Goal: Task Accomplishment & Management: Use online tool/utility

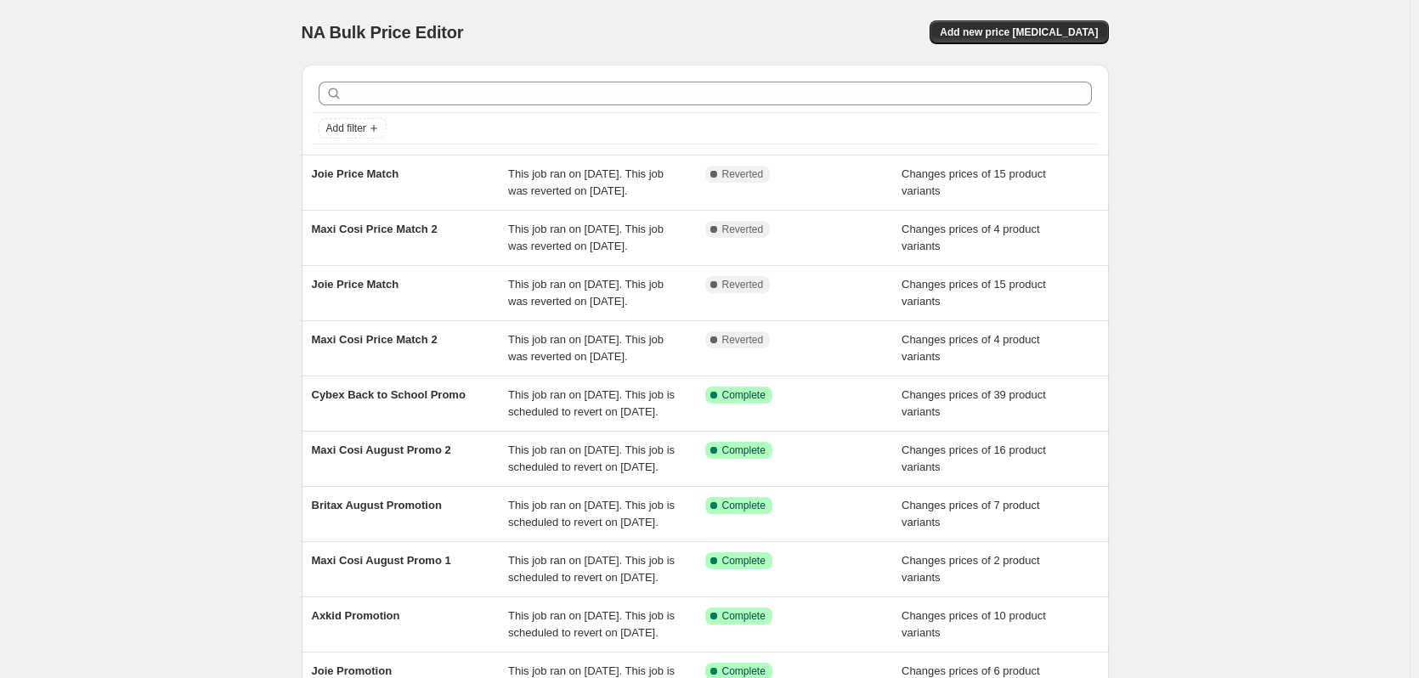
click at [194, 133] on div "NA Bulk Price Editor. This page is ready NA Bulk Price Editor Add new price [ME…" at bounding box center [705, 437] width 1410 height 875
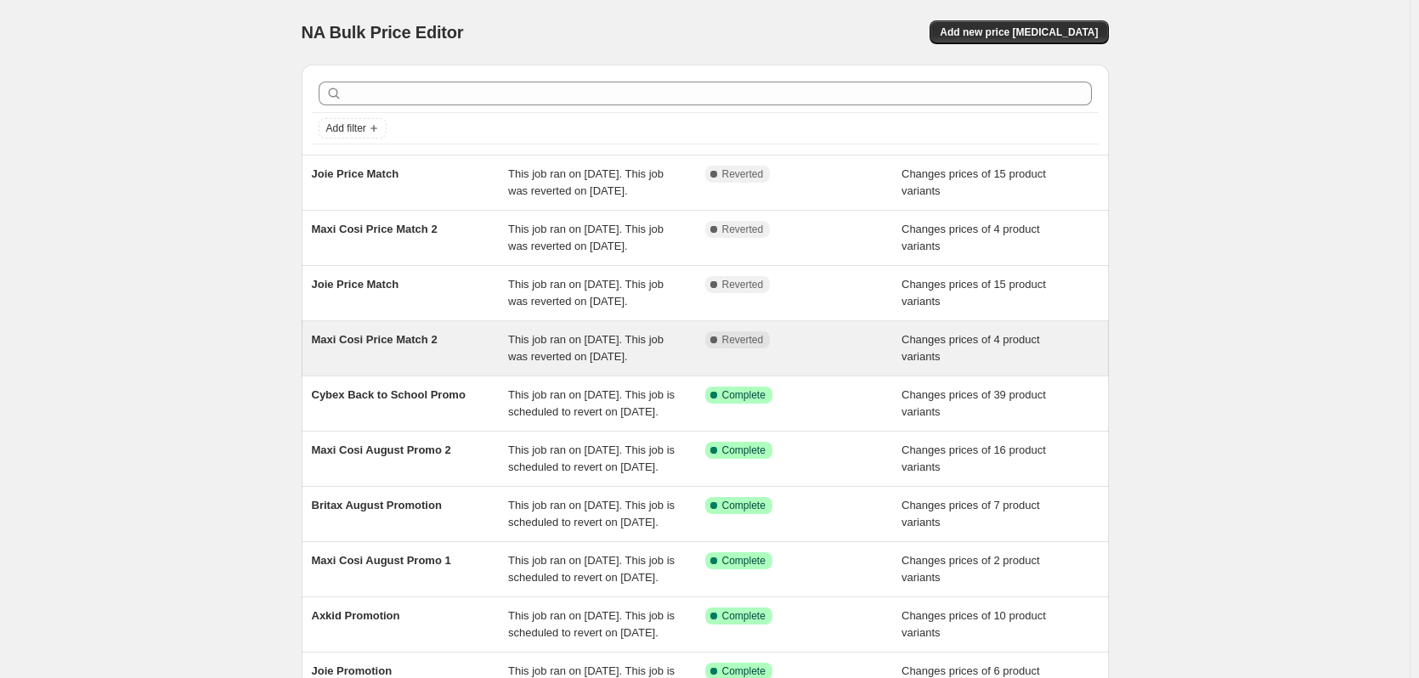
click at [453, 365] on div "Maxi Cosi Price Match 2" at bounding box center [410, 348] width 197 height 34
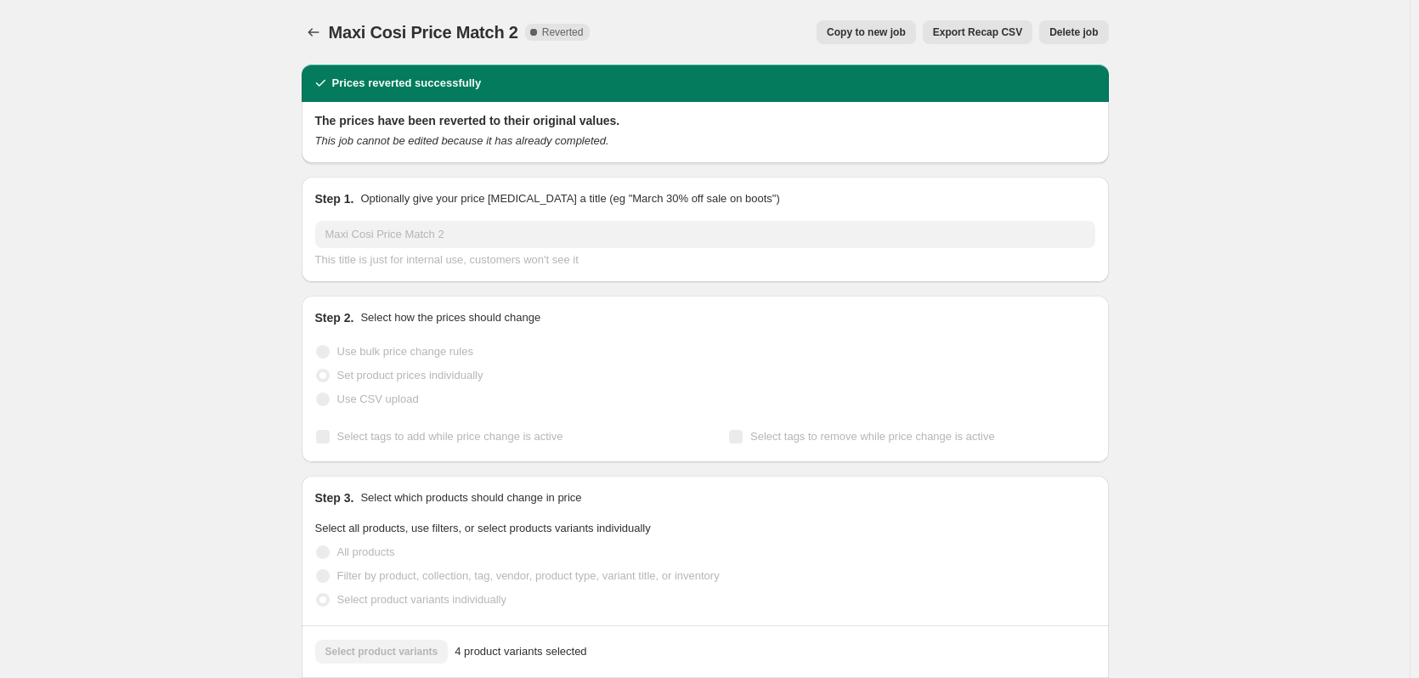
click at [1067, 31] on span "Delete job" at bounding box center [1073, 32] width 48 height 14
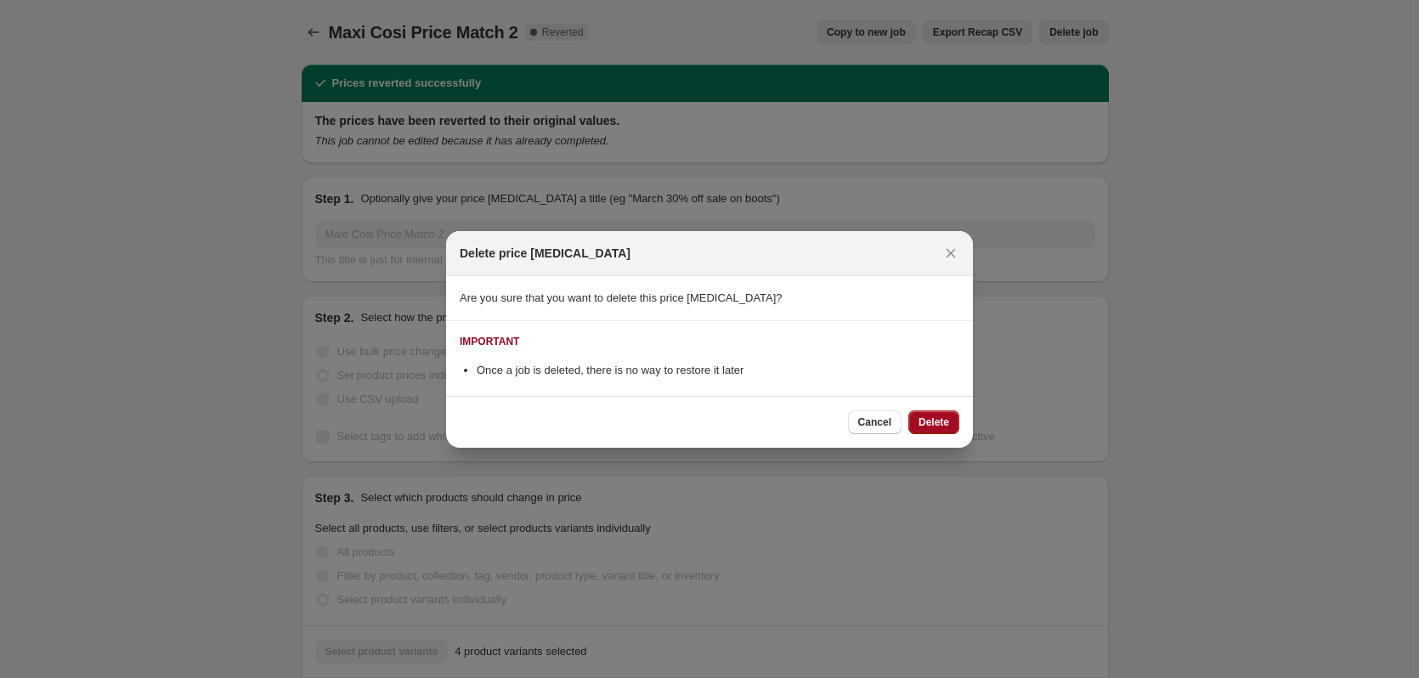
click at [925, 421] on span "Delete" at bounding box center [933, 422] width 31 height 14
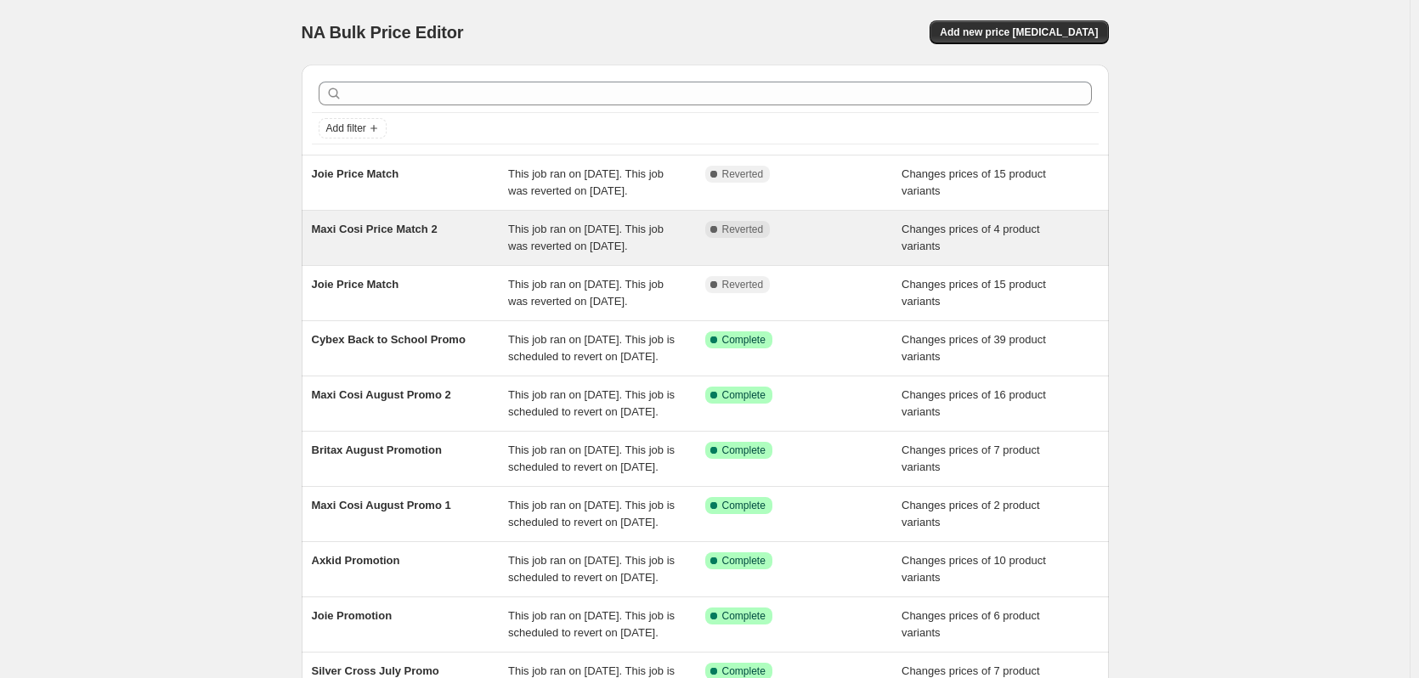
click at [681, 255] on div "This job ran on [DATE]. This job was reverted on [DATE]." at bounding box center [606, 238] width 197 height 34
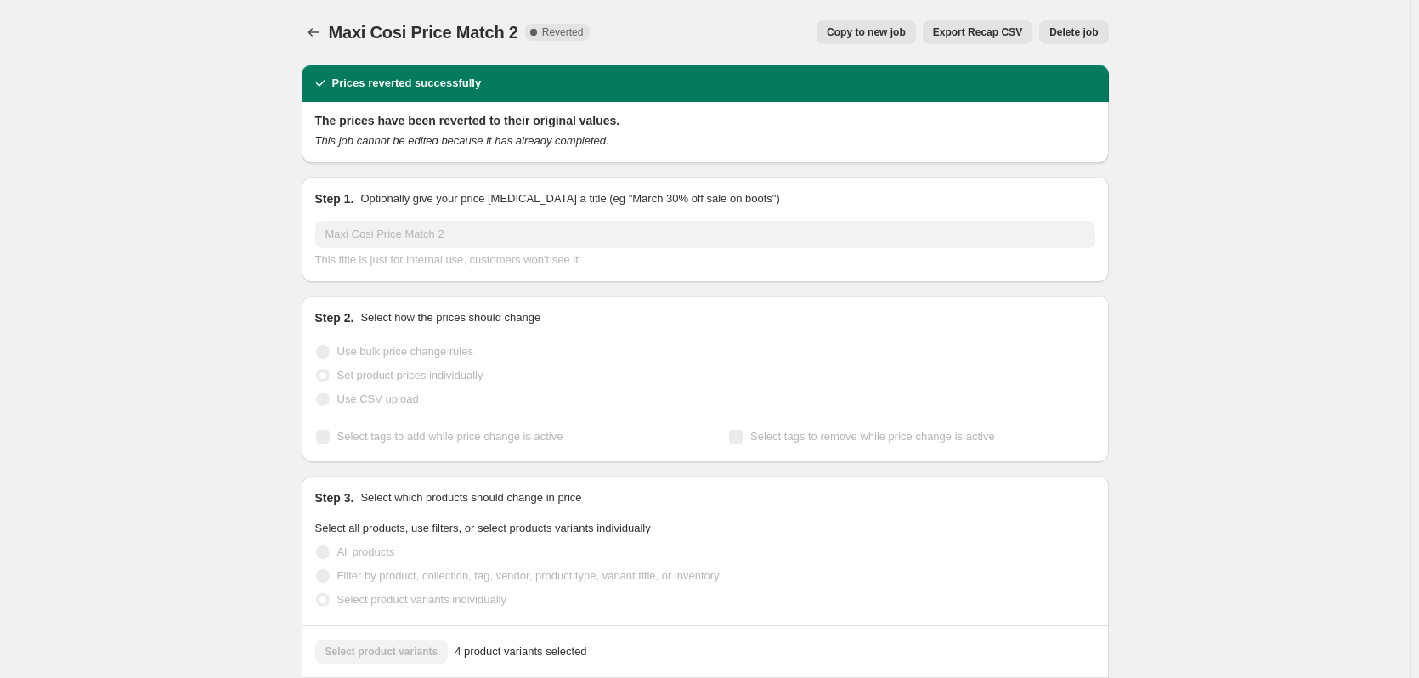
click at [1073, 44] on div "Maxi Cosi Price Match 2. This page is ready Maxi Cosi Price Match 2 Complete Re…" at bounding box center [705, 32] width 807 height 65
click at [1076, 33] on span "Delete job" at bounding box center [1073, 32] width 48 height 14
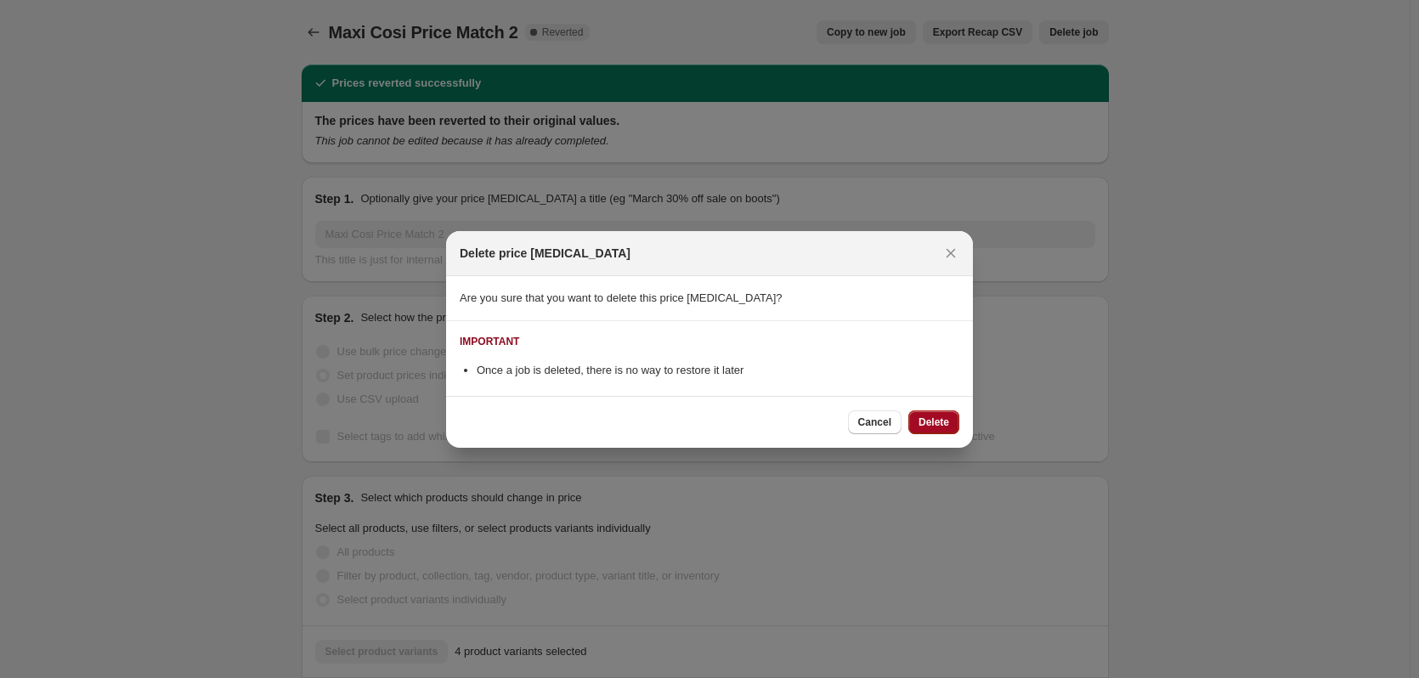
click at [940, 420] on span "Delete" at bounding box center [933, 422] width 31 height 14
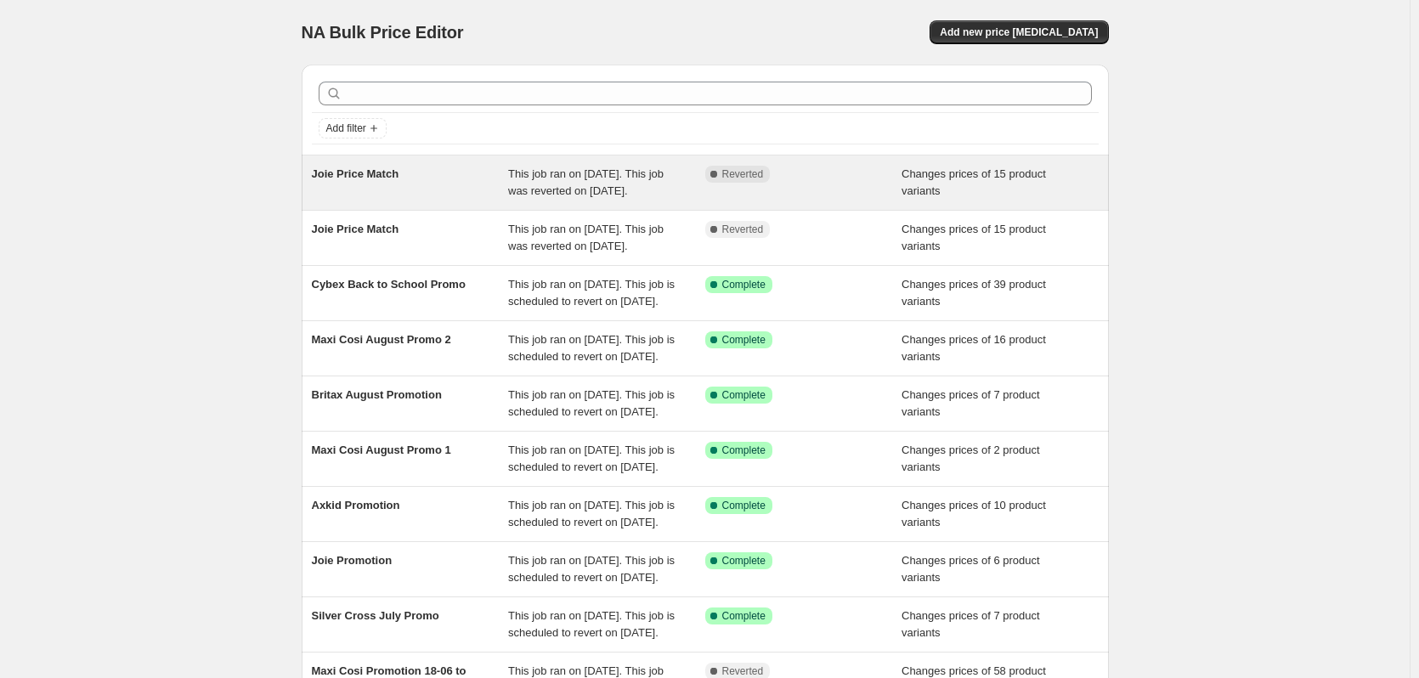
click at [784, 164] on div "Joie Price Match This job ran on [DATE]. This job was reverted on [DATE]. Compl…" at bounding box center [705, 182] width 807 height 54
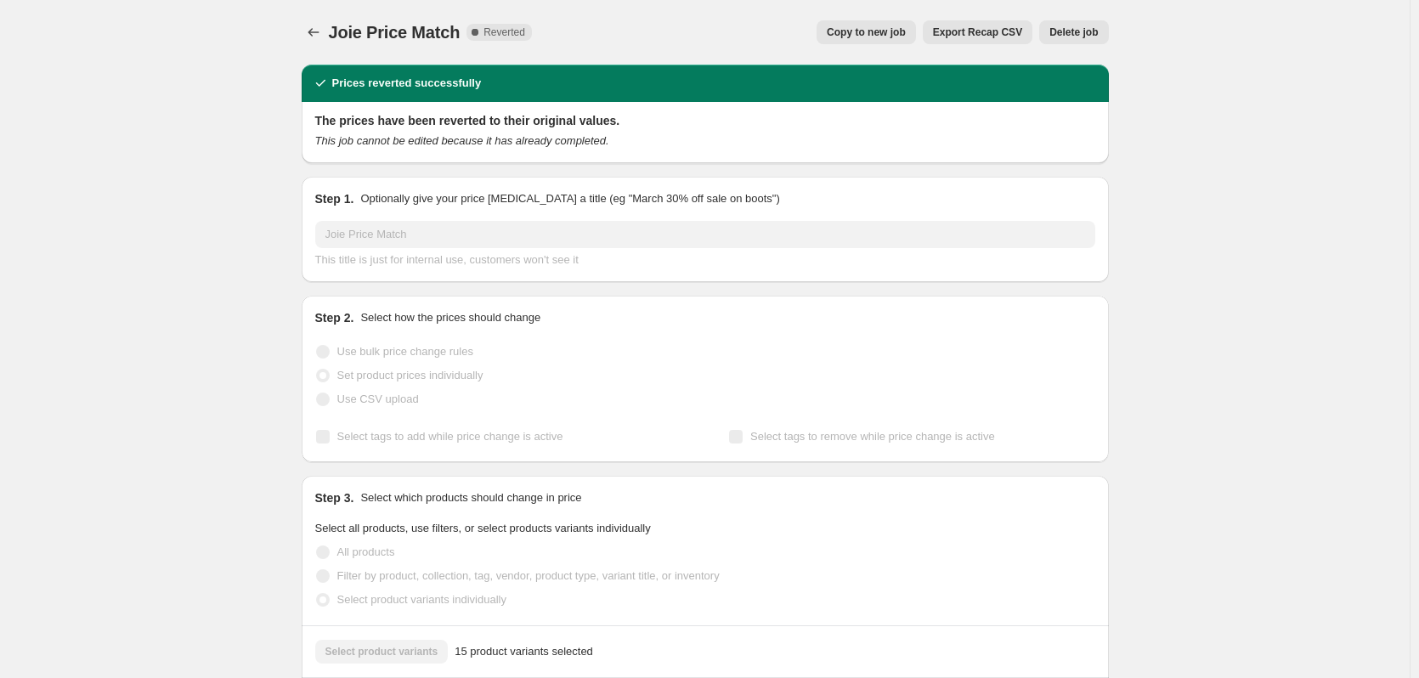
click at [1072, 36] on span "Delete job" at bounding box center [1073, 32] width 48 height 14
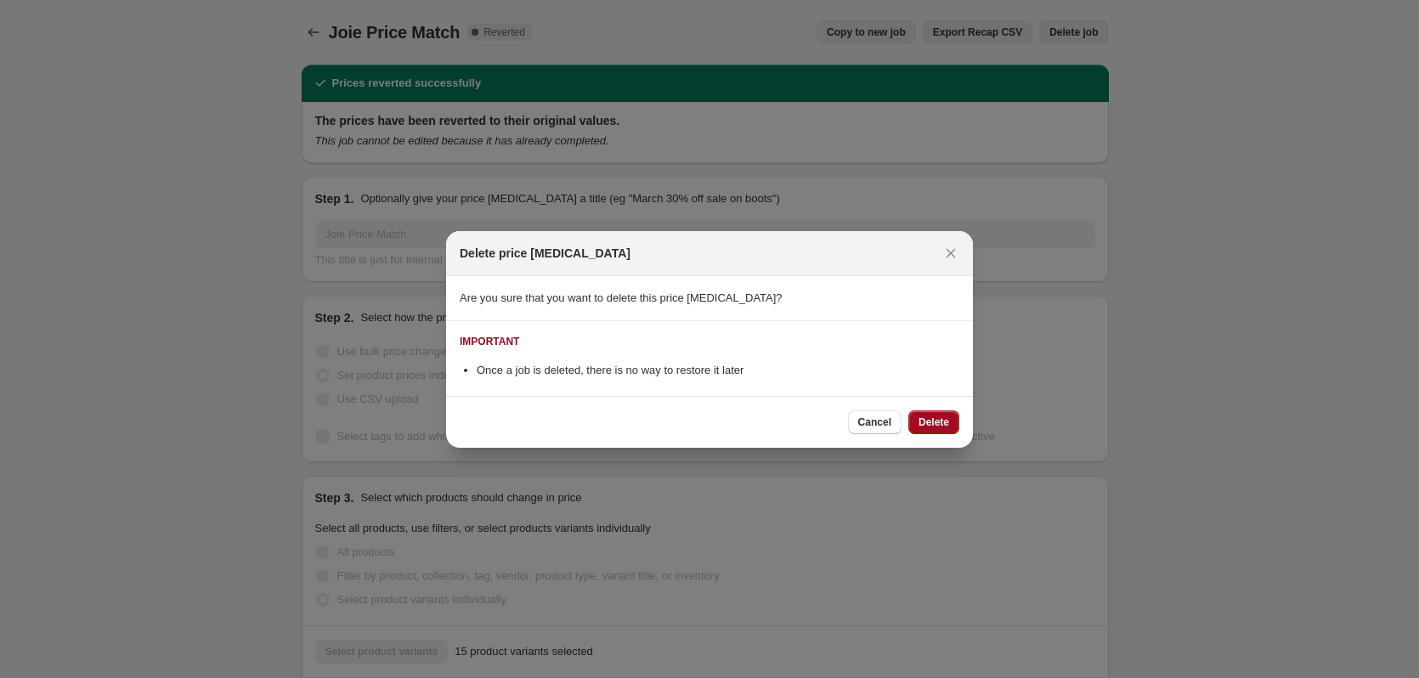
click at [931, 419] on span "Delete" at bounding box center [933, 422] width 31 height 14
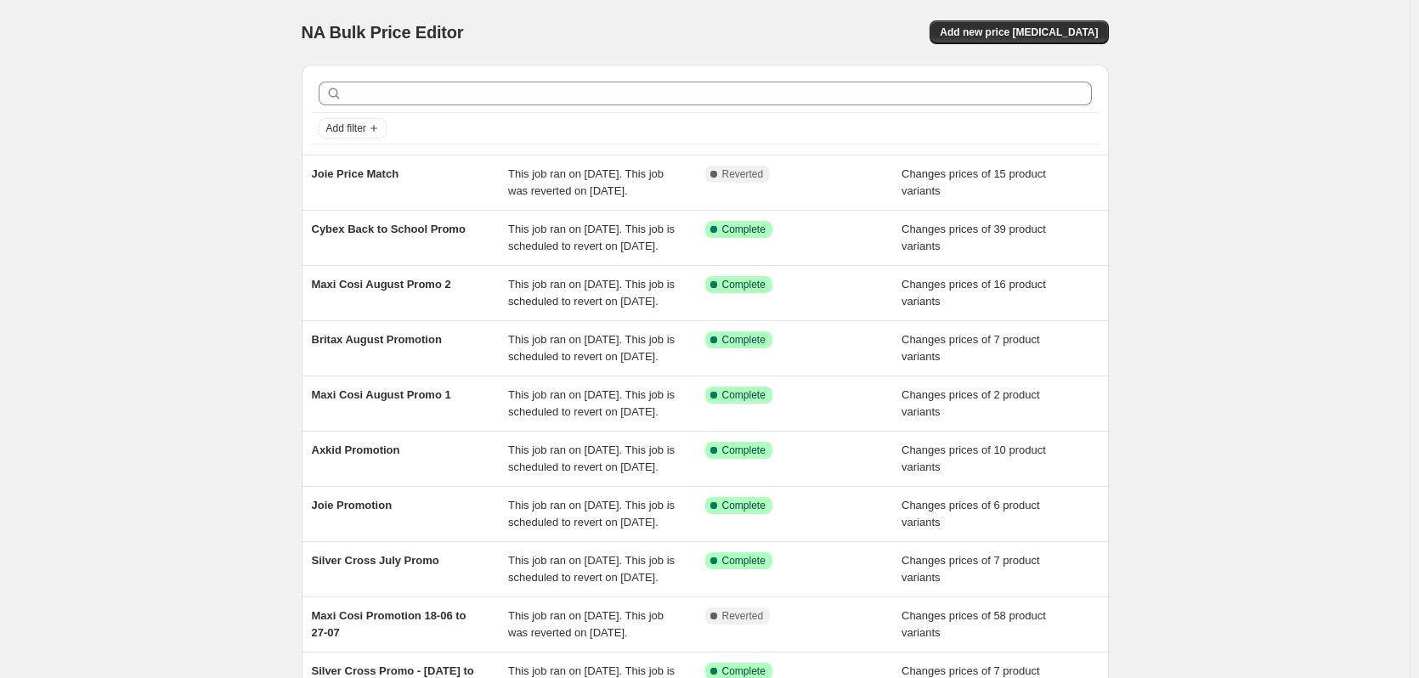
drag, startPoint x: 717, startPoint y: 159, endPoint x: 816, endPoint y: 134, distance: 101.6
click at [733, 150] on div "Add filter Joie Price Match This job ran on [DATE]. This job was reverted on [D…" at bounding box center [705, 418] width 807 height 707
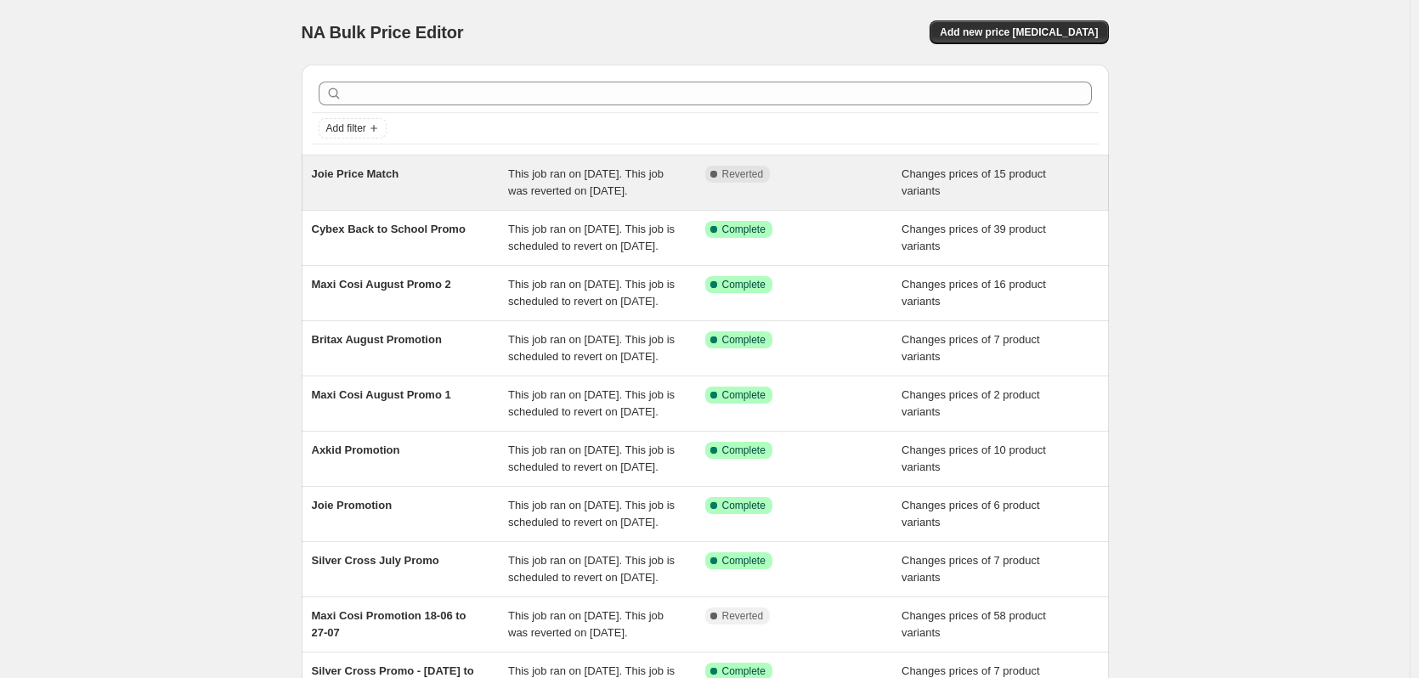
click at [984, 182] on div "Changes prices of 15 product variants" at bounding box center [999, 183] width 197 height 34
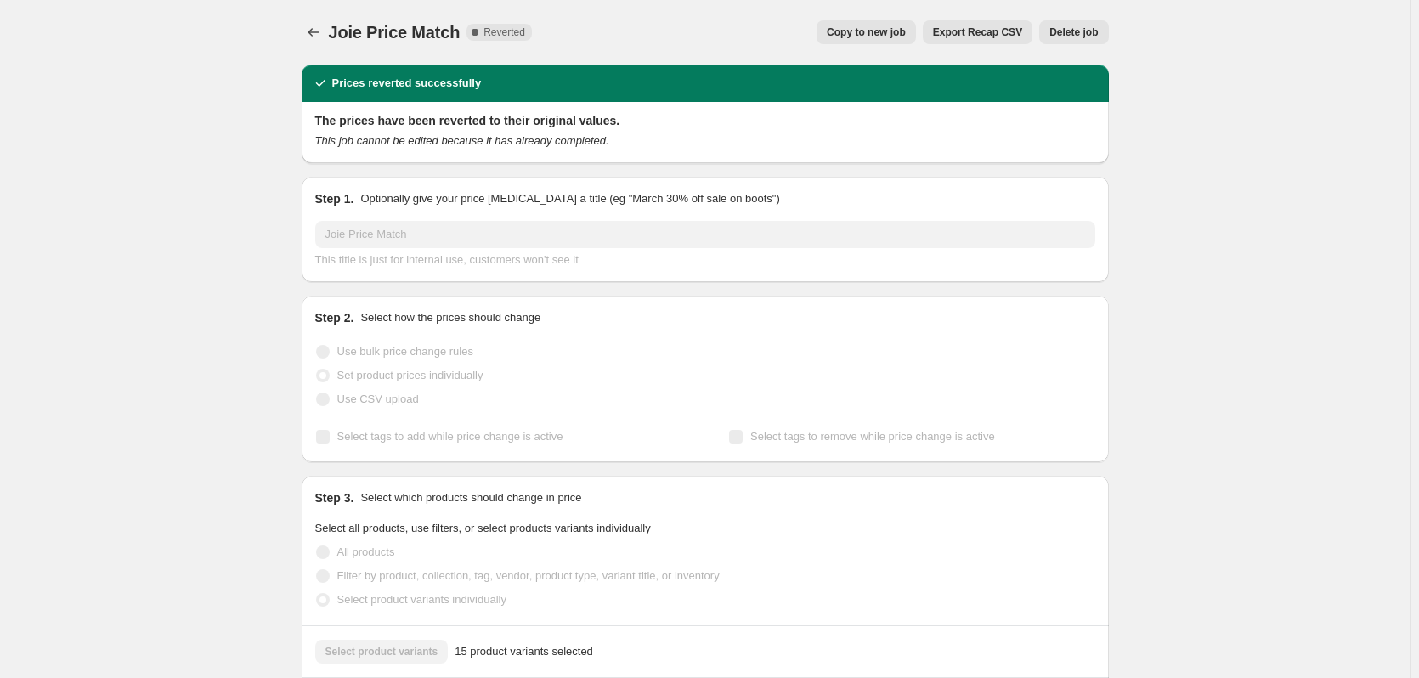
click at [1063, 20] on div "Joie Price Match. This page is ready Joie Price Match Complete Reverted Copy to…" at bounding box center [705, 32] width 807 height 65
click at [1076, 37] on span "Delete job" at bounding box center [1073, 32] width 48 height 14
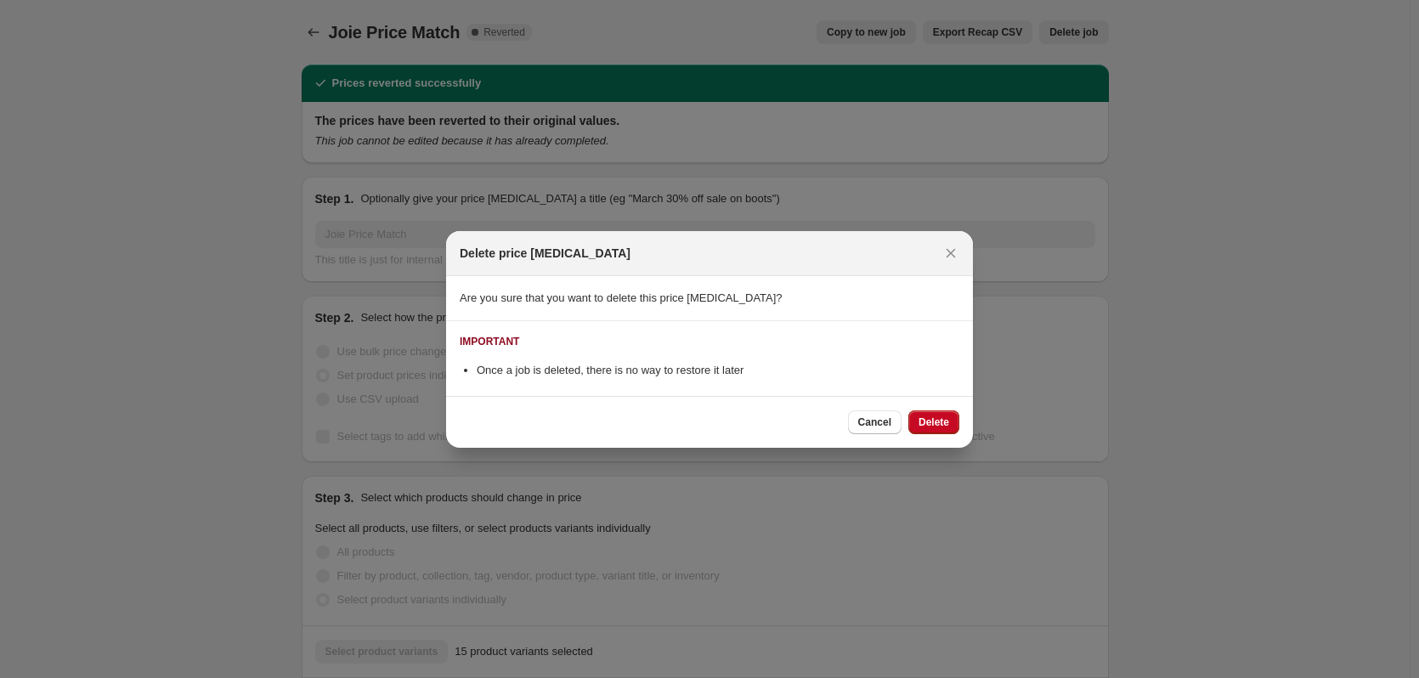
click at [918, 418] on button "Delete" at bounding box center [933, 422] width 51 height 24
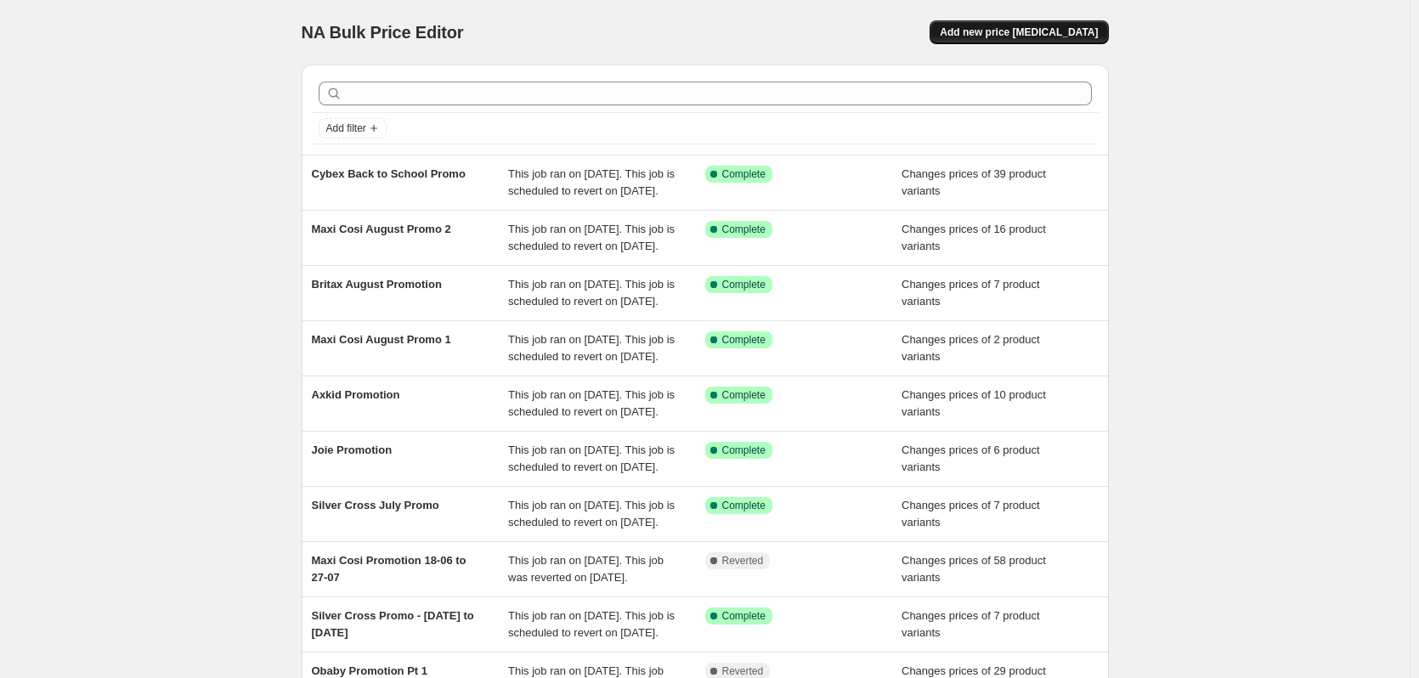
click at [1005, 29] on span "Add new price [MEDICAL_DATA]" at bounding box center [1019, 32] width 158 height 14
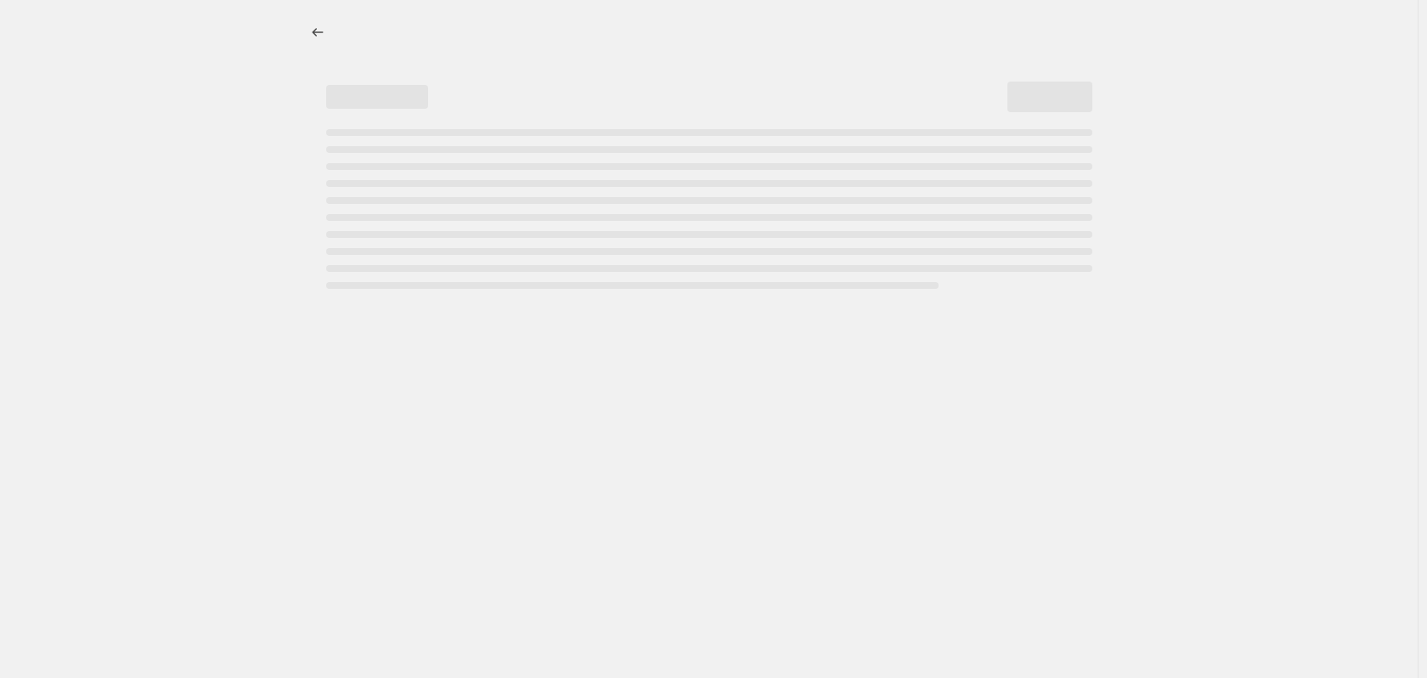
select select "percentage"
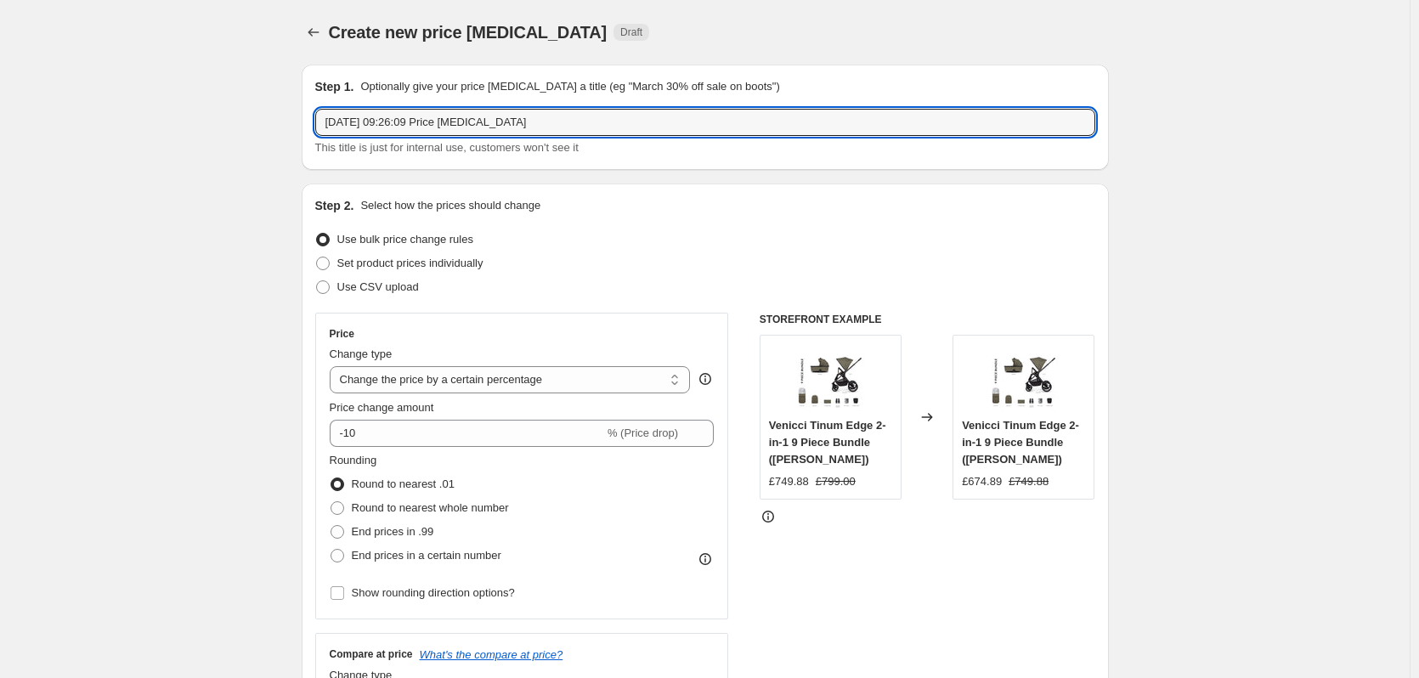
drag, startPoint x: 596, startPoint y: 121, endPoint x: 150, endPoint y: 117, distance: 445.2
type input "Joie Price Match"
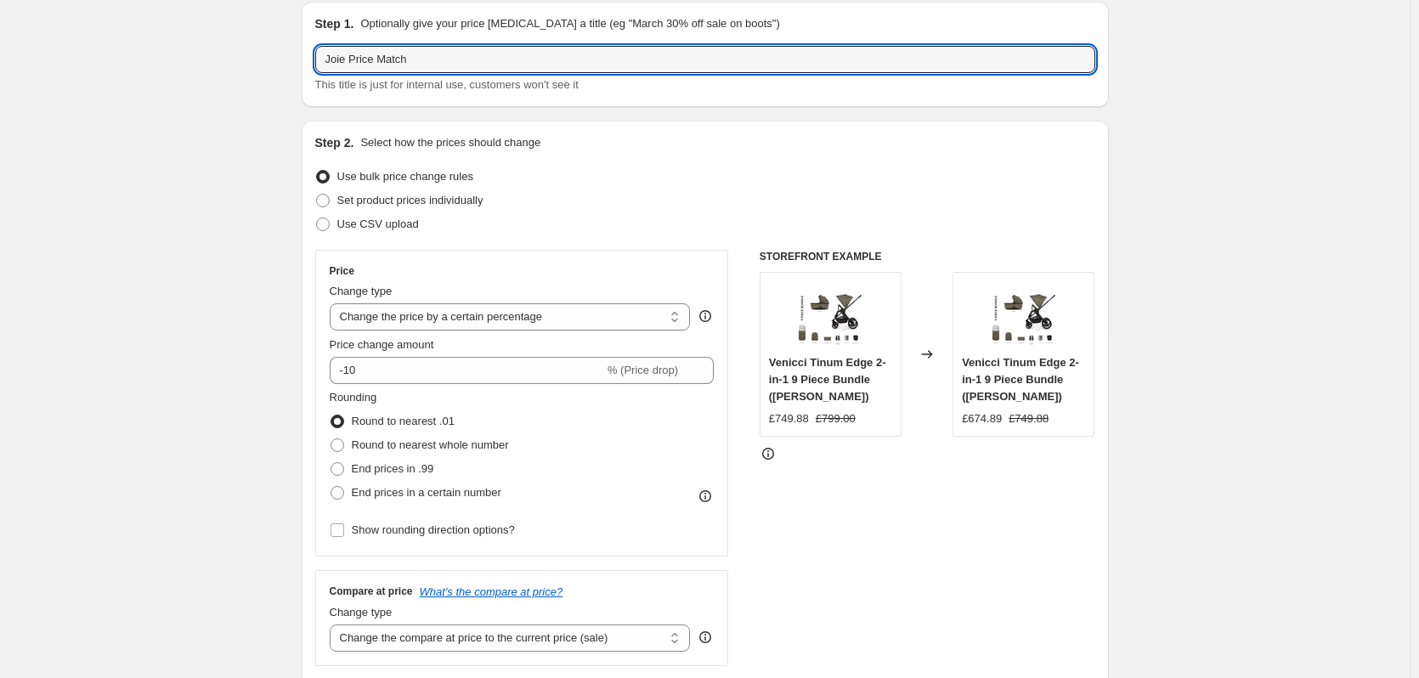
scroll to position [170, 0]
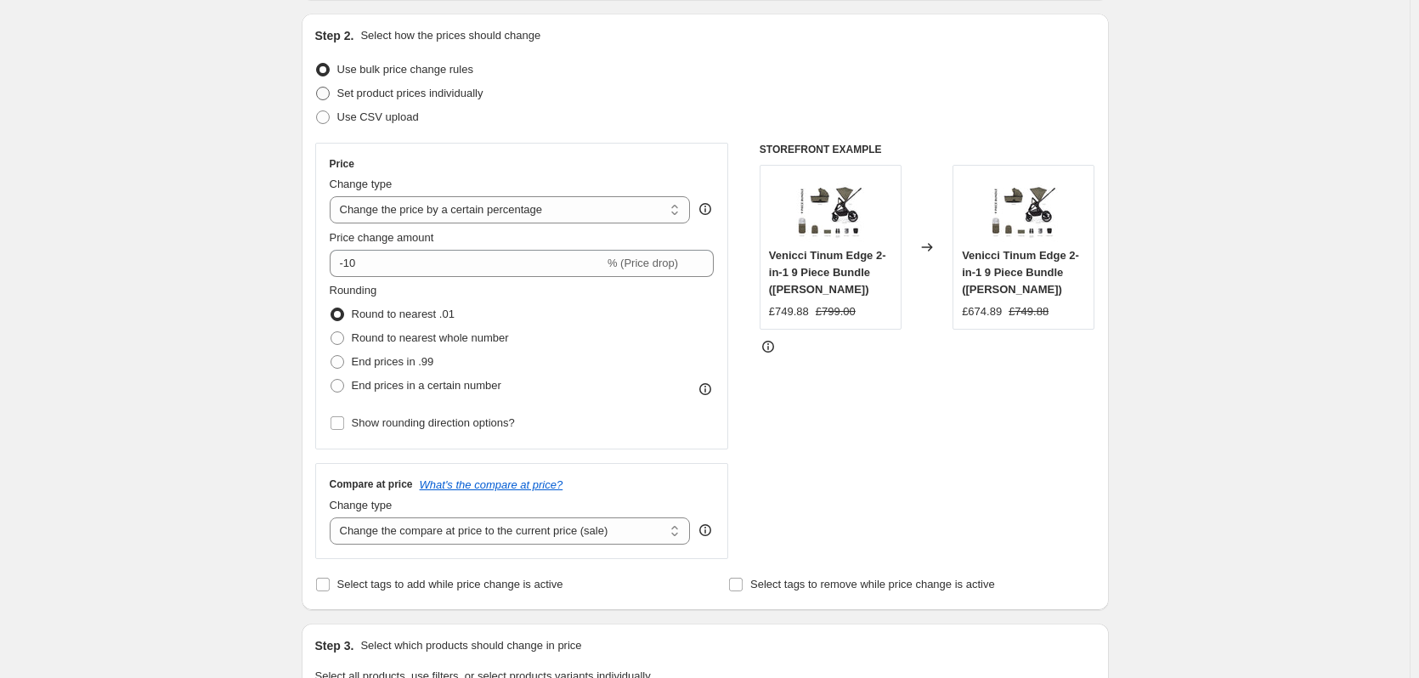
click at [373, 93] on span "Set product prices individually" at bounding box center [410, 93] width 146 height 13
click at [317, 88] on input "Set product prices individually" at bounding box center [316, 87] width 1 height 1
radio input "true"
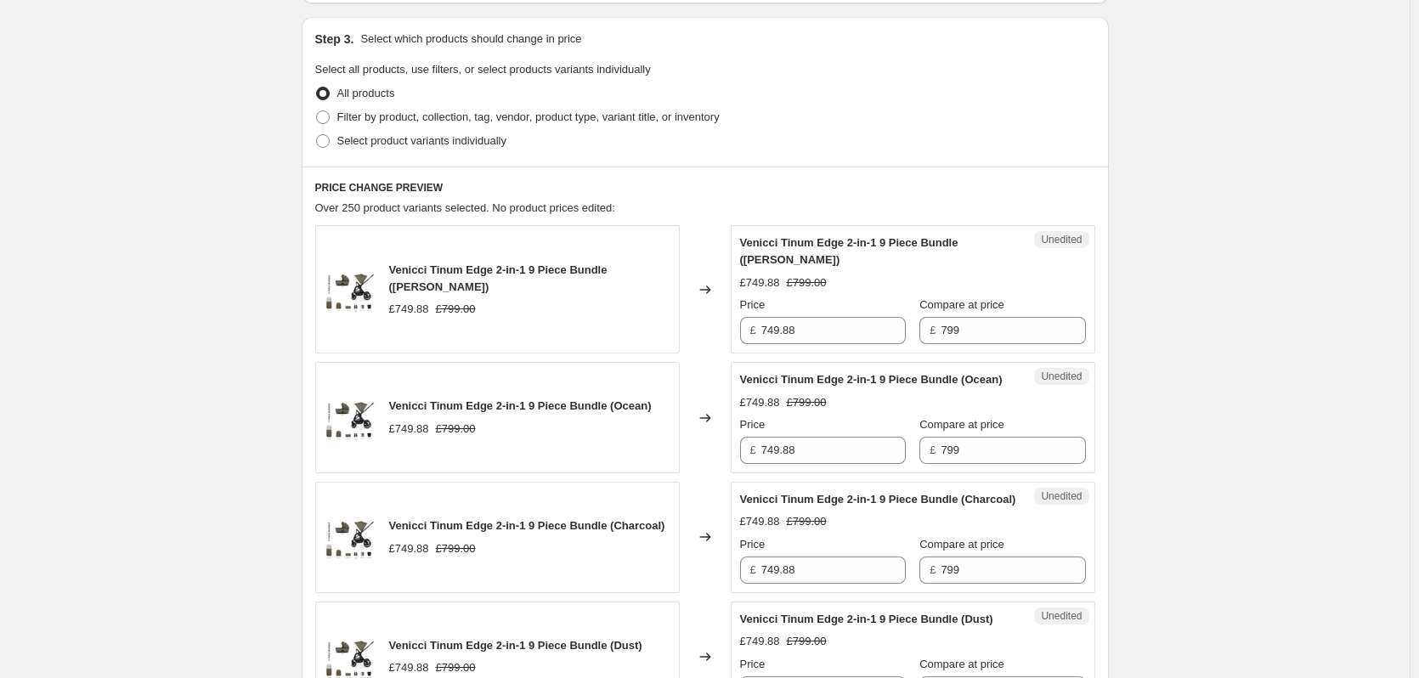
scroll to position [340, 0]
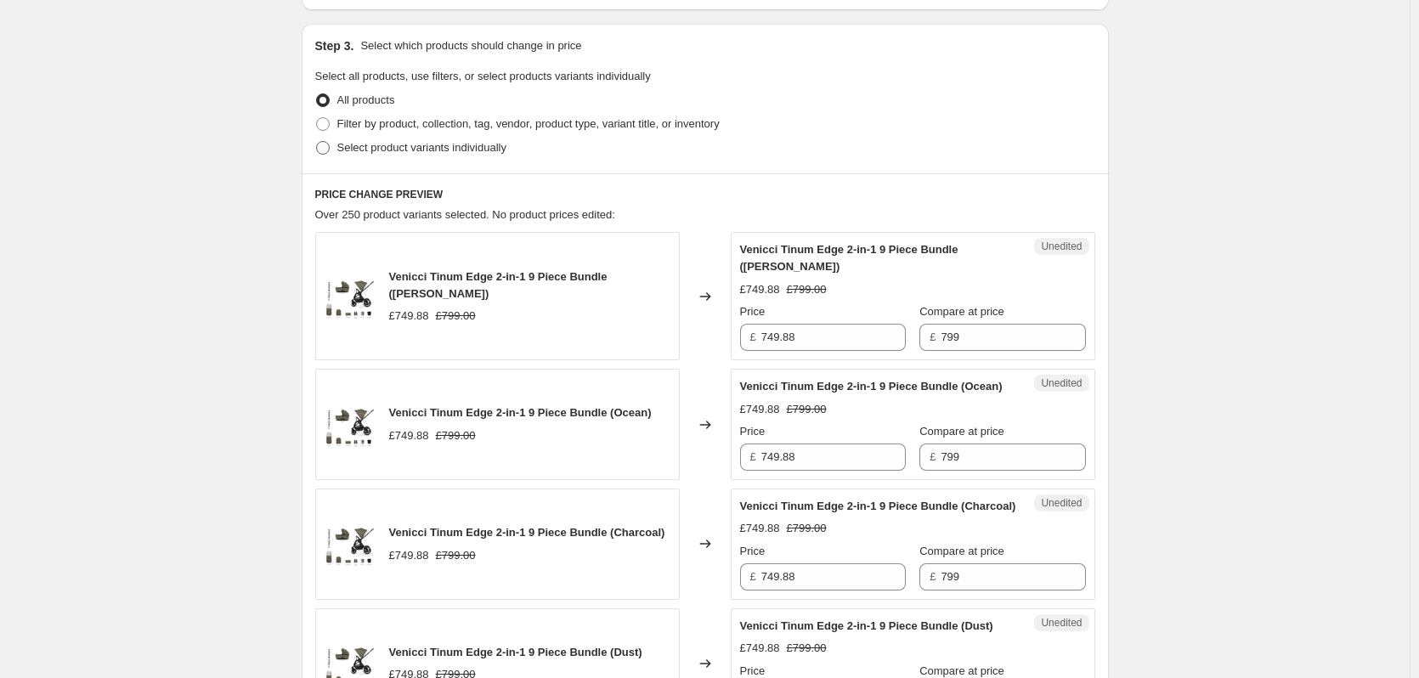
click at [377, 143] on span "Select product variants individually" at bounding box center [421, 147] width 169 height 13
click at [317, 142] on input "Select product variants individually" at bounding box center [316, 141] width 1 height 1
radio input "true"
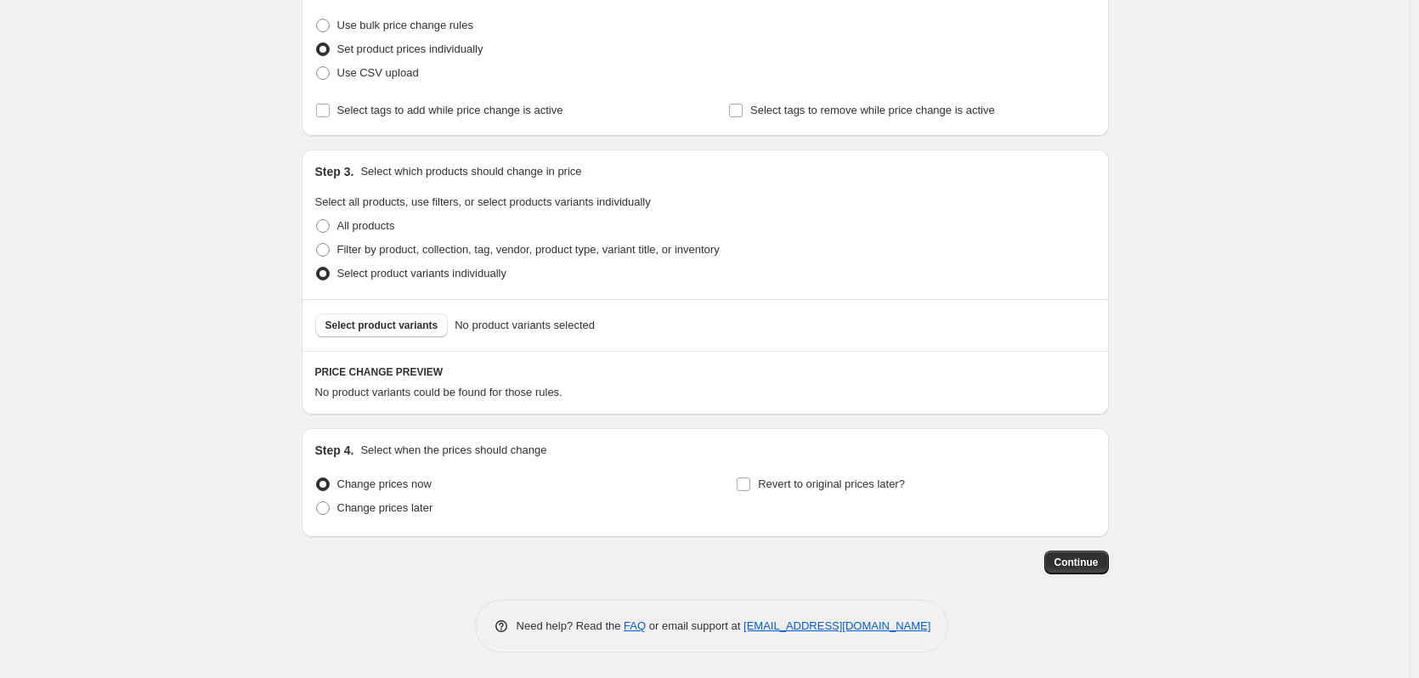
scroll to position [214, 0]
click at [399, 315] on button "Select product variants" at bounding box center [381, 326] width 133 height 24
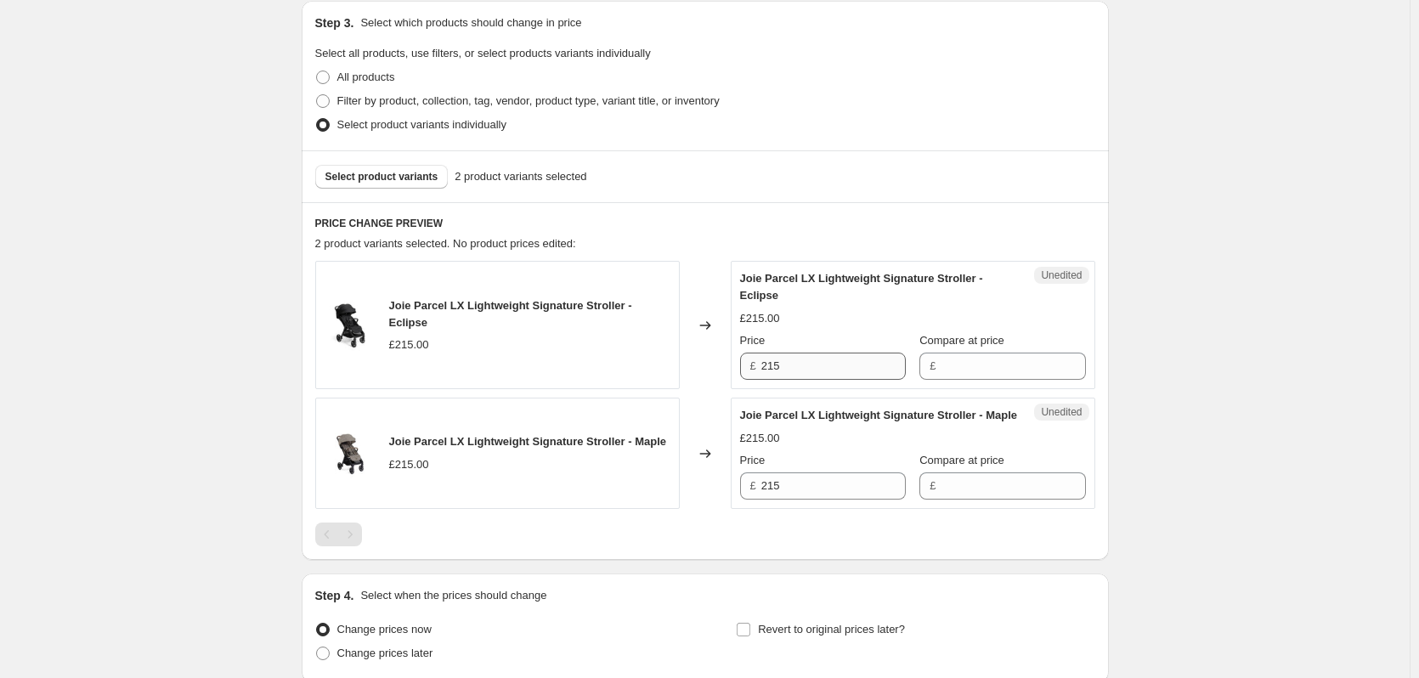
scroll to position [384, 0]
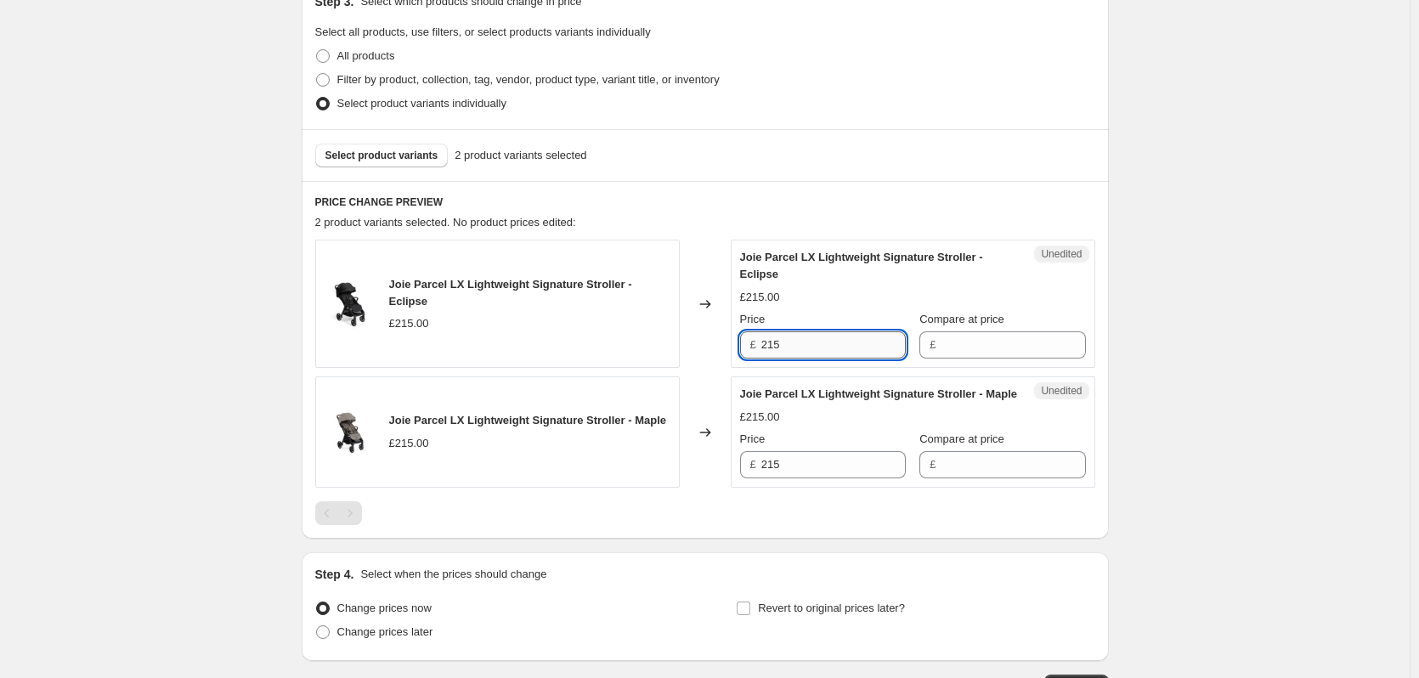
click at [818, 347] on input "215" at bounding box center [833, 344] width 144 height 27
click at [976, 341] on input "Compare at price" at bounding box center [1013, 344] width 144 height 27
paste input "215"
type input "215"
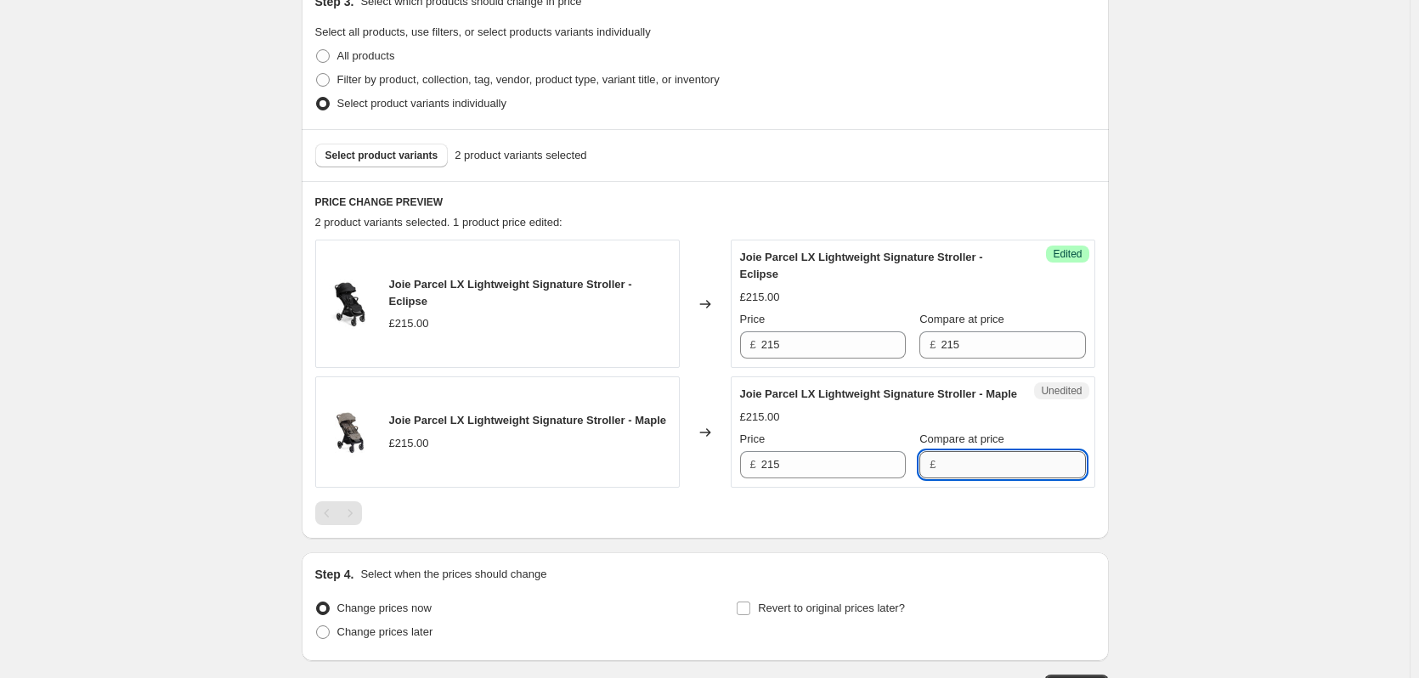
click at [968, 478] on input "Compare at price" at bounding box center [1013, 464] width 144 height 27
paste input "215"
type input "215"
click at [792, 340] on input "215" at bounding box center [833, 344] width 144 height 27
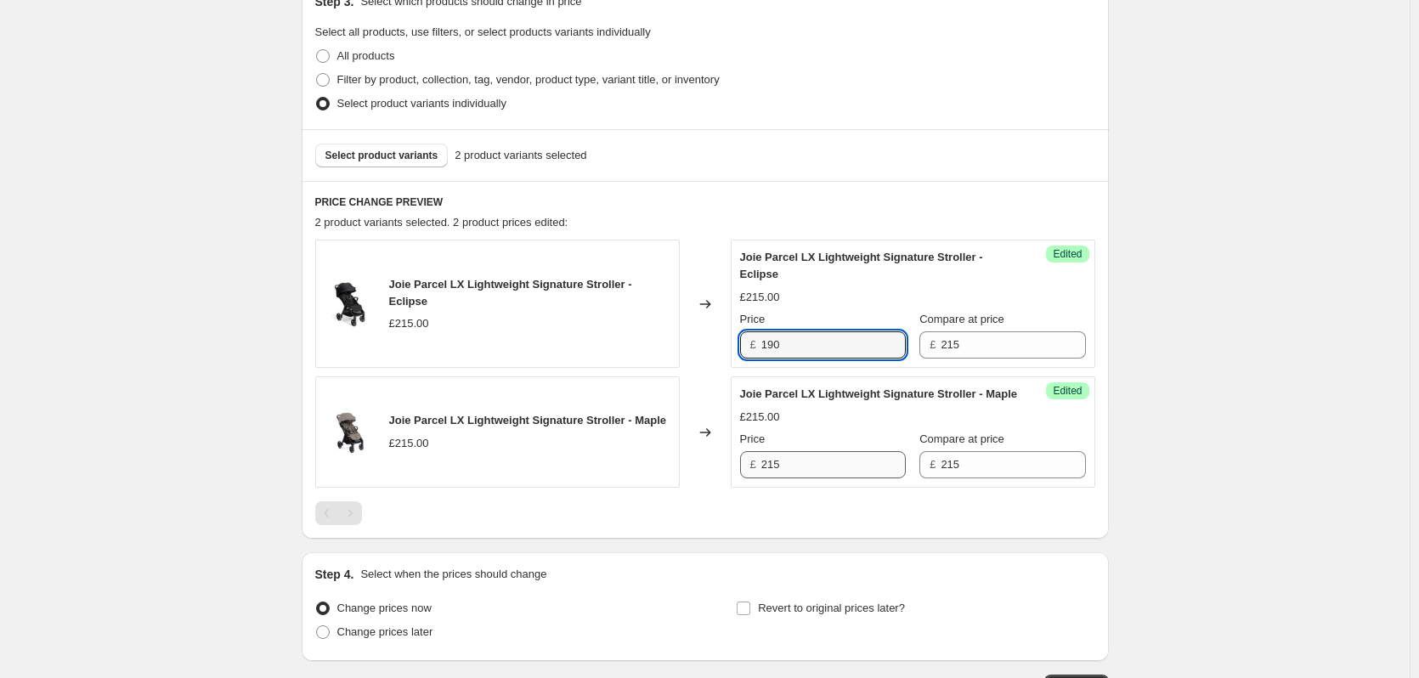
type input "190"
click at [805, 478] on input "215" at bounding box center [833, 464] width 144 height 27
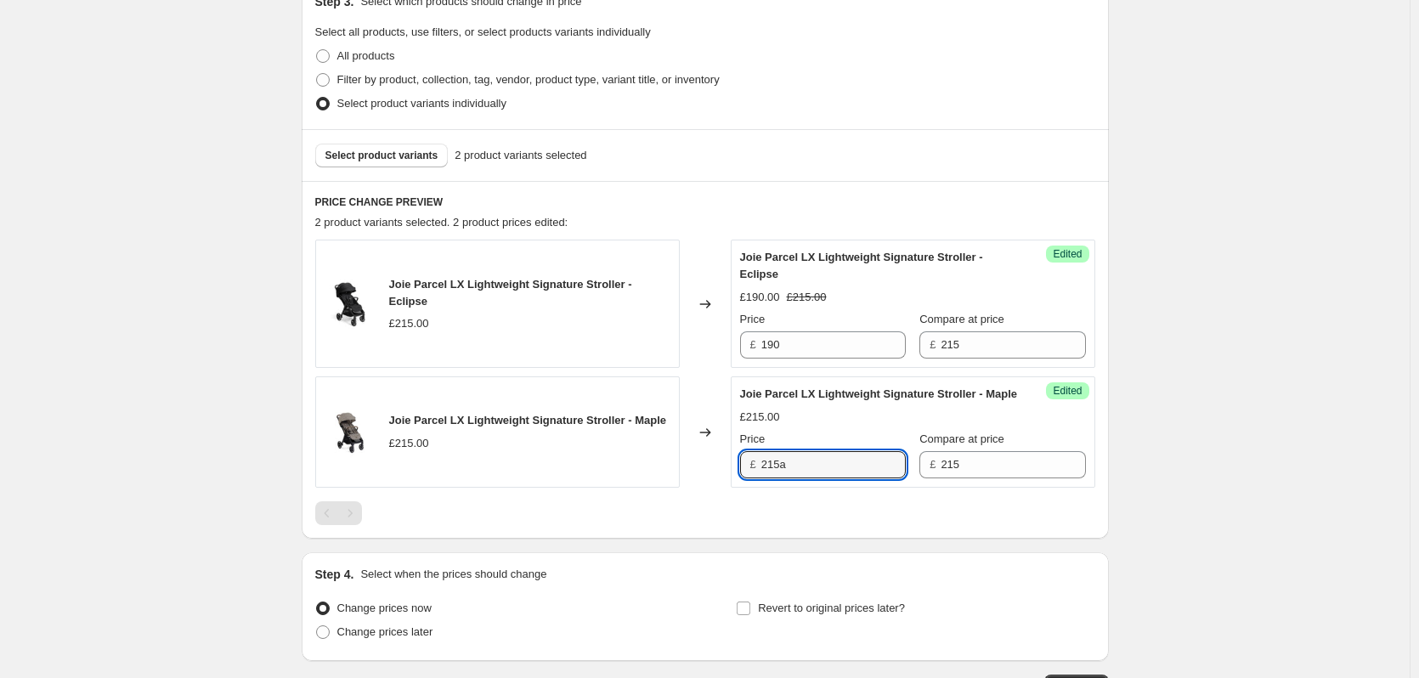
paste input "190"
paste input "text"
type input "190"
click at [1195, 371] on div "Create new price [MEDICAL_DATA]. This page is ready Create new price [MEDICAL_D…" at bounding box center [705, 209] width 1410 height 1186
click at [343, 144] on button "Select product variants" at bounding box center [381, 156] width 133 height 24
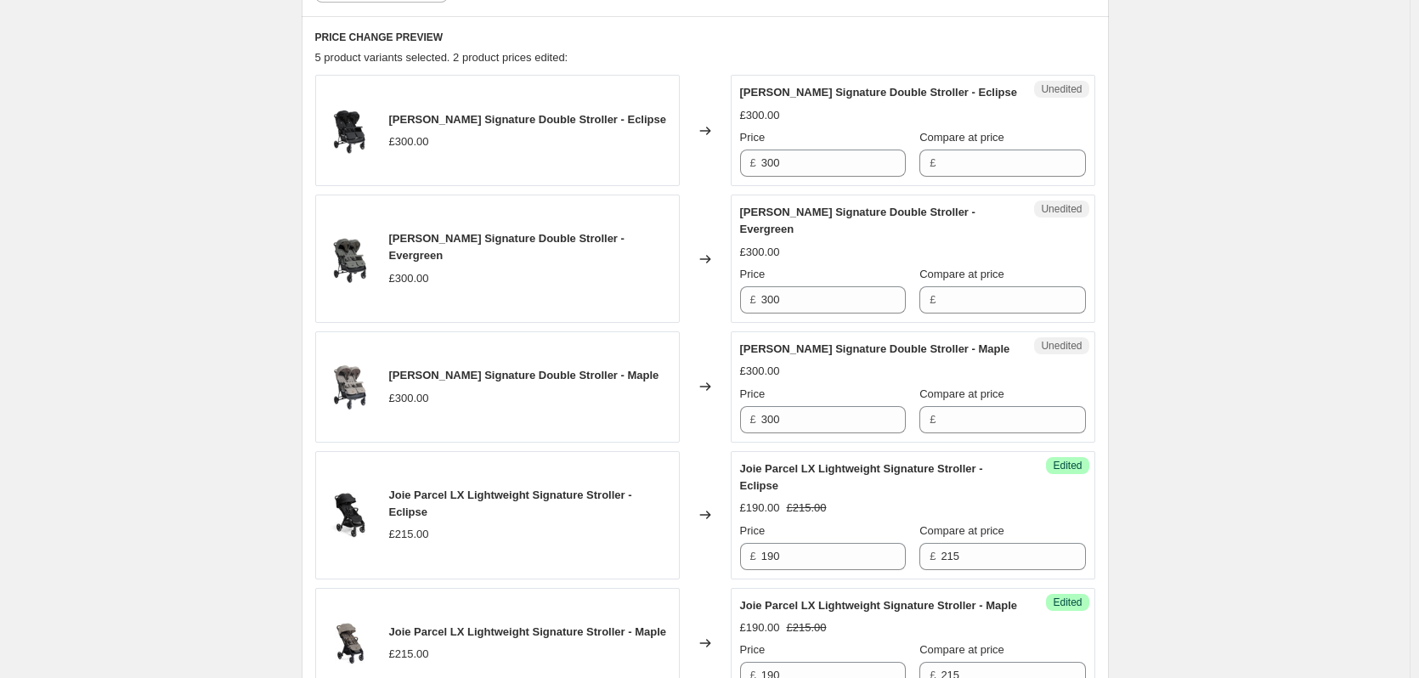
scroll to position [554, 0]
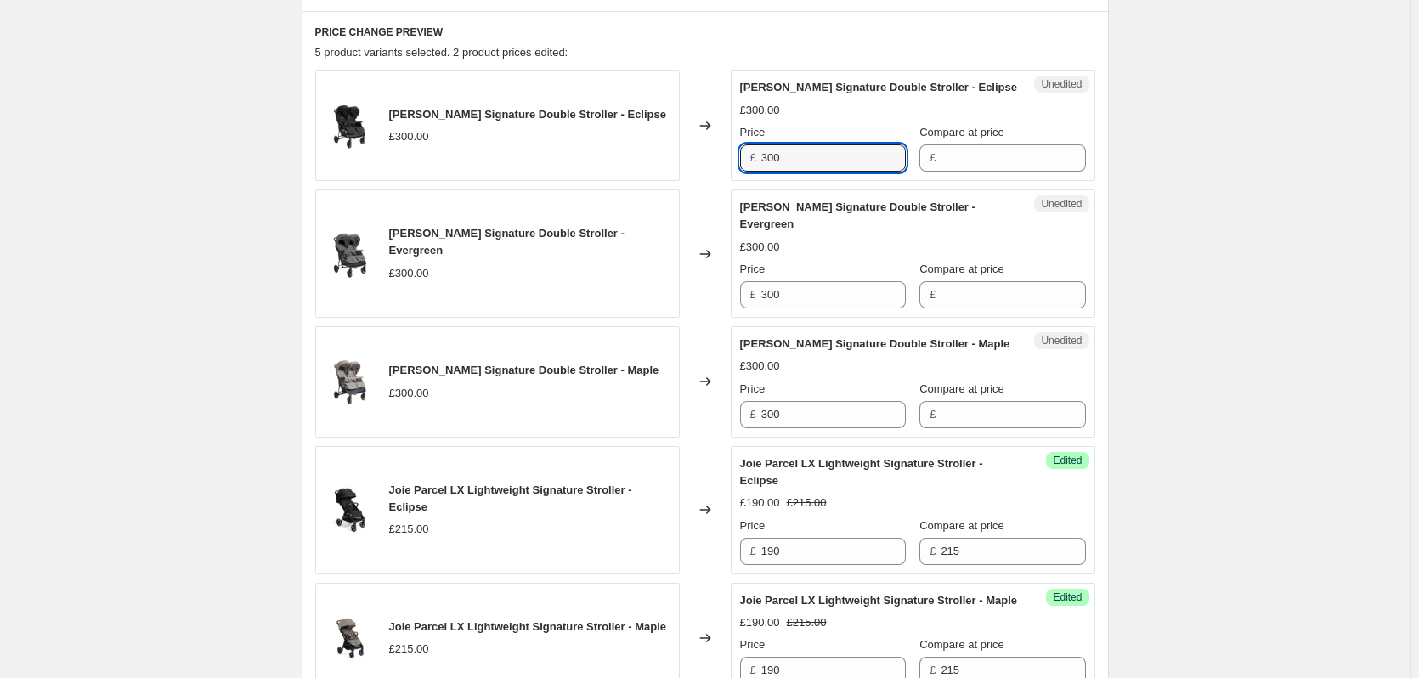
drag, startPoint x: 837, startPoint y: 167, endPoint x: 634, endPoint y: 163, distance: 203.1
click at [634, 163] on div "[PERSON_NAME] Signature Double Stroller - Eclipse £300.00 Changed to Unedited […" at bounding box center [705, 125] width 780 height 111
click at [1030, 155] on input "Compare at price" at bounding box center [1013, 157] width 144 height 27
paste input "300"
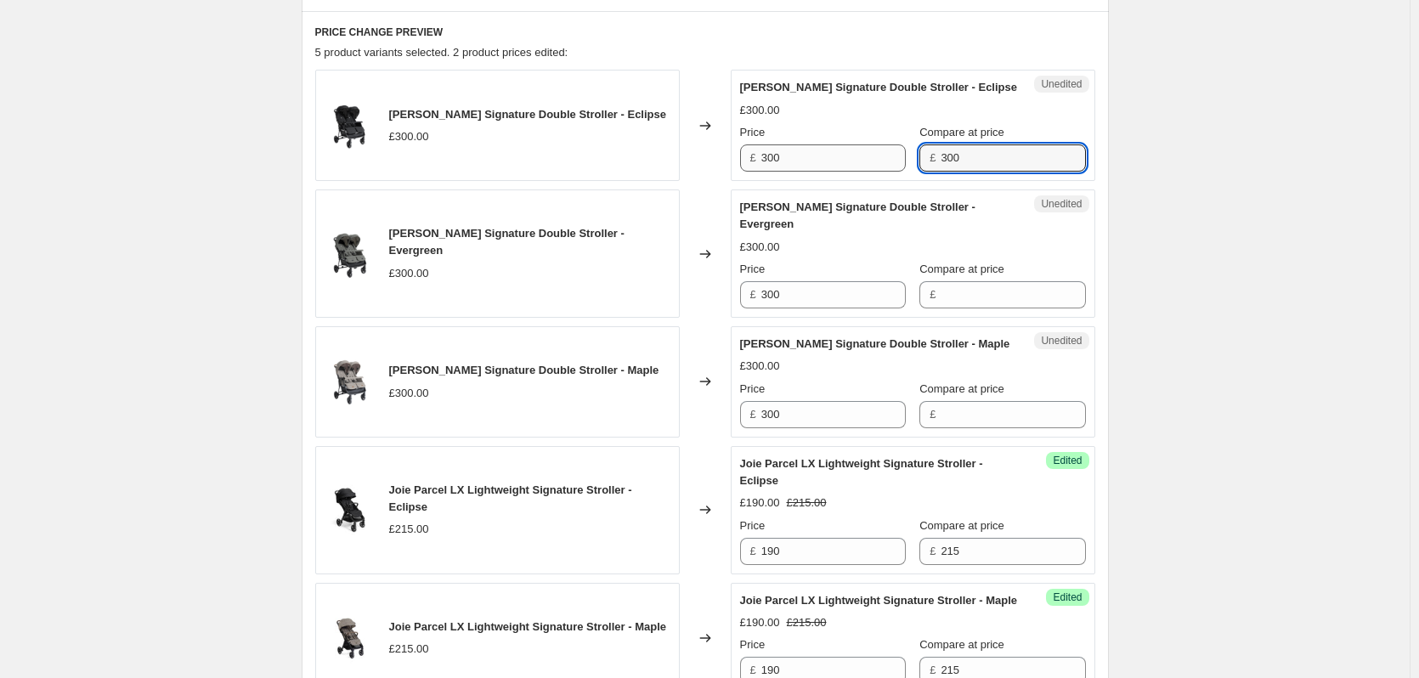
type input "300"
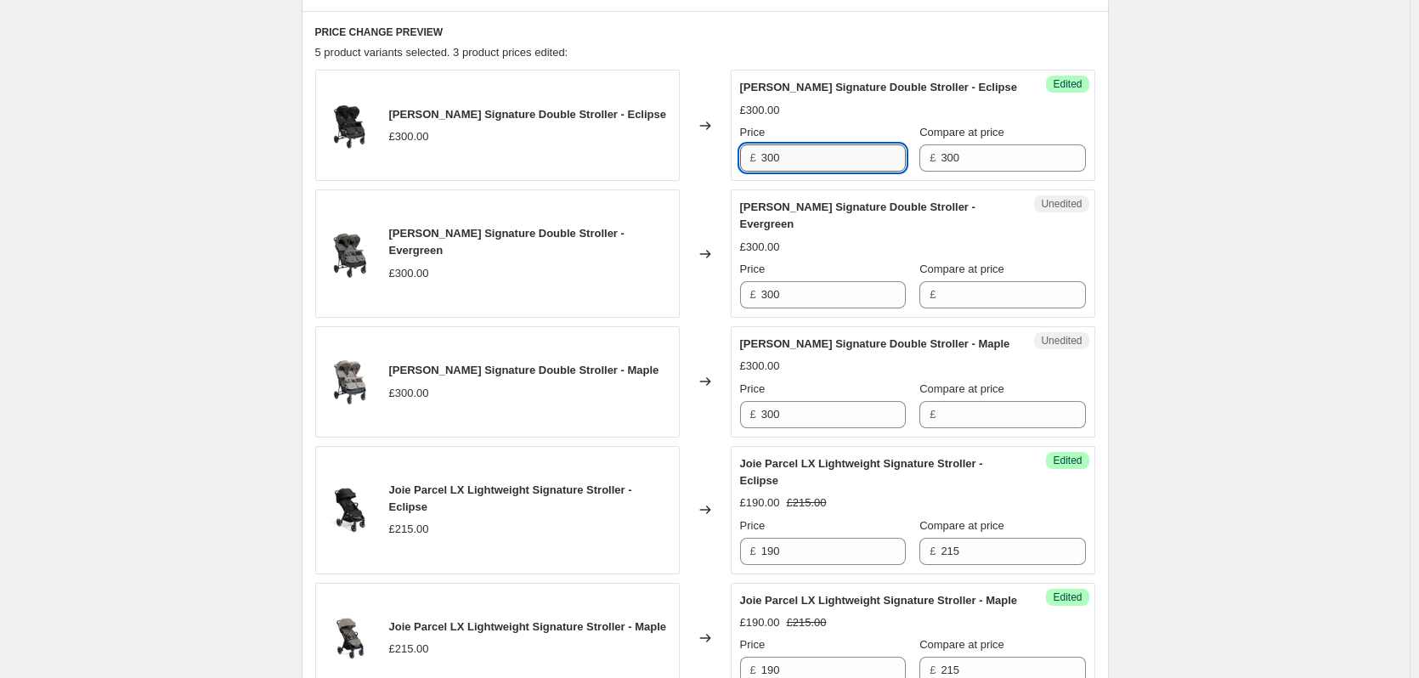
click at [767, 158] on input "300" at bounding box center [833, 157] width 144 height 27
type input "269.90"
click at [816, 151] on input "269.90" at bounding box center [833, 157] width 144 height 27
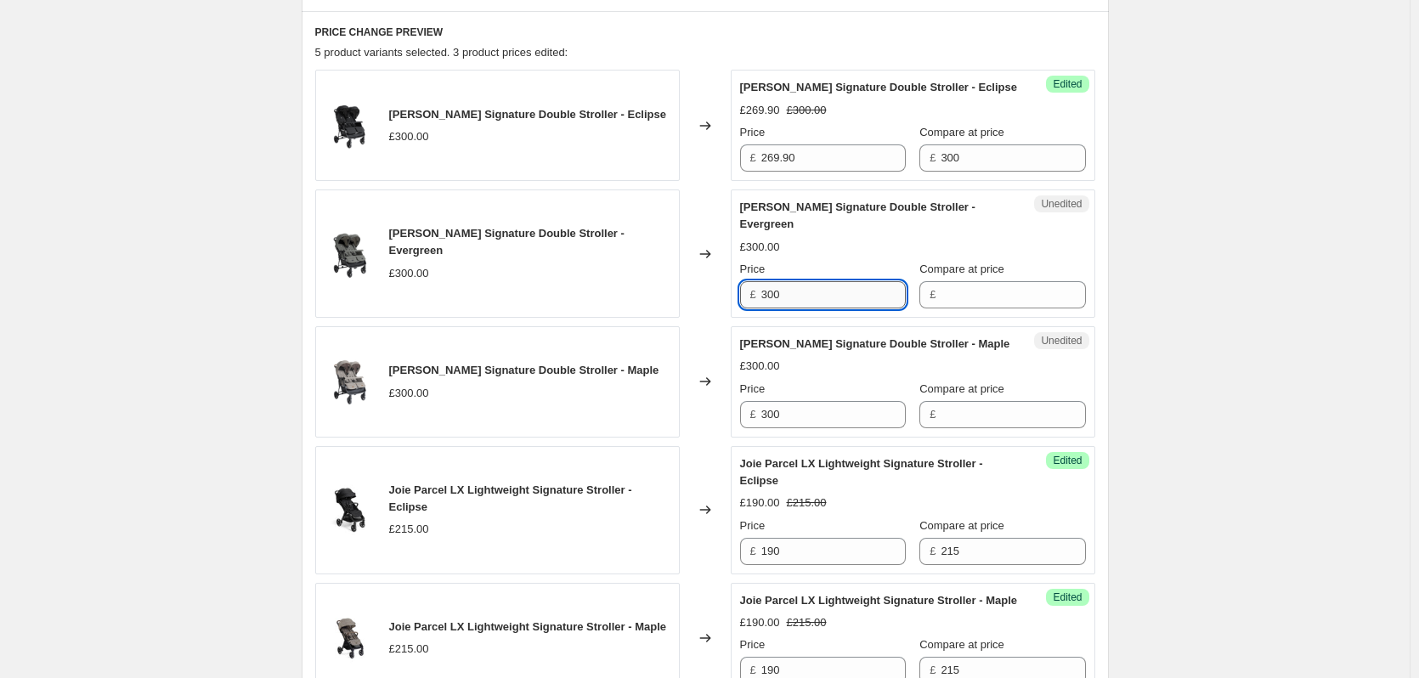
click at [814, 300] on input "300" at bounding box center [833, 294] width 144 height 27
paste input "269.9"
type input "269.90"
click at [829, 295] on input "269.90" at bounding box center [833, 294] width 144 height 27
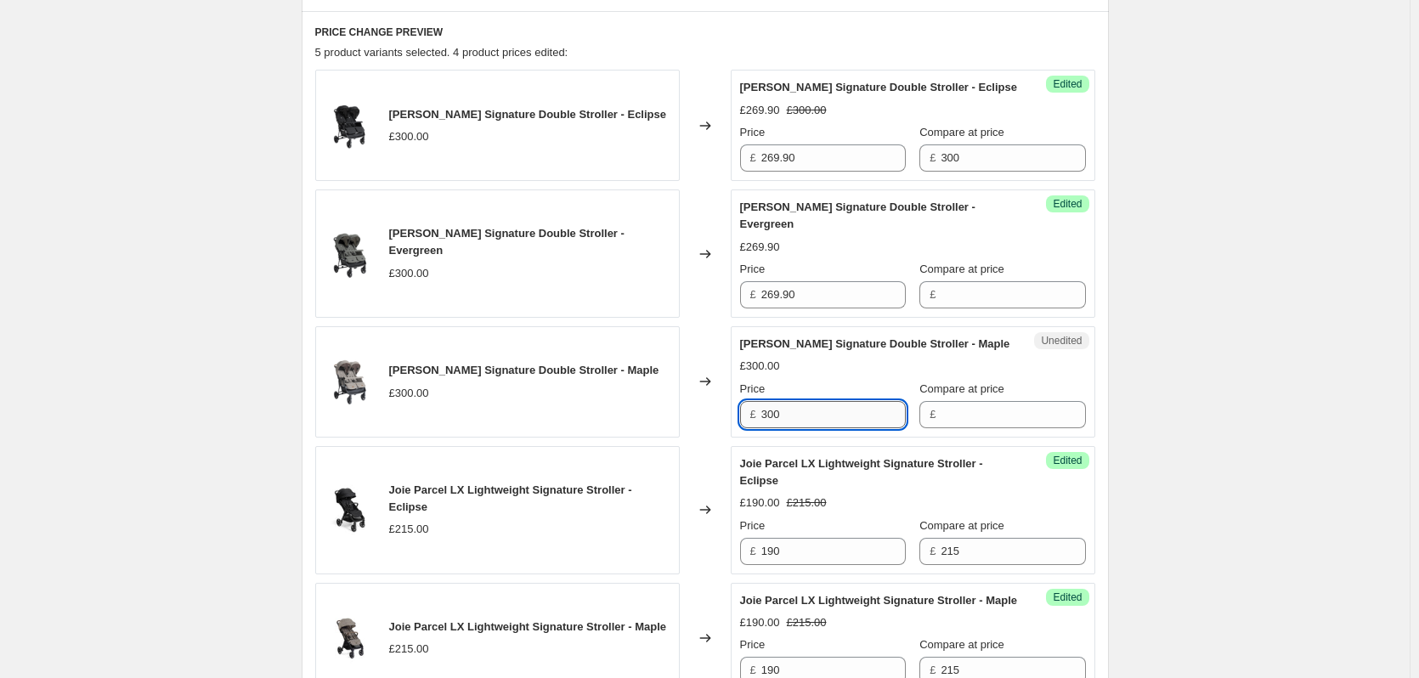
click at [804, 410] on input "300" at bounding box center [833, 414] width 144 height 27
paste input "269.90"
paste input "text"
type input "269.90"
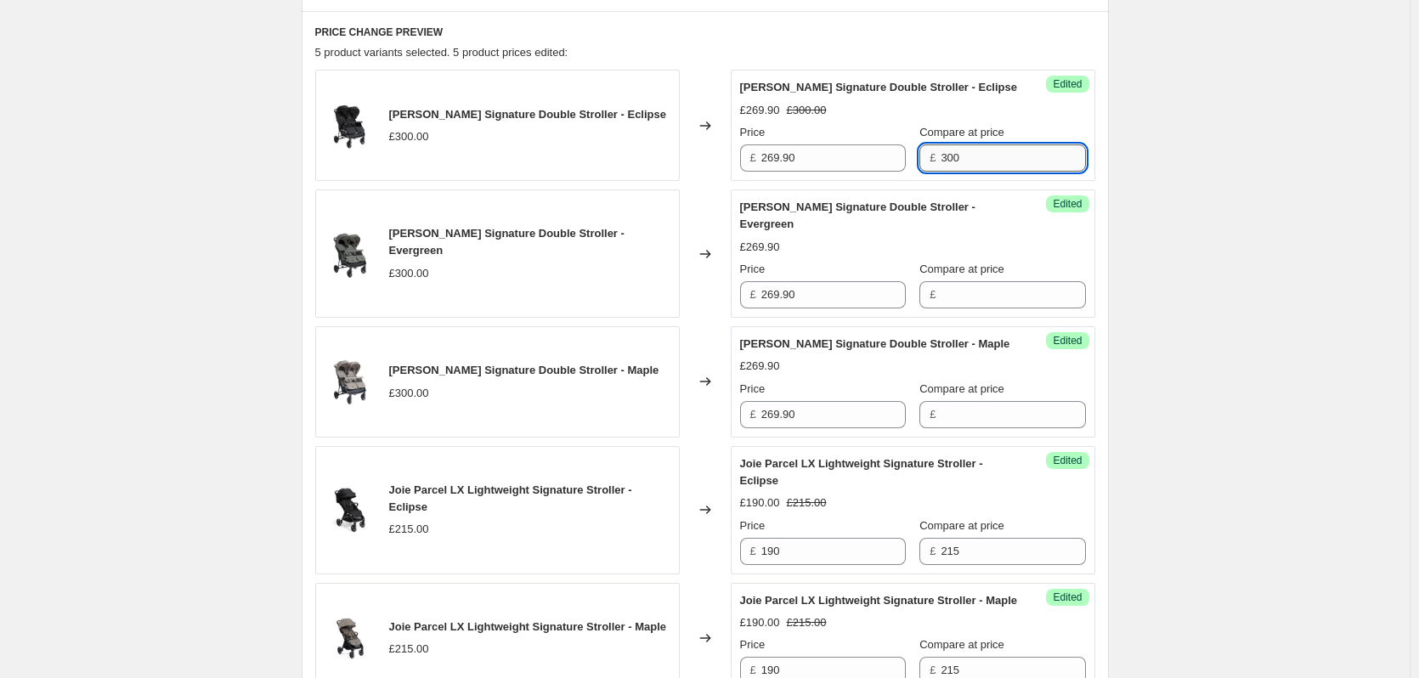
click at [1009, 167] on input "300" at bounding box center [1013, 157] width 144 height 27
click at [972, 292] on input "Compare at price" at bounding box center [1013, 294] width 144 height 27
paste input "300"
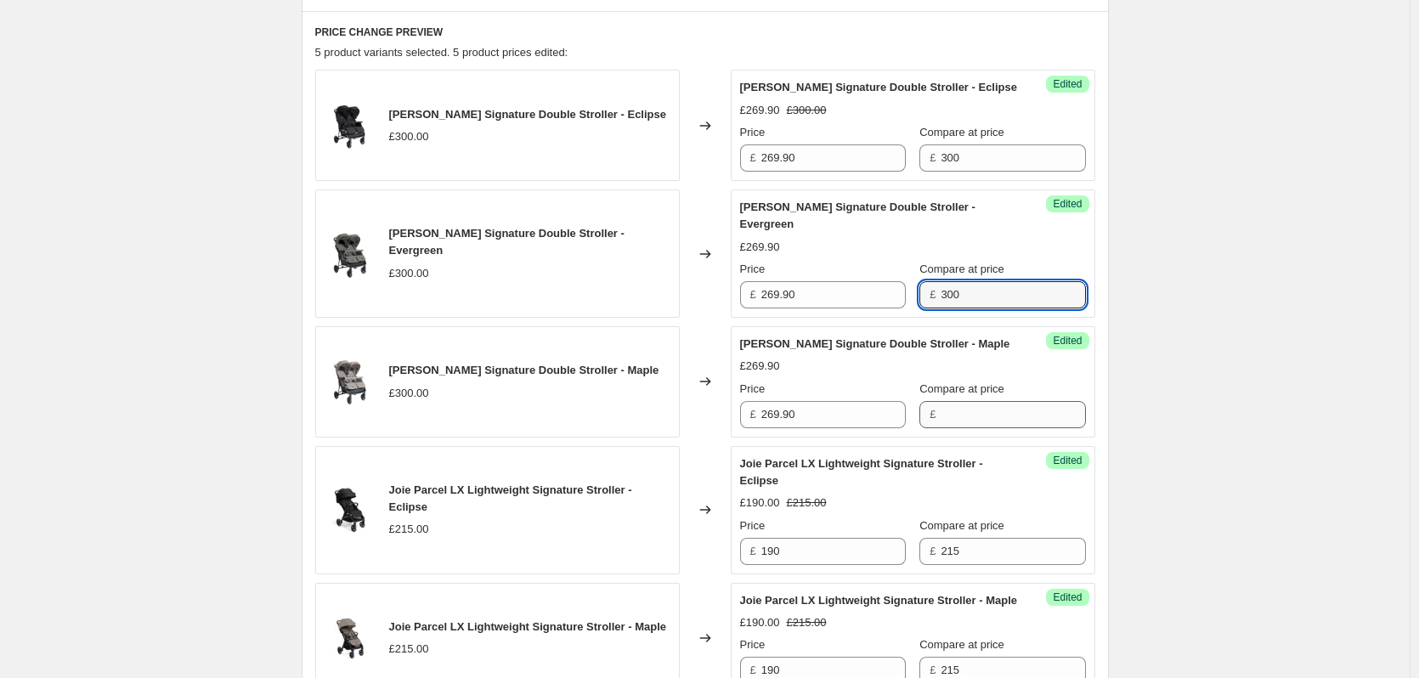
type input "300"
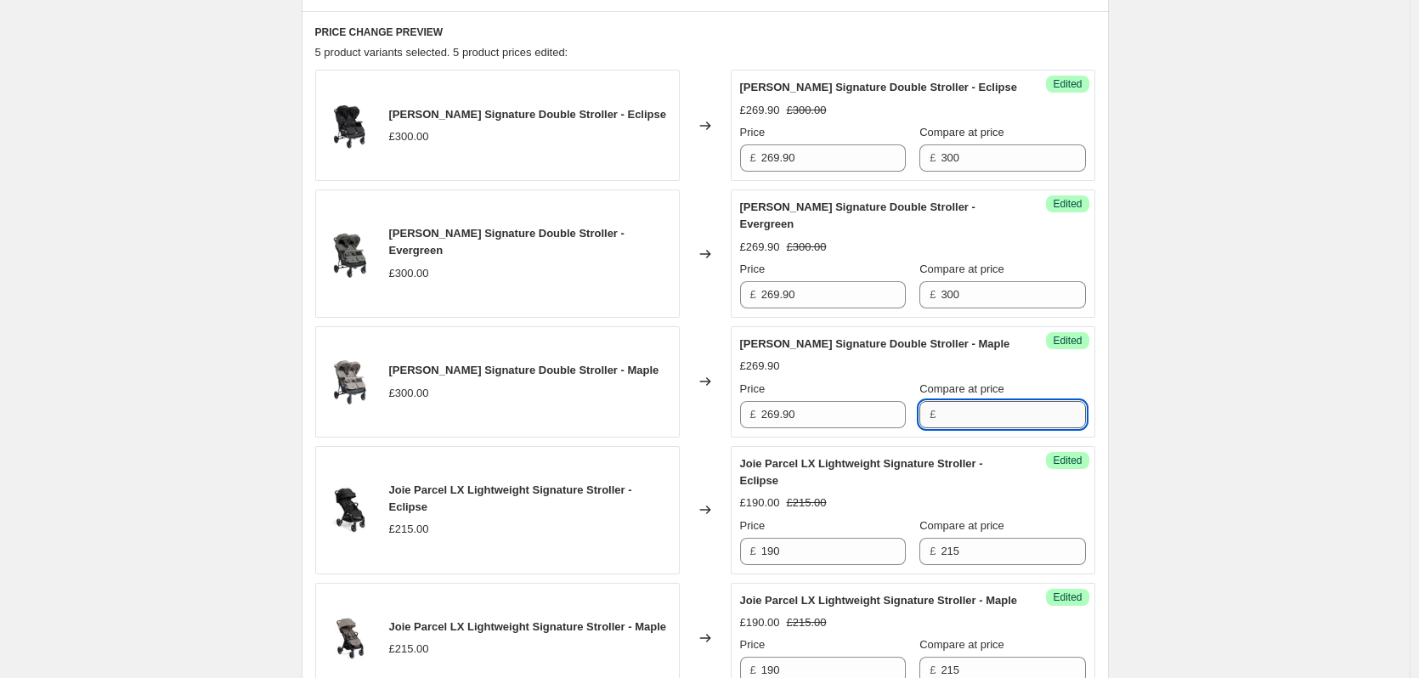
paste input "300"
drag, startPoint x: 958, startPoint y: 416, endPoint x: 985, endPoint y: 400, distance: 31.6
click at [958, 416] on input "300" at bounding box center [1013, 414] width 144 height 27
type input "300"
click at [1173, 380] on div "Create new price [MEDICAL_DATA]. This page is ready Create new price [MEDICAL_D…" at bounding box center [705, 227] width 1410 height 1562
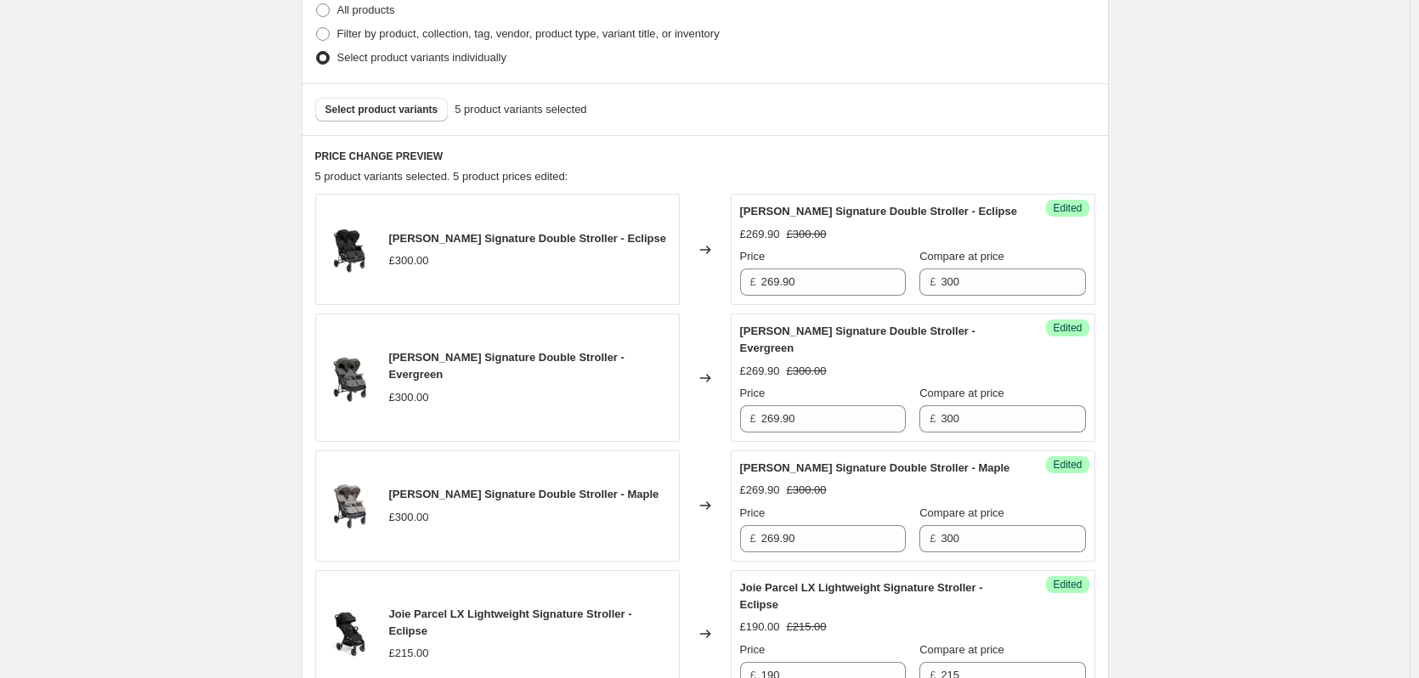
scroll to position [384, 0]
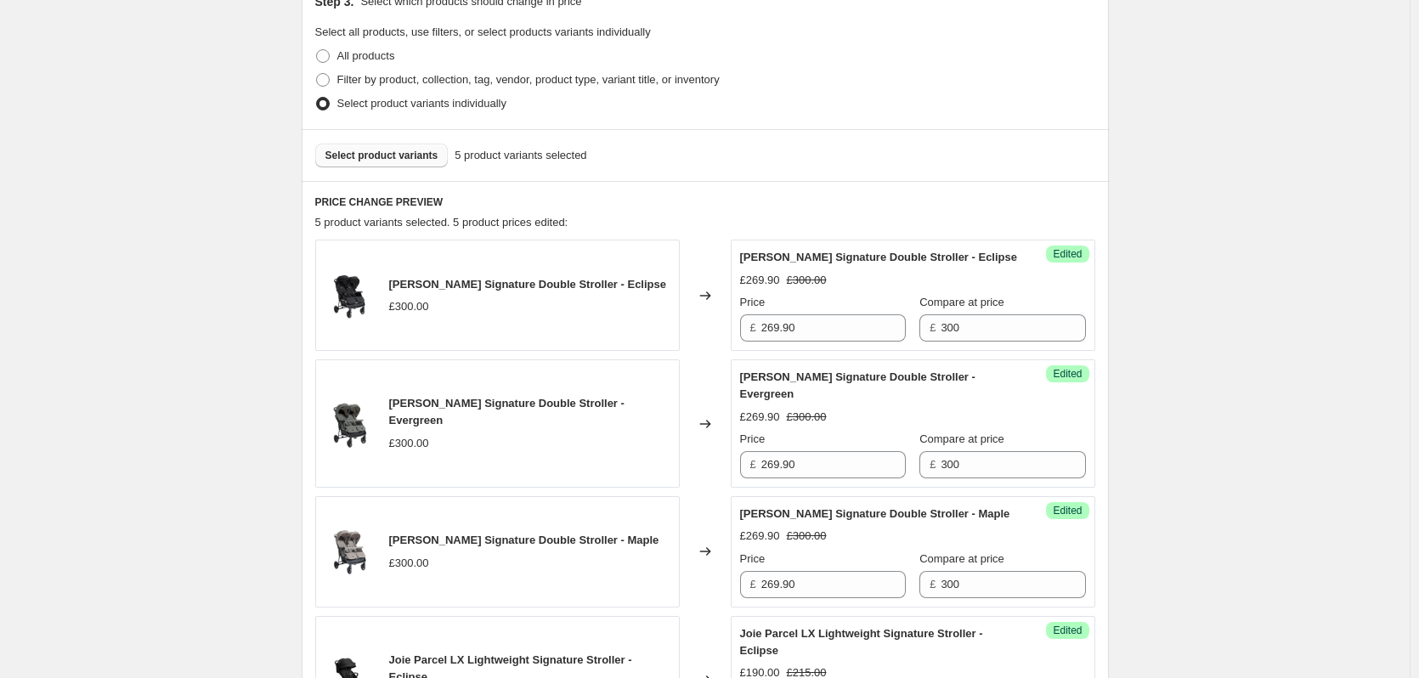
click at [370, 155] on span "Select product variants" at bounding box center [381, 156] width 113 height 14
click at [374, 156] on span "Select product variants" at bounding box center [381, 156] width 113 height 14
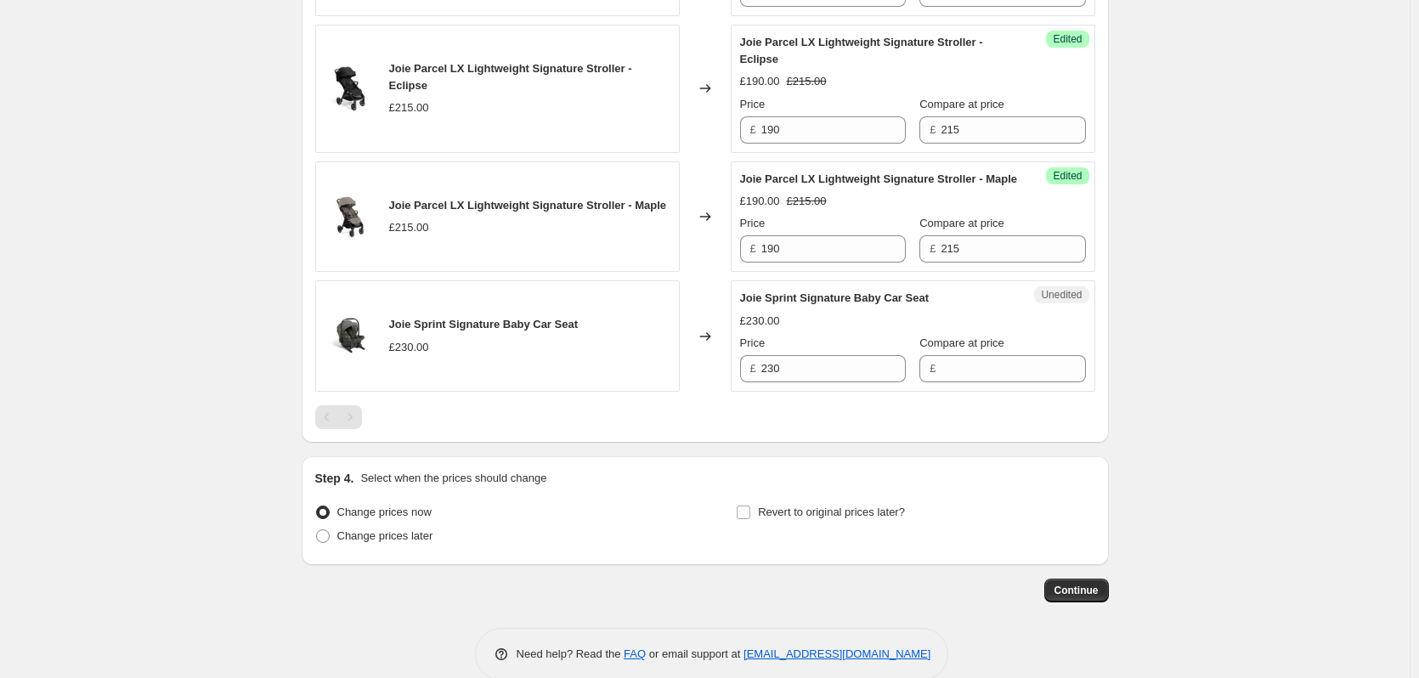
scroll to position [1020, 0]
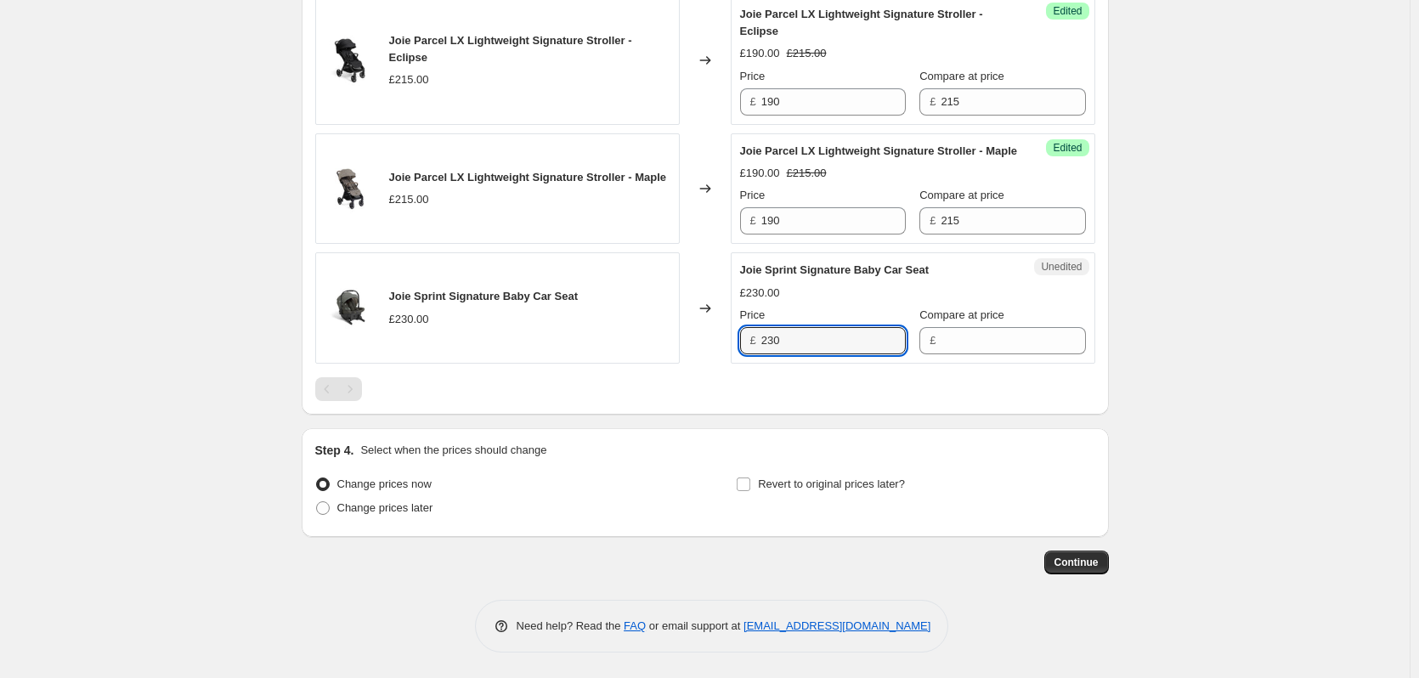
drag, startPoint x: 821, startPoint y: 335, endPoint x: 714, endPoint y: 332, distance: 107.1
click at [714, 332] on div "Joie Sprint Signature Baby Car Seat £230.00 Changed to Unedited Joie Sprint Sig…" at bounding box center [705, 307] width 780 height 111
drag, startPoint x: 988, startPoint y: 344, endPoint x: 856, endPoint y: 344, distance: 131.7
click at [987, 344] on input "Compare at price" at bounding box center [1013, 340] width 144 height 27
paste input "230"
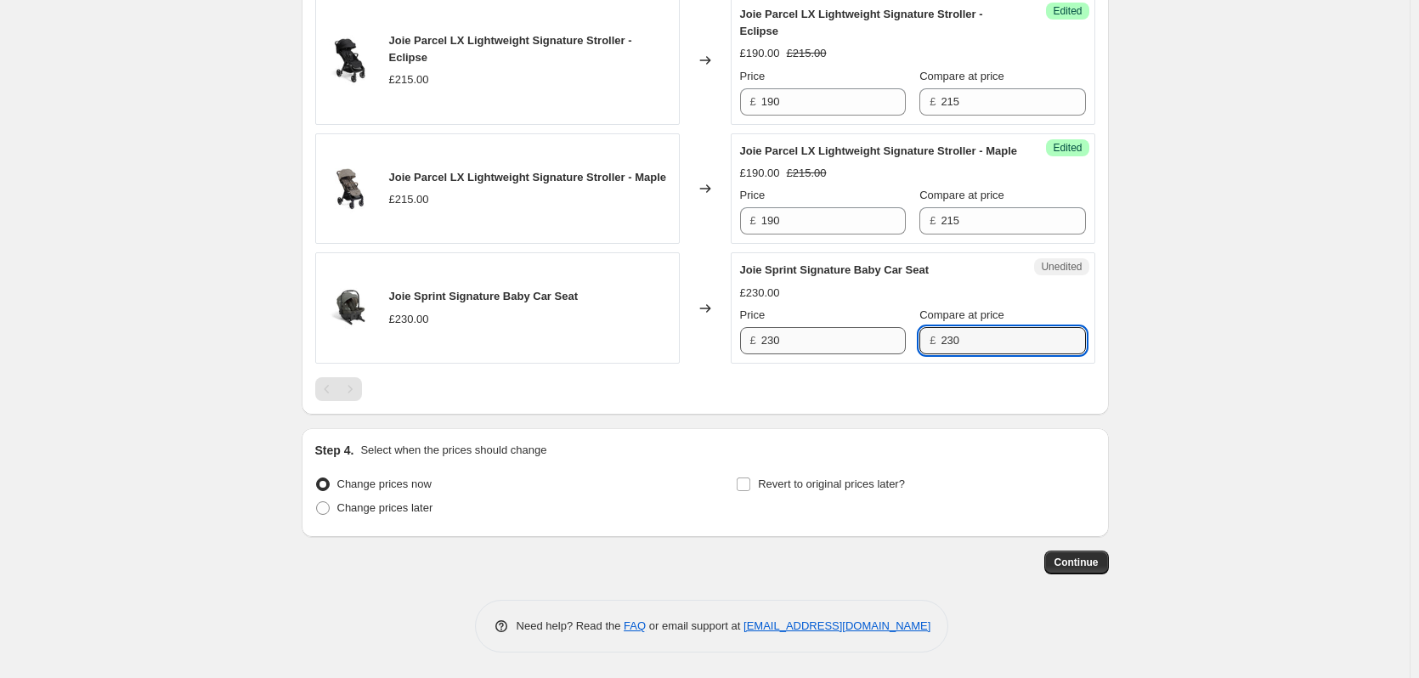
type input "230"
click at [807, 344] on input "230" at bounding box center [833, 340] width 144 height 27
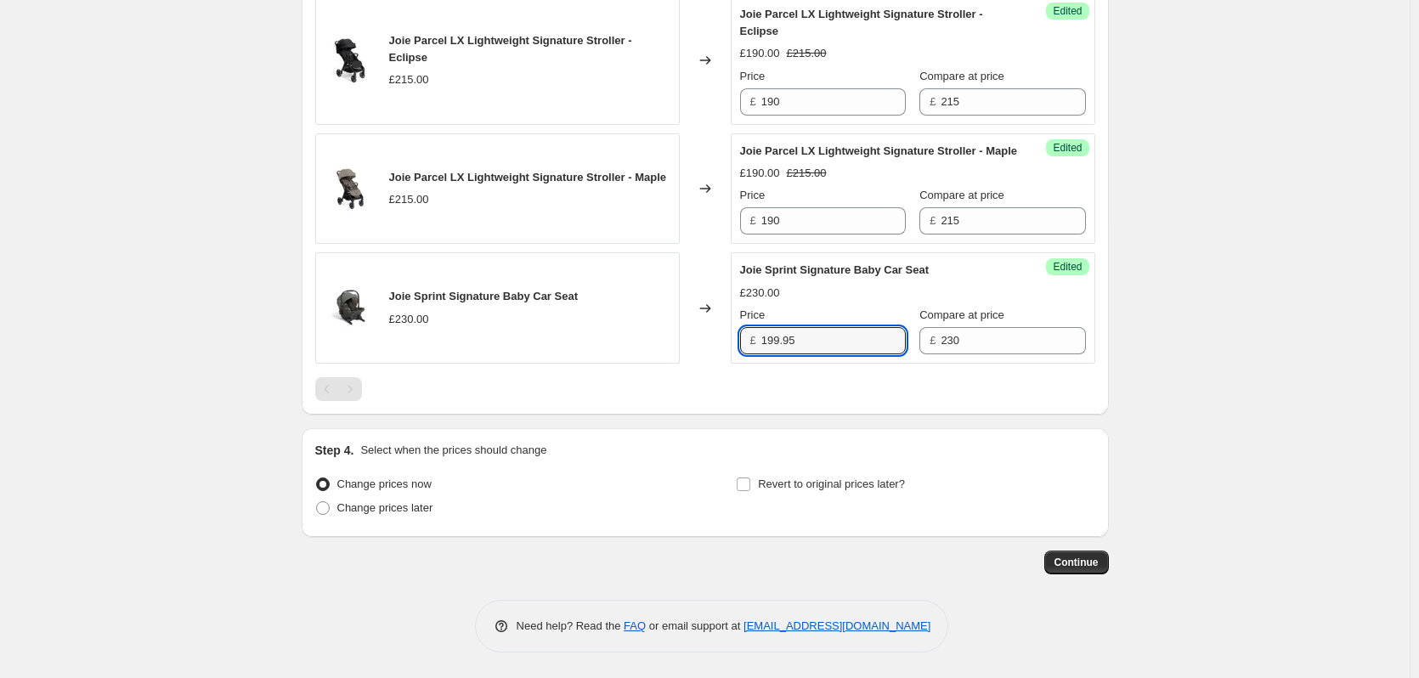
type input "199.95"
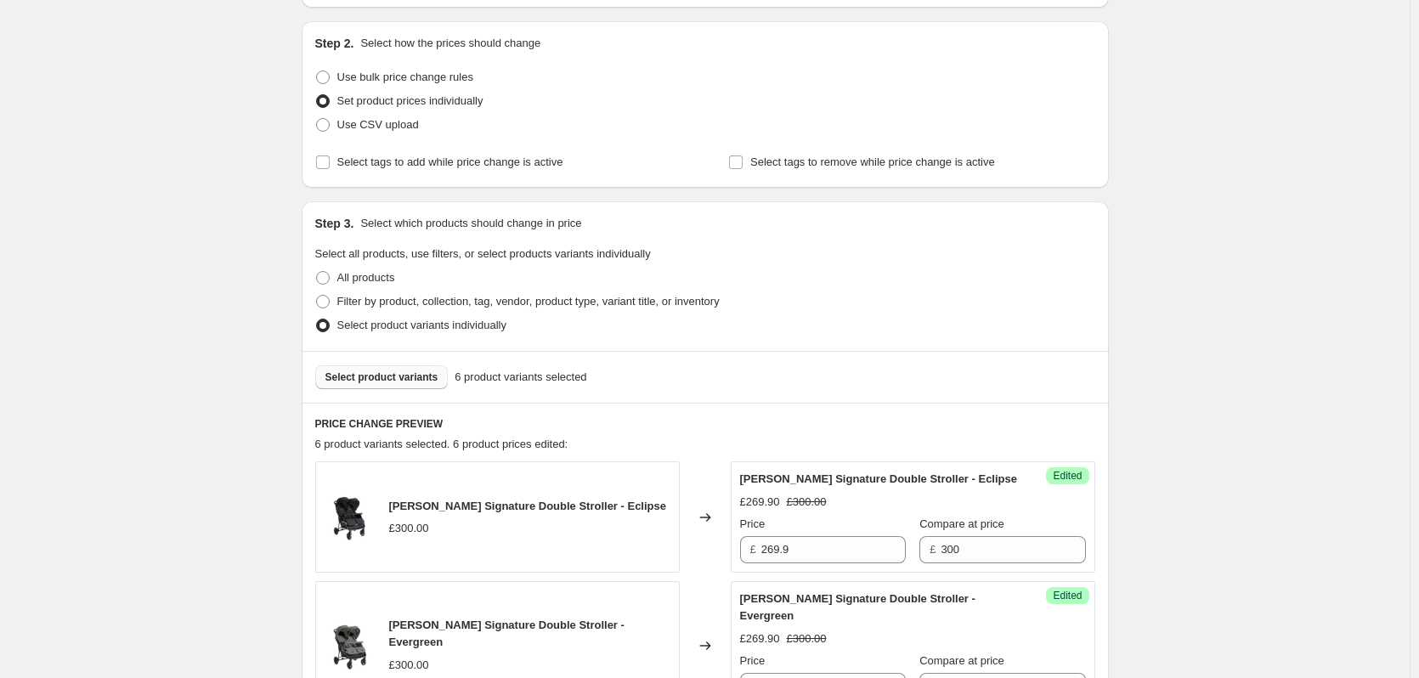
scroll to position [170, 0]
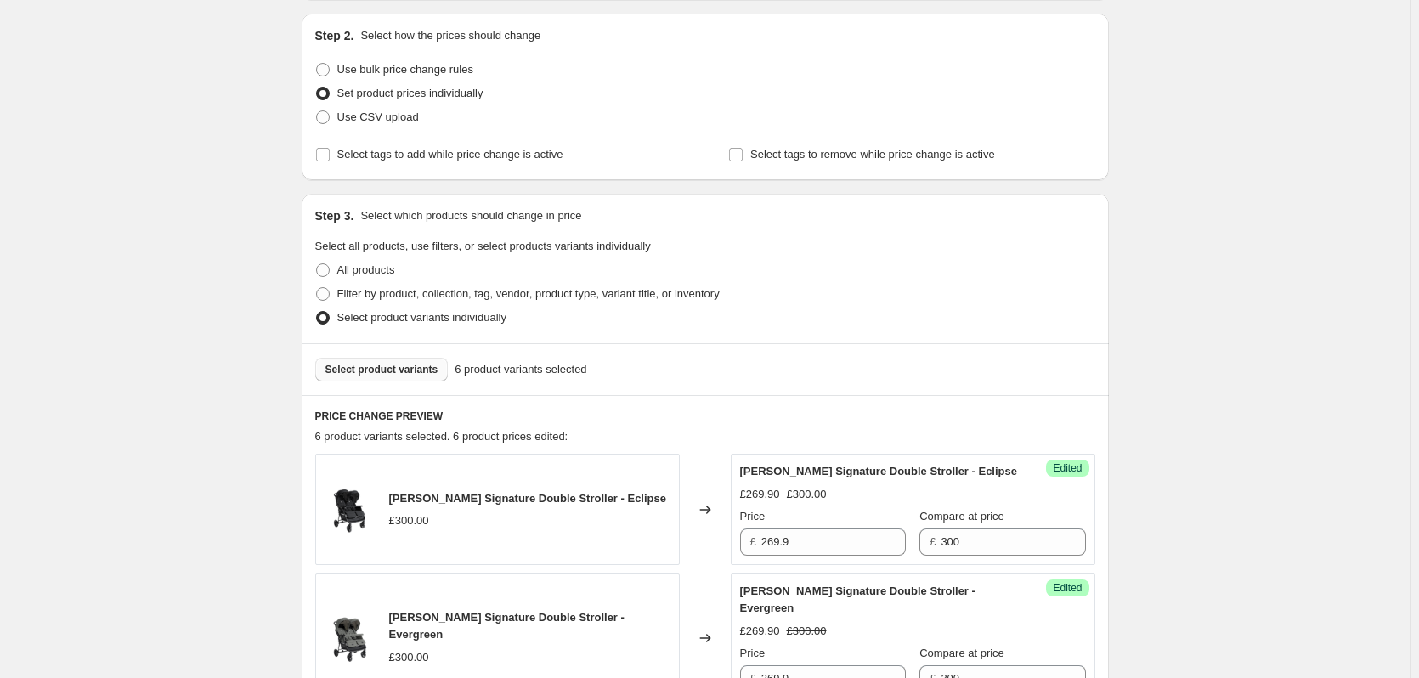
click at [334, 378] on button "Select product variants" at bounding box center [381, 370] width 133 height 24
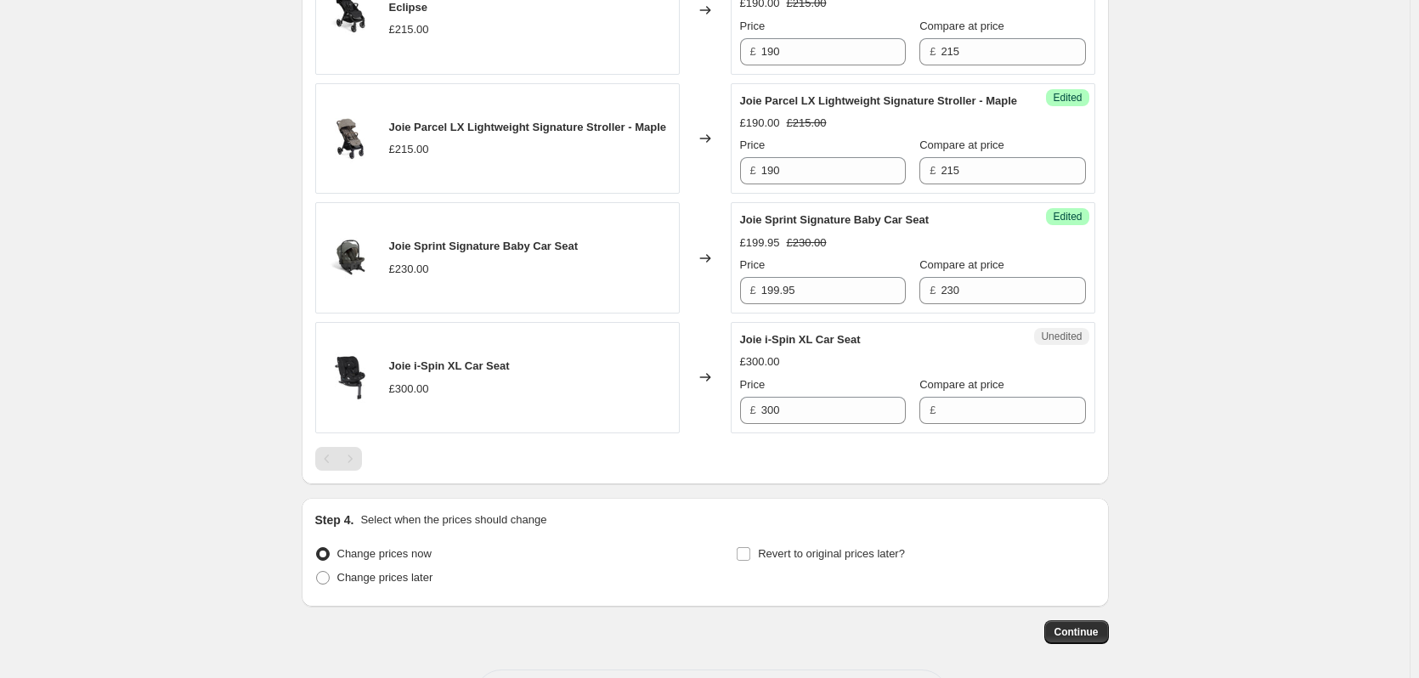
scroll to position [1055, 0]
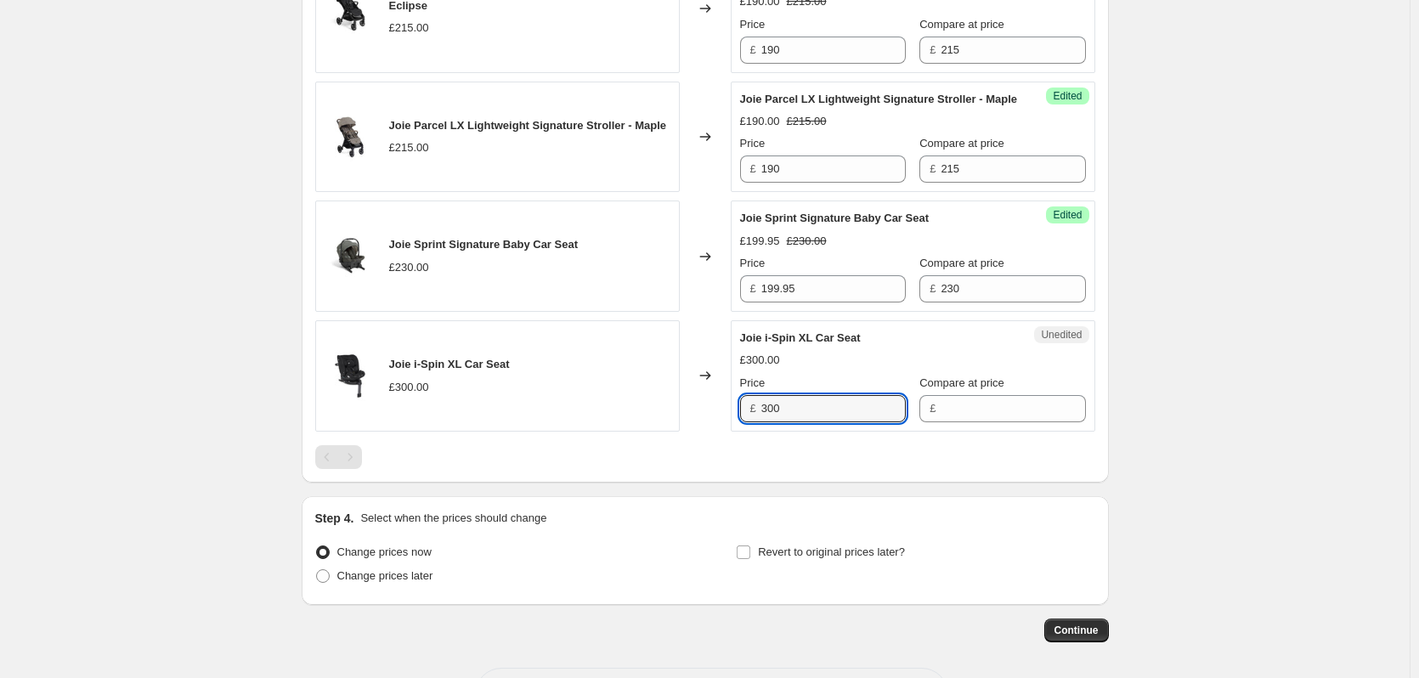
drag, startPoint x: 806, startPoint y: 425, endPoint x: 724, endPoint y: 417, distance: 82.8
click at [724, 417] on div "Joie i-Spin XL Car Seat £300.00 Changed to Unedited Joie i-Spin XL Car Seat £30…" at bounding box center [705, 375] width 780 height 111
drag, startPoint x: 970, startPoint y: 431, endPoint x: 941, endPoint y: 432, distance: 29.7
click at [970, 422] on input "Compare at price" at bounding box center [1013, 408] width 144 height 27
paste input "300"
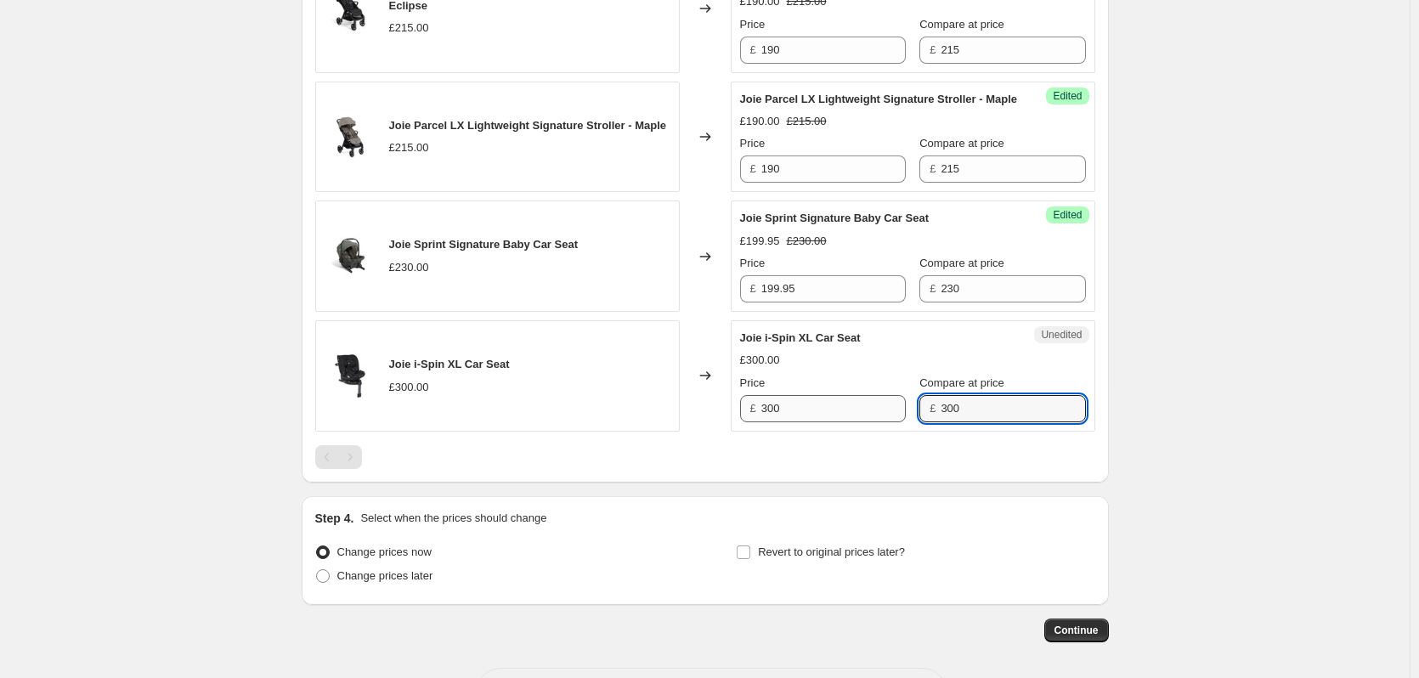
type input "300"
click at [817, 422] on input "300" at bounding box center [833, 408] width 144 height 27
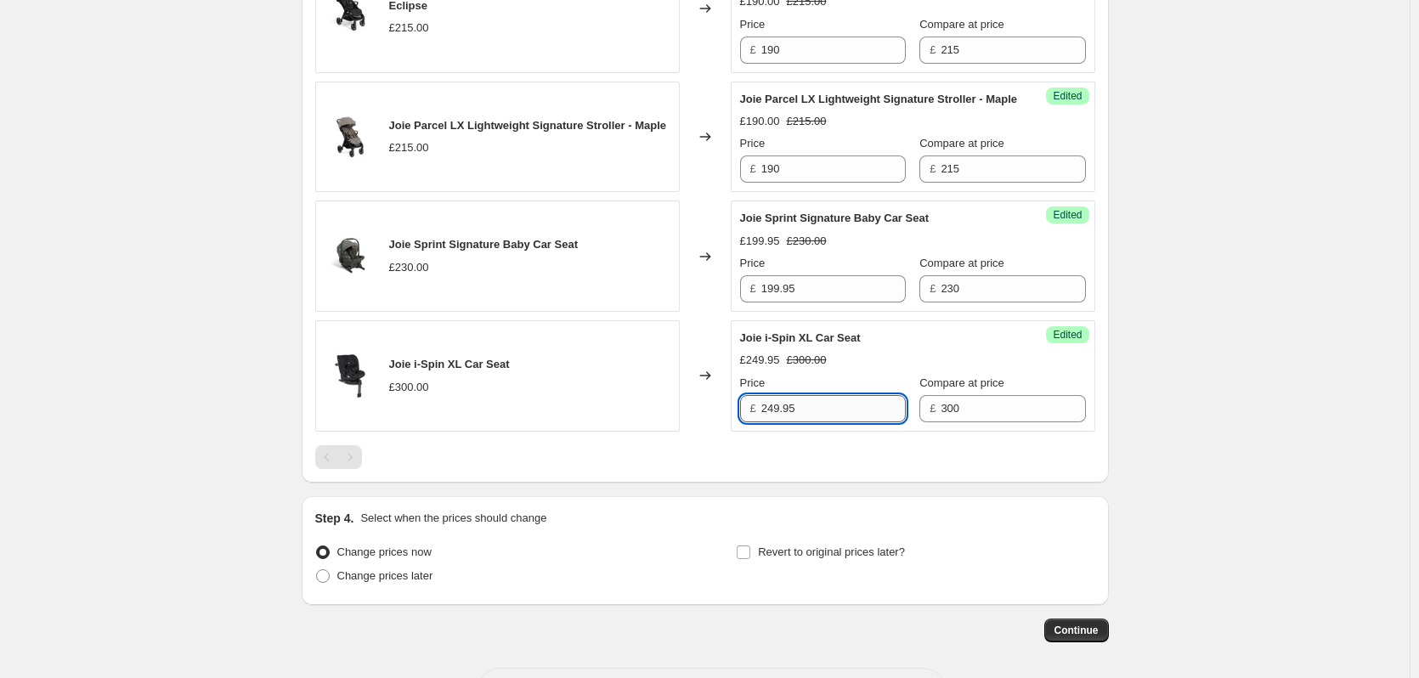
click at [810, 422] on input "249.95" at bounding box center [833, 408] width 144 height 27
type input "245"
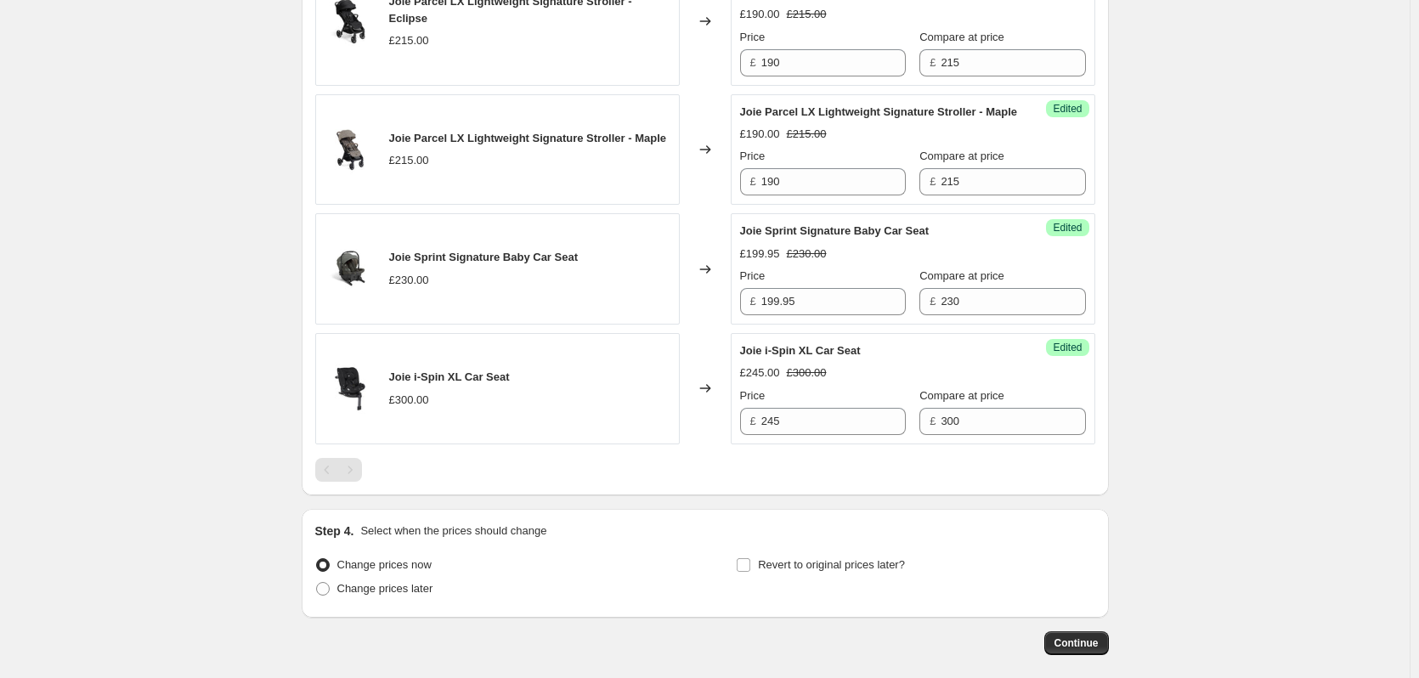
scroll to position [291, 0]
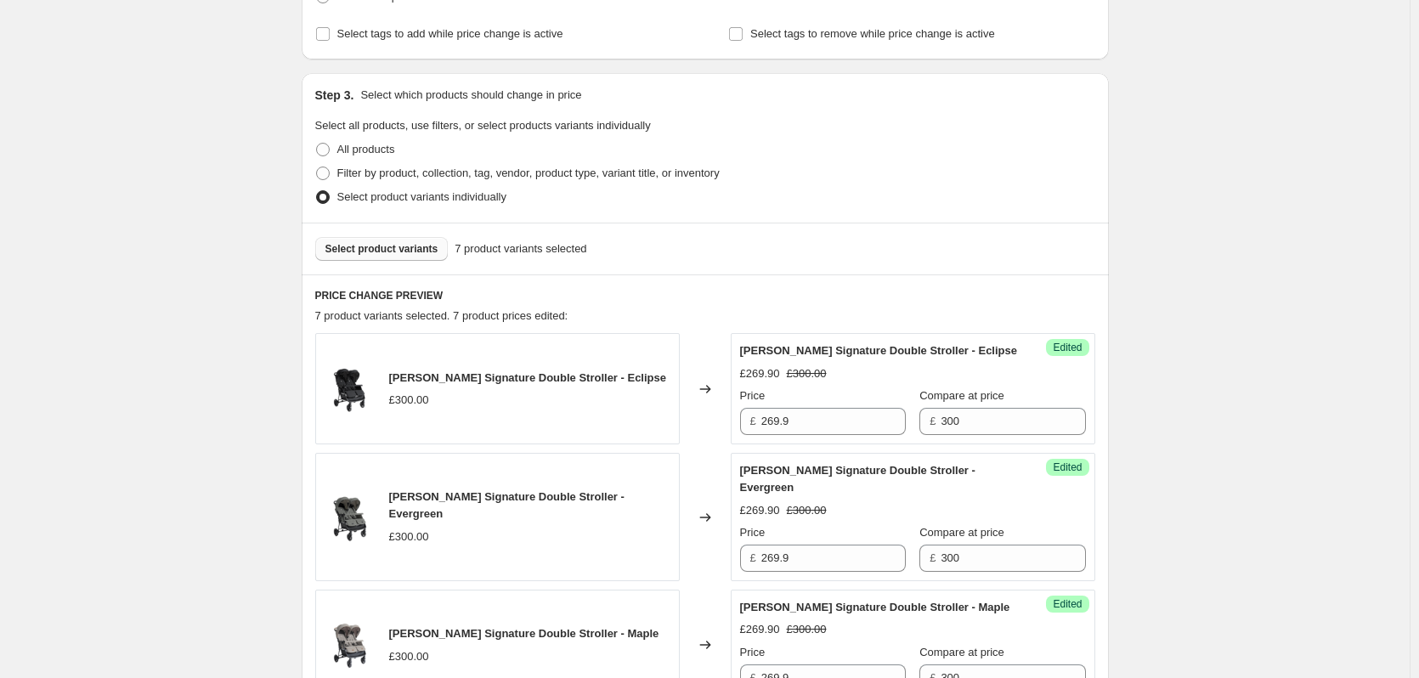
click at [364, 251] on span "Select product variants" at bounding box center [381, 249] width 113 height 14
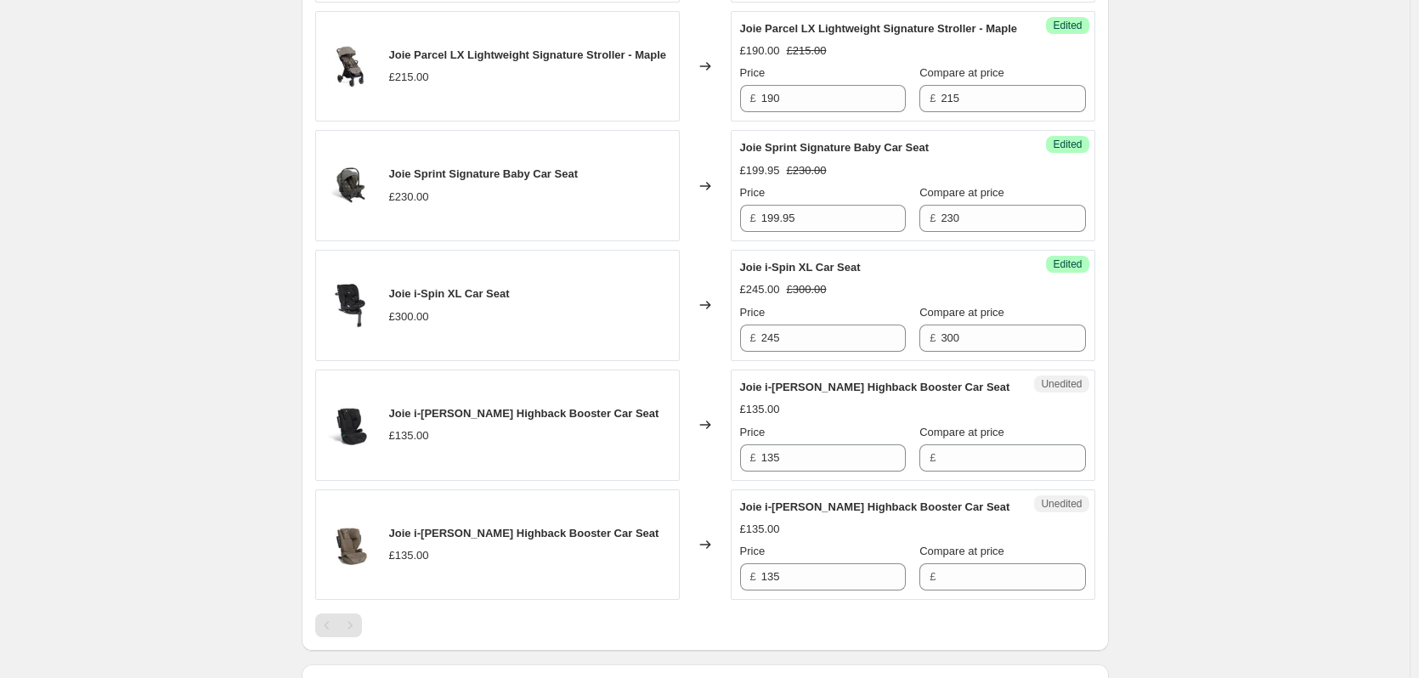
scroll to position [1225, 0]
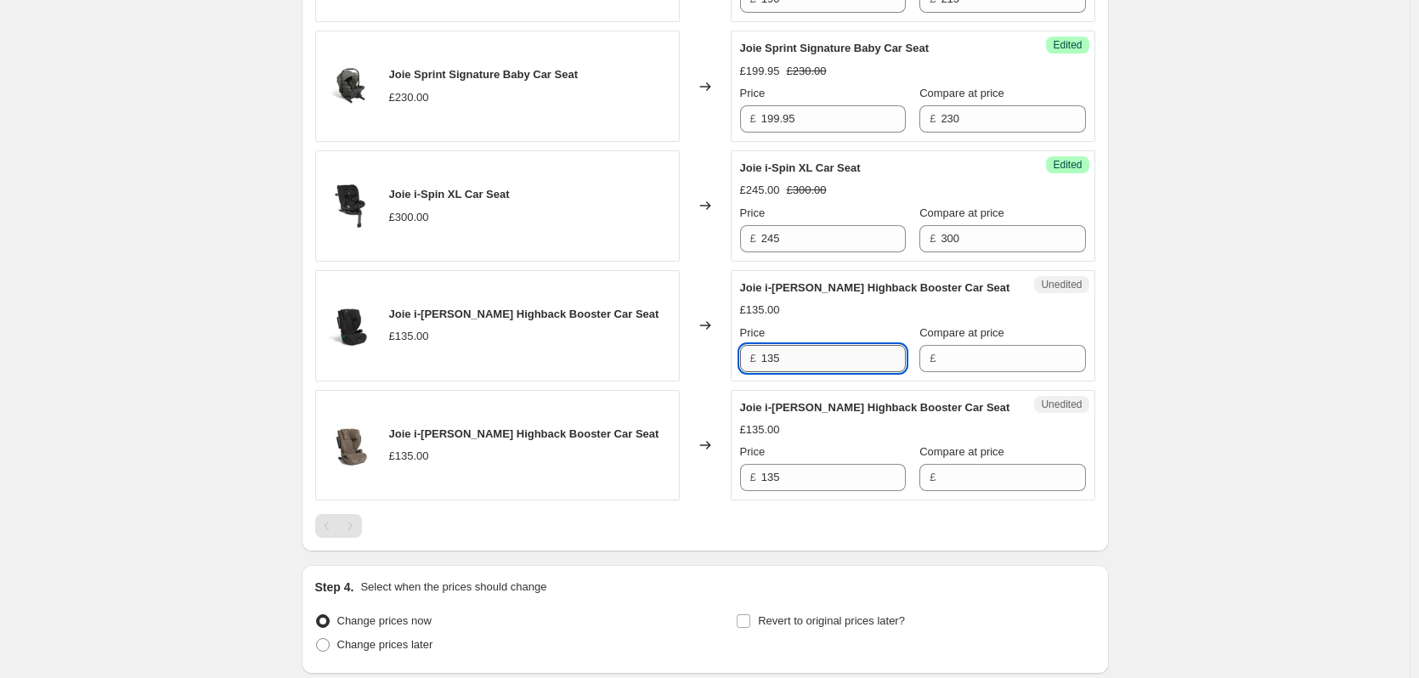
click at [818, 367] on input "135" at bounding box center [833, 358] width 144 height 27
click at [999, 372] on input "Compare at price" at bounding box center [1013, 358] width 144 height 27
paste input "135"
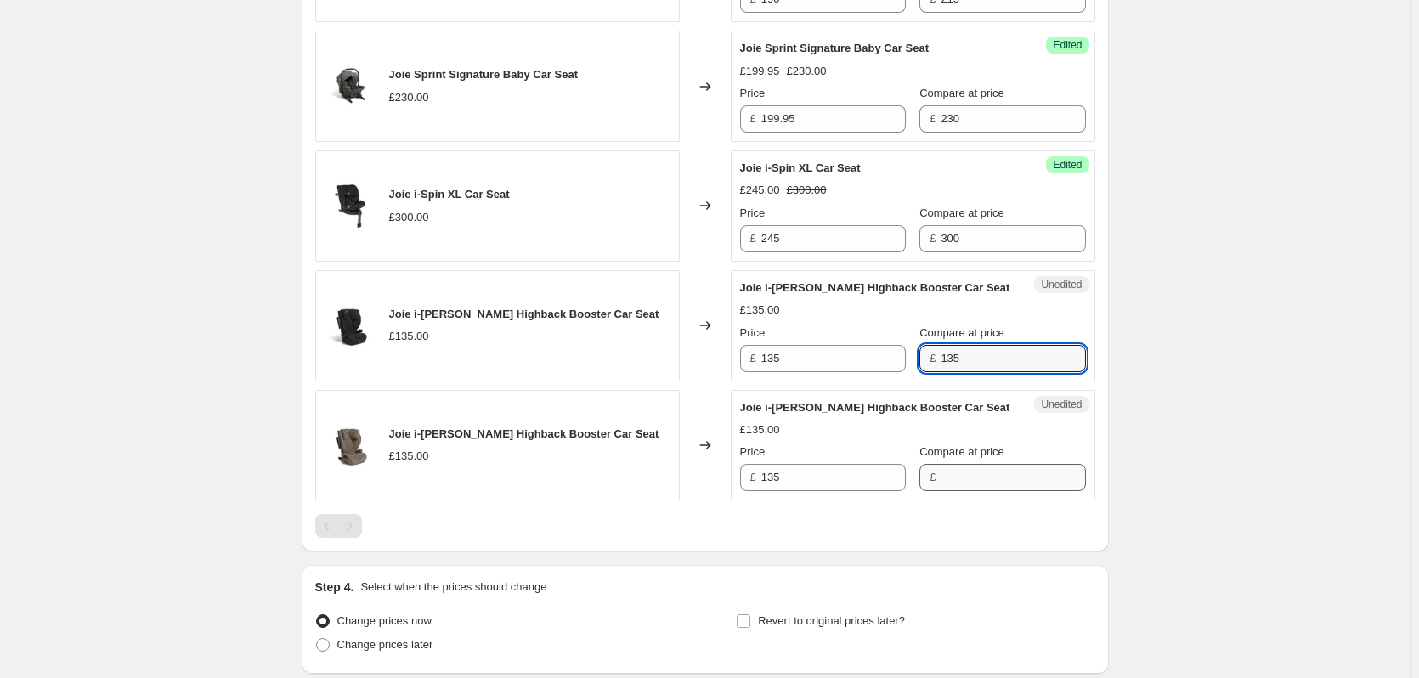
type input "135"
click at [961, 491] on input "Compare at price" at bounding box center [1013, 477] width 144 height 27
paste input "135"
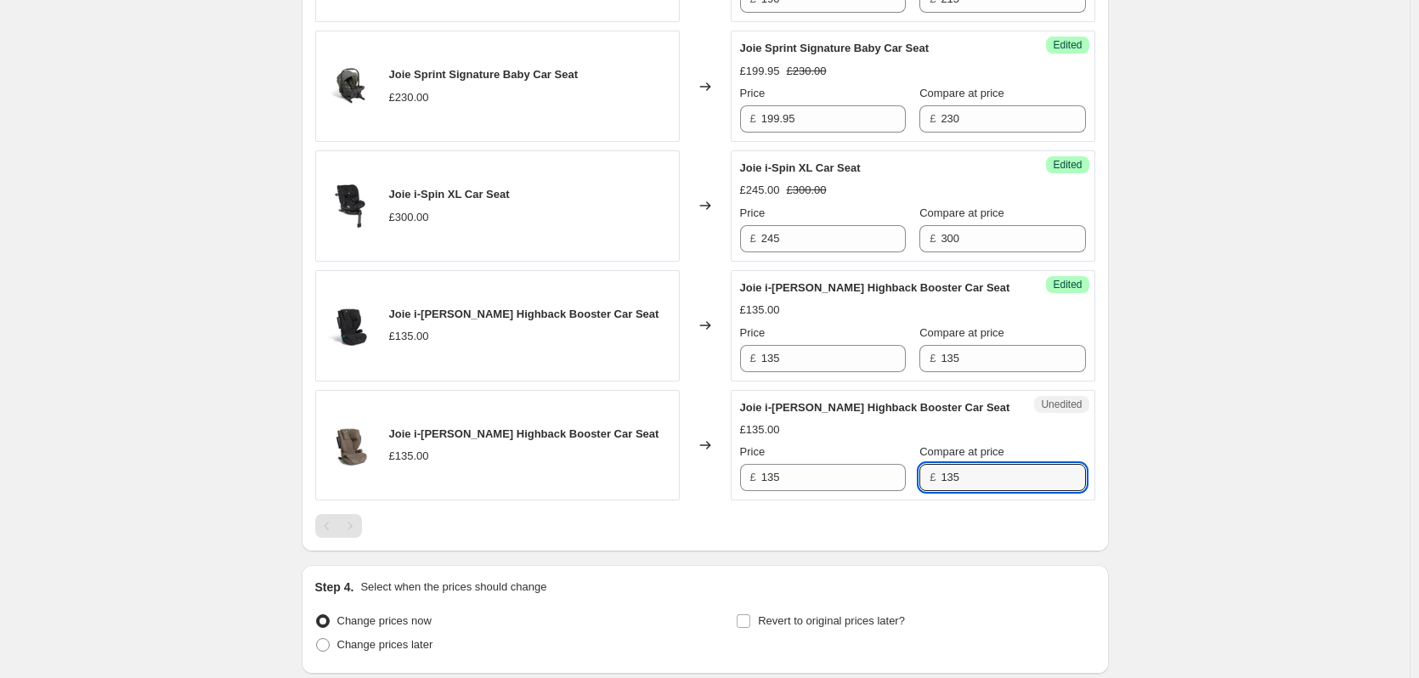
type input "135"
click at [807, 381] on div "Success Edited [PERSON_NAME]-[PERSON_NAME] Highback Booster Car Seat £135.00 Pr…" at bounding box center [913, 325] width 364 height 111
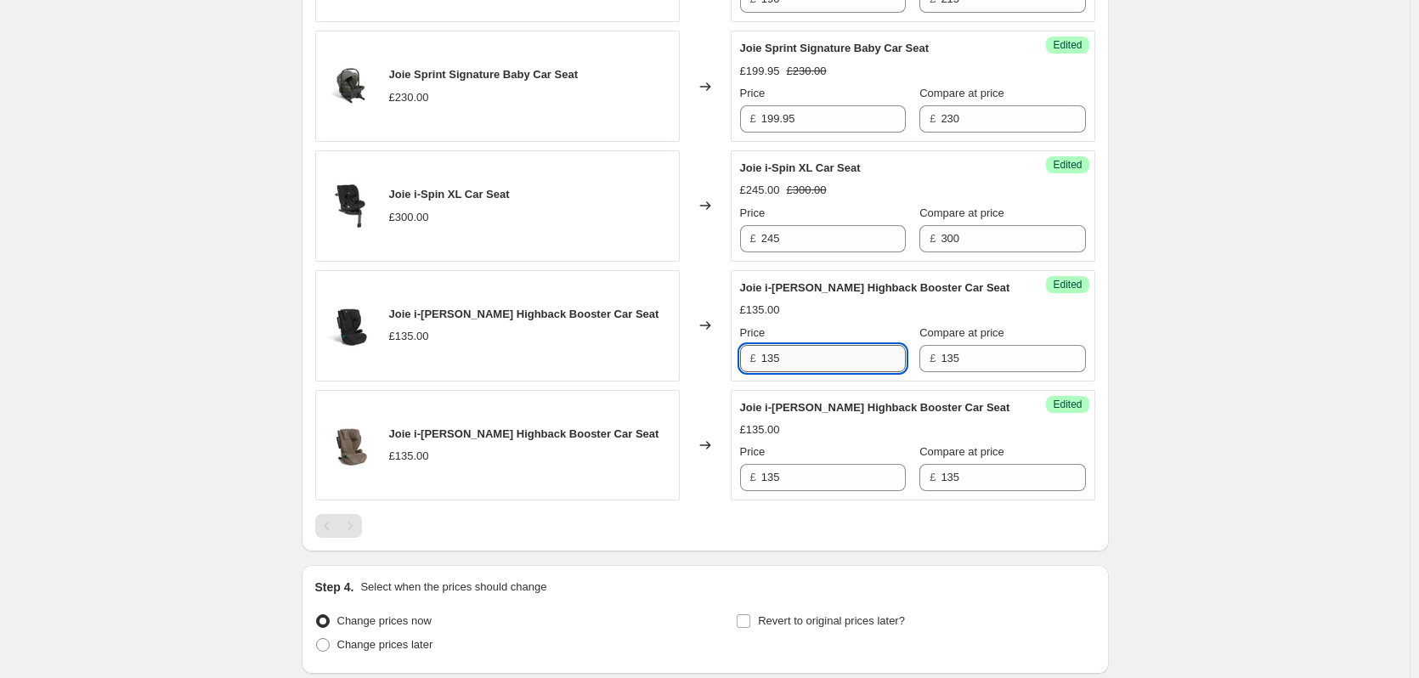
click at [807, 372] on input "135" at bounding box center [833, 358] width 144 height 27
type input "119"
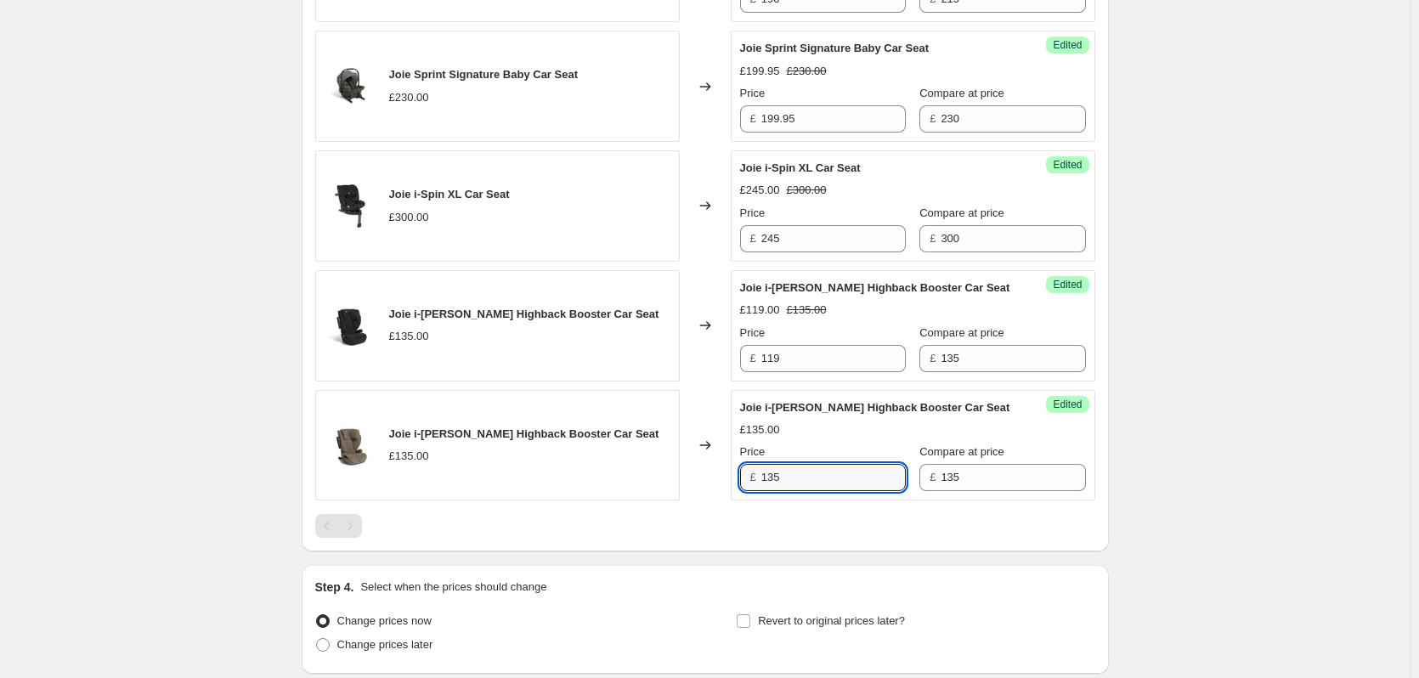
drag, startPoint x: 815, startPoint y: 495, endPoint x: 1186, endPoint y: 404, distance: 382.3
click at [817, 491] on input "135" at bounding box center [833, 477] width 144 height 27
paste input "19"
type input "119"
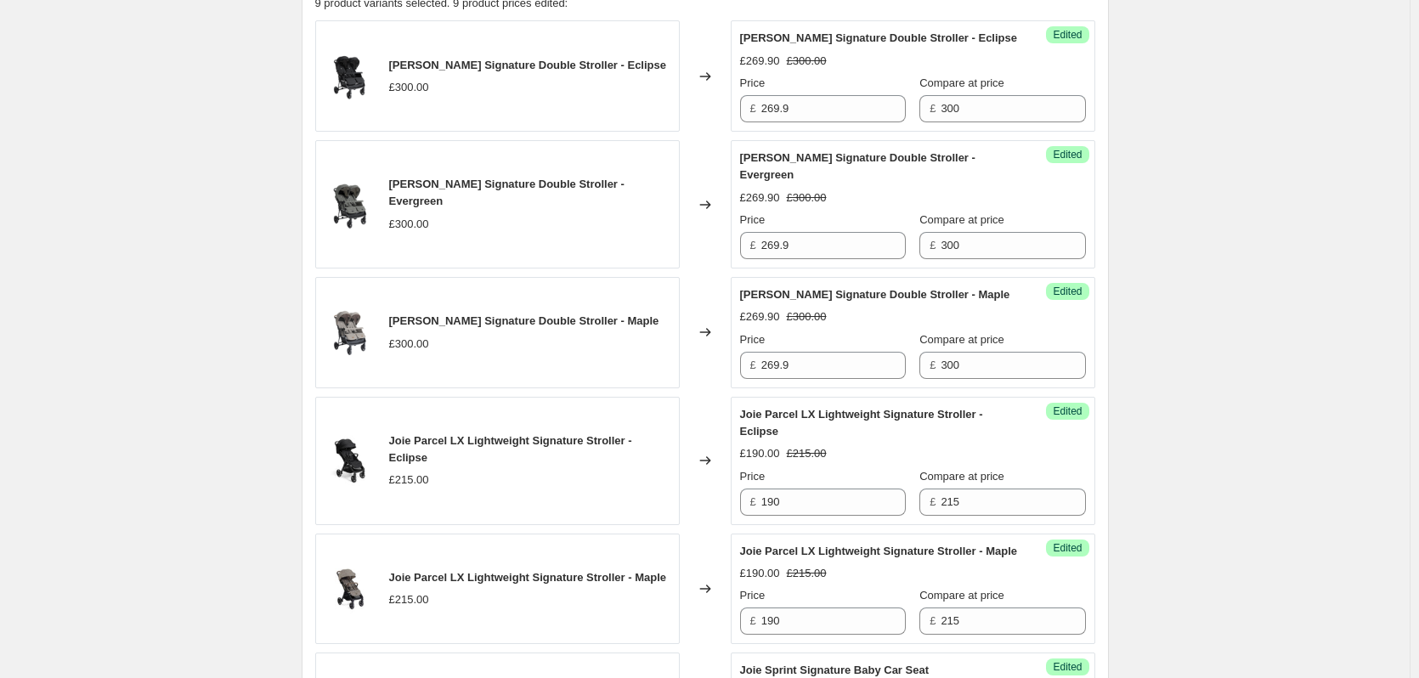
scroll to position [460, 0]
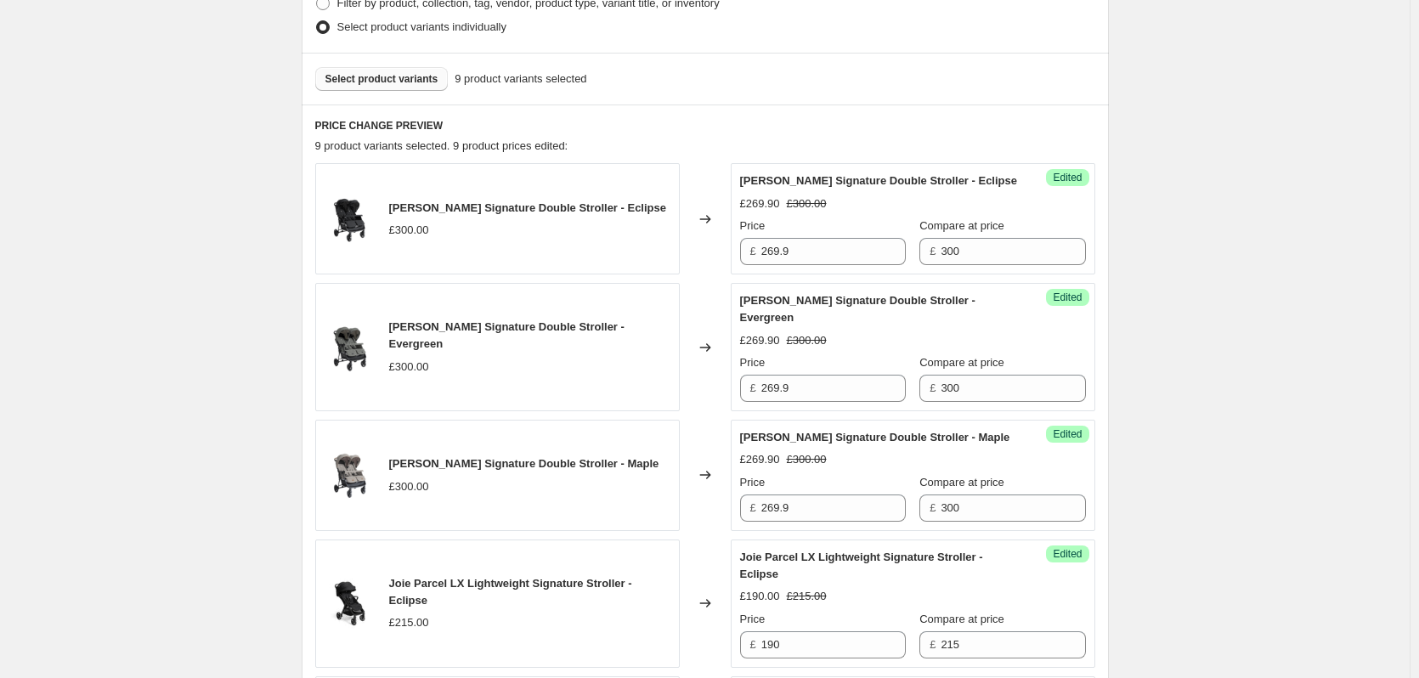
click at [363, 89] on button "Select product variants" at bounding box center [381, 79] width 133 height 24
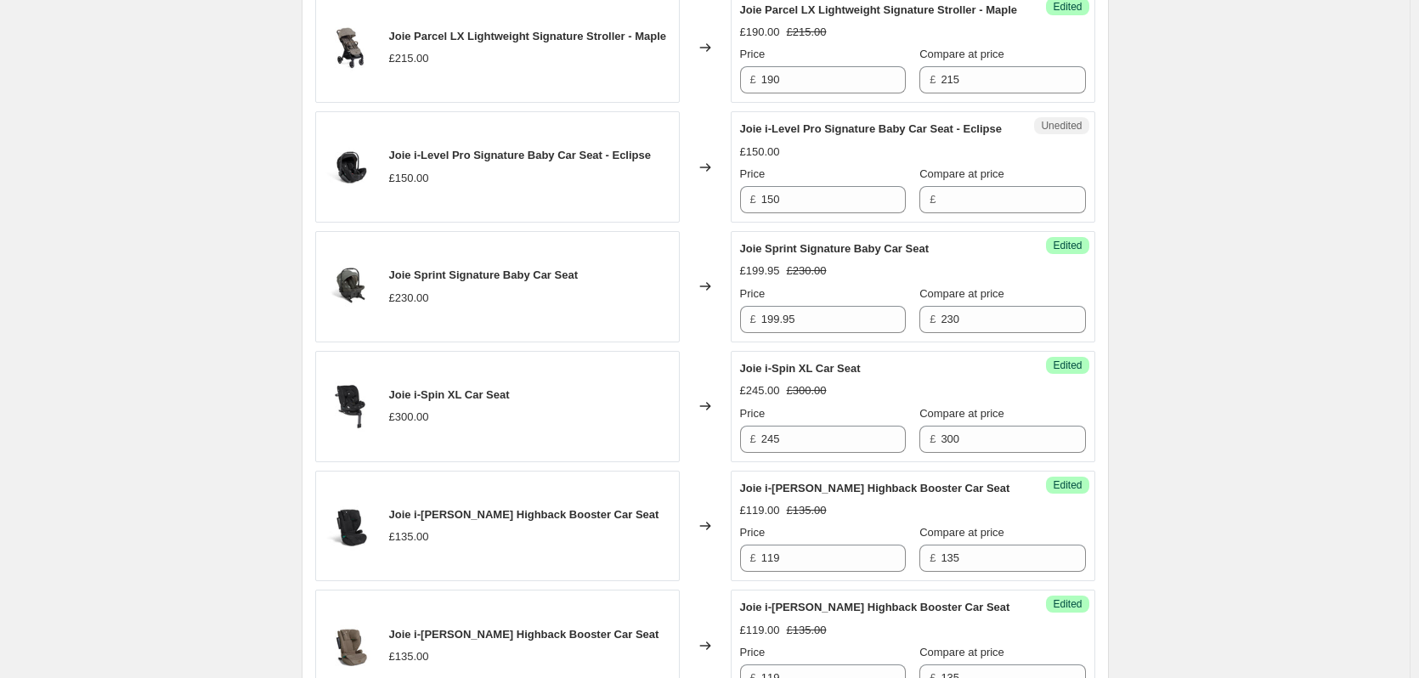
scroll to position [1140, 0]
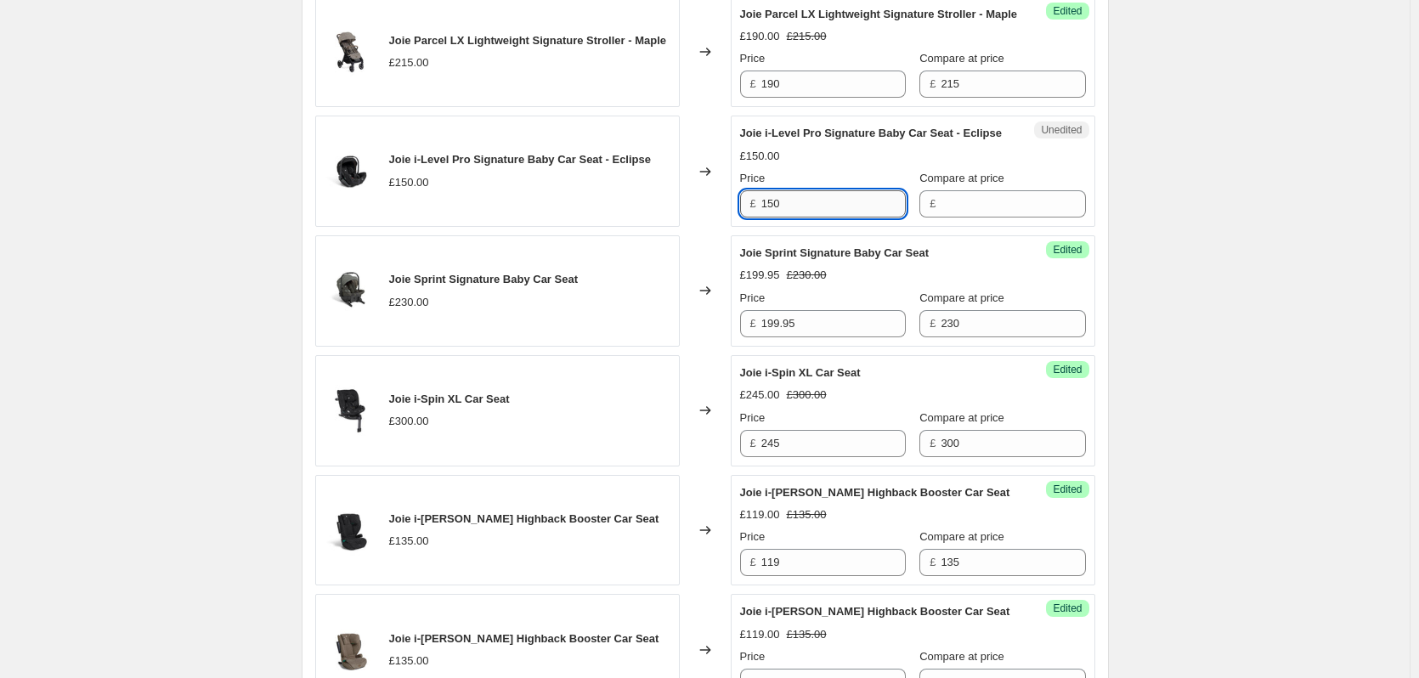
click at [790, 218] on input "150" at bounding box center [833, 203] width 144 height 27
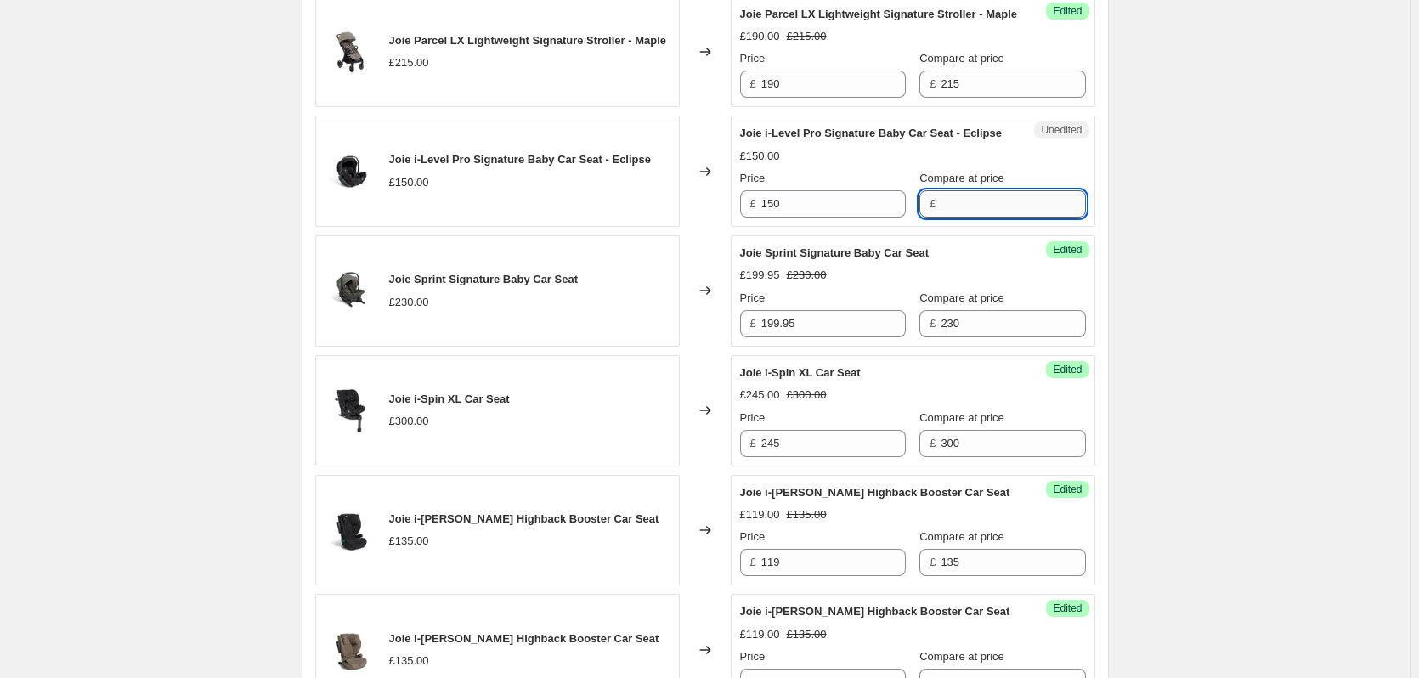
click at [993, 218] on input "Compare at price" at bounding box center [1013, 203] width 144 height 27
type input "v"
click at [831, 218] on input "150" at bounding box center [833, 203] width 144 height 27
click at [963, 218] on input "Compare at price" at bounding box center [1013, 203] width 144 height 27
paste input "150"
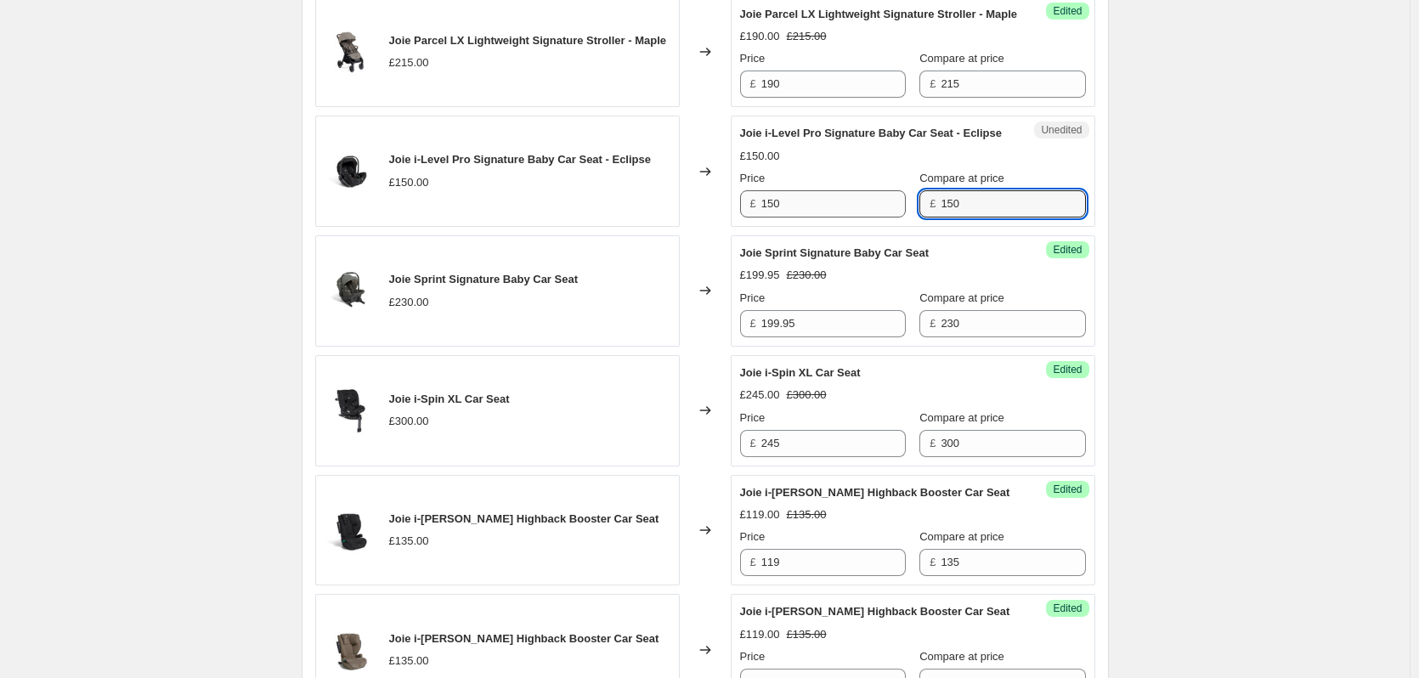
type input "150"
click at [821, 218] on input "150" at bounding box center [833, 203] width 144 height 27
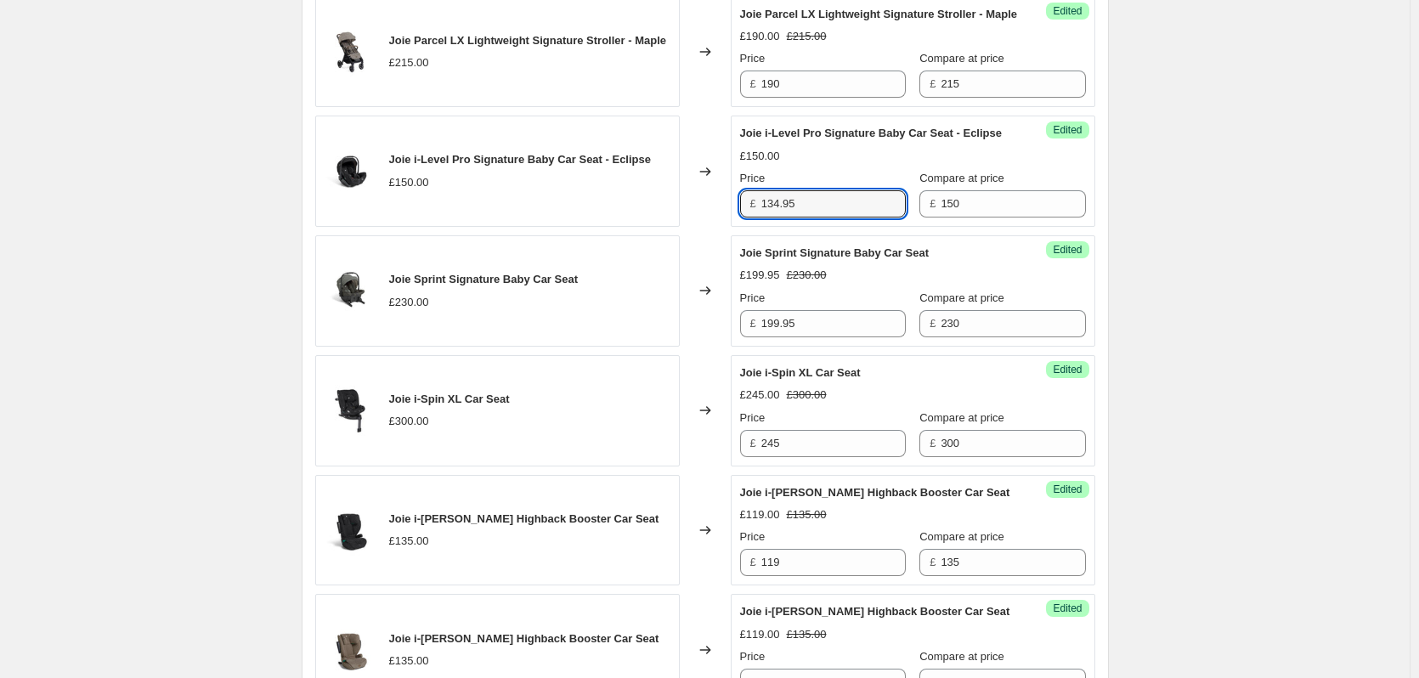
type input "134.95"
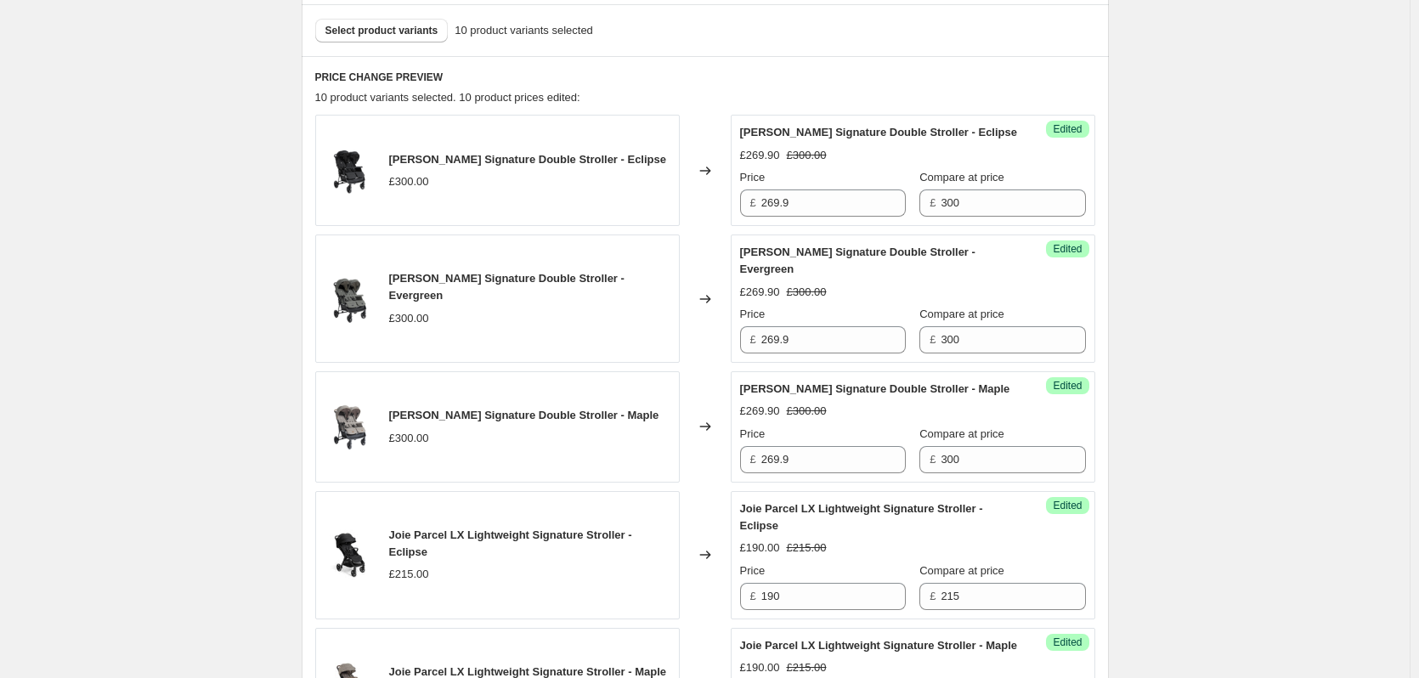
scroll to position [460, 0]
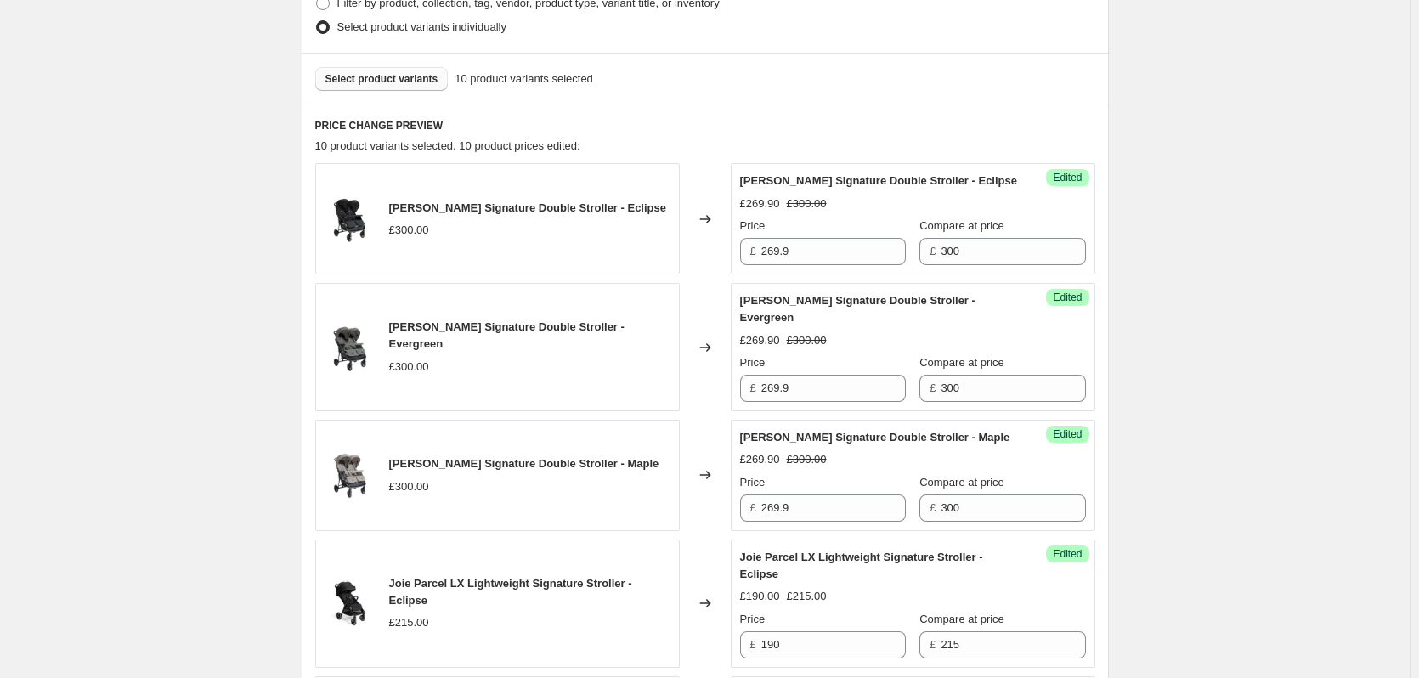
click at [336, 81] on span "Select product variants" at bounding box center [381, 79] width 113 height 14
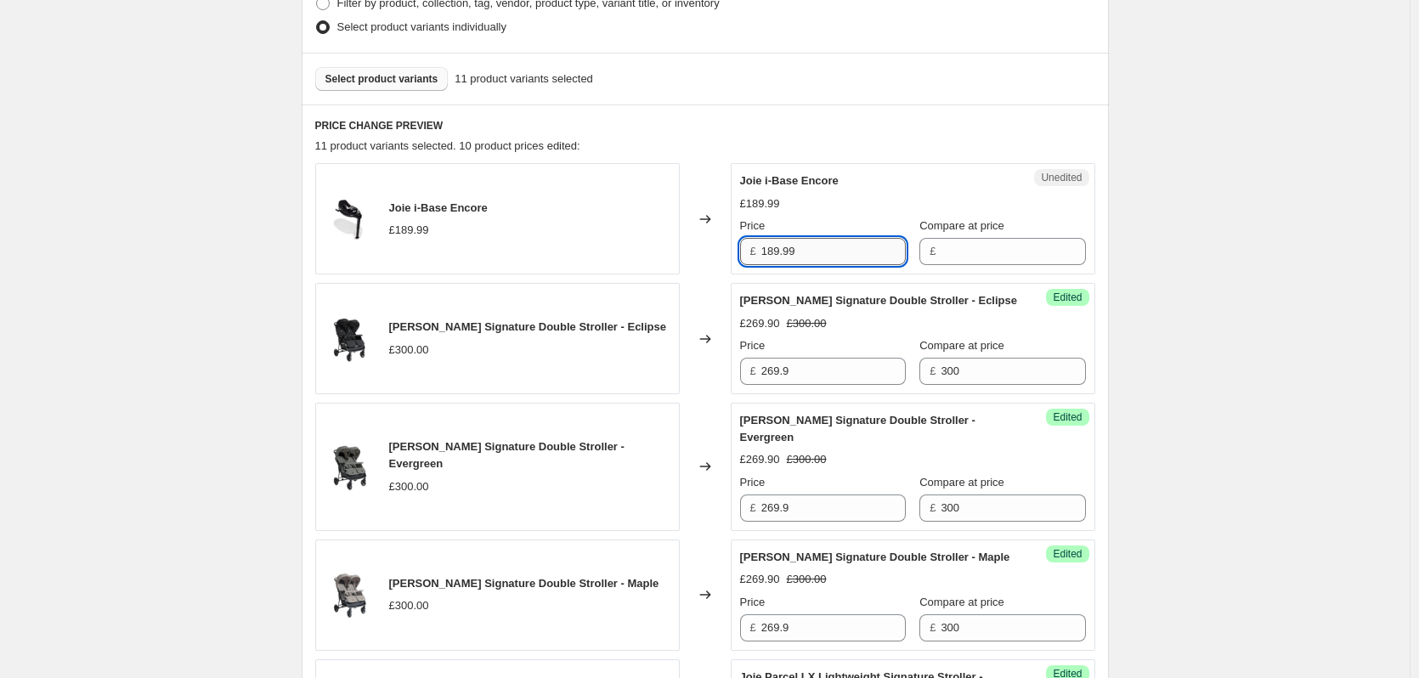
click at [844, 255] on input "189.99" at bounding box center [833, 251] width 144 height 27
click at [952, 247] on input "Compare at price" at bounding box center [1013, 251] width 144 height 27
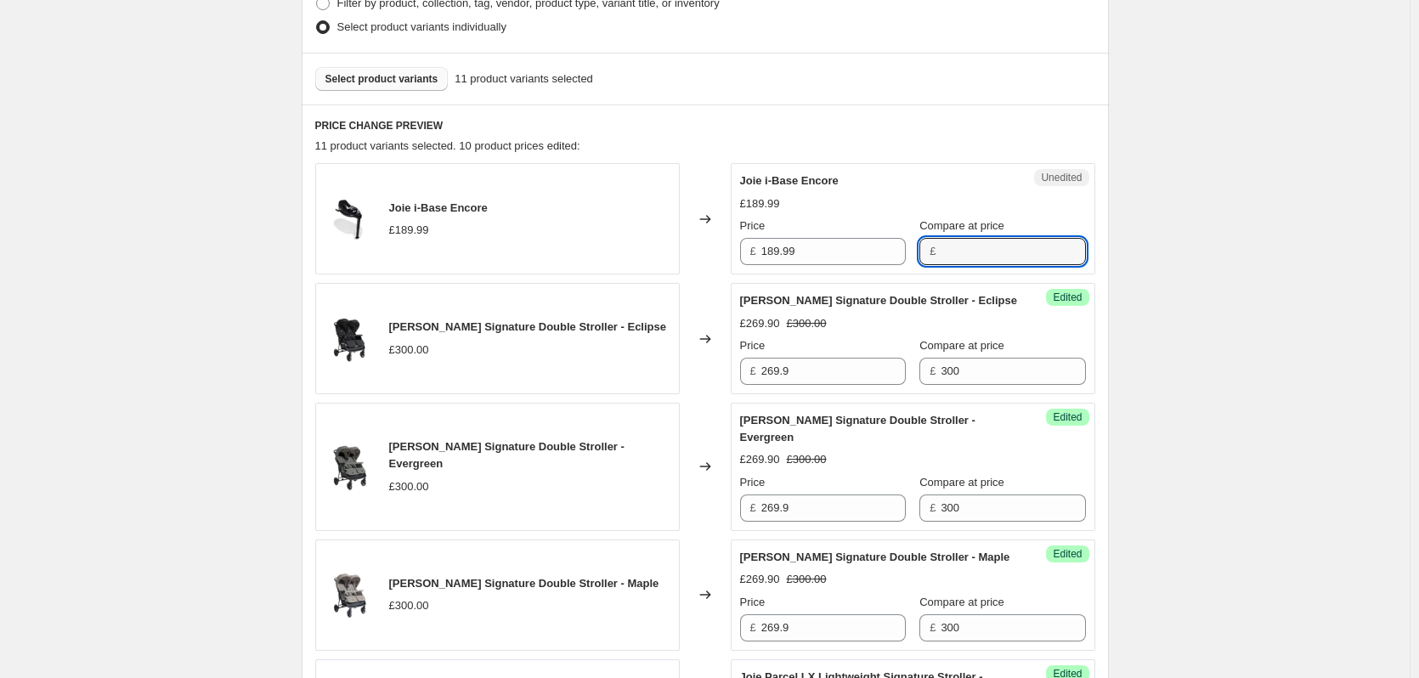
paste input "189.99"
type input "189.99"
click at [840, 251] on input "189.99" at bounding box center [833, 251] width 144 height 27
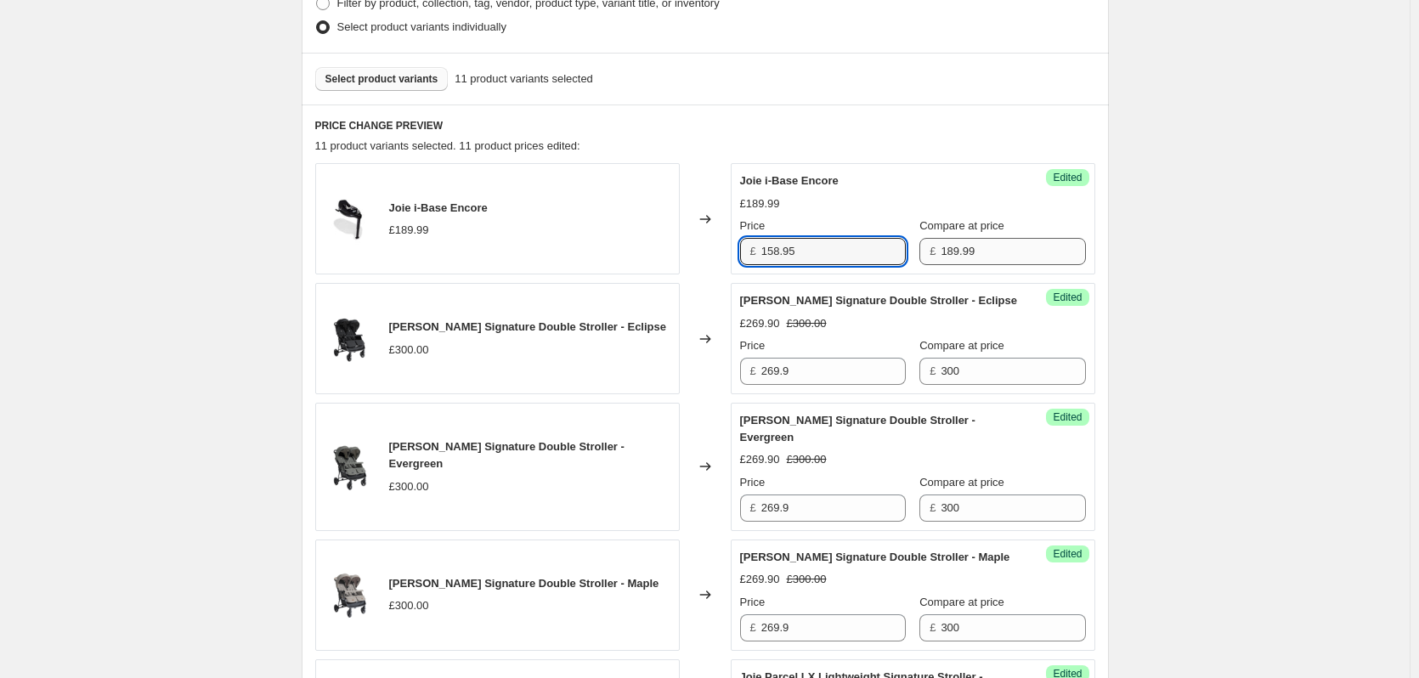
type input "158.95"
click at [1011, 242] on input "189.99" at bounding box center [1013, 251] width 144 height 27
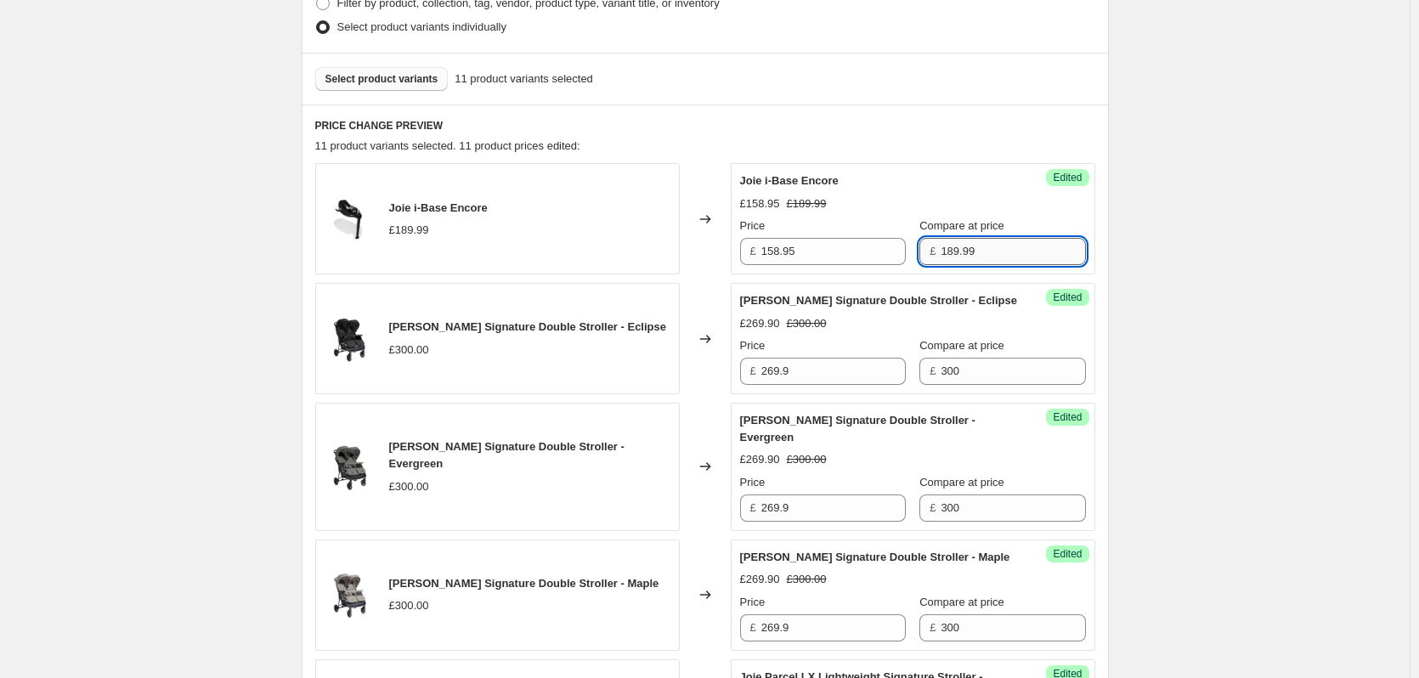
click at [1009, 242] on input "189.99" at bounding box center [1013, 251] width 144 height 27
type input "190"
click at [1207, 222] on div "Create new price [MEDICAL_DATA]. This page is ready Create new price [MEDICAL_D…" at bounding box center [705, 680] width 1410 height 2280
click at [178, 224] on div "Create new price [MEDICAL_DATA]. This page is ready Create new price [MEDICAL_D…" at bounding box center [705, 680] width 1410 height 2280
click at [363, 80] on span "Select product variants" at bounding box center [381, 79] width 113 height 14
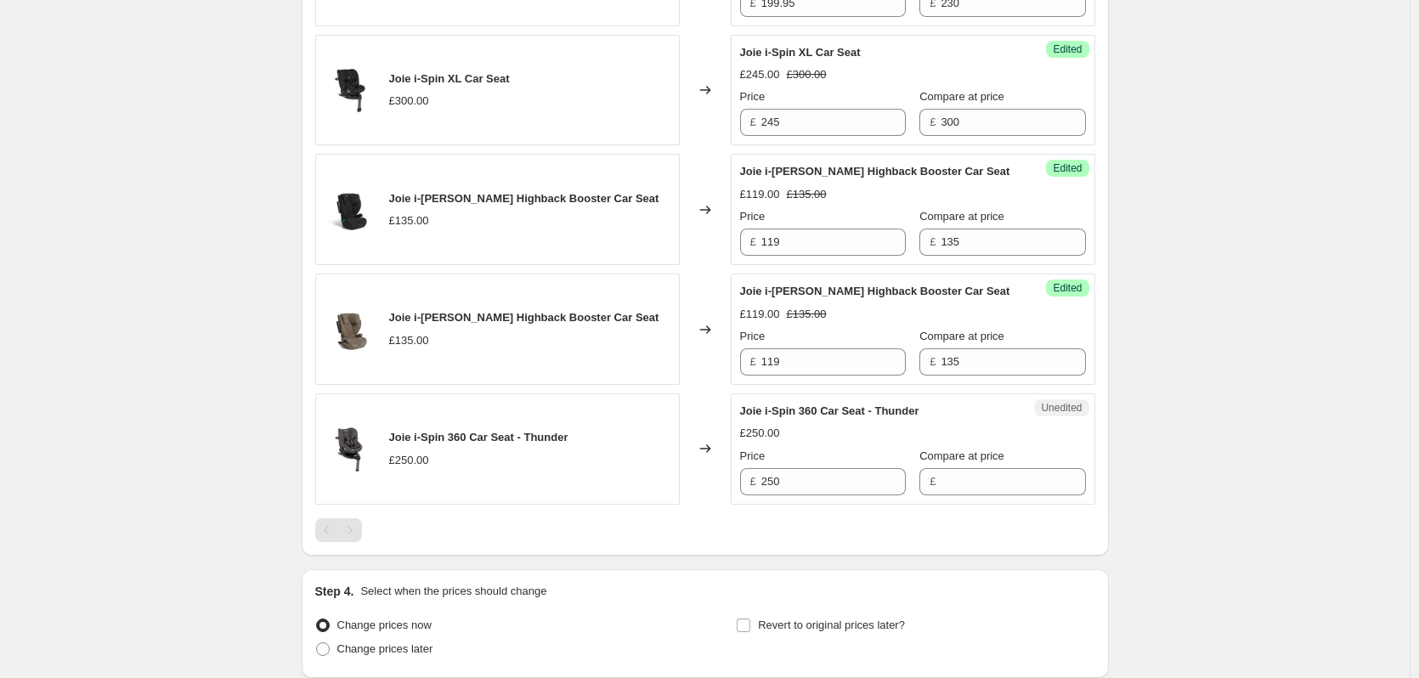
scroll to position [1735, 0]
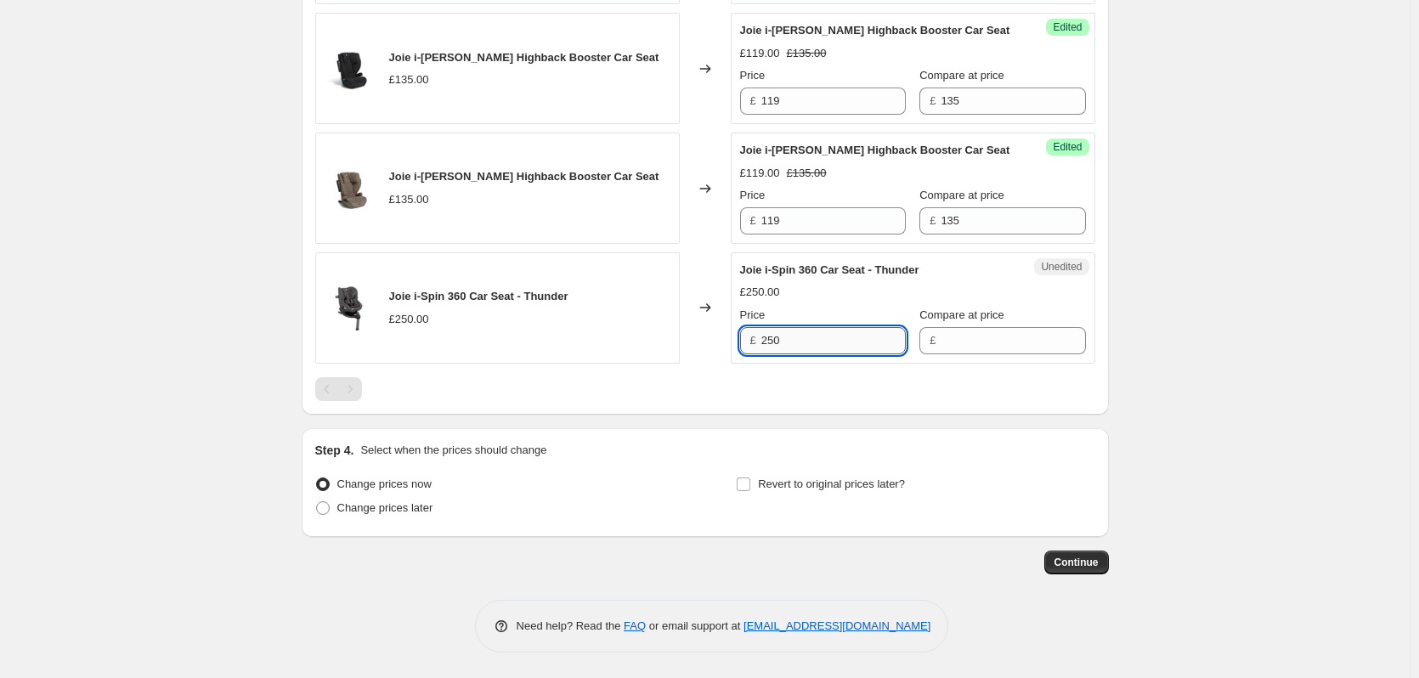
click at [798, 354] on input "250" at bounding box center [833, 340] width 144 height 27
drag, startPoint x: 957, startPoint y: 368, endPoint x: 940, endPoint y: 369, distance: 17.0
click at [957, 354] on input "Compare at price" at bounding box center [1013, 340] width 144 height 27
paste input "250"
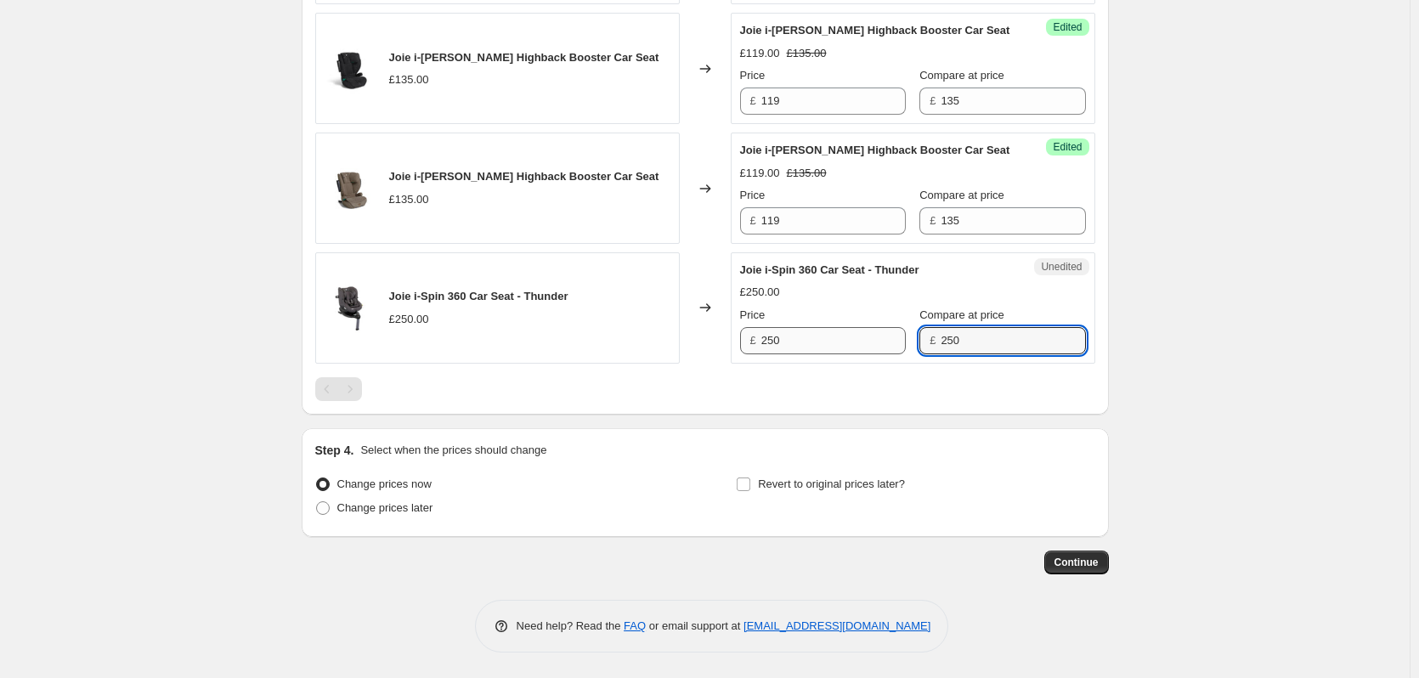
type input "250"
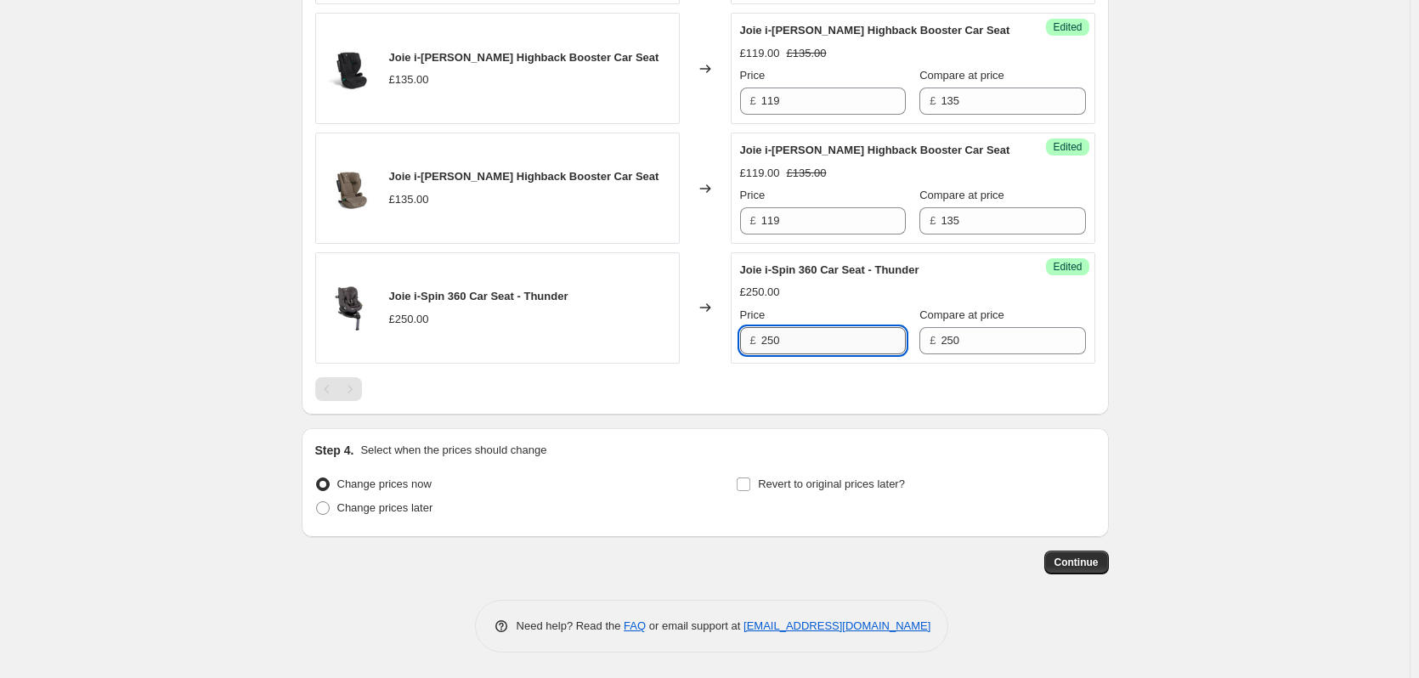
click at [867, 354] on input "250" at bounding box center [833, 340] width 144 height 27
type input "194.95"
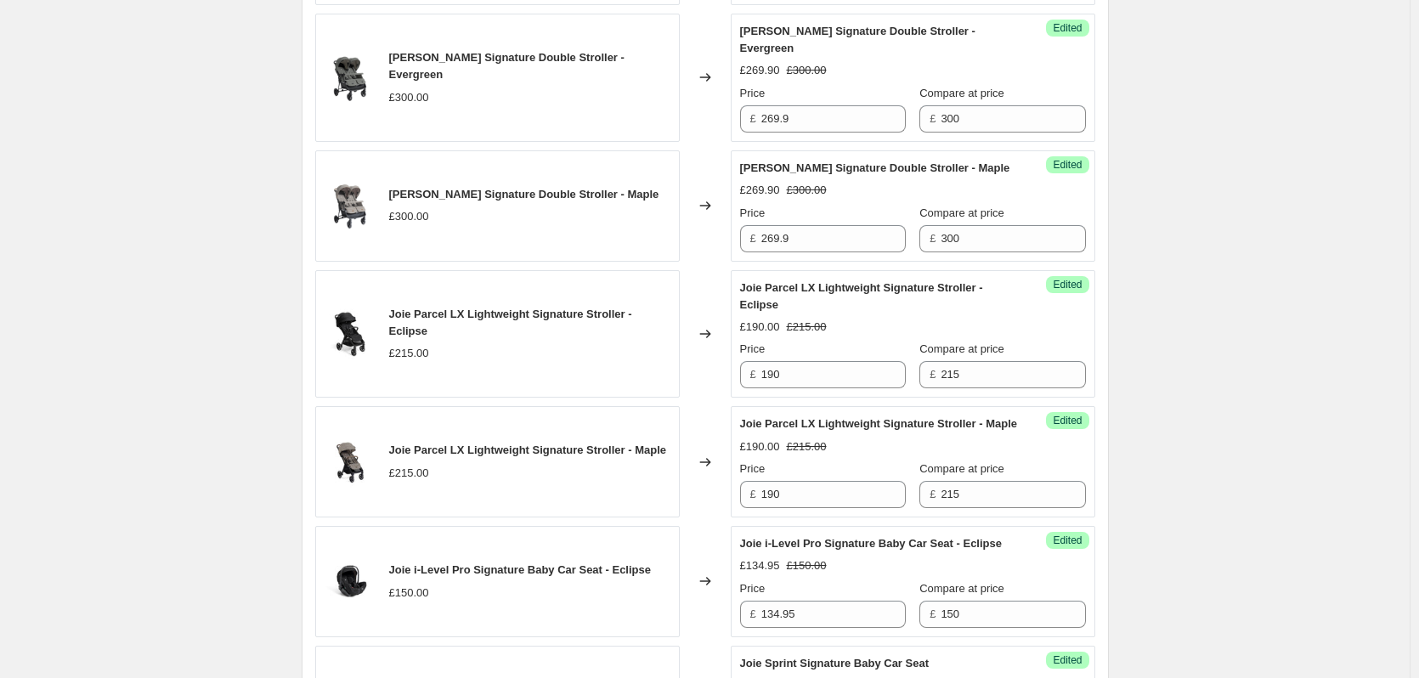
scroll to position [255, 0]
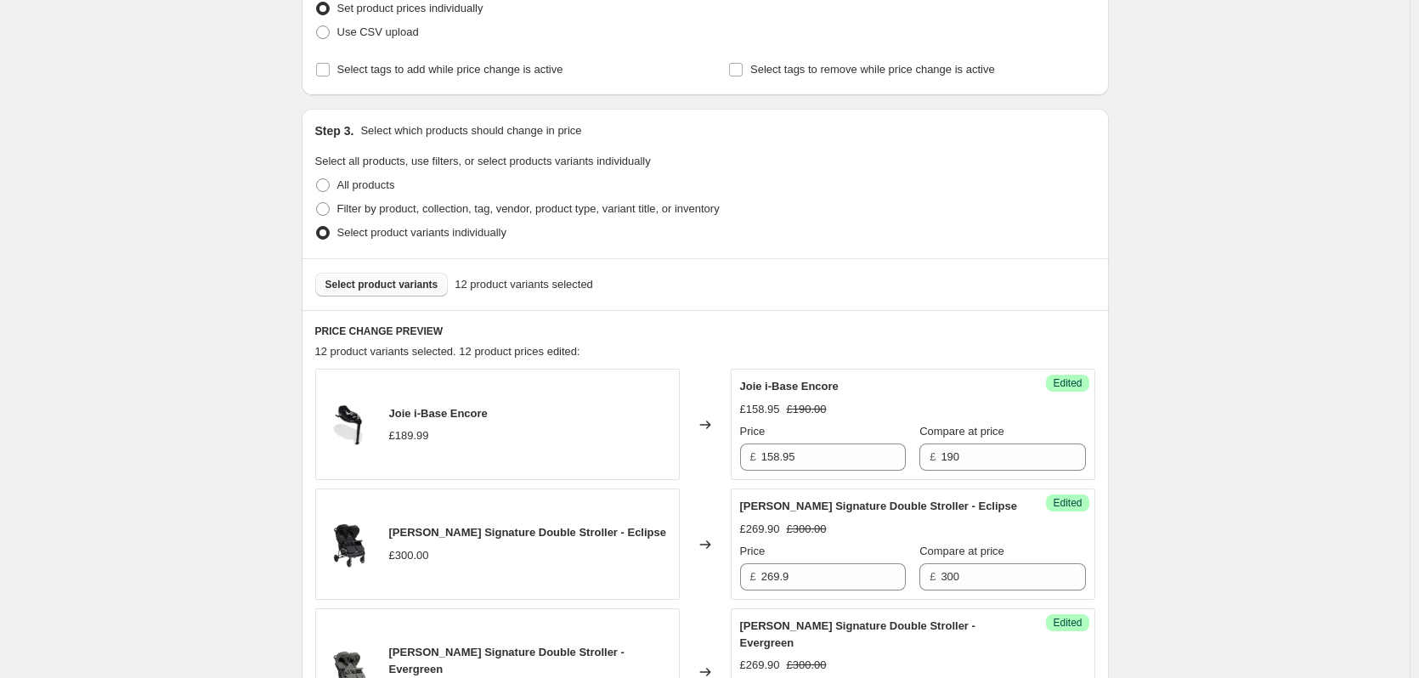
click at [381, 289] on span "Select product variants" at bounding box center [381, 285] width 113 height 14
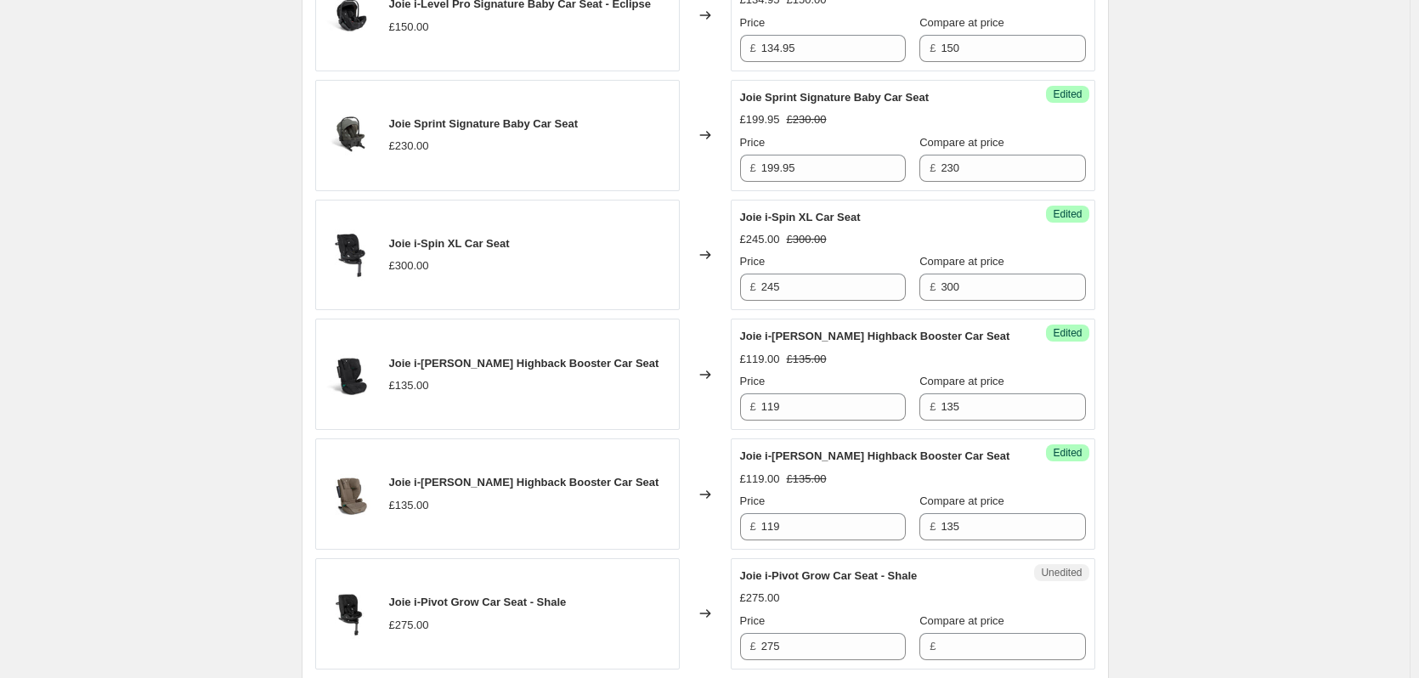
scroll to position [1699, 0]
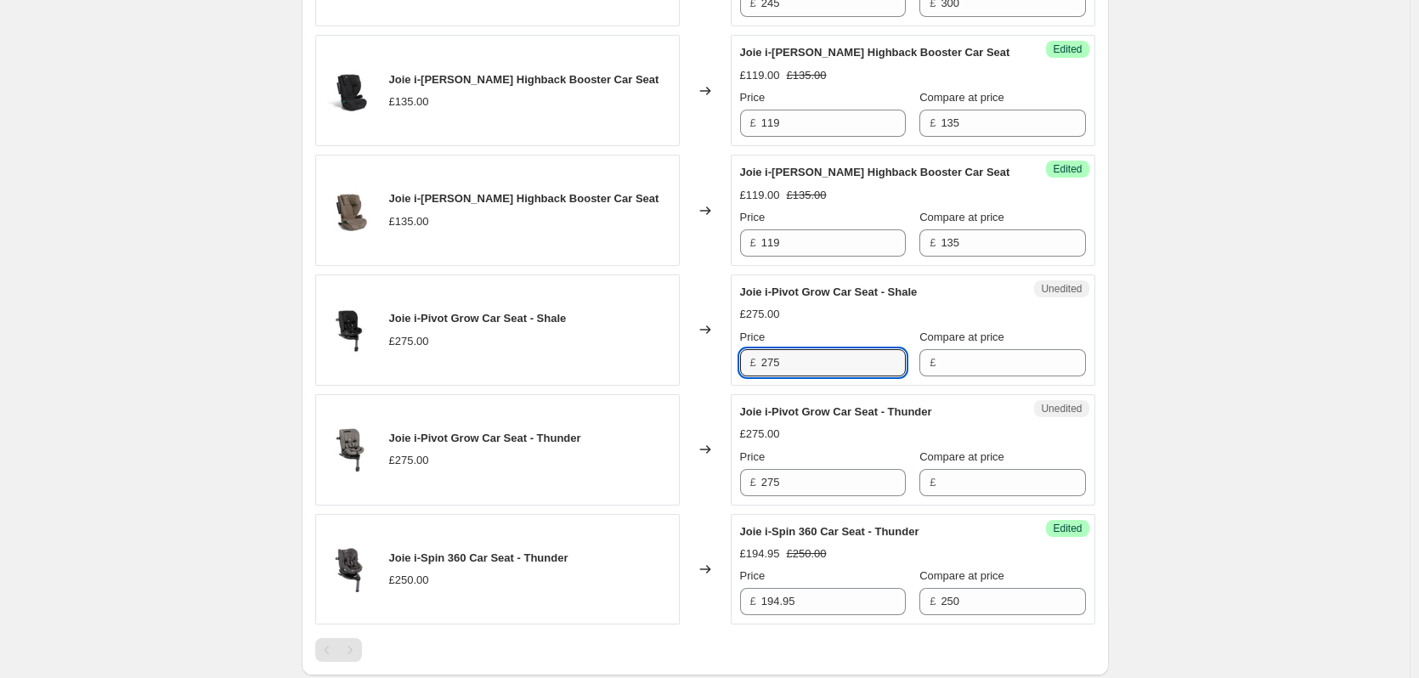
drag, startPoint x: 832, startPoint y: 404, endPoint x: 717, endPoint y: 404, distance: 114.7
click at [717, 386] on div "Joie i-Pivot Grow Car Seat - Shale £275.00 Changed to Unedited Joie i-Pivot Gro…" at bounding box center [705, 329] width 780 height 111
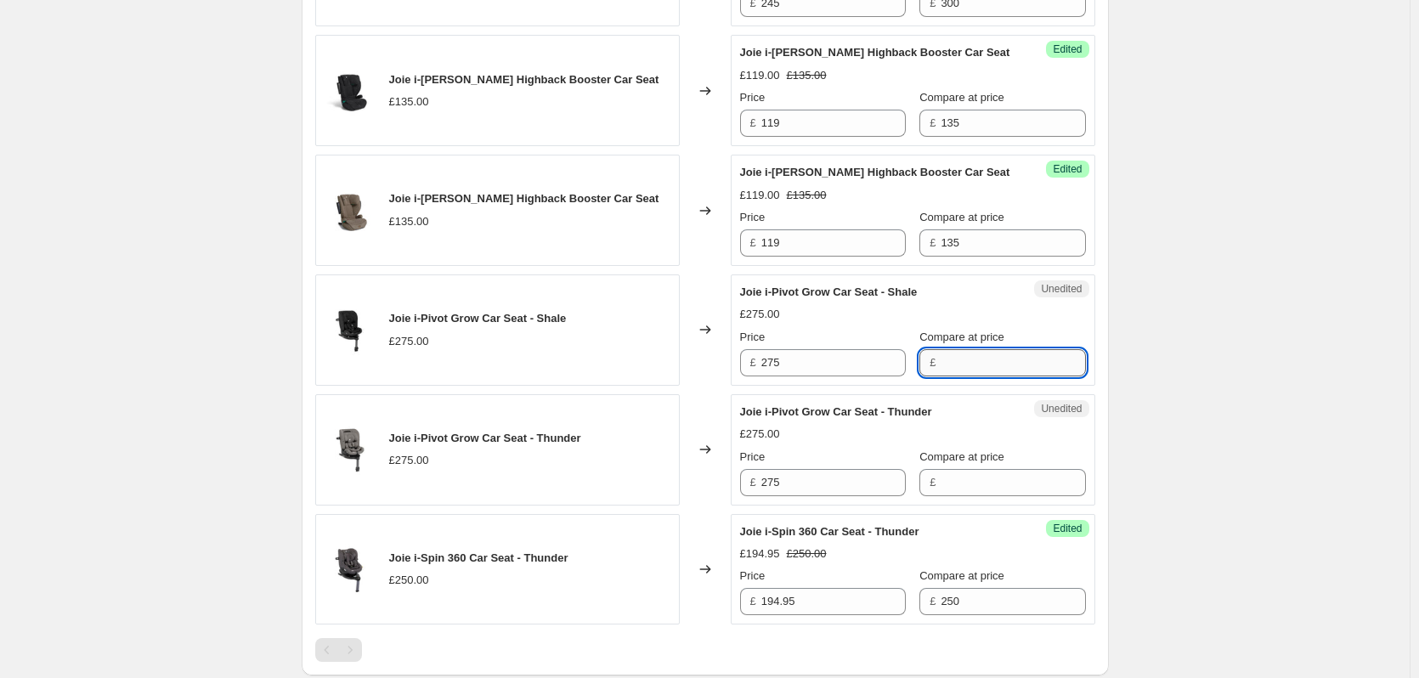
click at [972, 376] on input "Compare at price" at bounding box center [1013, 362] width 144 height 27
paste input "275"
type input "275"
click at [952, 496] on input "Compare at price" at bounding box center [1013, 482] width 144 height 27
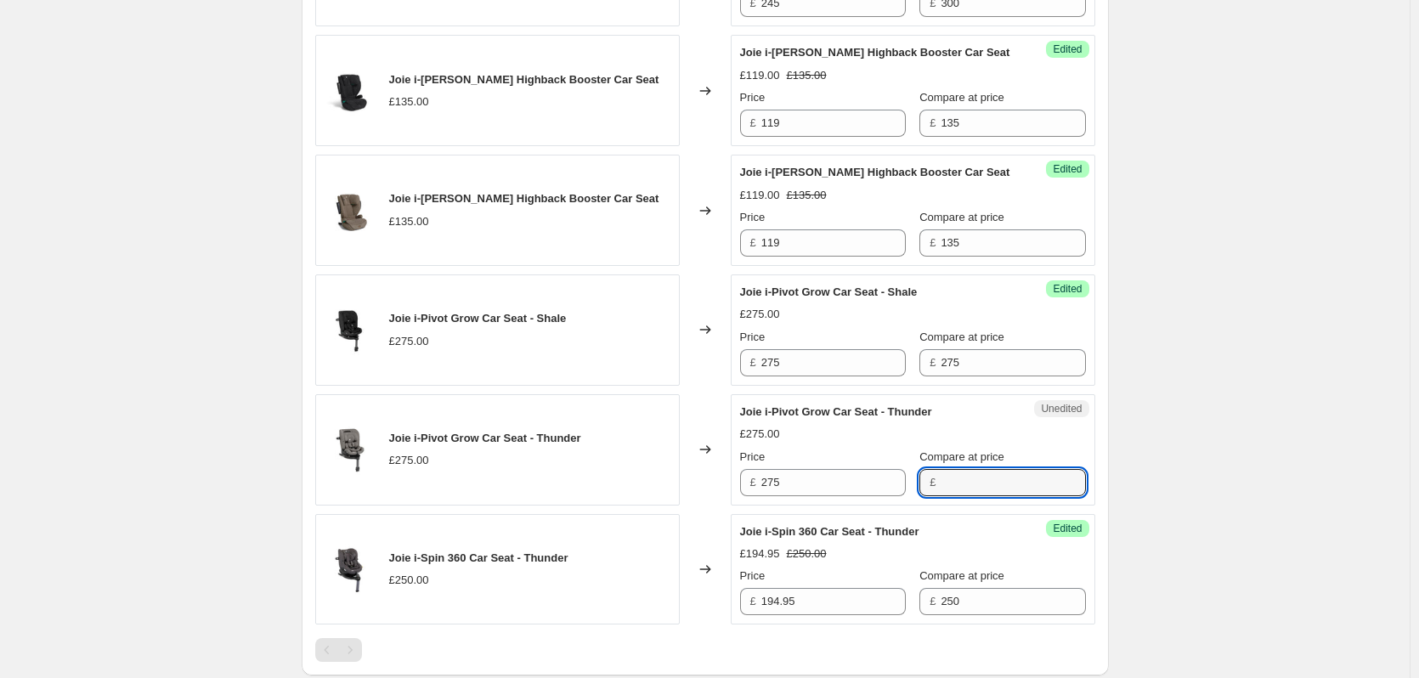
paste input "275"
type input "275"
click at [819, 376] on input "275" at bounding box center [833, 362] width 144 height 27
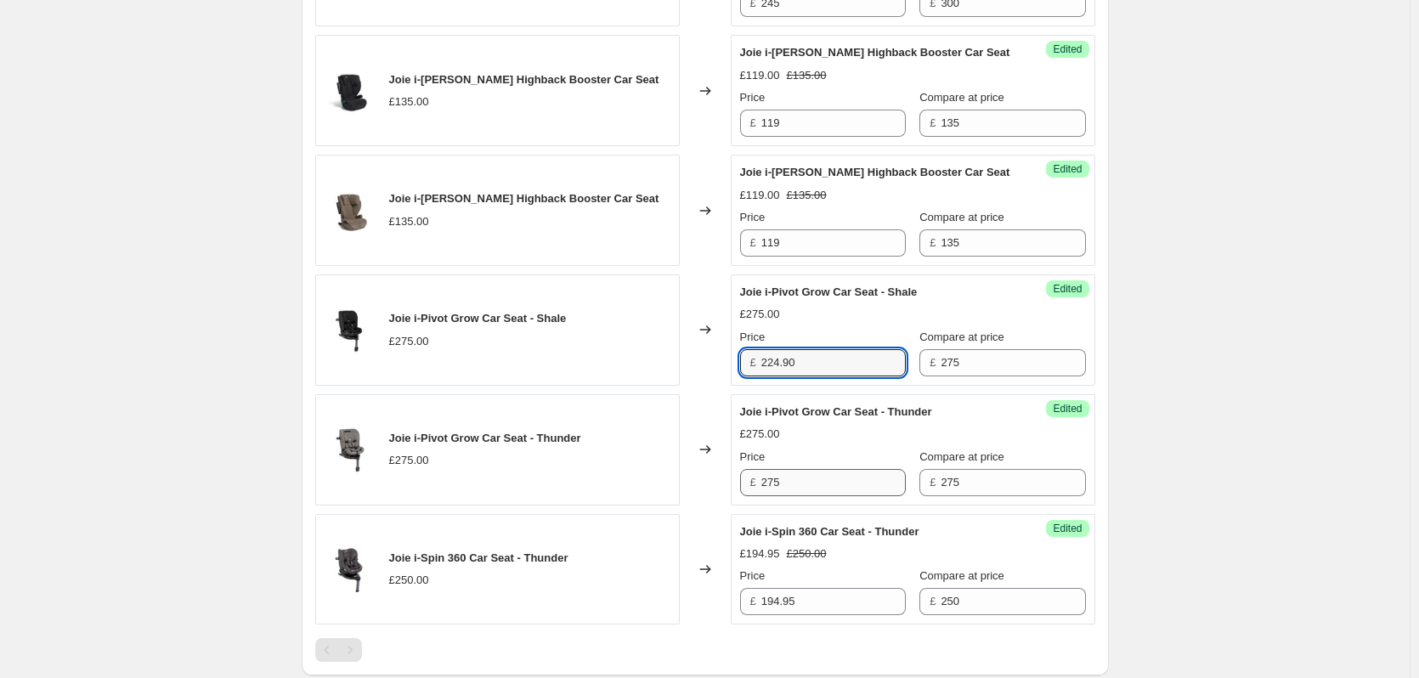
type input "224.90"
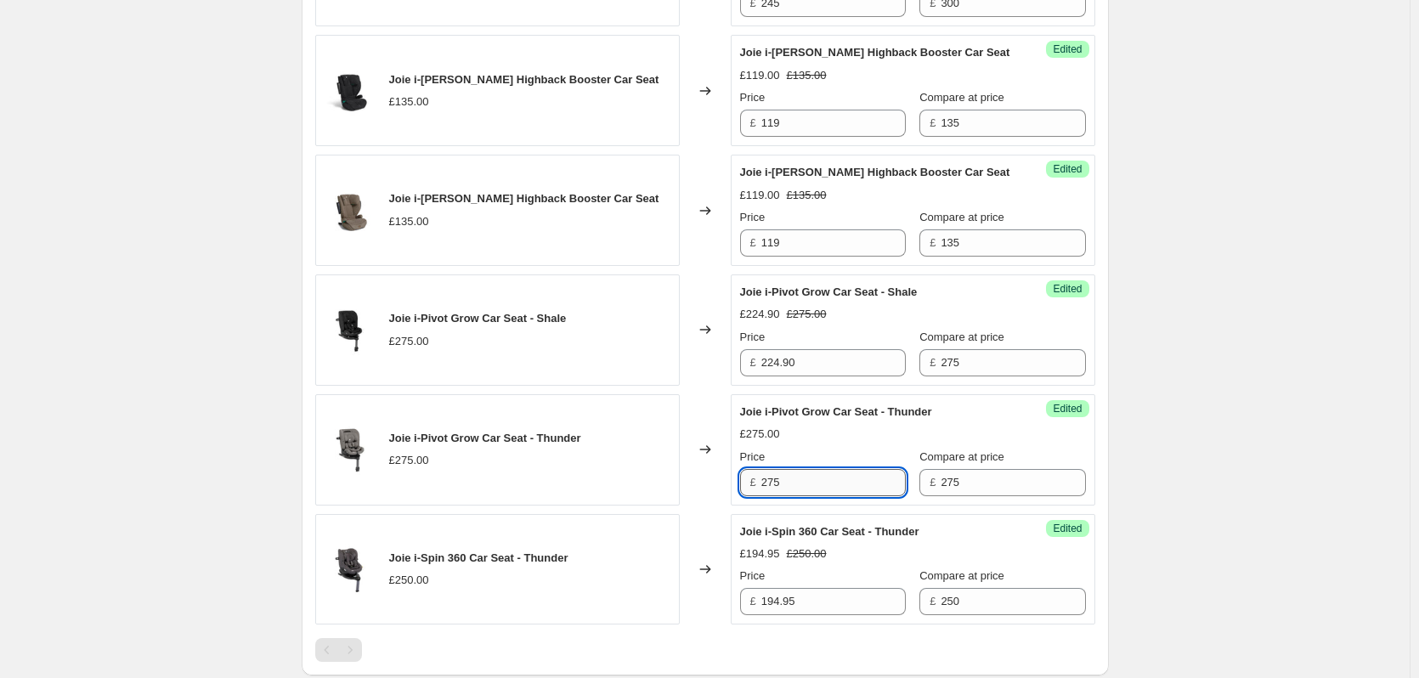
click at [788, 496] on input "275" at bounding box center [833, 482] width 144 height 27
paste input "24.90"
type input "224.90"
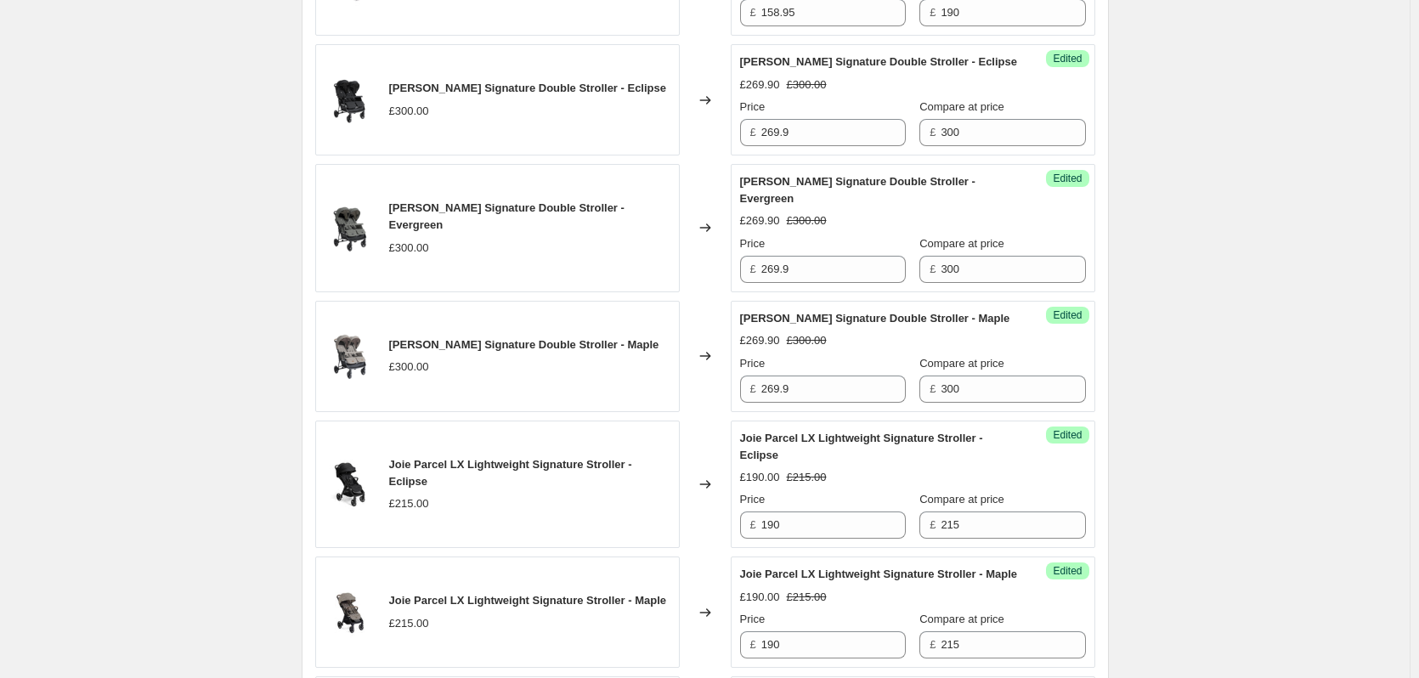
scroll to position [425, 0]
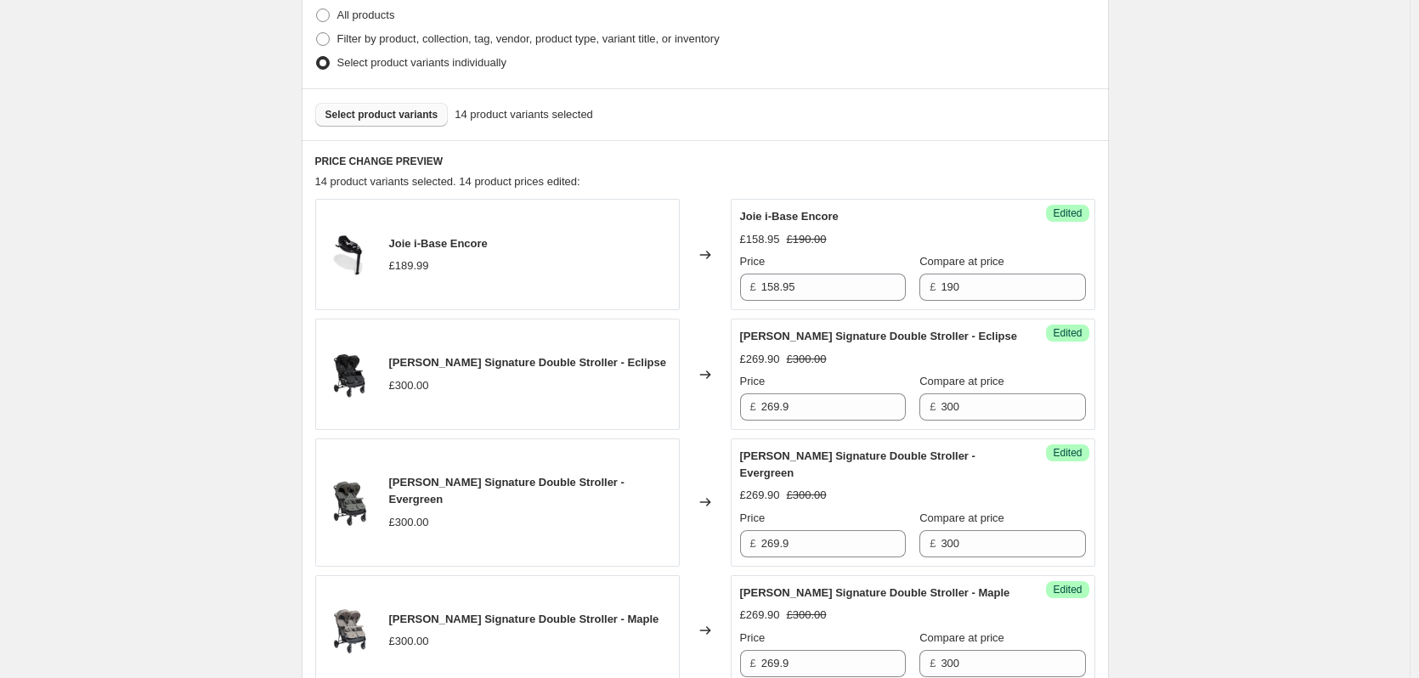
click at [391, 117] on span "Select product variants" at bounding box center [381, 115] width 113 height 14
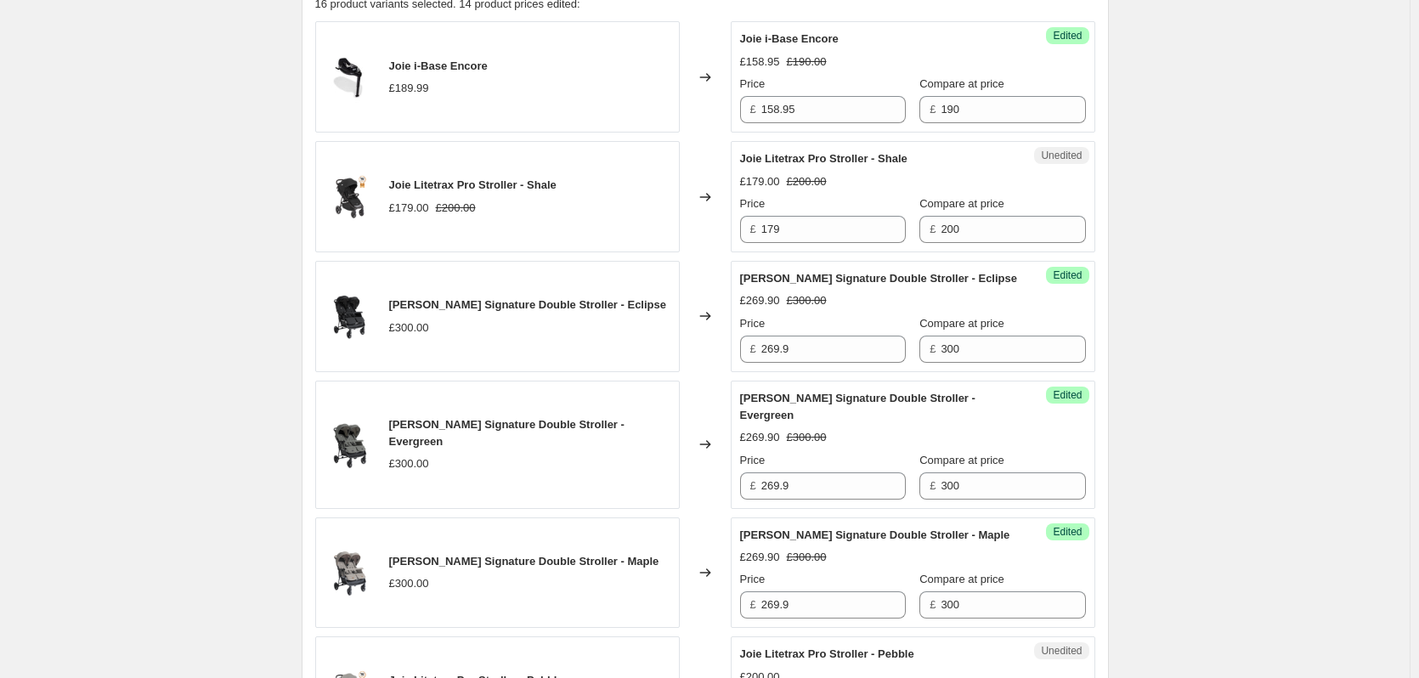
scroll to position [595, 0]
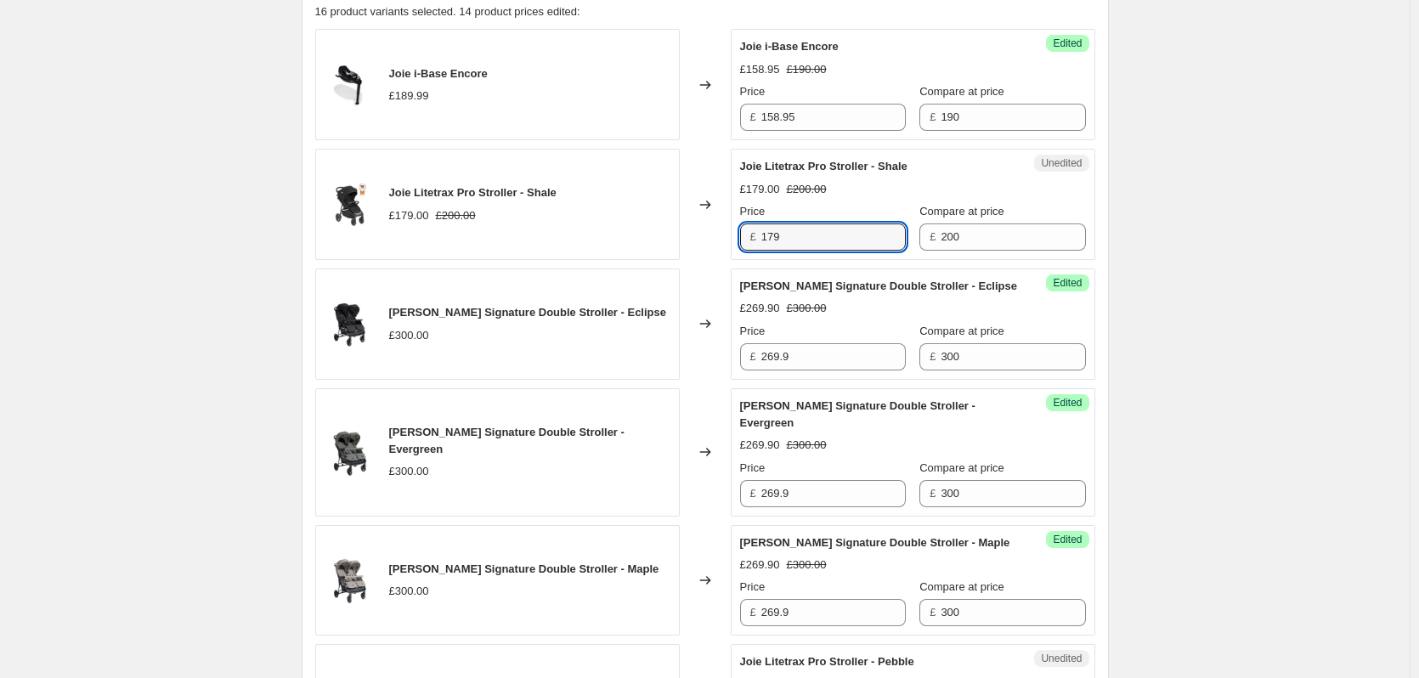
drag, startPoint x: 797, startPoint y: 235, endPoint x: 603, endPoint y: 241, distance: 193.8
click at [603, 241] on div "Joie Litetrax Pro Stroller - Shale £179.00 £200.00 Changed to Unedited Joie Lit…" at bounding box center [705, 204] width 780 height 111
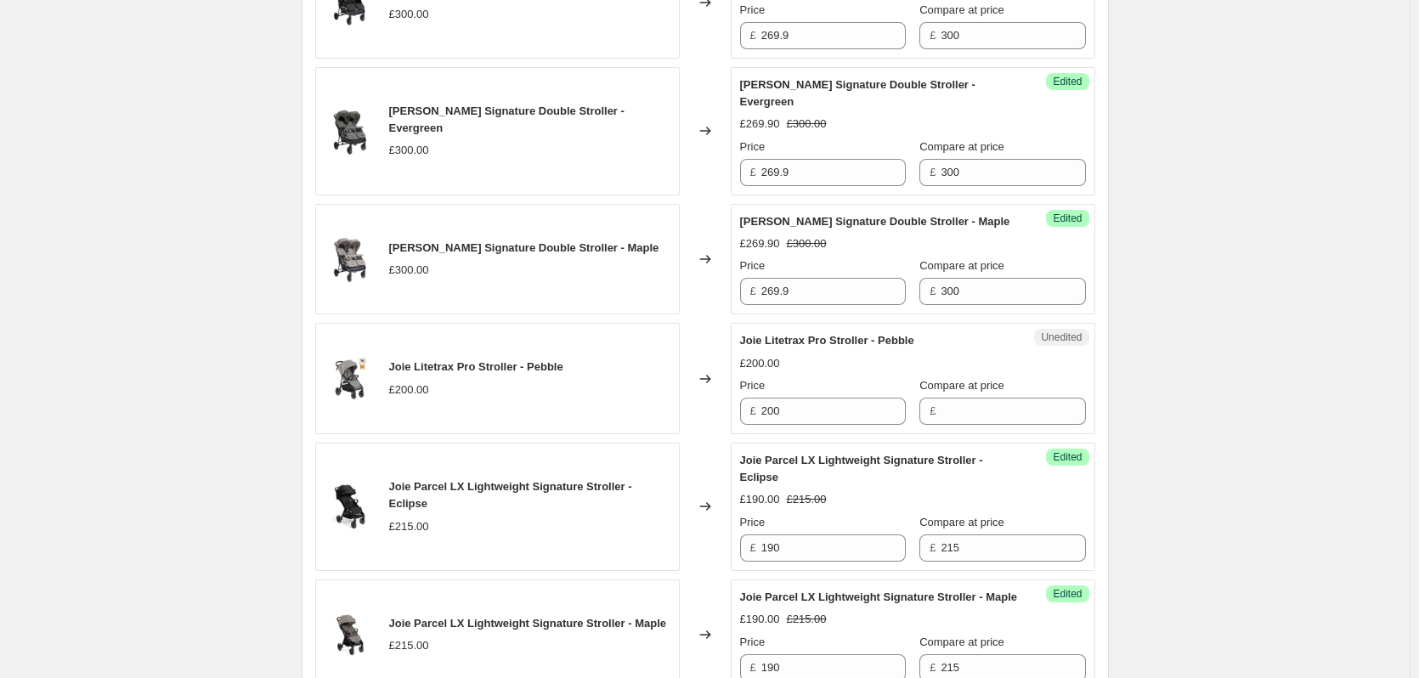
scroll to position [935, 0]
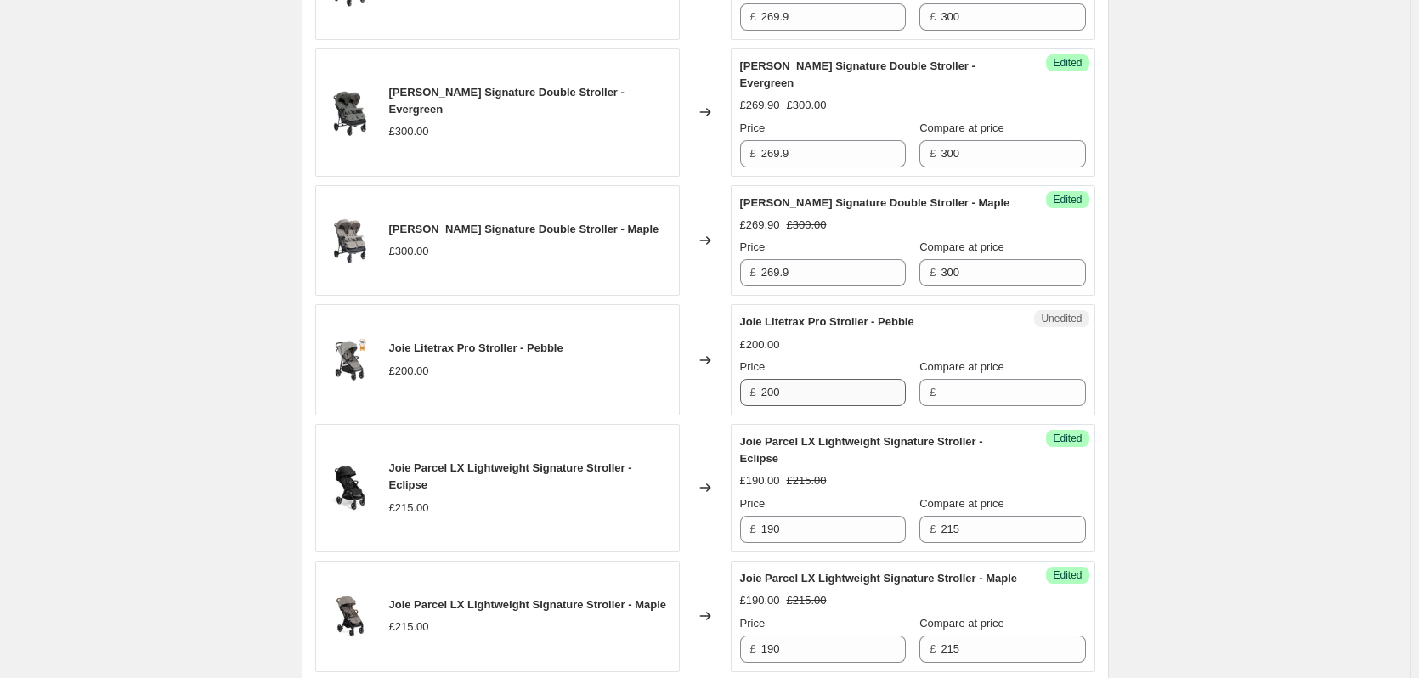
type input "149.95"
drag, startPoint x: 807, startPoint y: 393, endPoint x: 740, endPoint y: 394, distance: 67.1
click at [740, 394] on div "Unedited Joie Litetrax Pro Stroller - Pebble £200.00 Price £ 200 Compare at pri…" at bounding box center [913, 359] width 364 height 111
click at [1020, 398] on input "Compare at price" at bounding box center [1013, 392] width 144 height 27
paste input "200"
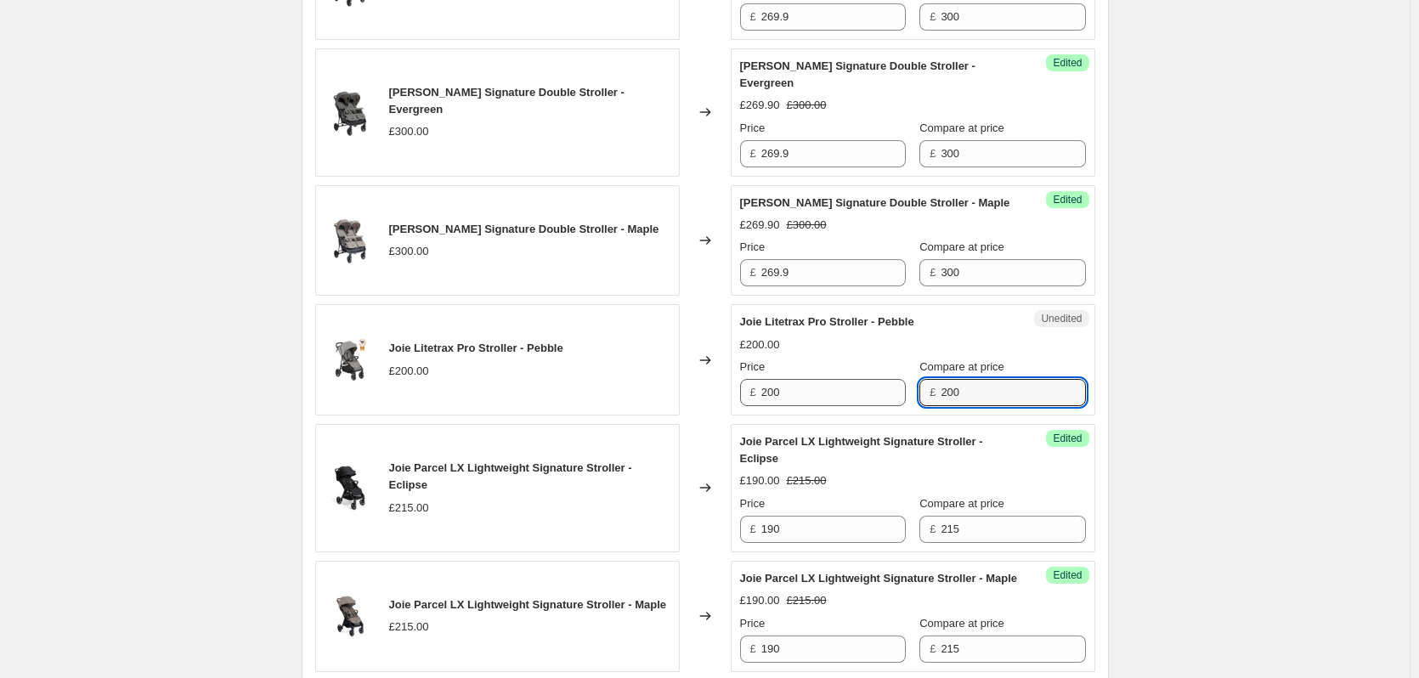
type input "200"
click at [830, 398] on input "200" at bounding box center [833, 392] width 144 height 27
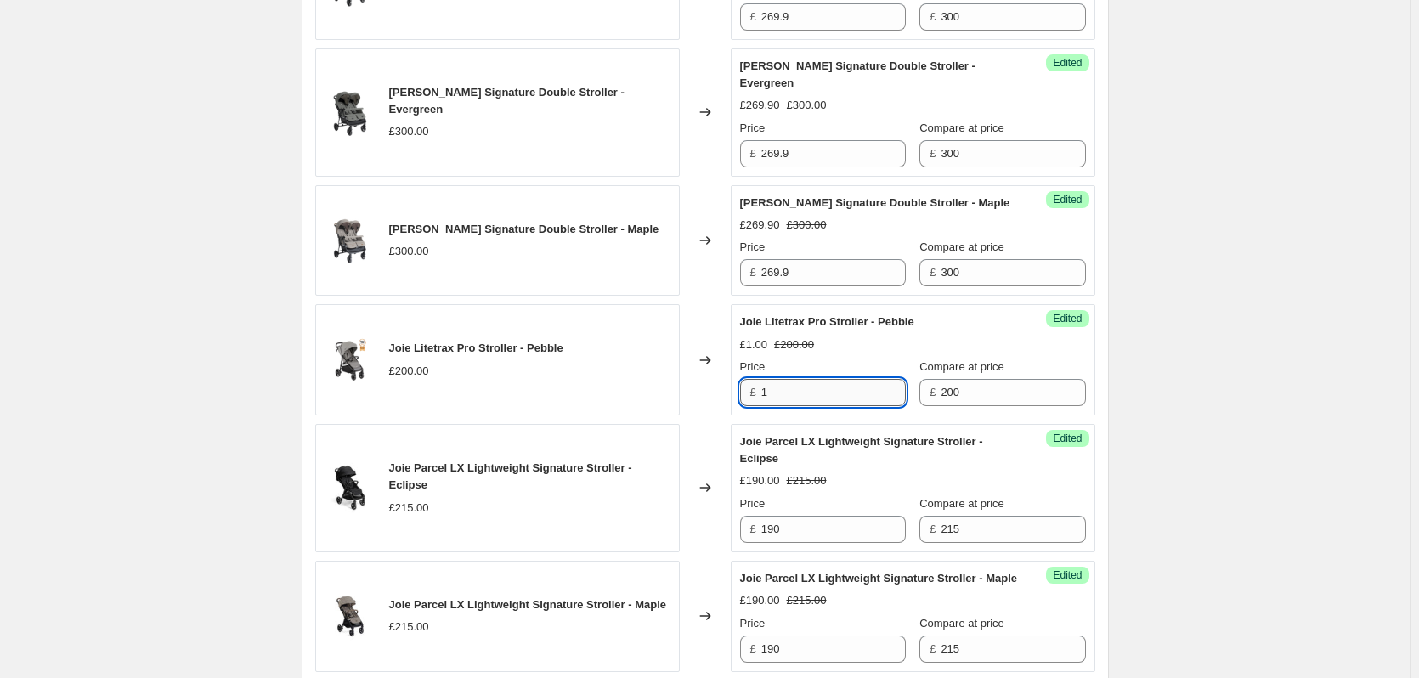
click at [821, 398] on input "1" at bounding box center [833, 392] width 144 height 27
type input "165"
click at [248, 337] on div "Create new price [MEDICAL_DATA]. This page is ready Create new price [MEDICAL_D…" at bounding box center [705, 504] width 1410 height 2878
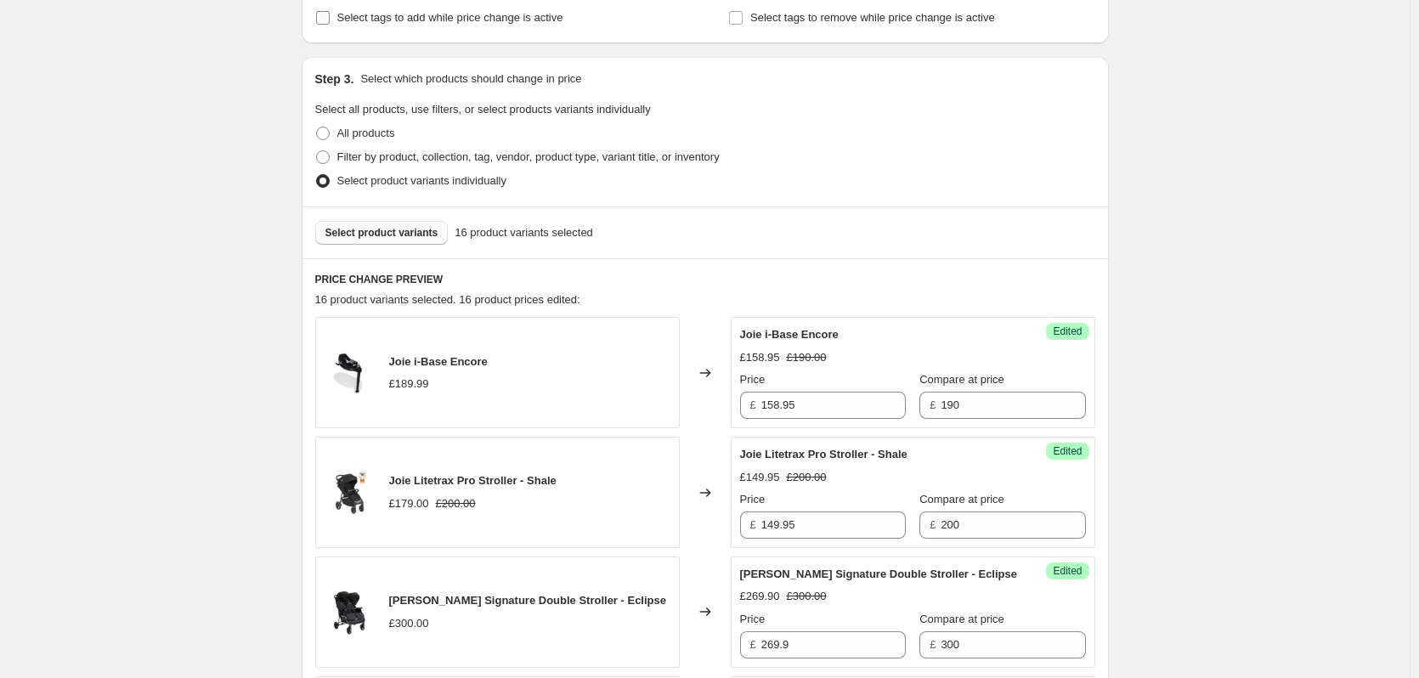
scroll to position [340, 0]
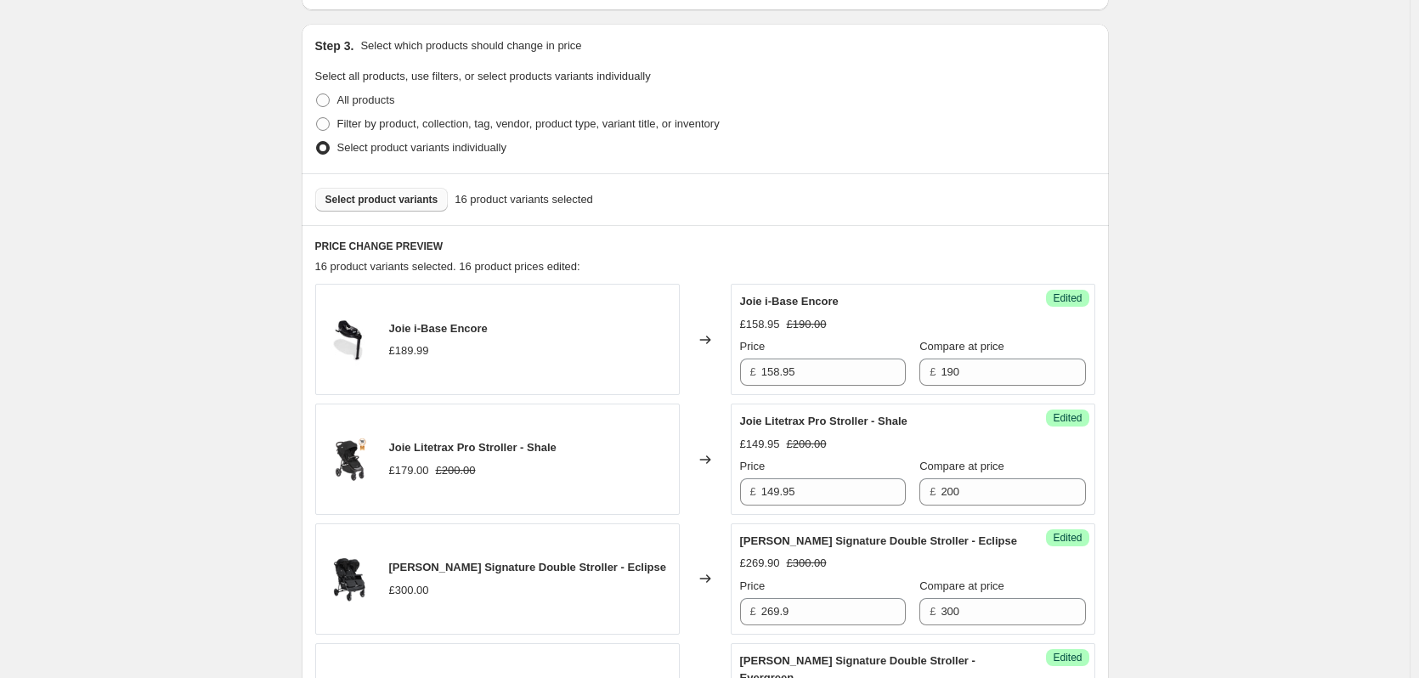
click at [386, 208] on button "Select product variants" at bounding box center [381, 200] width 133 height 24
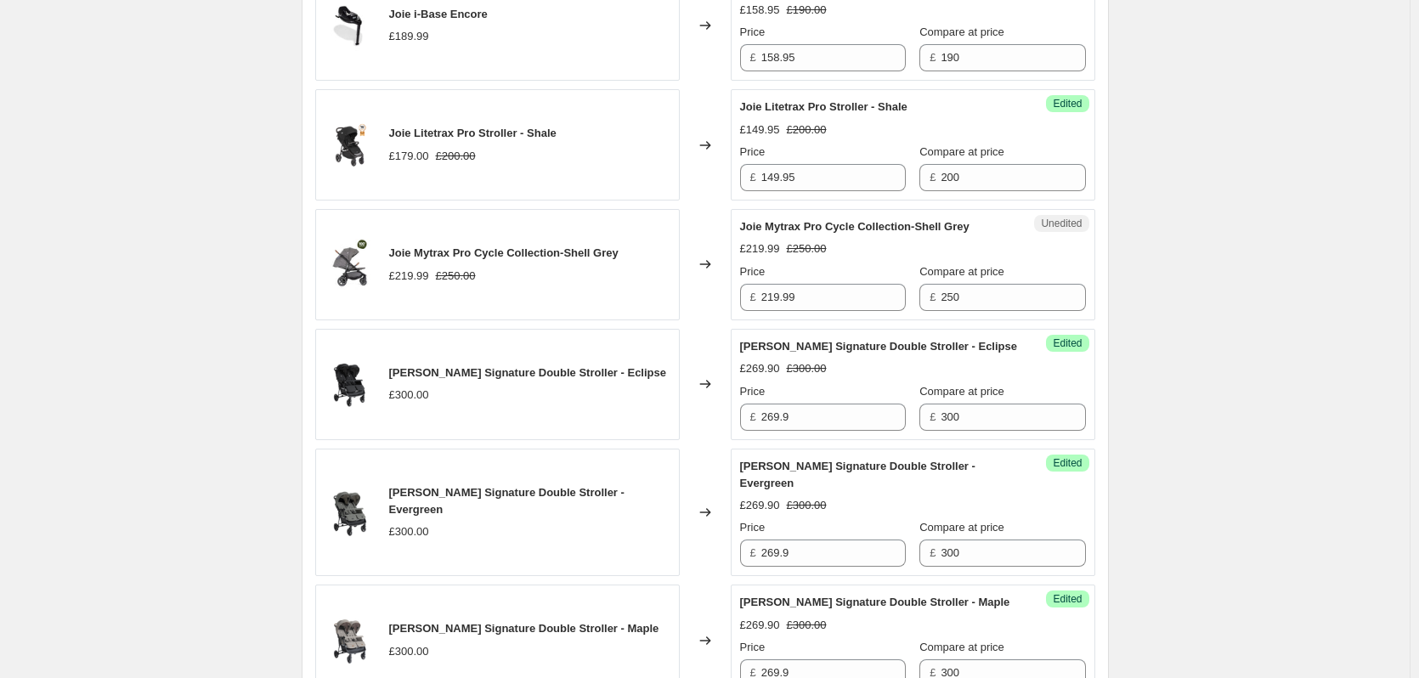
scroll to position [569, 0]
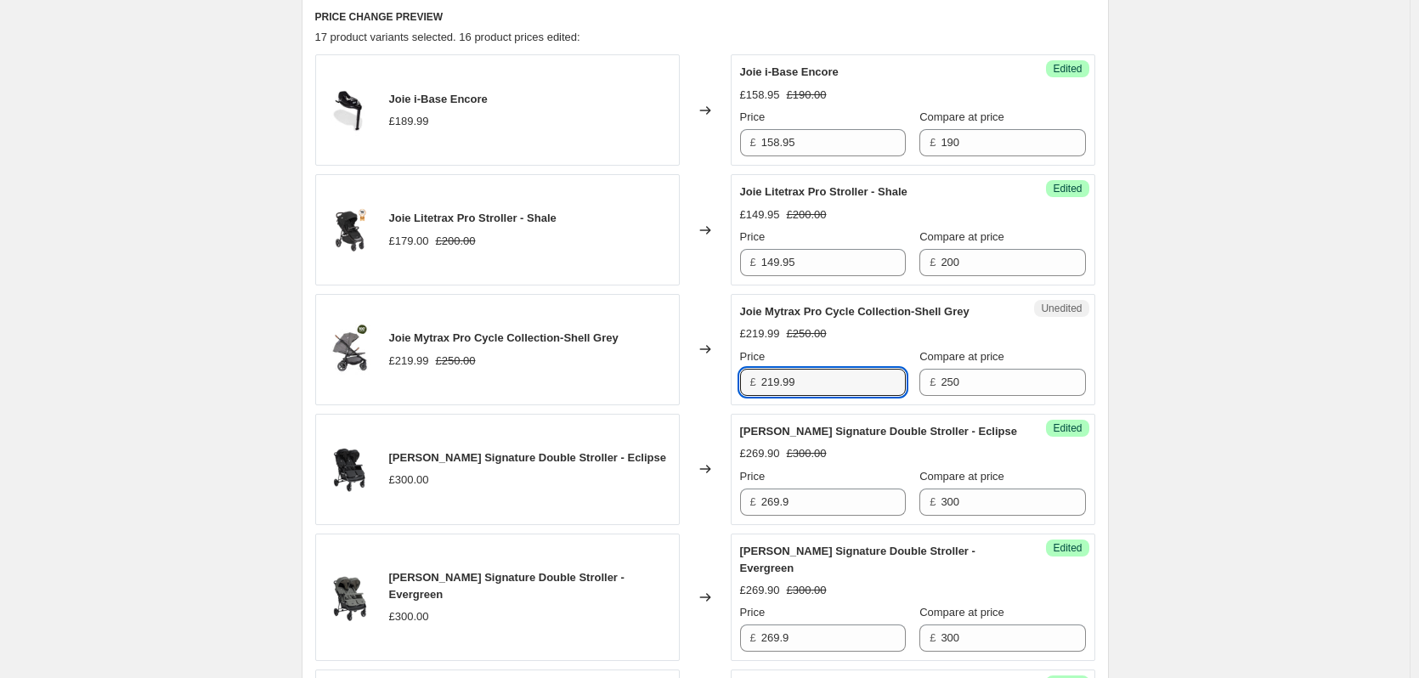
drag, startPoint x: 749, startPoint y: 393, endPoint x: 693, endPoint y: 394, distance: 56.1
click at [693, 394] on div "Joie Mytrax Pro Cycle Collection-Shell Grey £219.99 £250.00 Changed to Unedited…" at bounding box center [705, 349] width 780 height 111
type input "199"
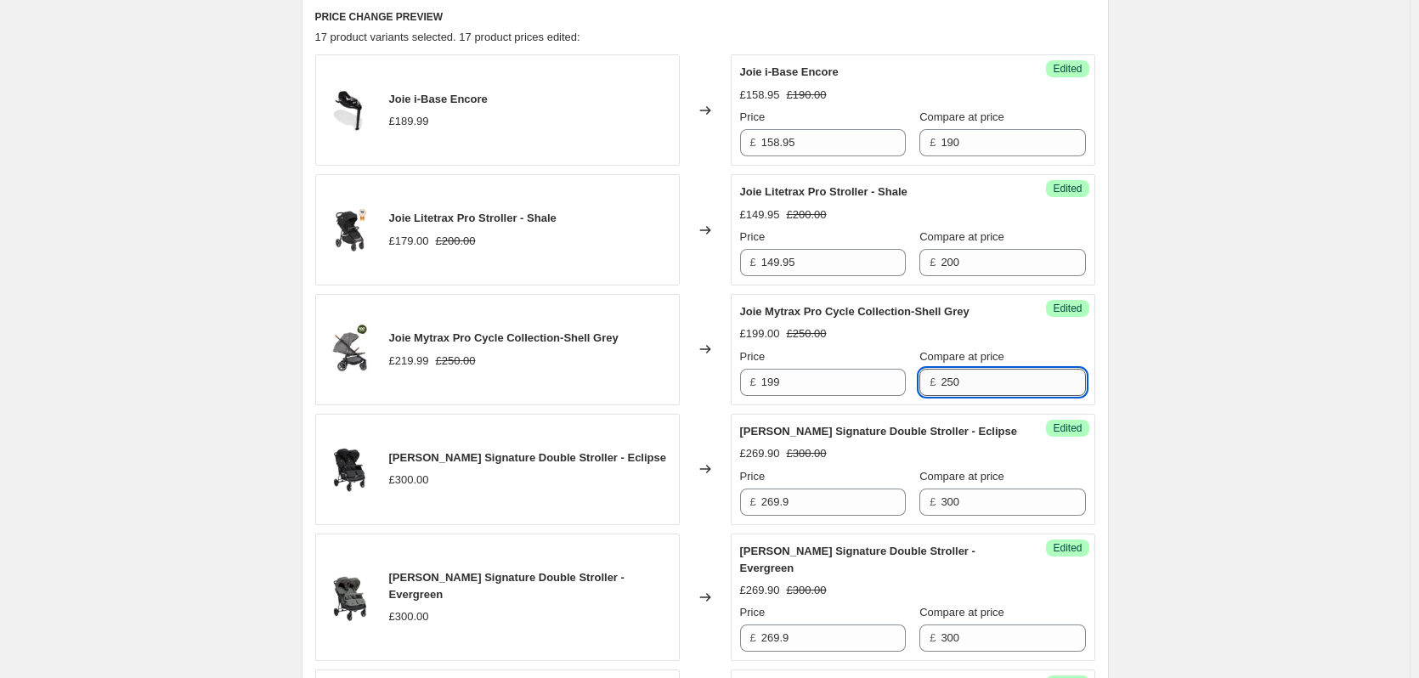
click at [959, 390] on input "250" at bounding box center [1013, 382] width 144 height 27
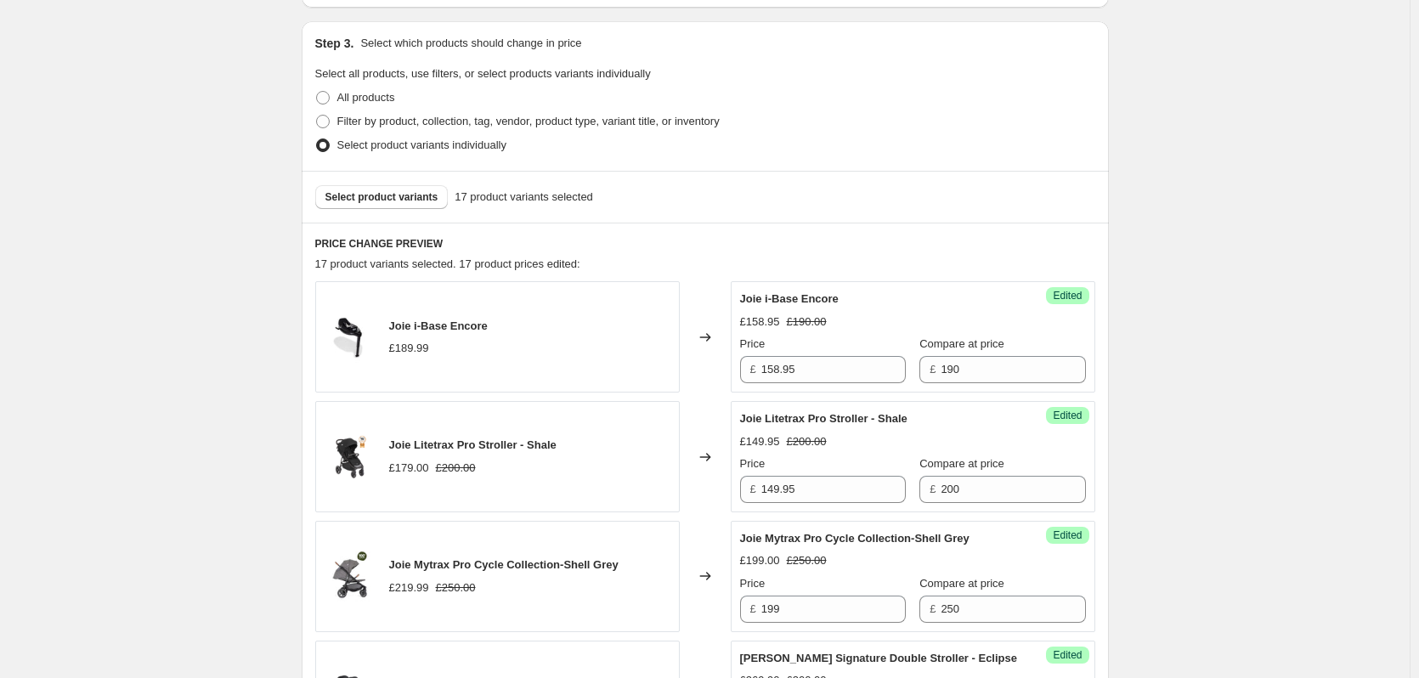
scroll to position [340, 0]
click at [384, 207] on button "Select product variants" at bounding box center [381, 200] width 133 height 24
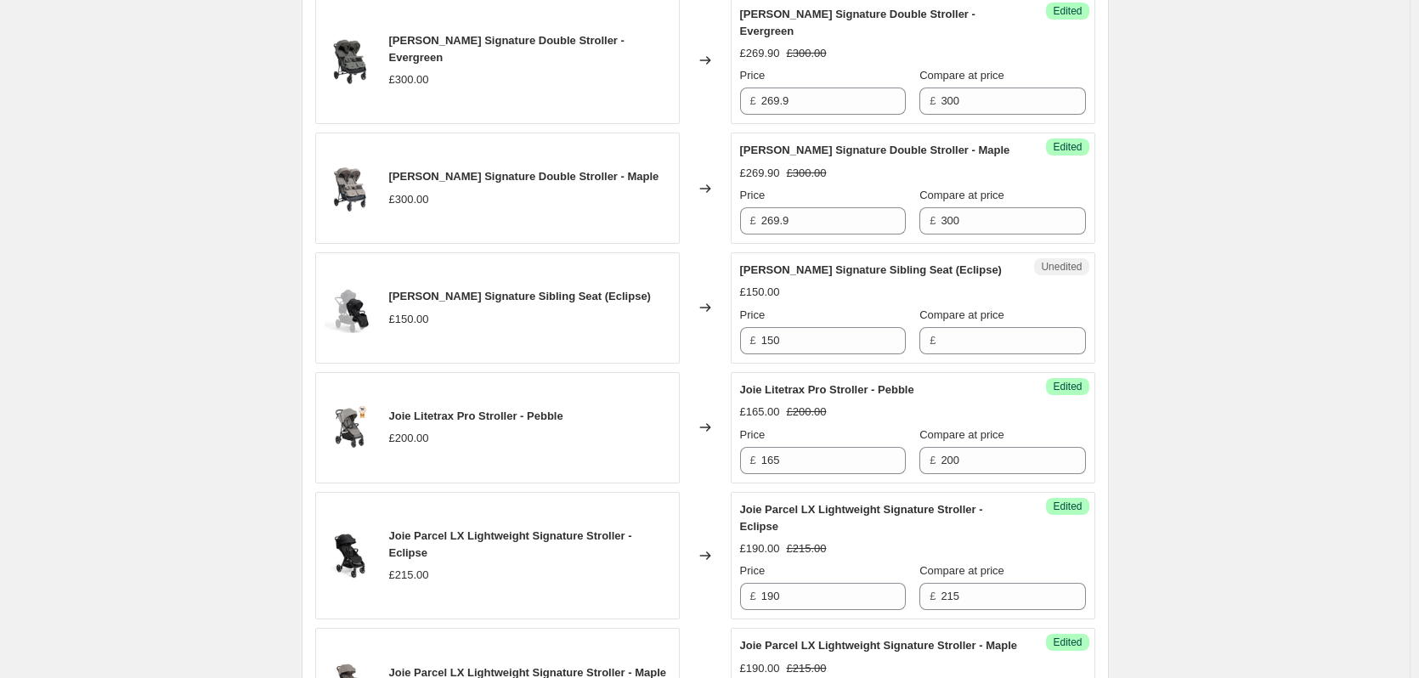
scroll to position [1105, 0]
drag, startPoint x: 796, startPoint y: 340, endPoint x: 724, endPoint y: 333, distance: 72.5
click at [724, 333] on div "Joie Versiti Signature Sibling Seat (Eclipse) £150.00 Changed to Unedited Joie …" at bounding box center [705, 309] width 780 height 111
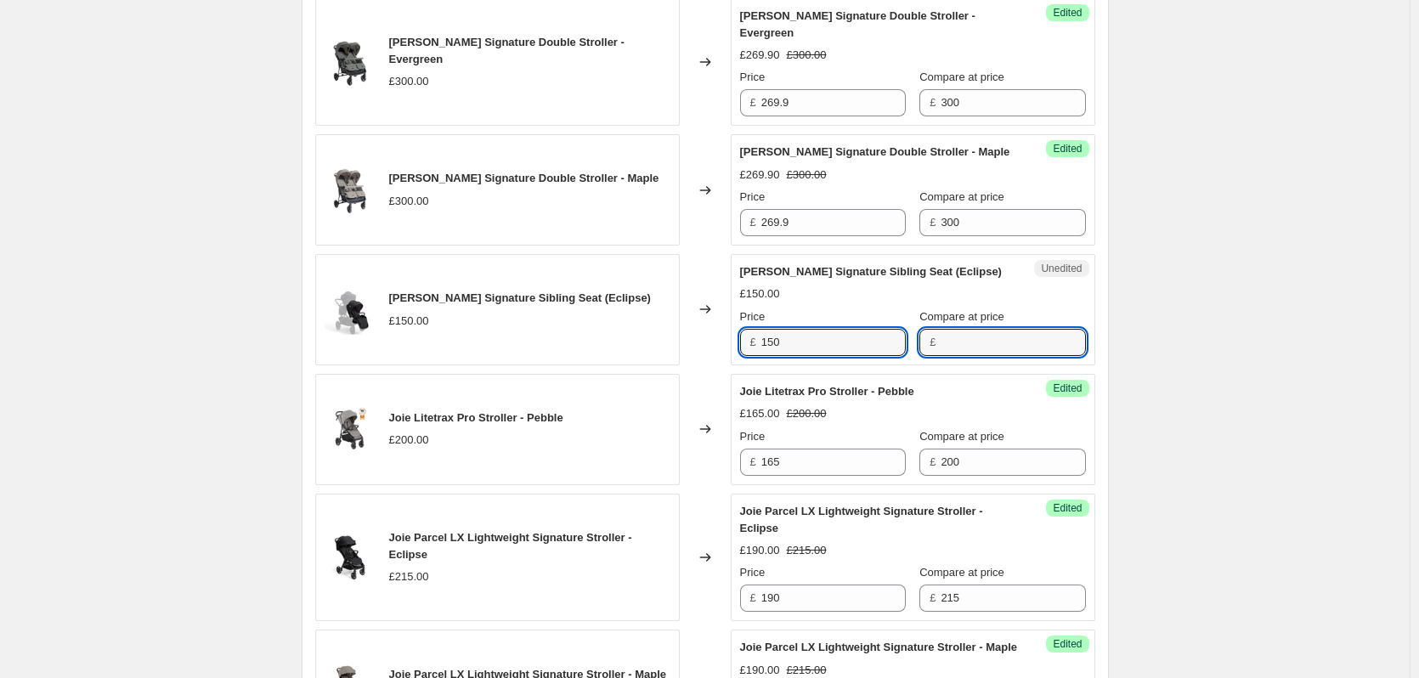
click at [963, 352] on input "Compare at price" at bounding box center [1013, 342] width 144 height 27
paste input "150"
type input "150"
click at [767, 337] on input "150" at bounding box center [833, 342] width 144 height 27
type input "135"
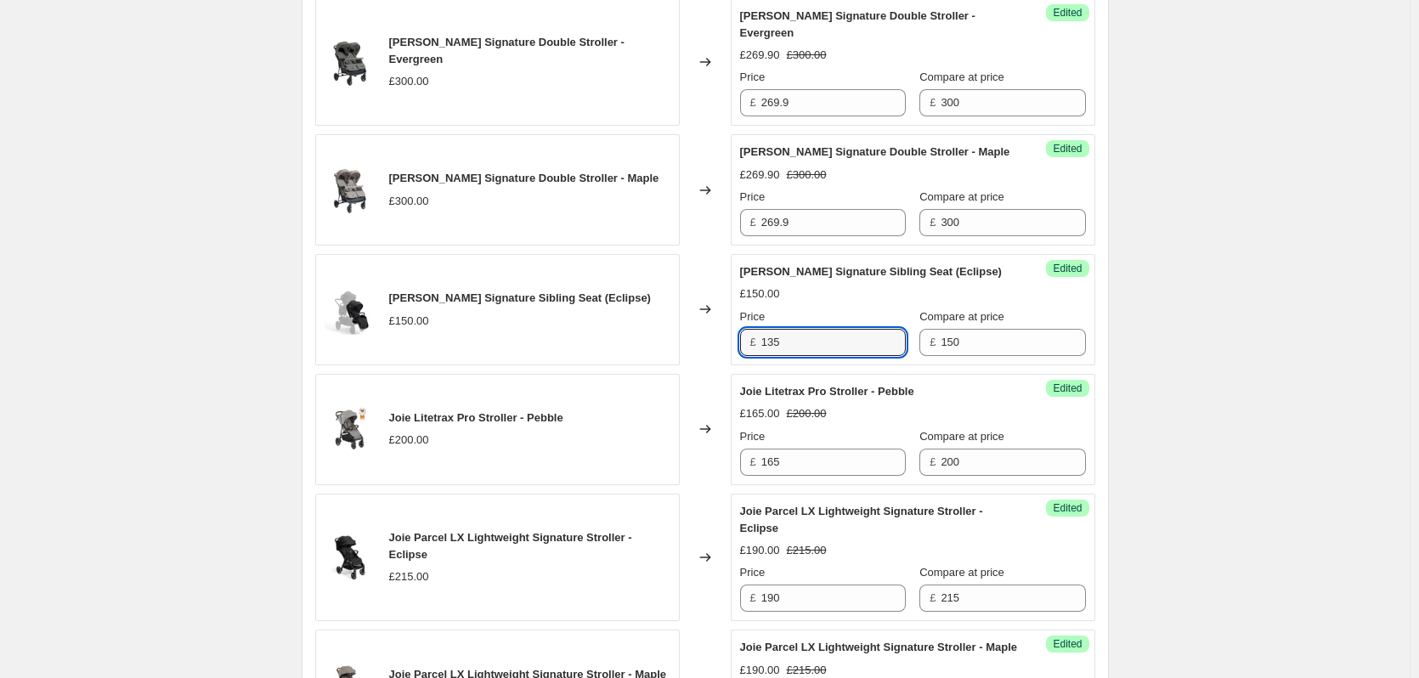
click at [188, 310] on div "Create new price [MEDICAL_DATA]. This page is ready Create new price [MEDICAL_D…" at bounding box center [705, 453] width 1410 height 3116
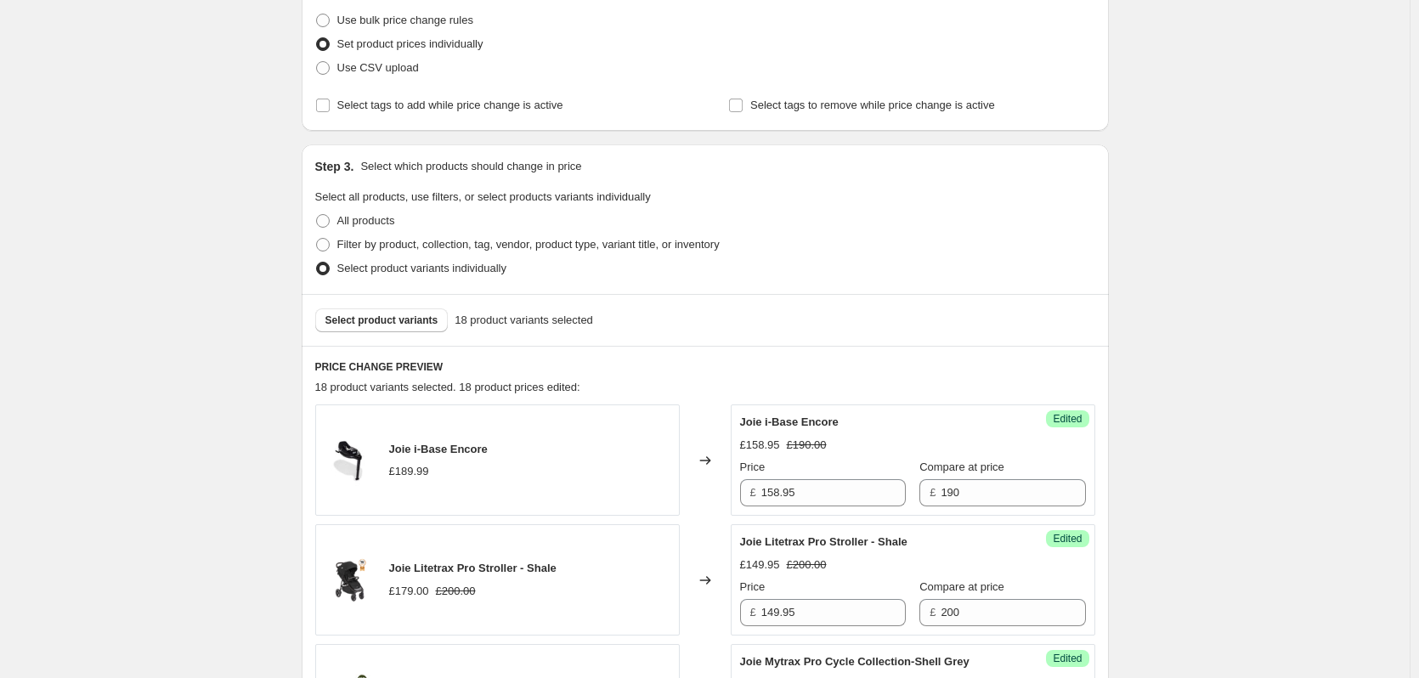
scroll to position [170, 0]
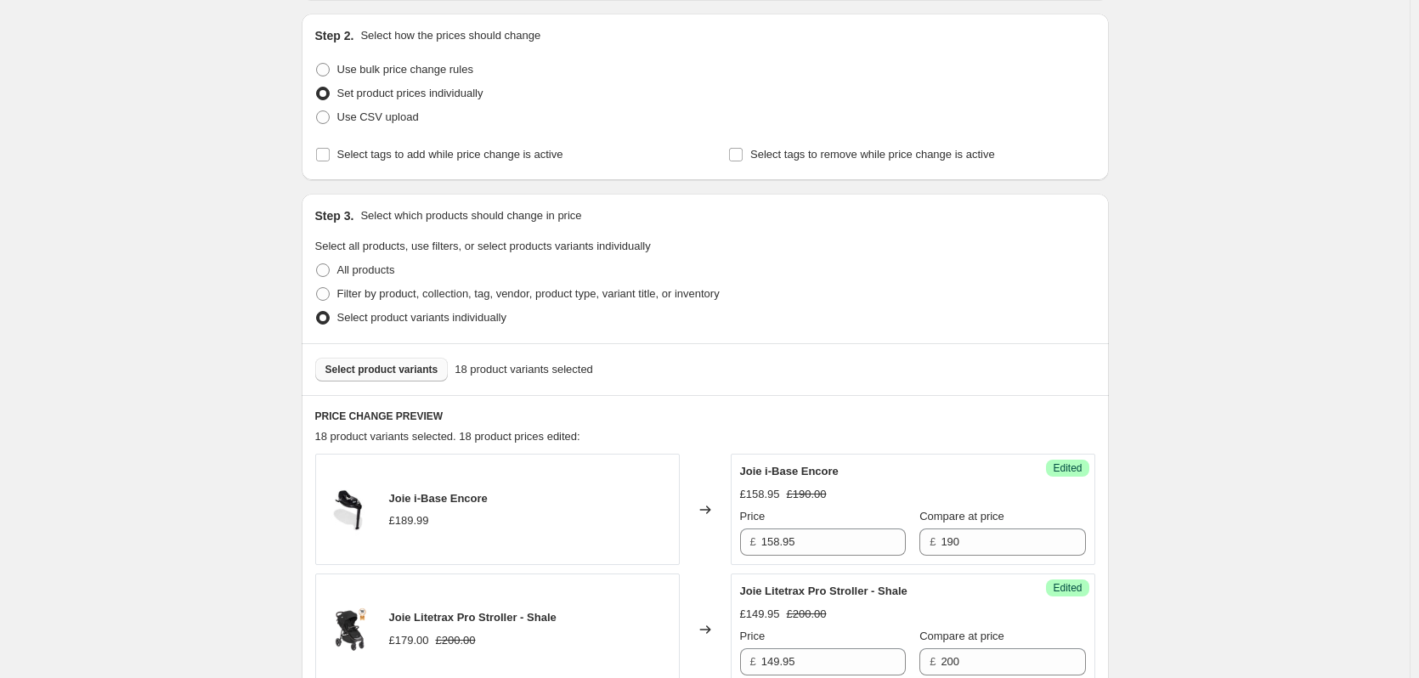
click at [393, 378] on button "Select product variants" at bounding box center [381, 370] width 133 height 24
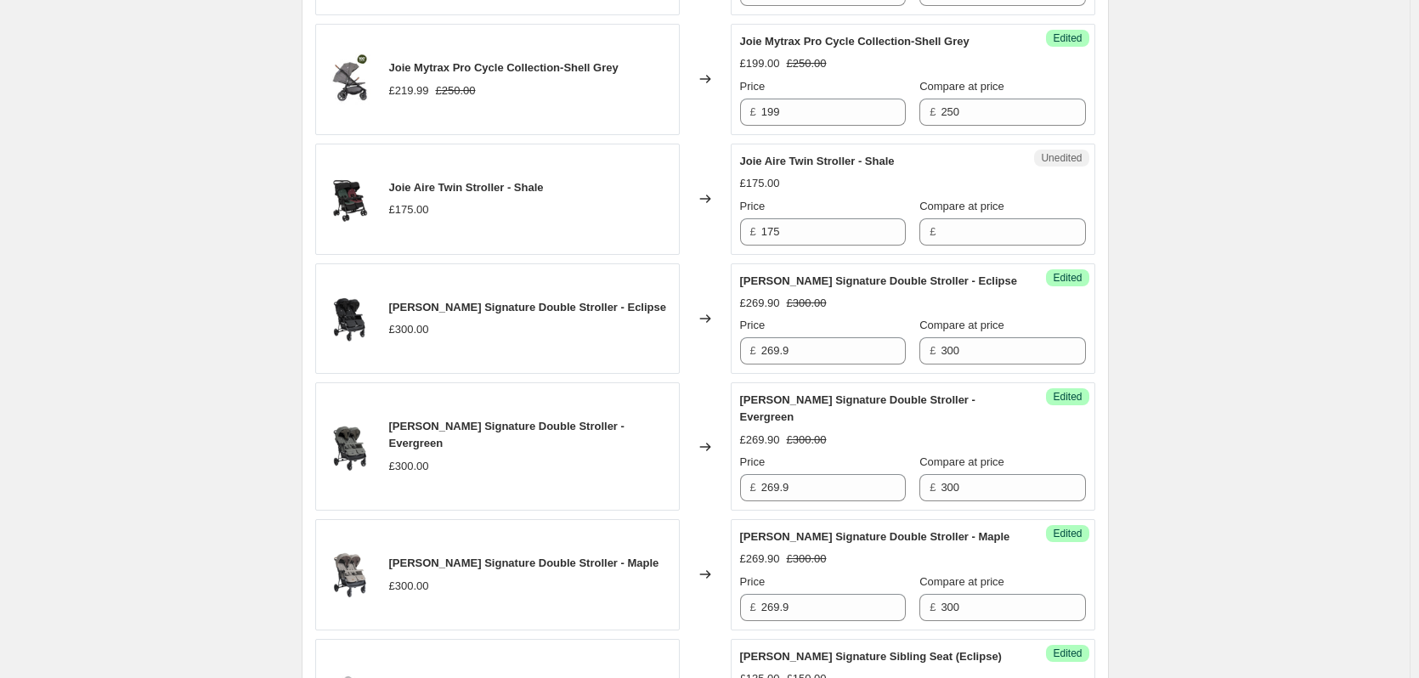
scroll to position [808, 0]
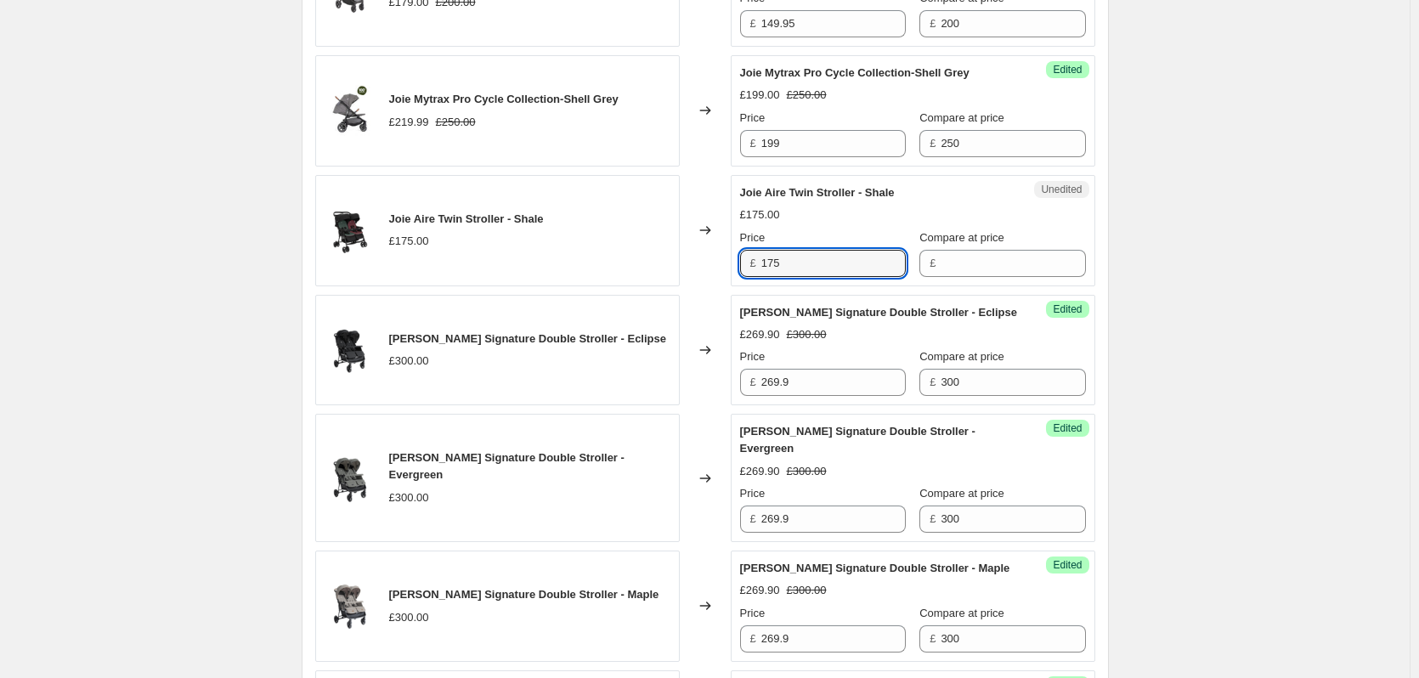
drag, startPoint x: 837, startPoint y: 260, endPoint x: 741, endPoint y: 259, distance: 96.0
click at [741, 259] on div "Unedited [PERSON_NAME] Twin Stroller - Shale £175.00 Price £ 175 Compare at pri…" at bounding box center [913, 230] width 364 height 111
click at [1068, 260] on div "Unedited [PERSON_NAME] Twin Stroller - Shale £175.00 Price £ 175 Compare at pri…" at bounding box center [913, 230] width 364 height 111
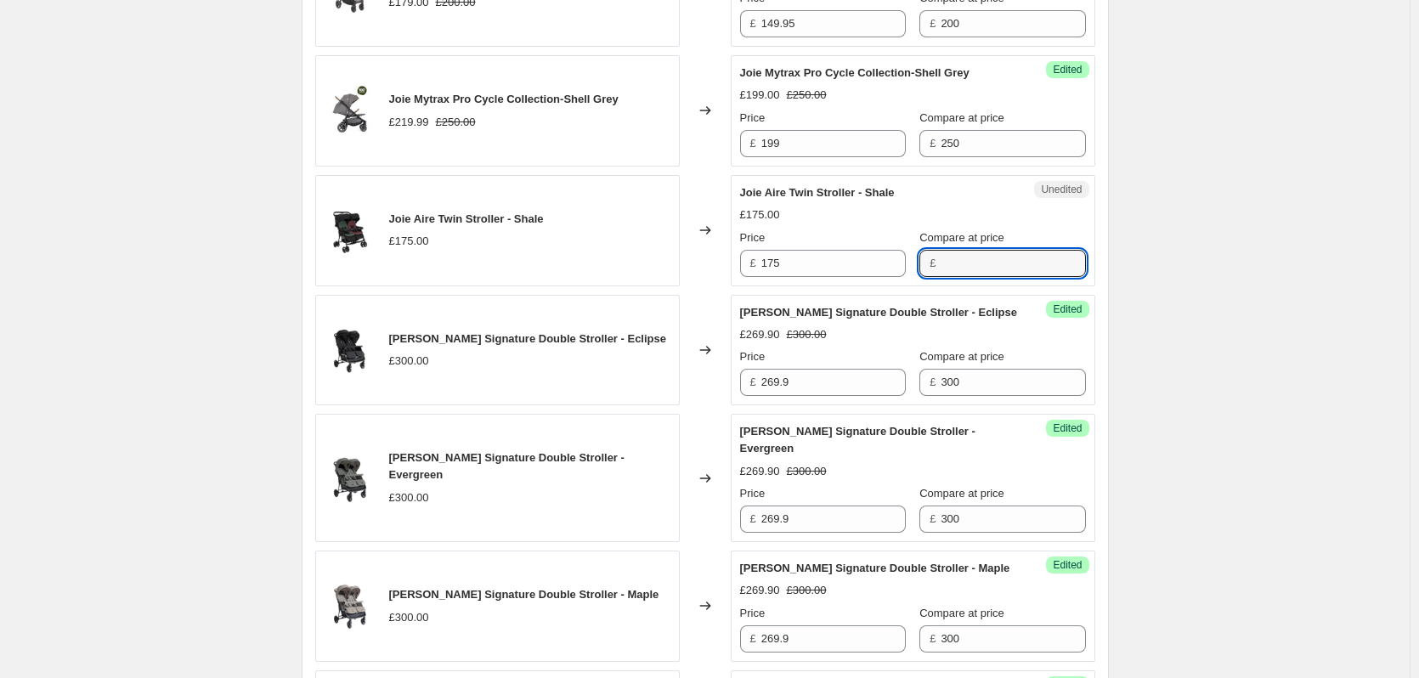
drag, startPoint x: 986, startPoint y: 270, endPoint x: 745, endPoint y: 263, distance: 241.4
click at [983, 270] on input "Compare at price" at bounding box center [1013, 263] width 144 height 27
paste input "175"
type input "175"
click at [740, 261] on div "Unedited [PERSON_NAME] Twin Stroller - Shale £175.00 Price £ 175 Compare at pri…" at bounding box center [913, 230] width 364 height 111
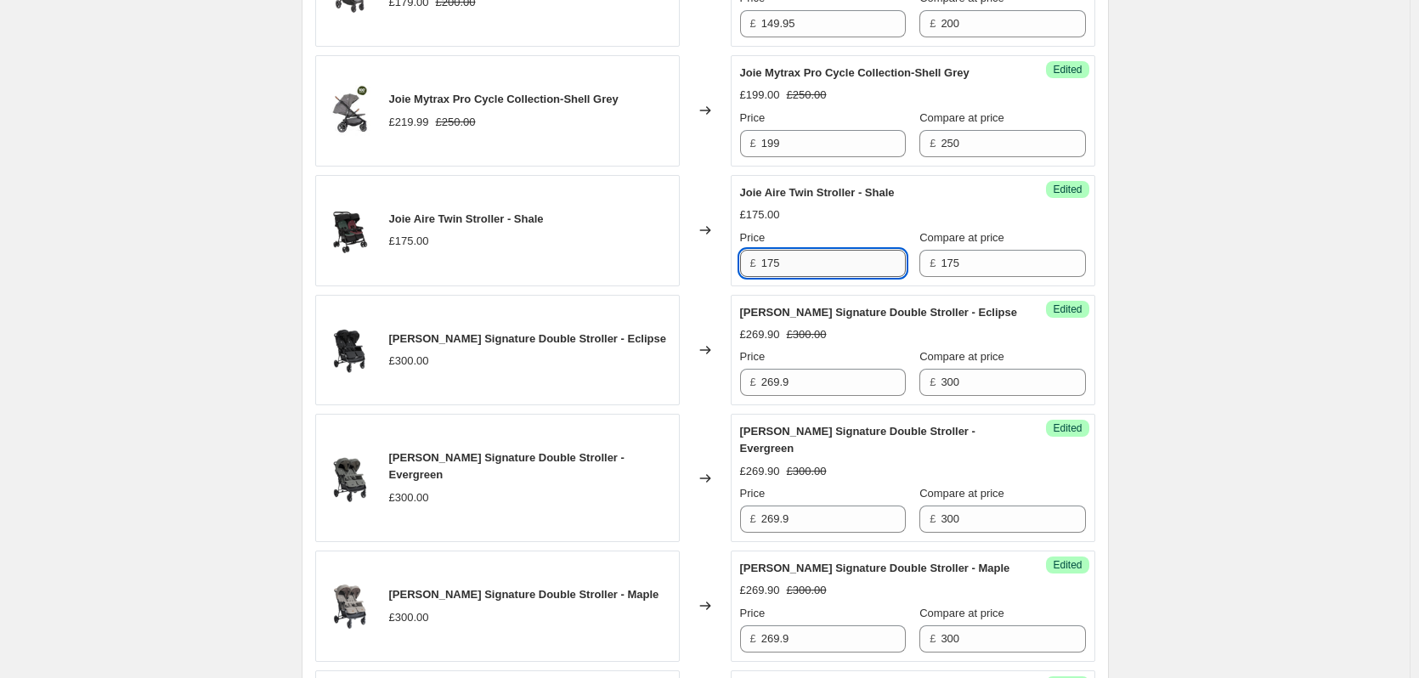
click at [768, 253] on input "175" at bounding box center [833, 263] width 144 height 27
click at [805, 264] on input "166.90" at bounding box center [833, 263] width 144 height 27
type input "166"
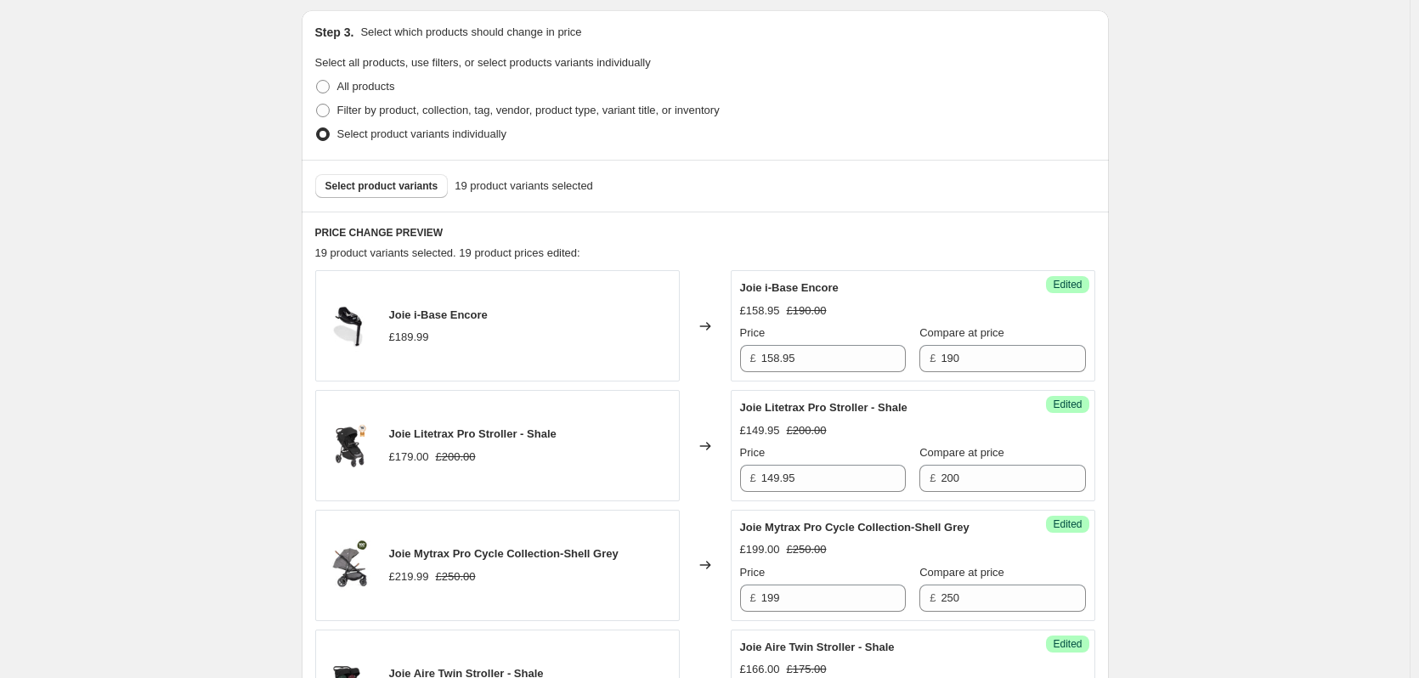
scroll to position [383, 0]
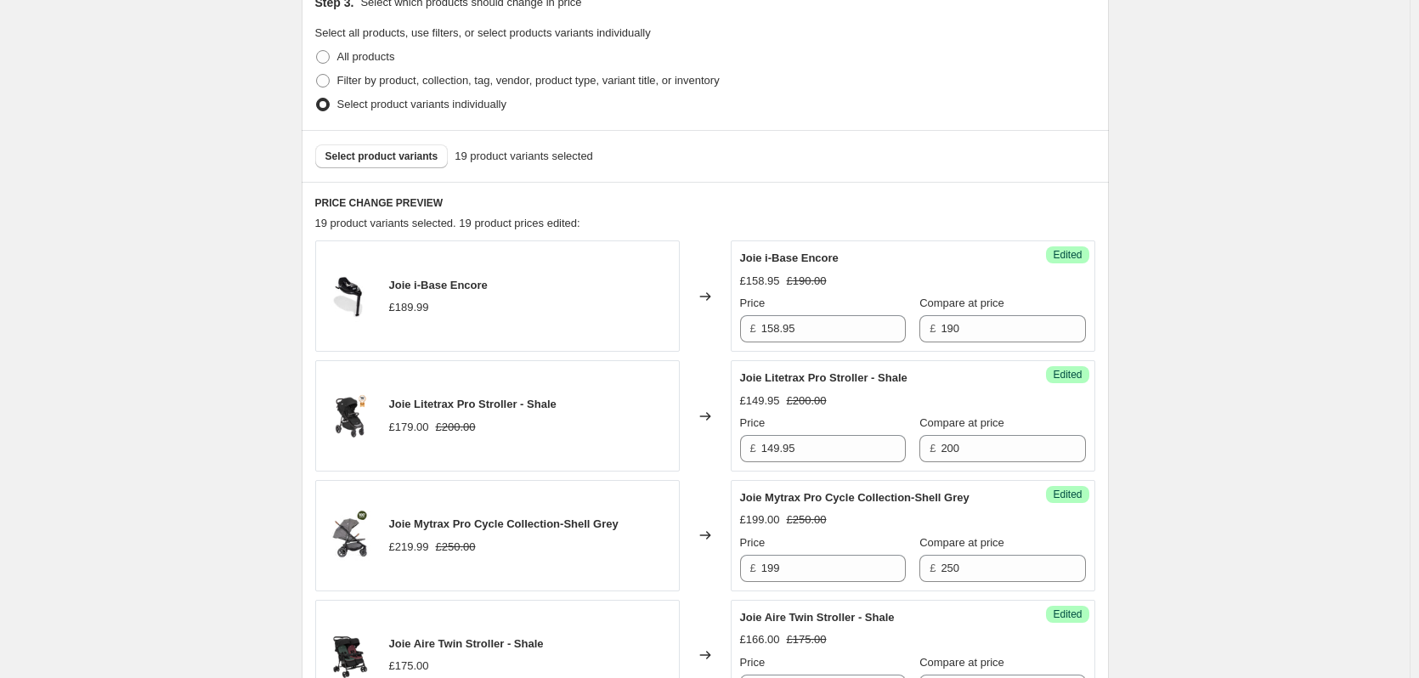
click at [370, 137] on div "Select product variants 19 product variants selected" at bounding box center [705, 156] width 807 height 52
click at [365, 152] on span "Select product variants" at bounding box center [381, 157] width 113 height 14
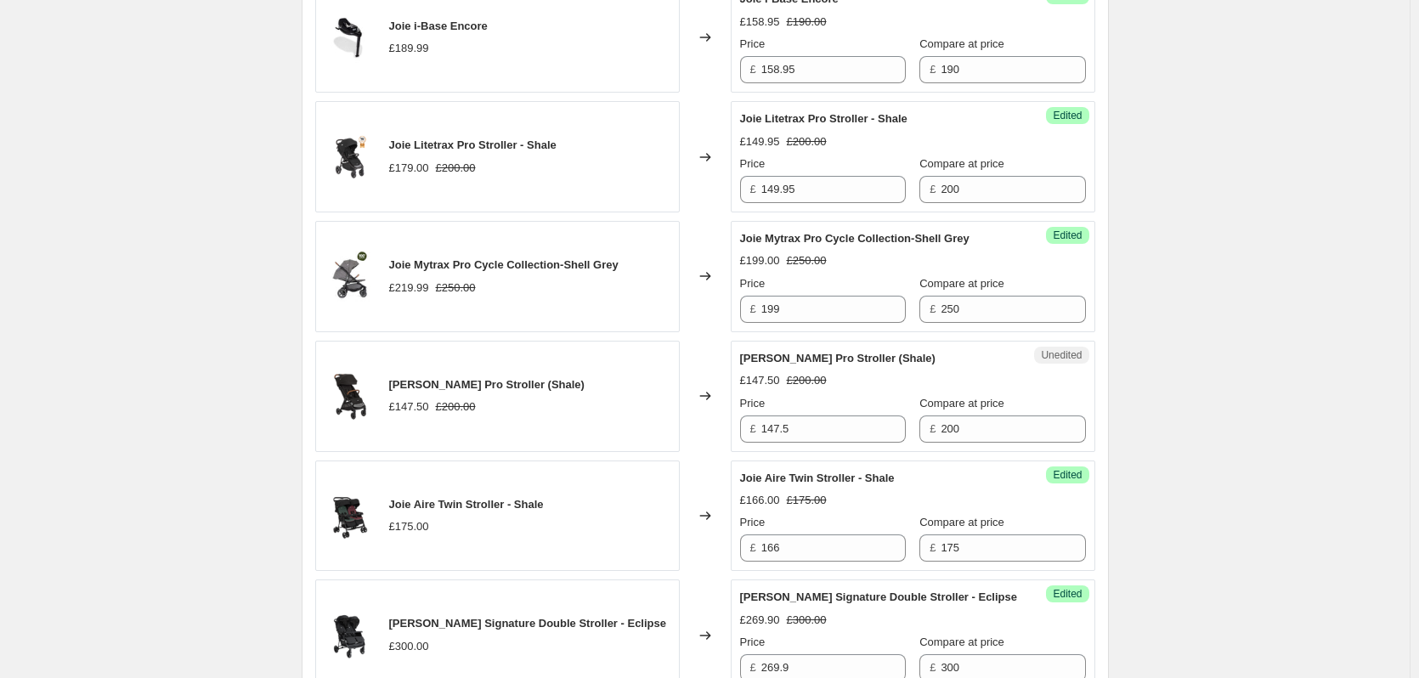
scroll to position [638, 0]
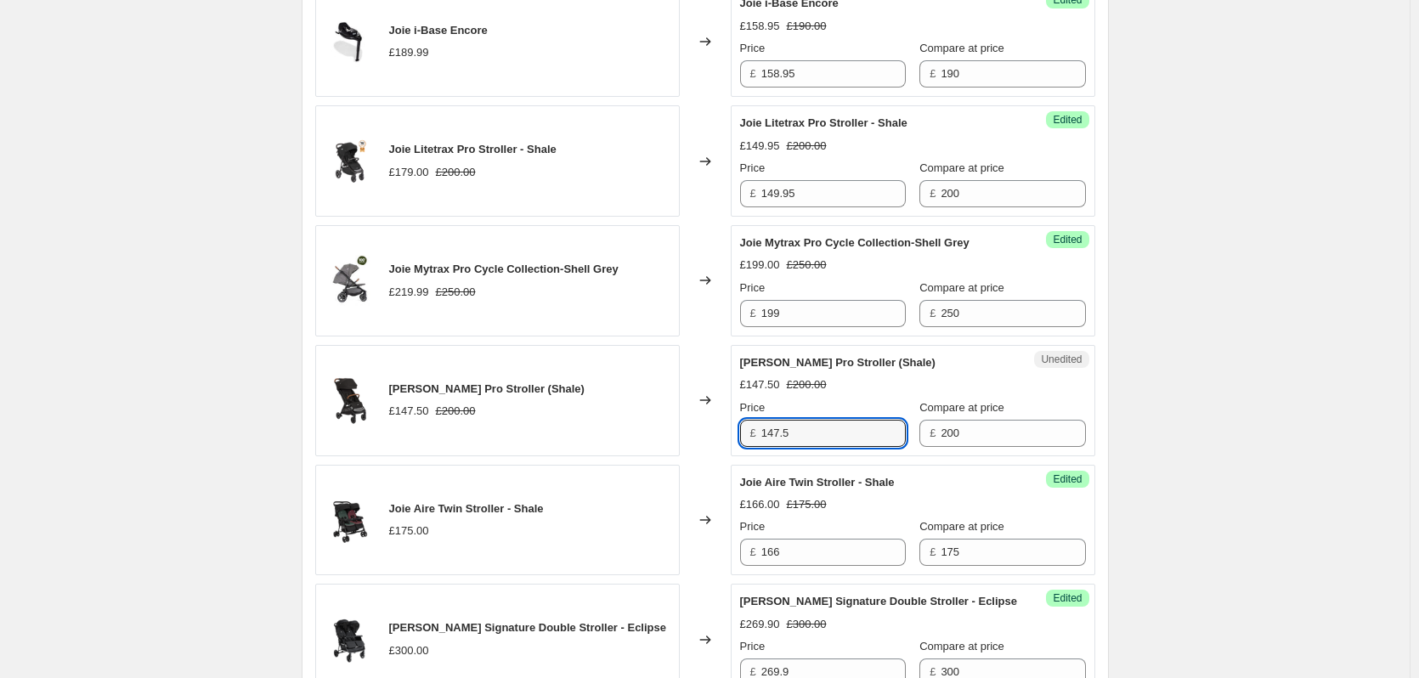
drag, startPoint x: 831, startPoint y: 432, endPoint x: 753, endPoint y: 432, distance: 78.2
click at [753, 432] on div "£ 147.5" at bounding box center [823, 433] width 166 height 27
type input "139.90"
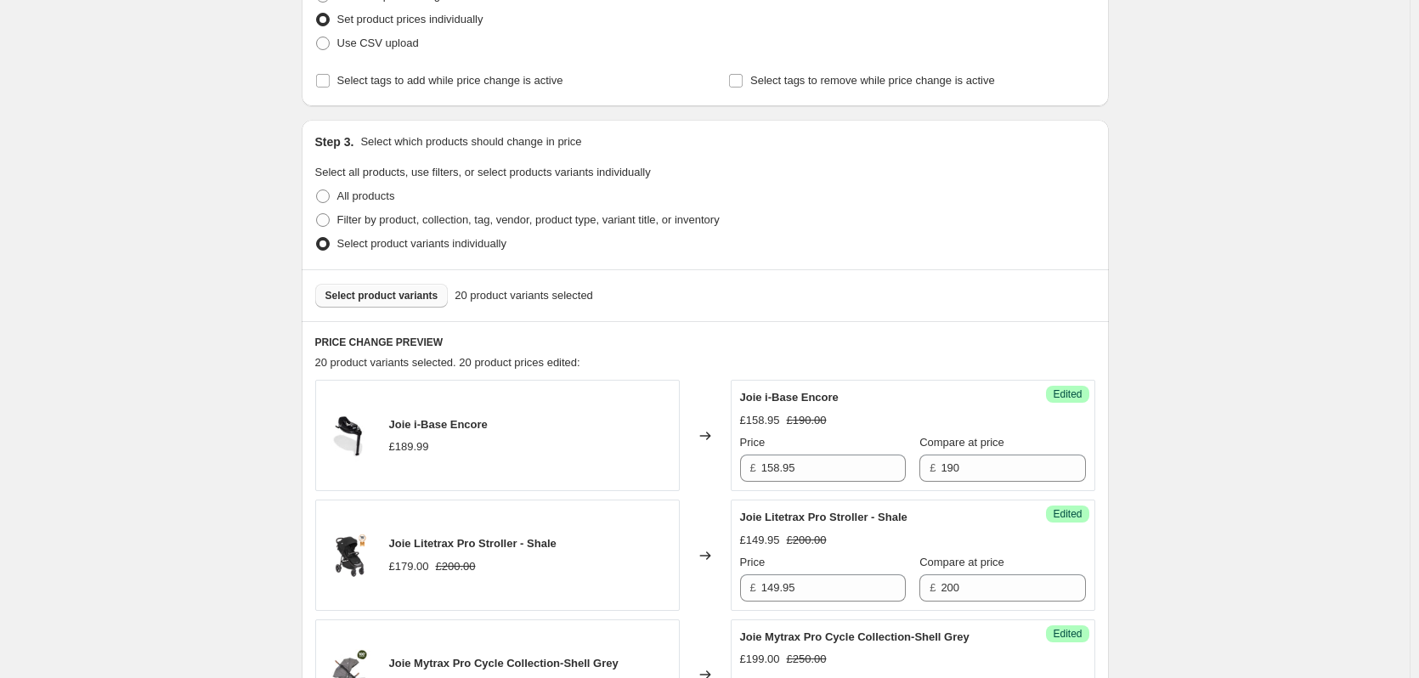
scroll to position [383, 0]
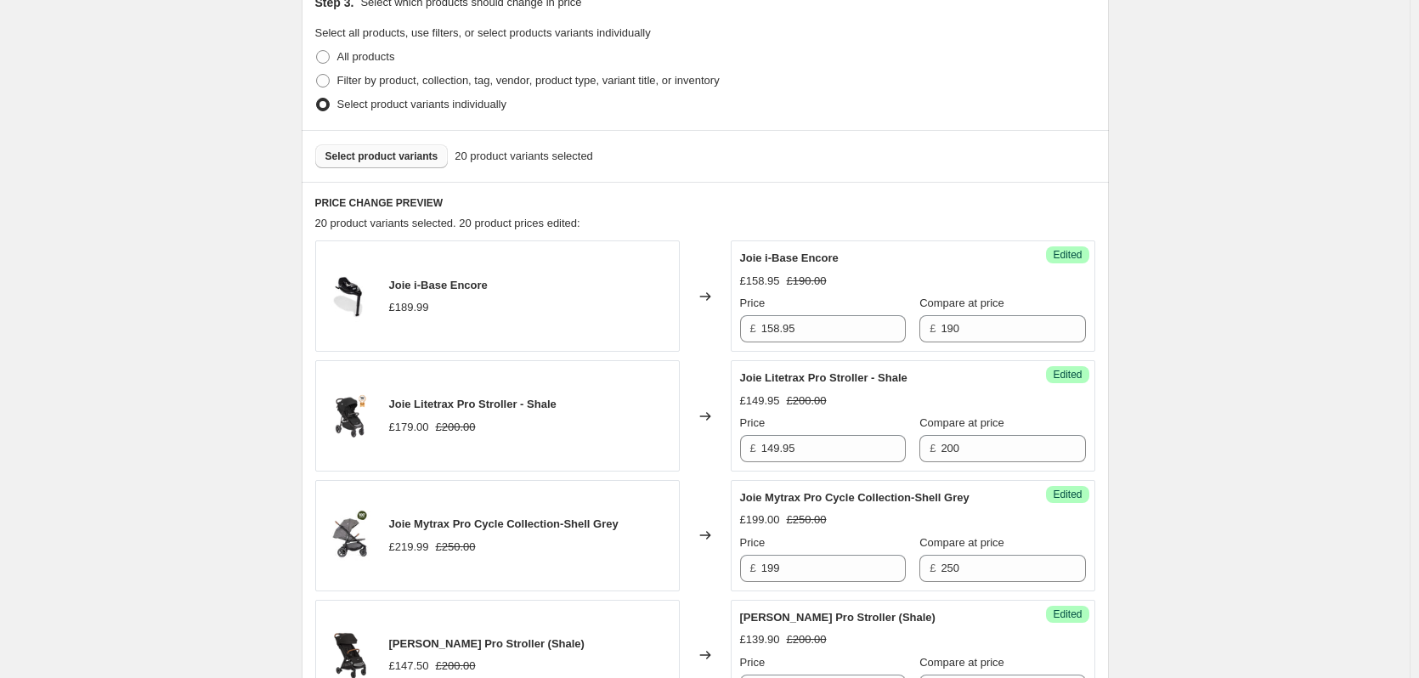
click at [341, 147] on button "Select product variants" at bounding box center [381, 156] width 133 height 24
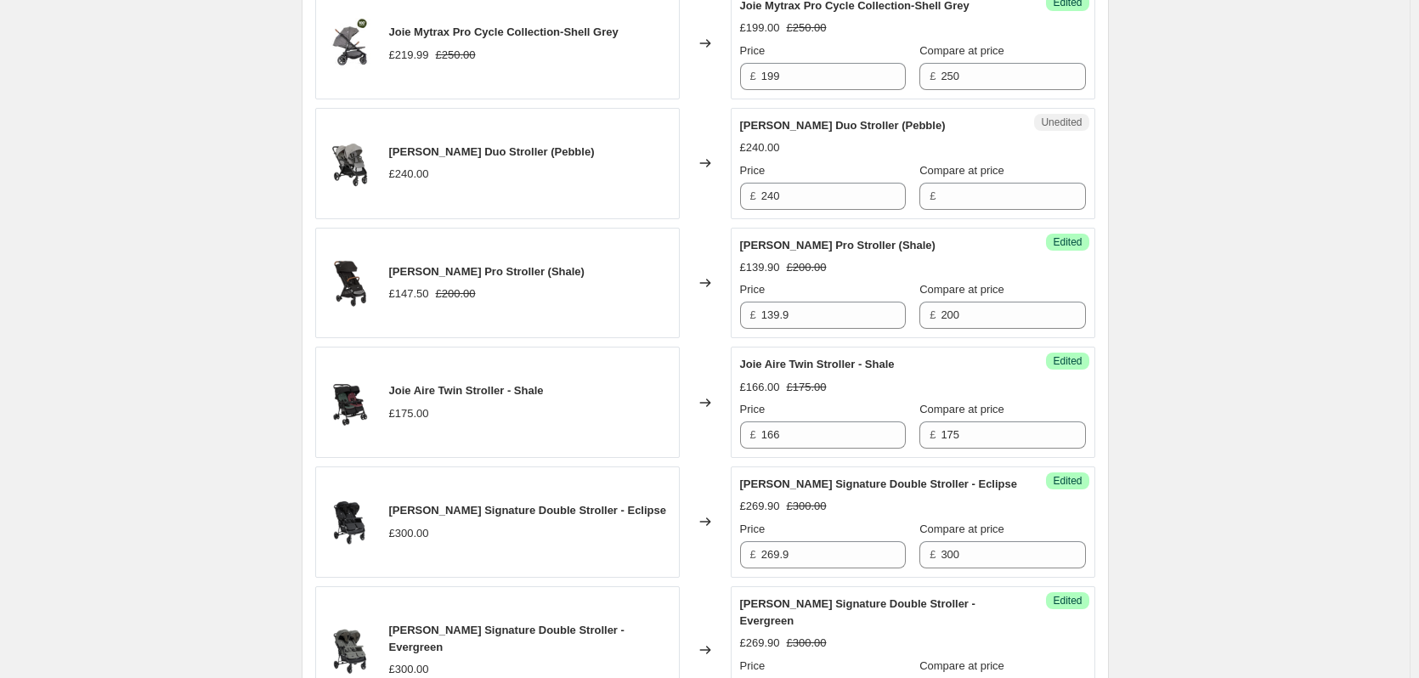
scroll to position [893, 0]
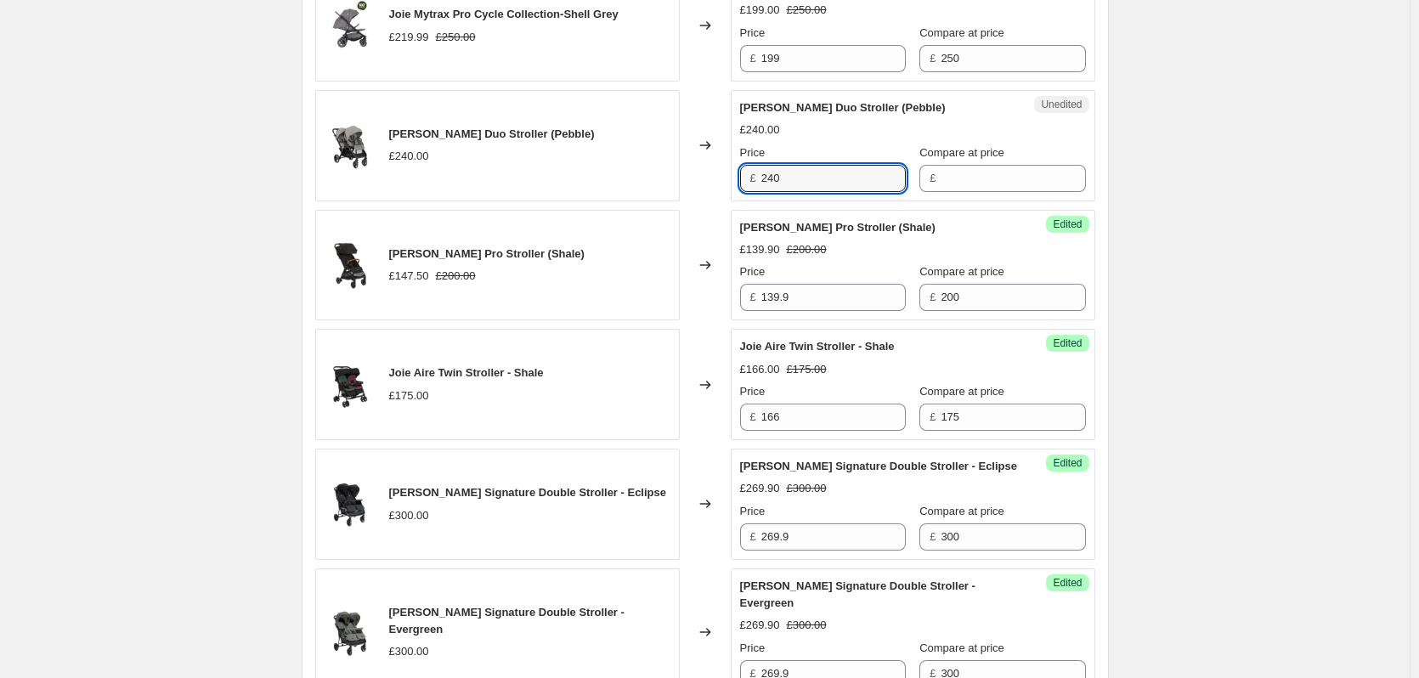
drag, startPoint x: 819, startPoint y: 172, endPoint x: 615, endPoint y: 173, distance: 203.9
click at [615, 173] on div "[PERSON_NAME] Duo Stroller (Pebble) £240.00 Changed to Unedited Joie Evalite Du…" at bounding box center [705, 145] width 780 height 111
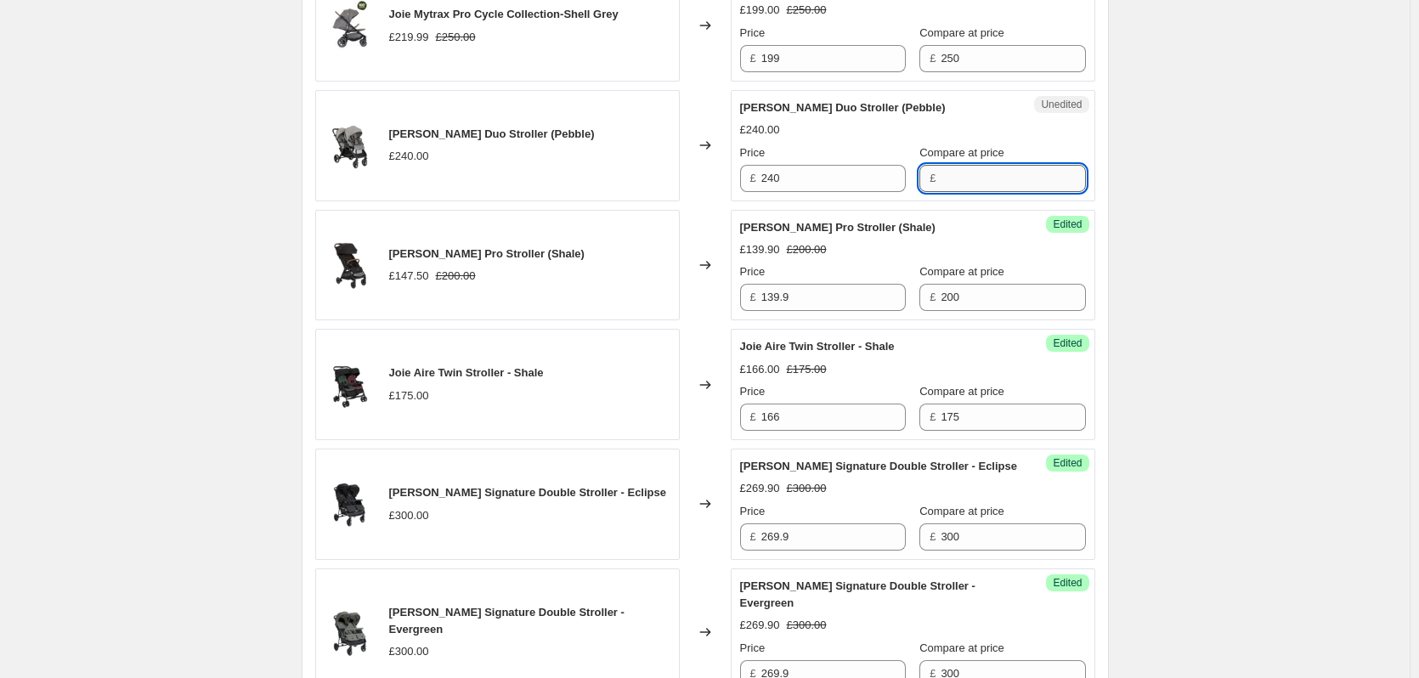
click at [958, 186] on input "Compare at price" at bounding box center [1013, 178] width 144 height 27
paste input "240"
type input "240"
click at [811, 184] on input "240" at bounding box center [833, 178] width 144 height 27
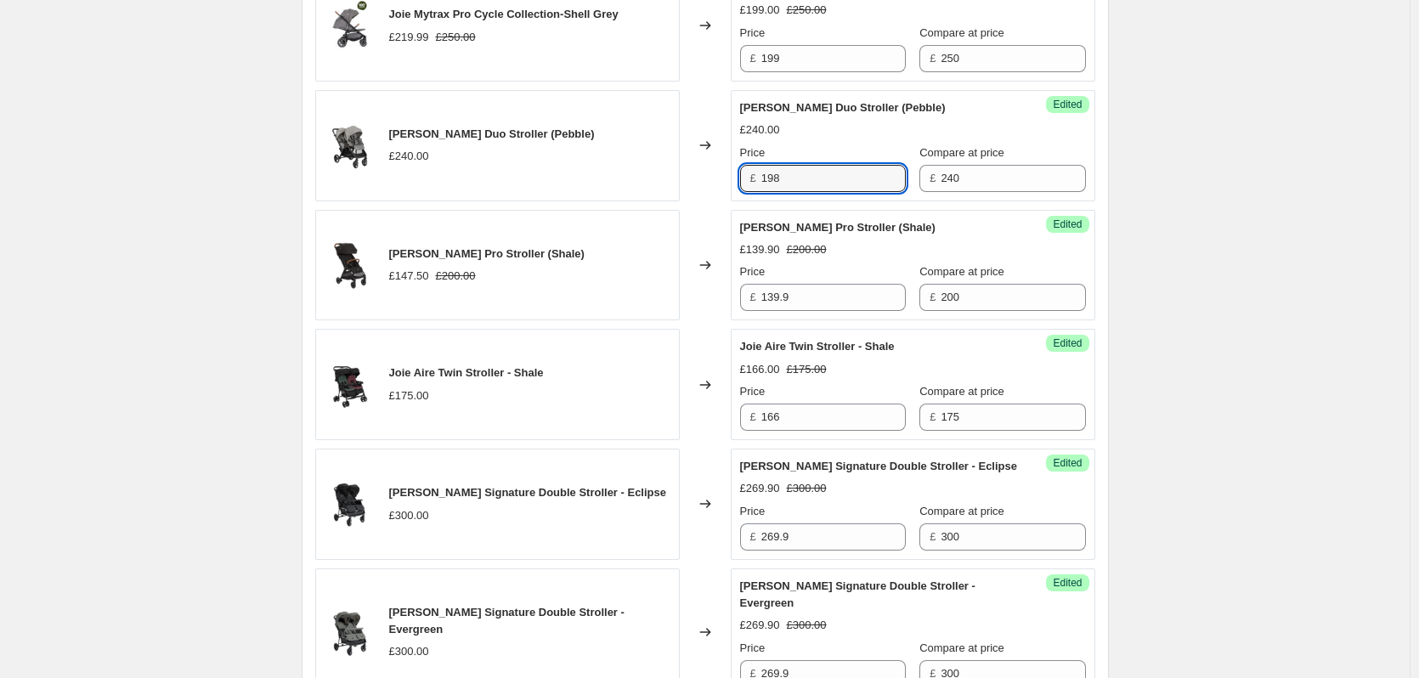
type input "198"
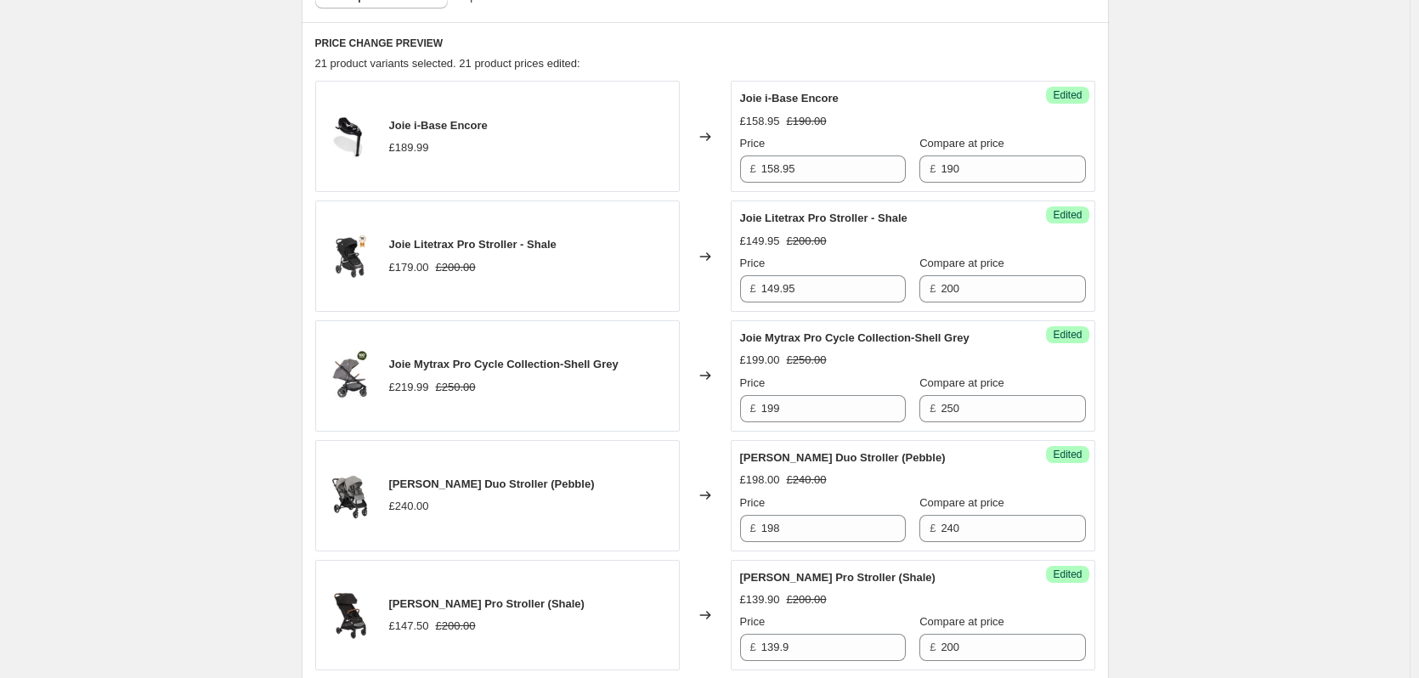
scroll to position [503, 0]
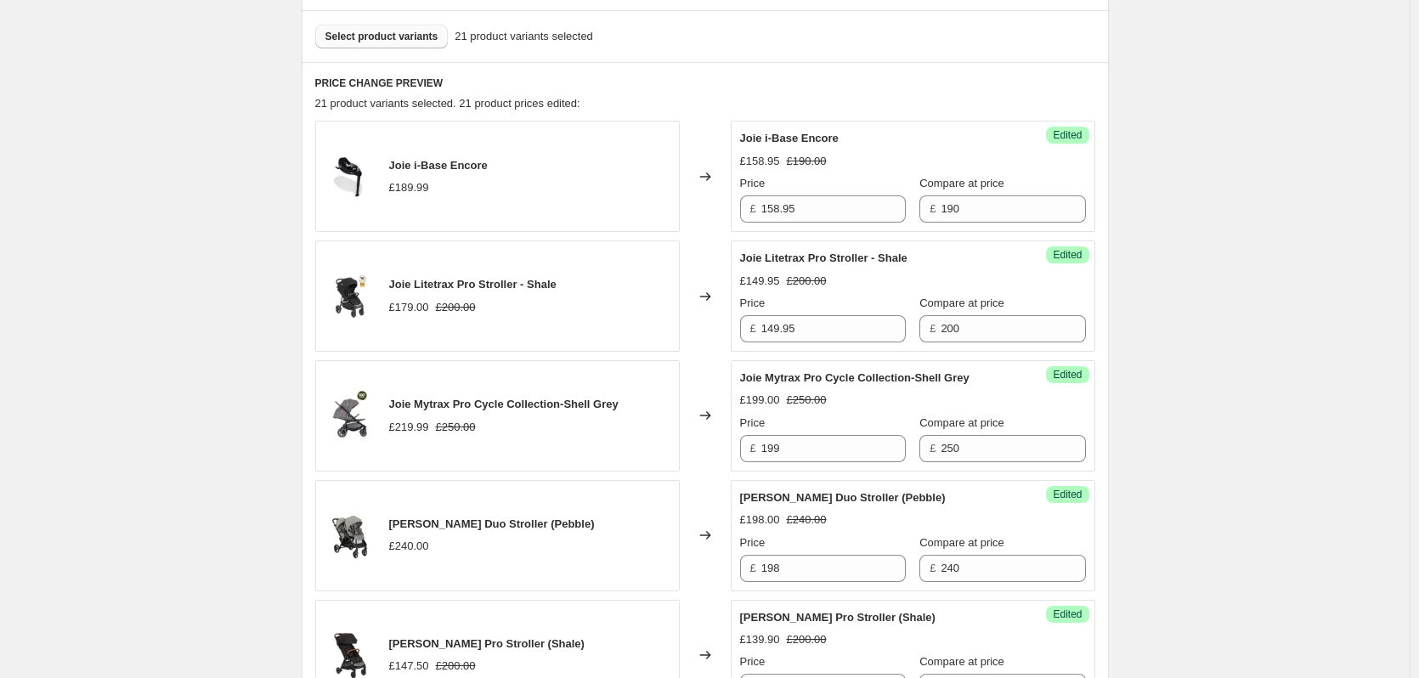
click at [367, 42] on span "Select product variants" at bounding box center [381, 37] width 113 height 14
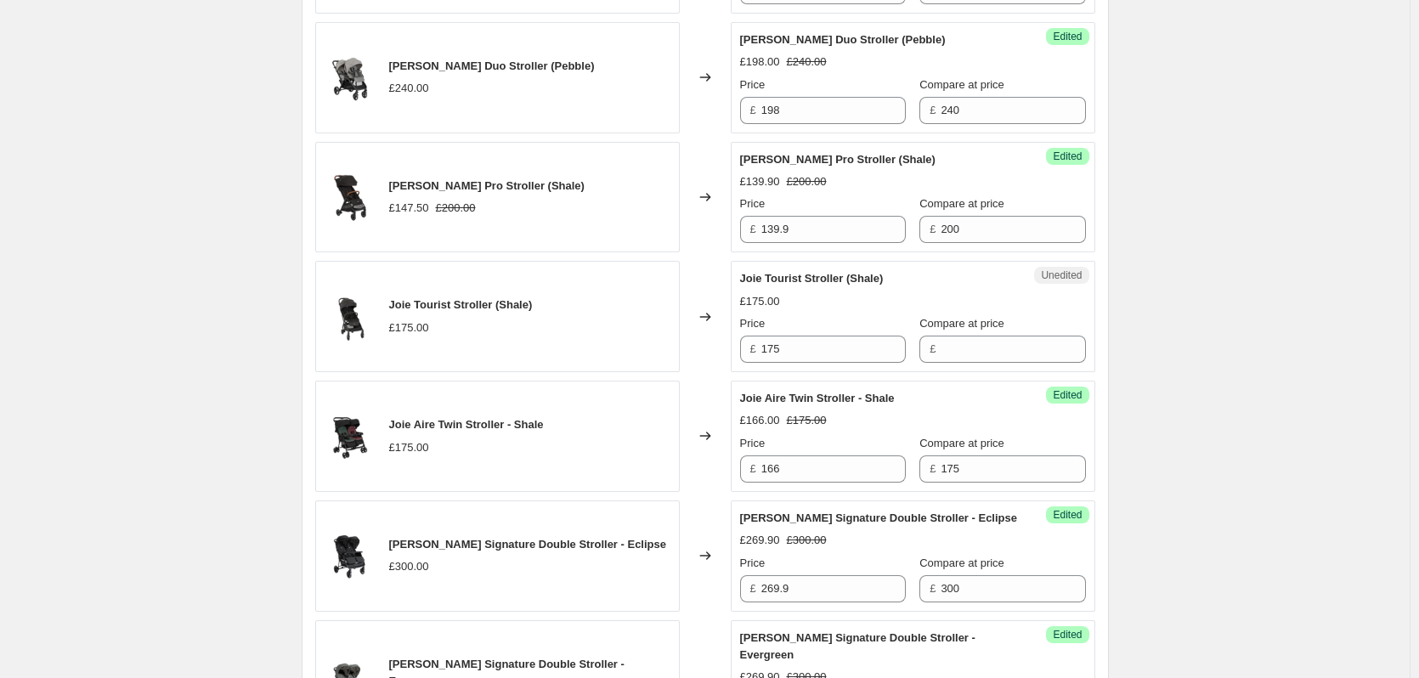
scroll to position [1013, 0]
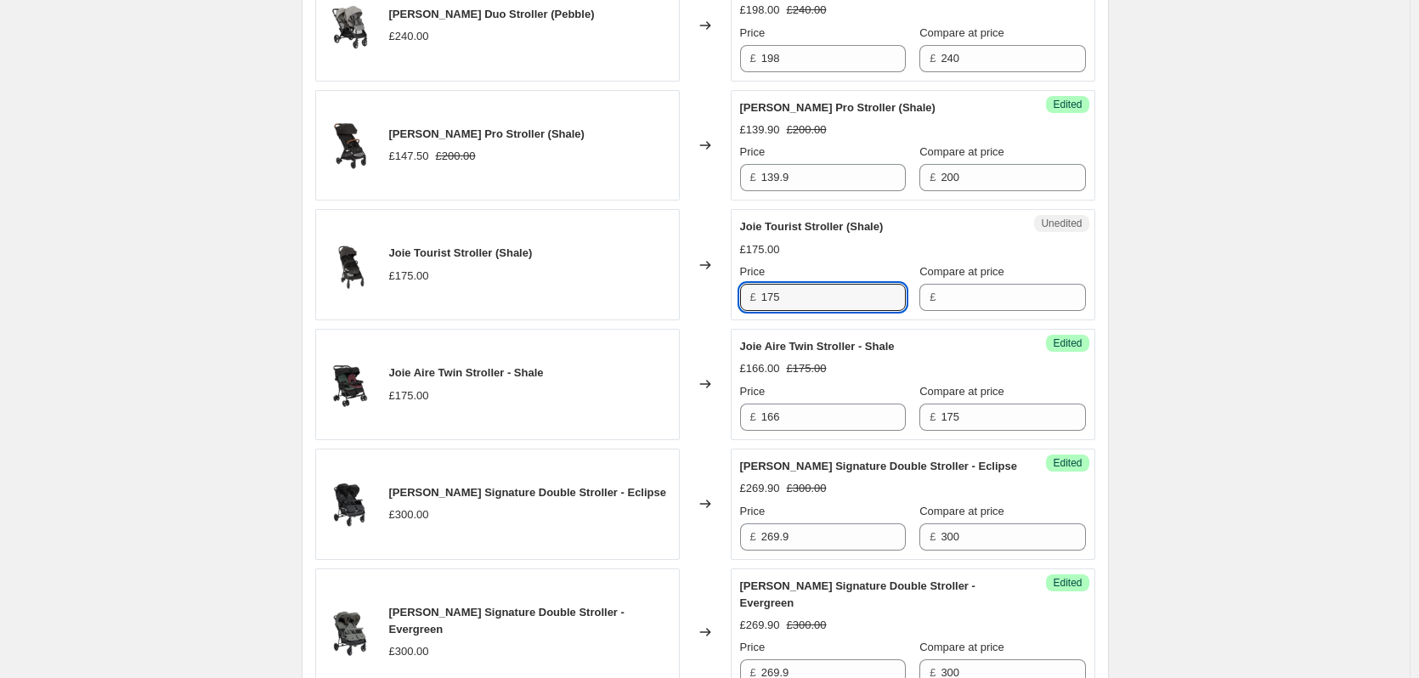
drag, startPoint x: 684, startPoint y: 308, endPoint x: 570, endPoint y: 306, distance: 113.9
click at [570, 306] on div "Joie Tourist Stroller (Shale) £175.00 Changed to Unedited Joie Tourist Stroller…" at bounding box center [705, 264] width 780 height 111
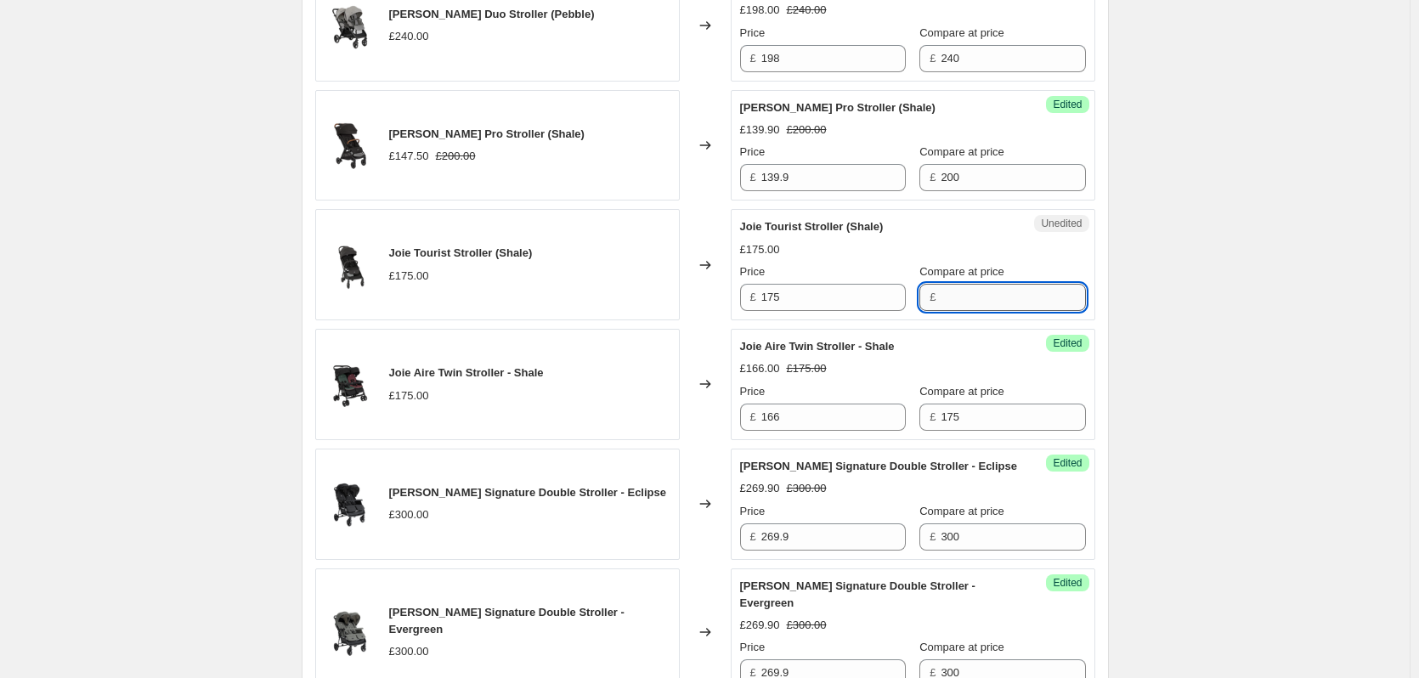
click at [1017, 305] on input "Compare at price" at bounding box center [1013, 297] width 144 height 27
paste input "175"
type input "175"
click at [822, 298] on input "175" at bounding box center [833, 297] width 144 height 27
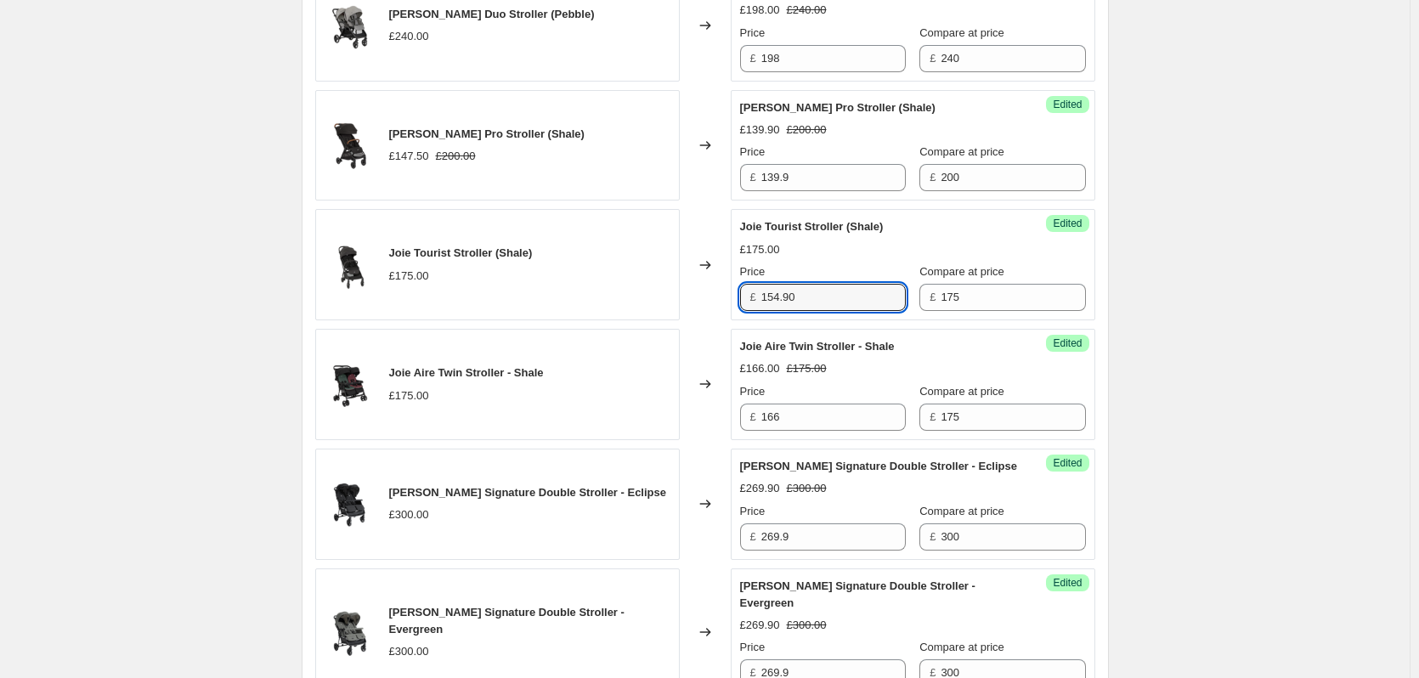
type input "154.90"
click at [169, 139] on div "Create new price [MEDICAL_DATA]. This page is ready Create new price [MEDICAL_D…" at bounding box center [705, 665] width 1410 height 3356
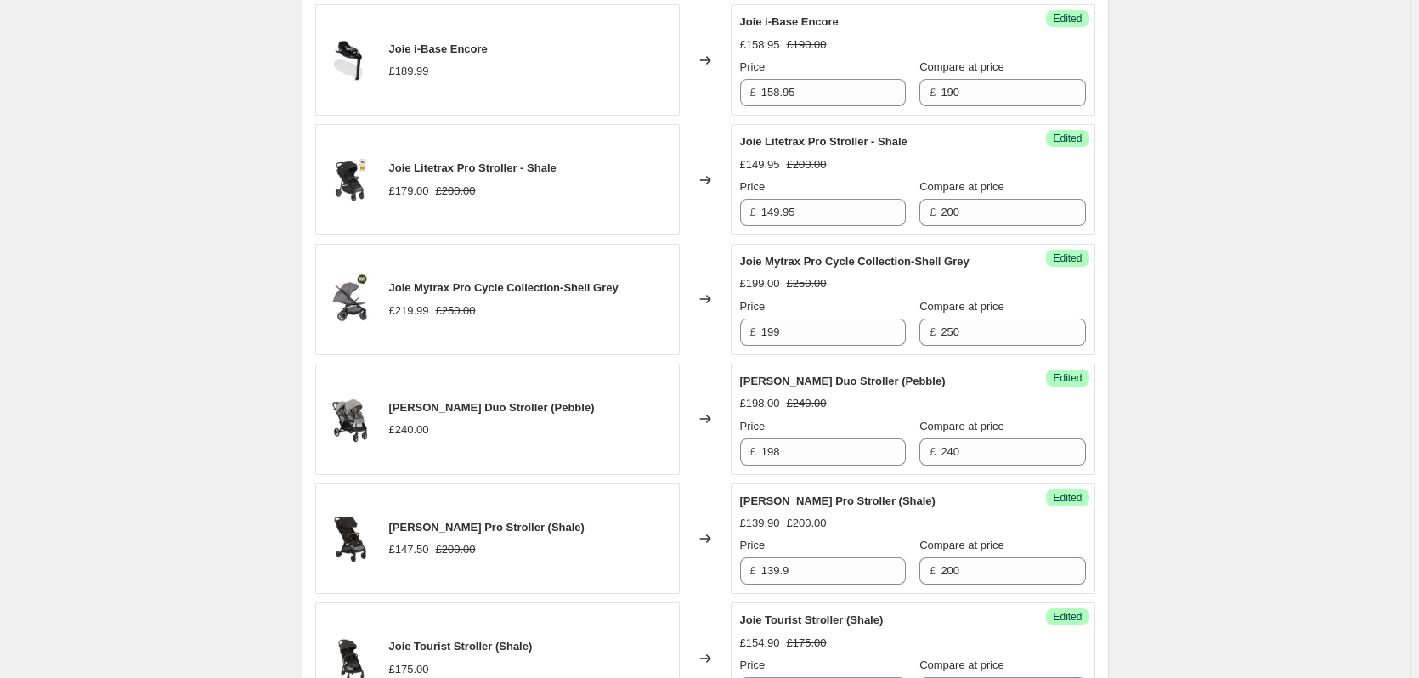
scroll to position [418, 0]
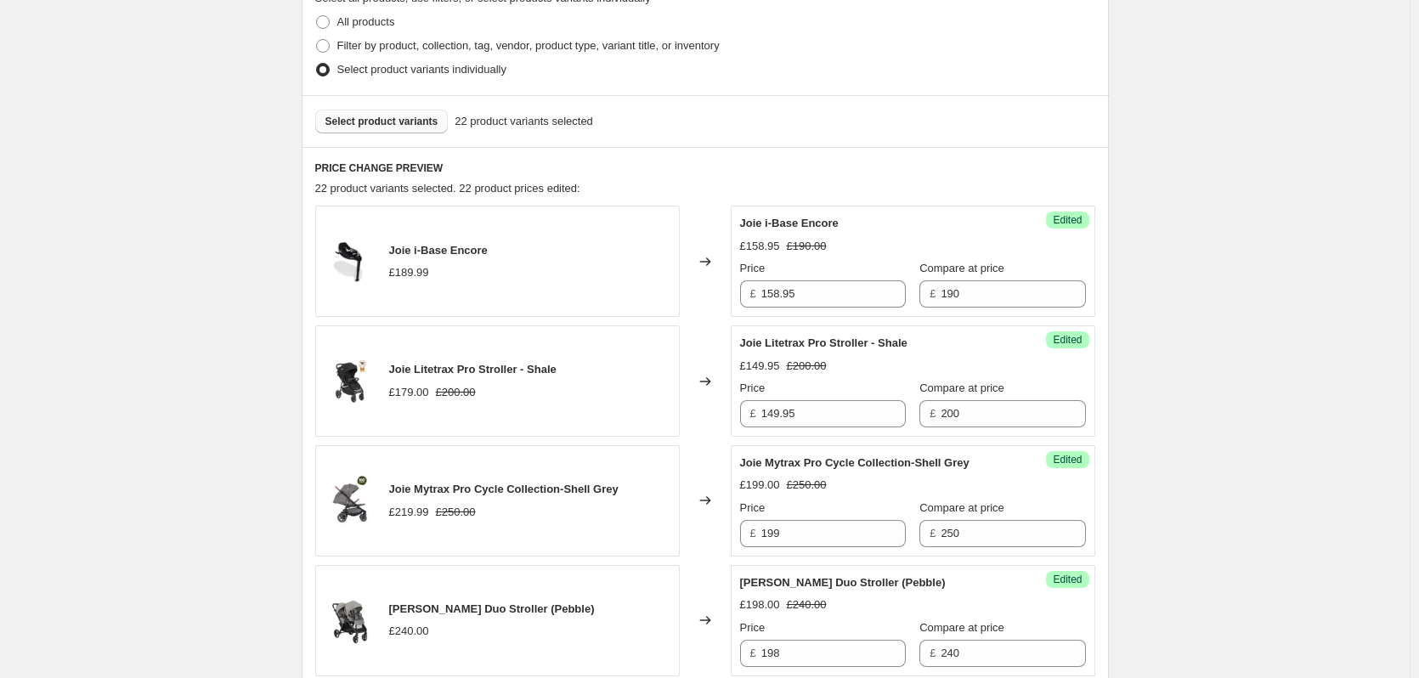
click at [376, 128] on button "Select product variants" at bounding box center [381, 122] width 133 height 24
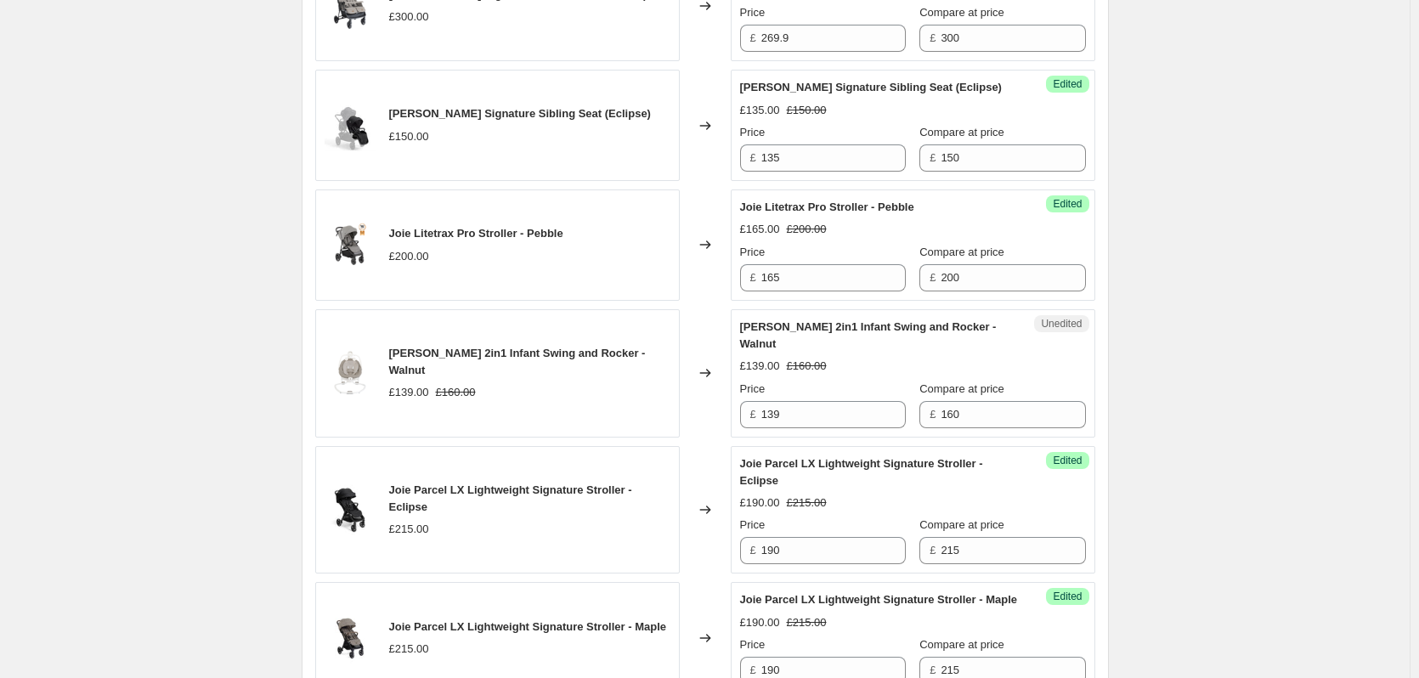
scroll to position [1862, 0]
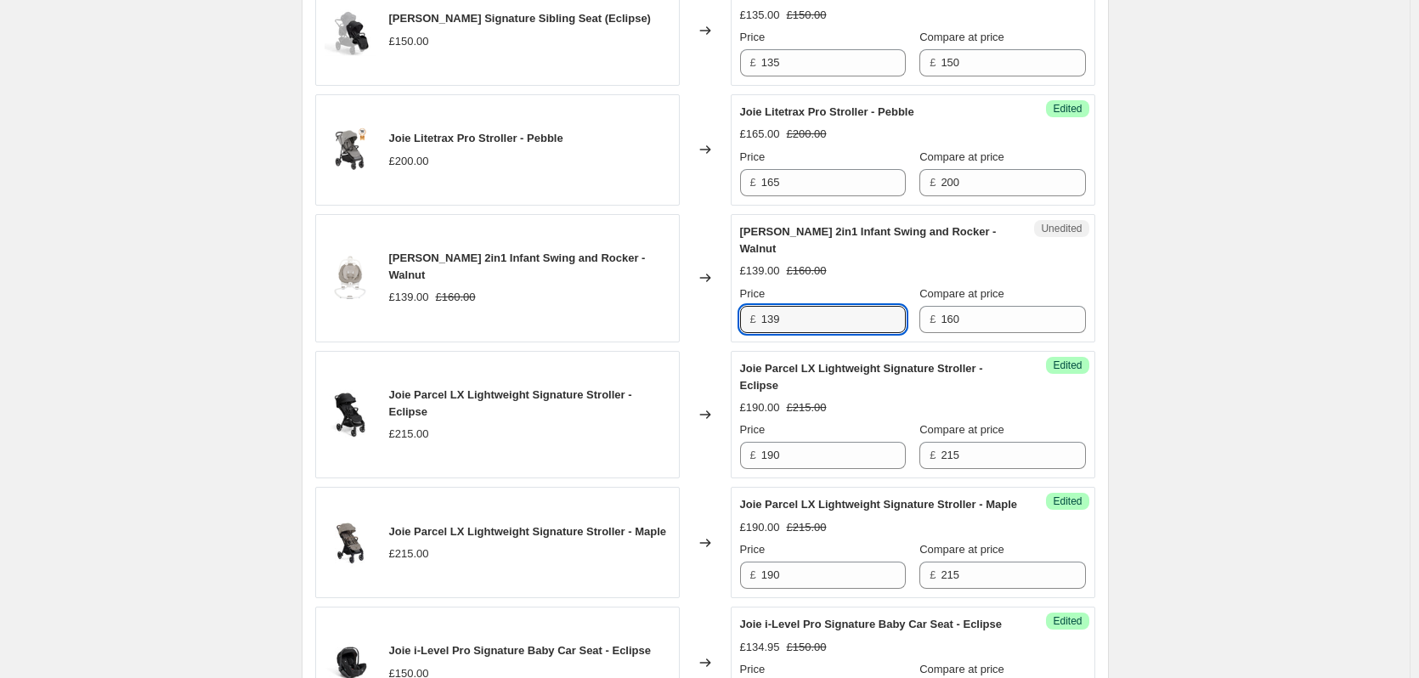
click at [706, 313] on div "[PERSON_NAME] 2in1 Infant Swing and Rocker - Walnut £139.00 £160.00 Changed to …" at bounding box center [705, 278] width 780 height 128
type input "129.95"
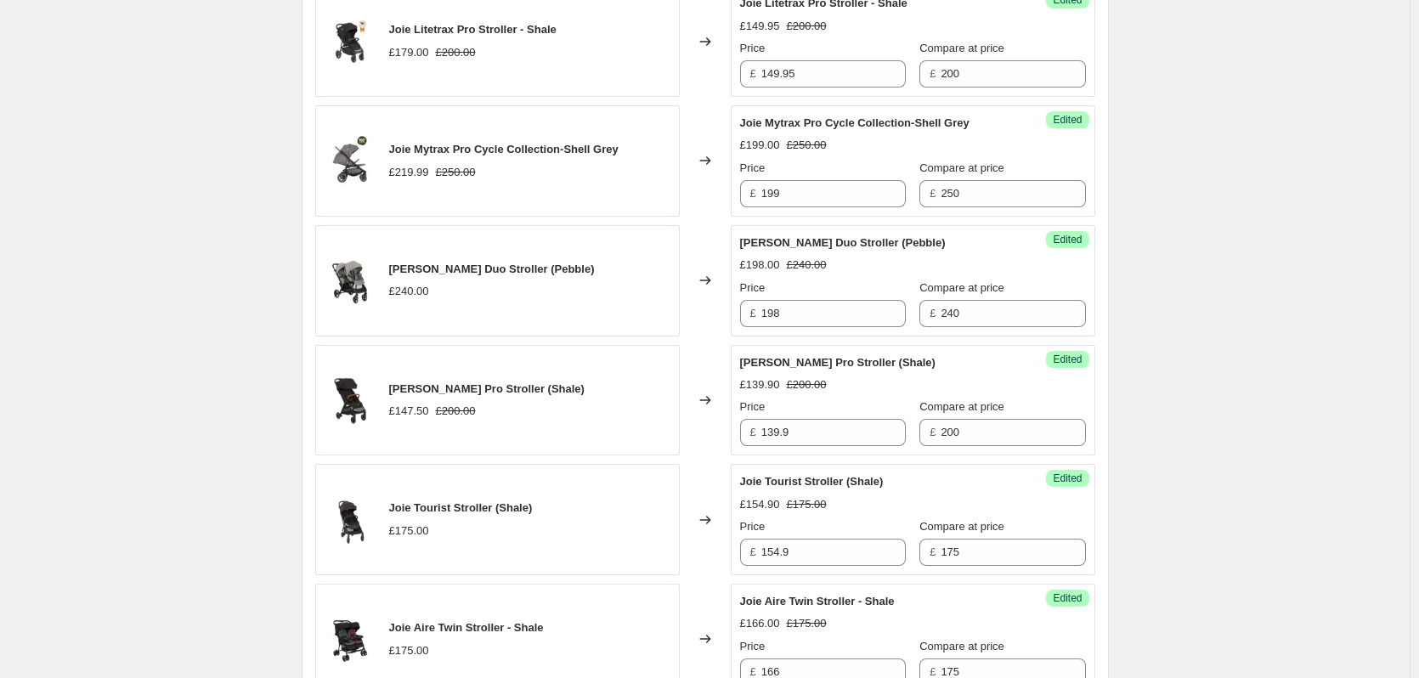
scroll to position [333, 0]
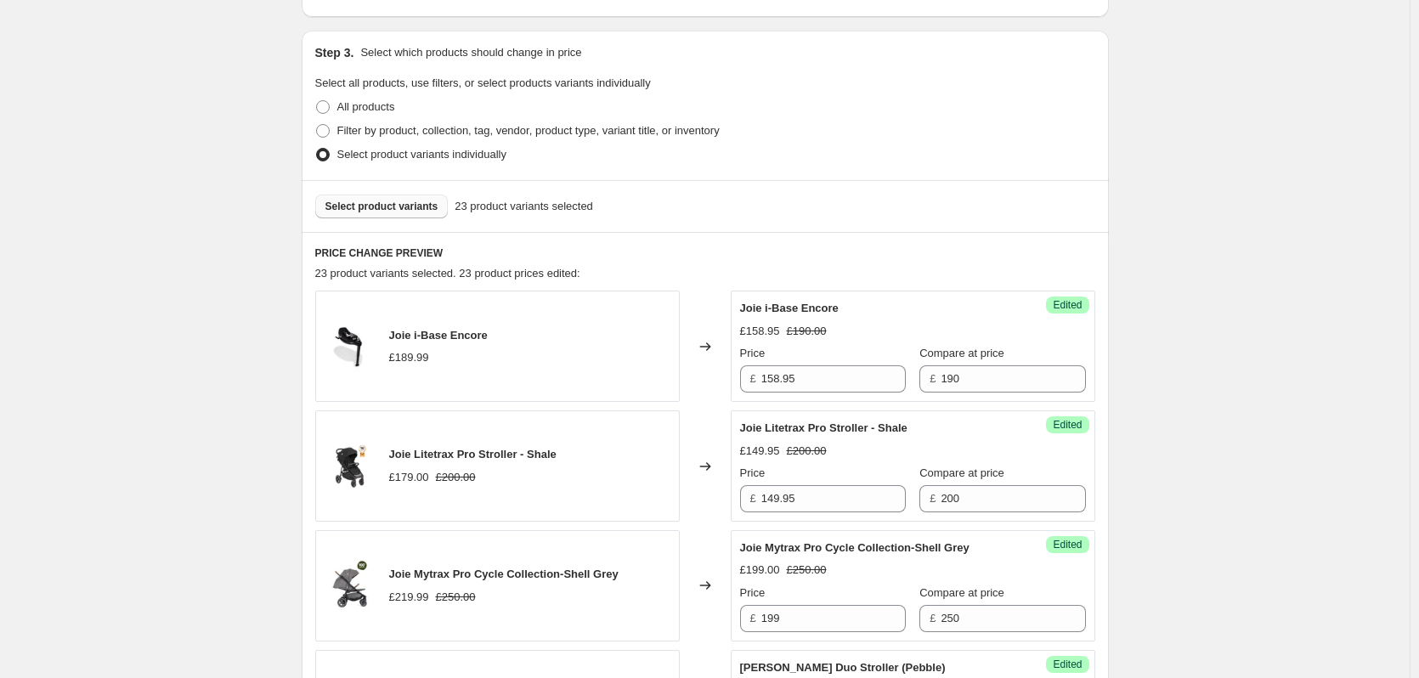
click at [344, 205] on span "Select product variants" at bounding box center [381, 207] width 113 height 14
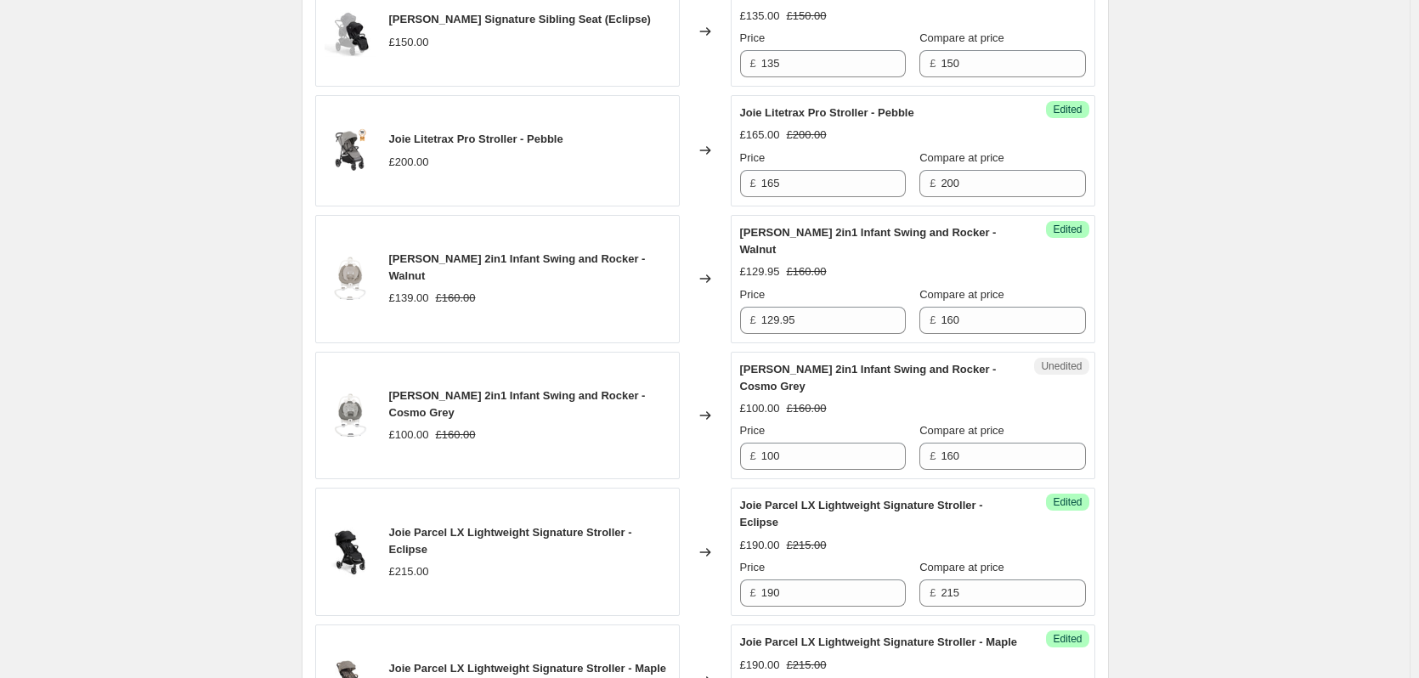
scroll to position [1862, 0]
click at [873, 457] on input "100" at bounding box center [833, 455] width 144 height 27
type input "99"
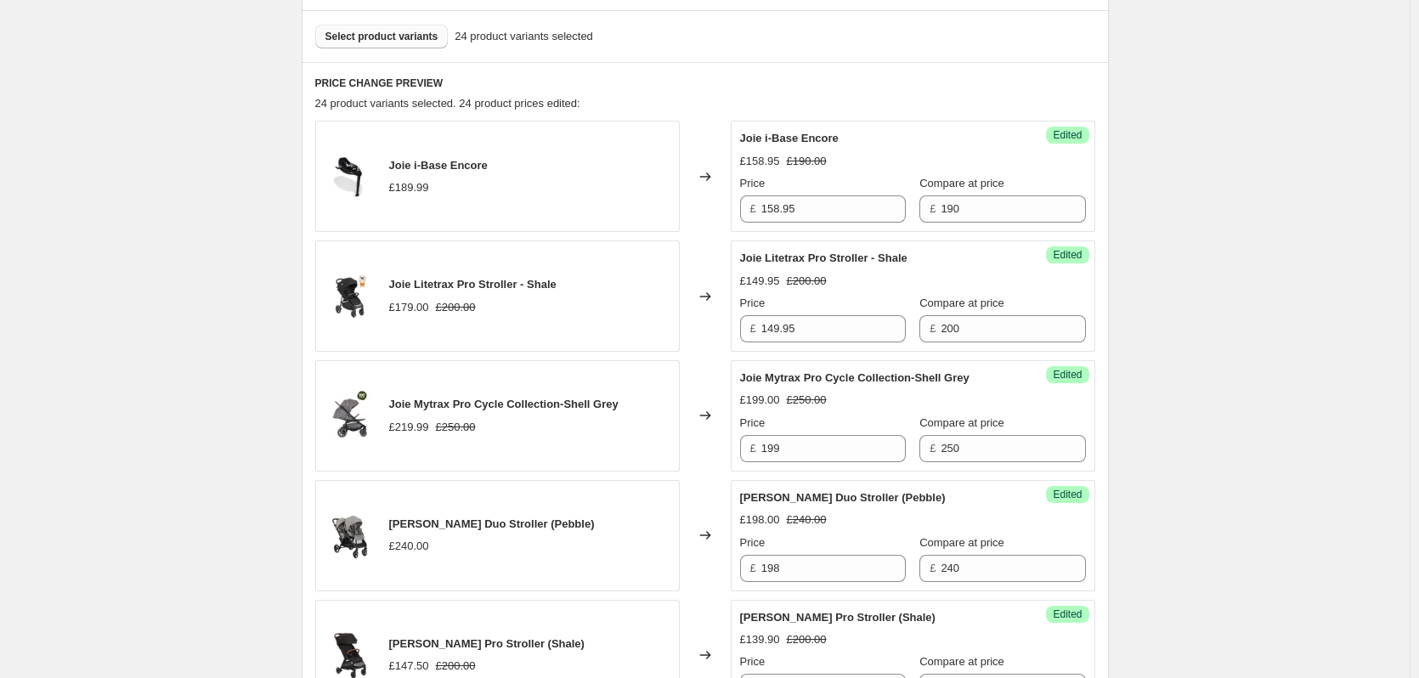
scroll to position [418, 0]
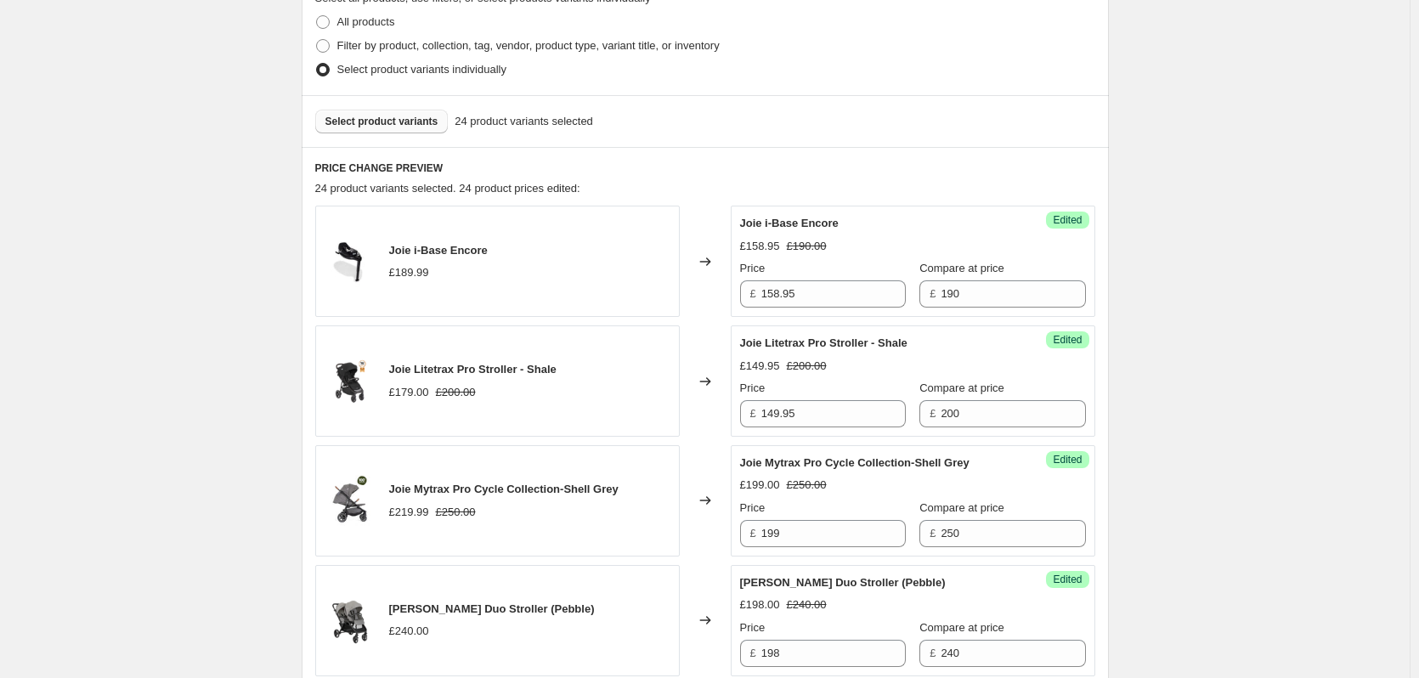
click at [377, 116] on span "Select product variants" at bounding box center [381, 122] width 113 height 14
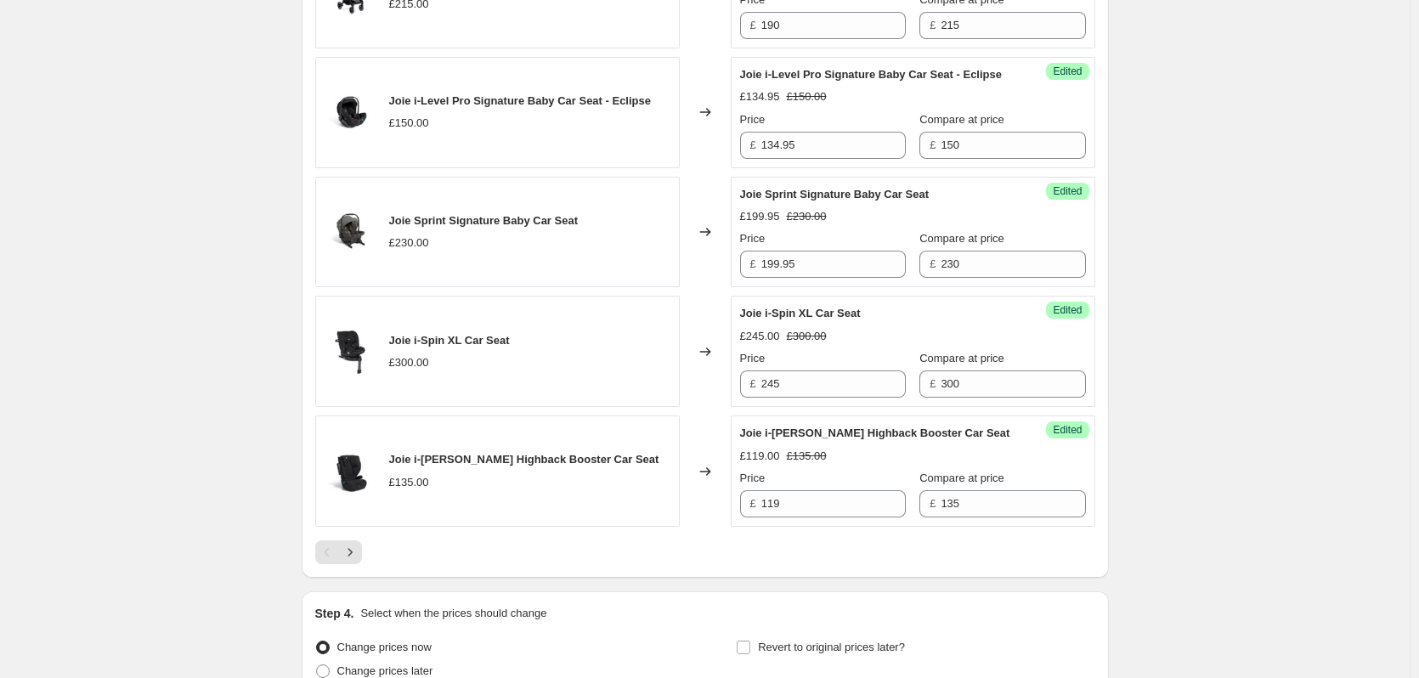
scroll to position [2746, 0]
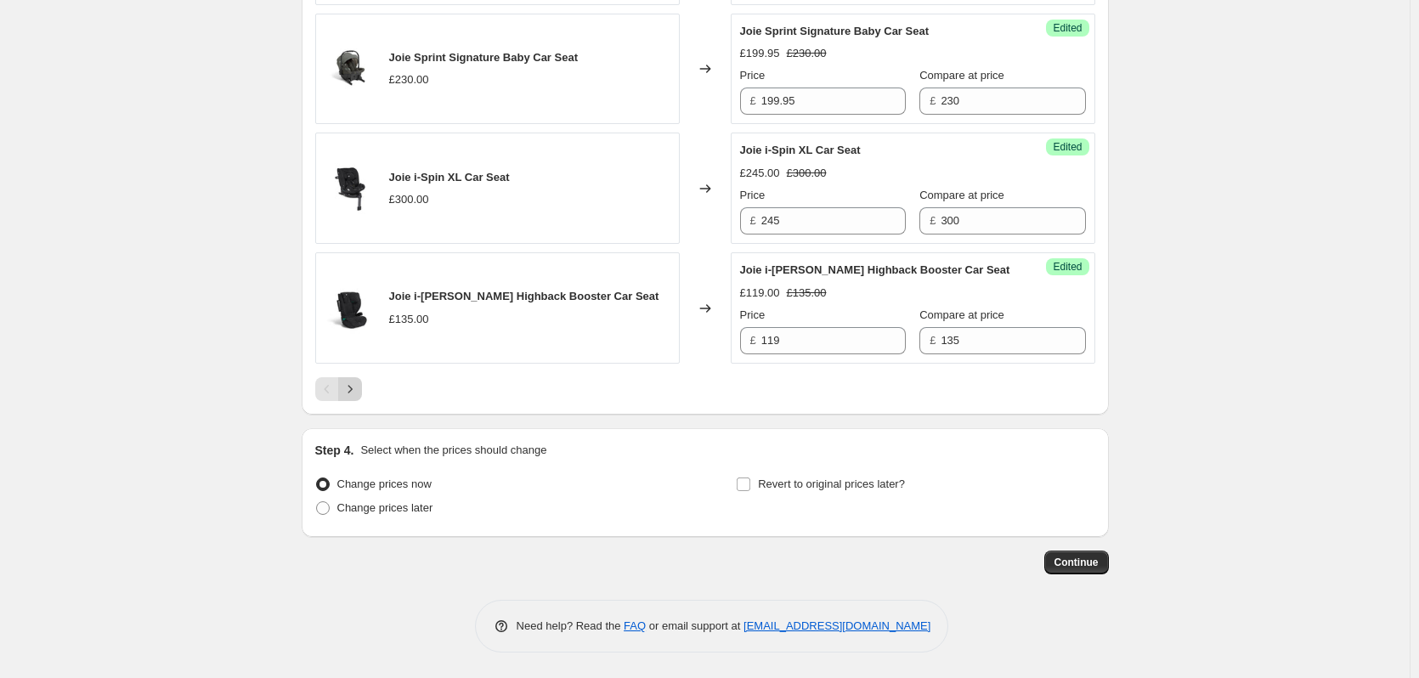
click at [359, 390] on icon "Next" at bounding box center [350, 389] width 17 height 17
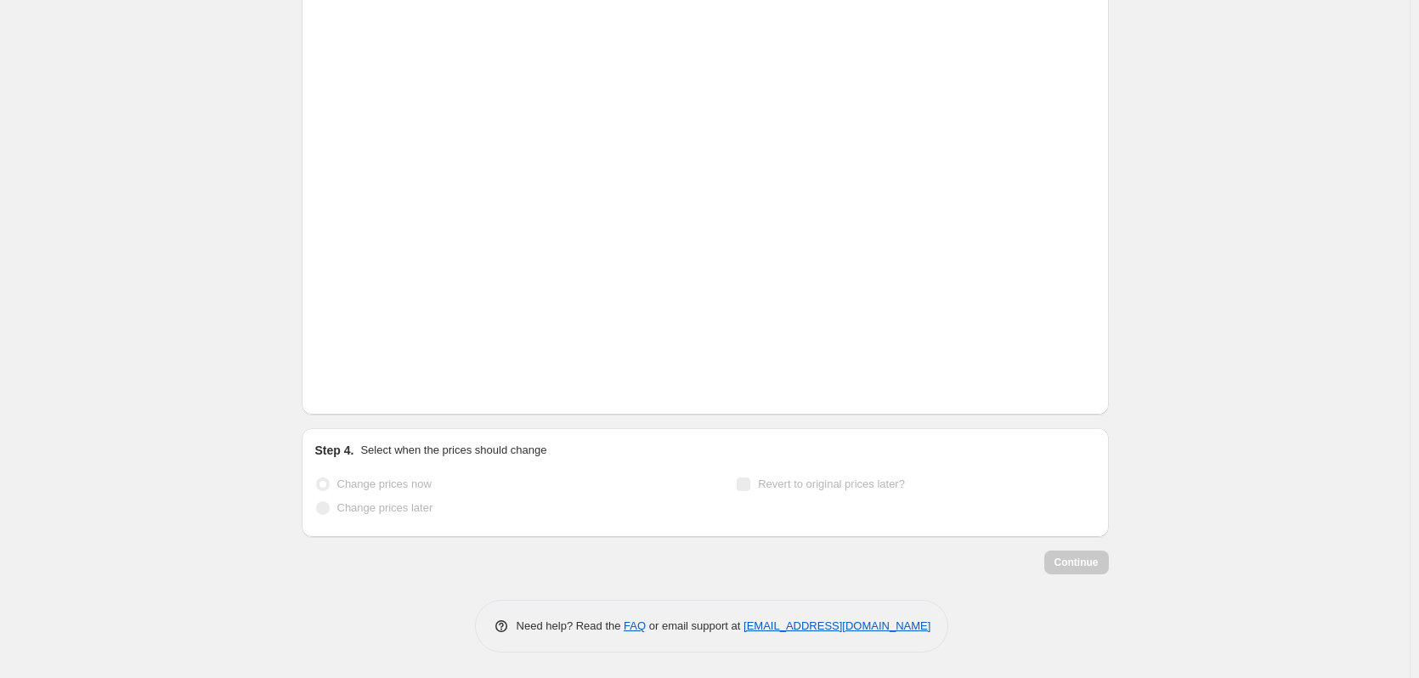
scroll to position [850, 0]
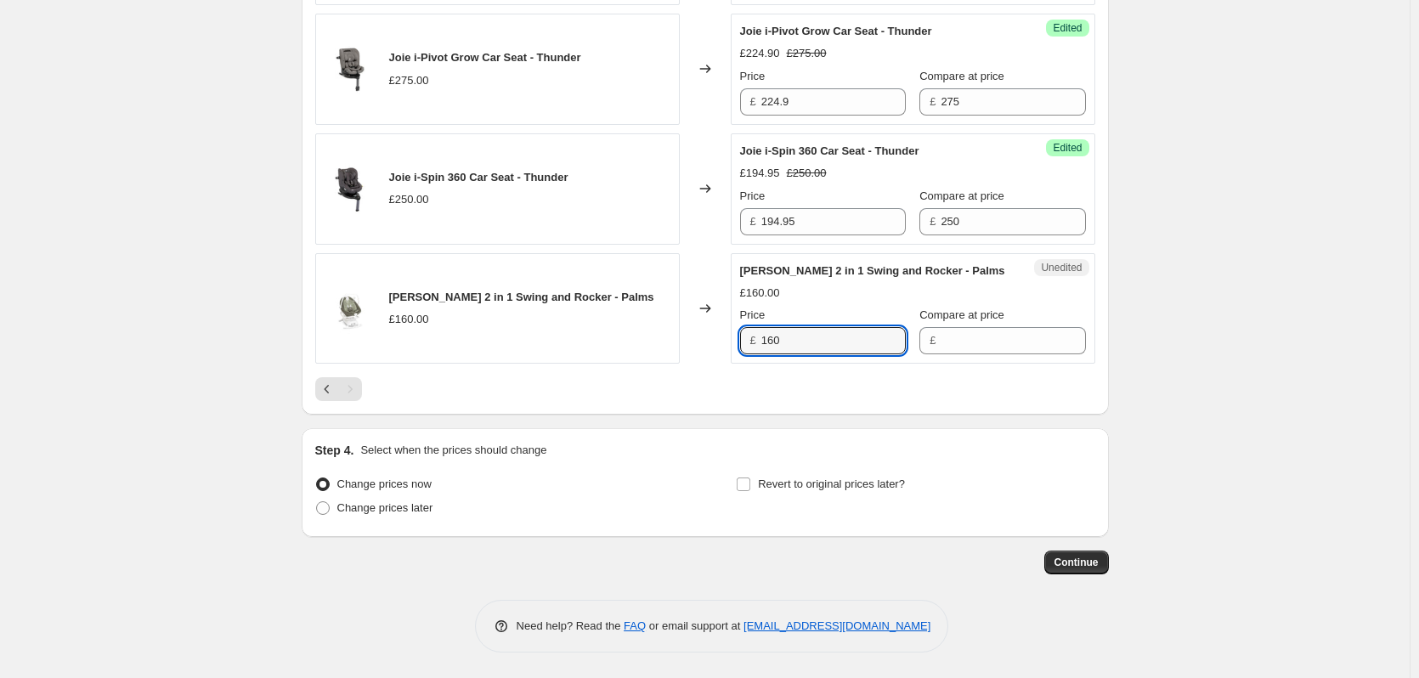
drag, startPoint x: 801, startPoint y: 333, endPoint x: 729, endPoint y: 350, distance: 74.2
click at [729, 350] on div "[PERSON_NAME] 2 in 1 Swing and Rocker - Palms £160.00 Changed to Unedited [PERS…" at bounding box center [705, 308] width 780 height 111
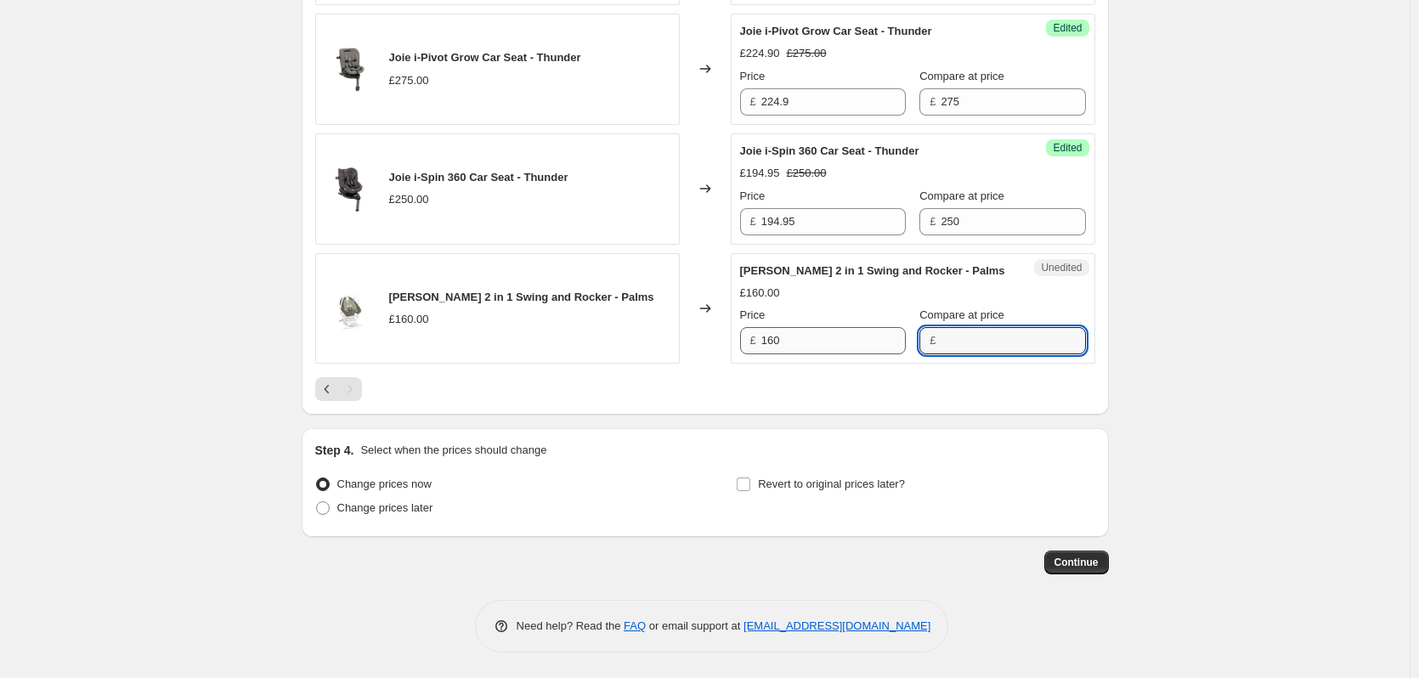
drag, startPoint x: 980, startPoint y: 346, endPoint x: 863, endPoint y: 347, distance: 116.4
click at [975, 346] on input "Compare at price" at bounding box center [1013, 340] width 144 height 27
paste input "160"
type input "160"
click at [817, 347] on input "160" at bounding box center [833, 340] width 144 height 27
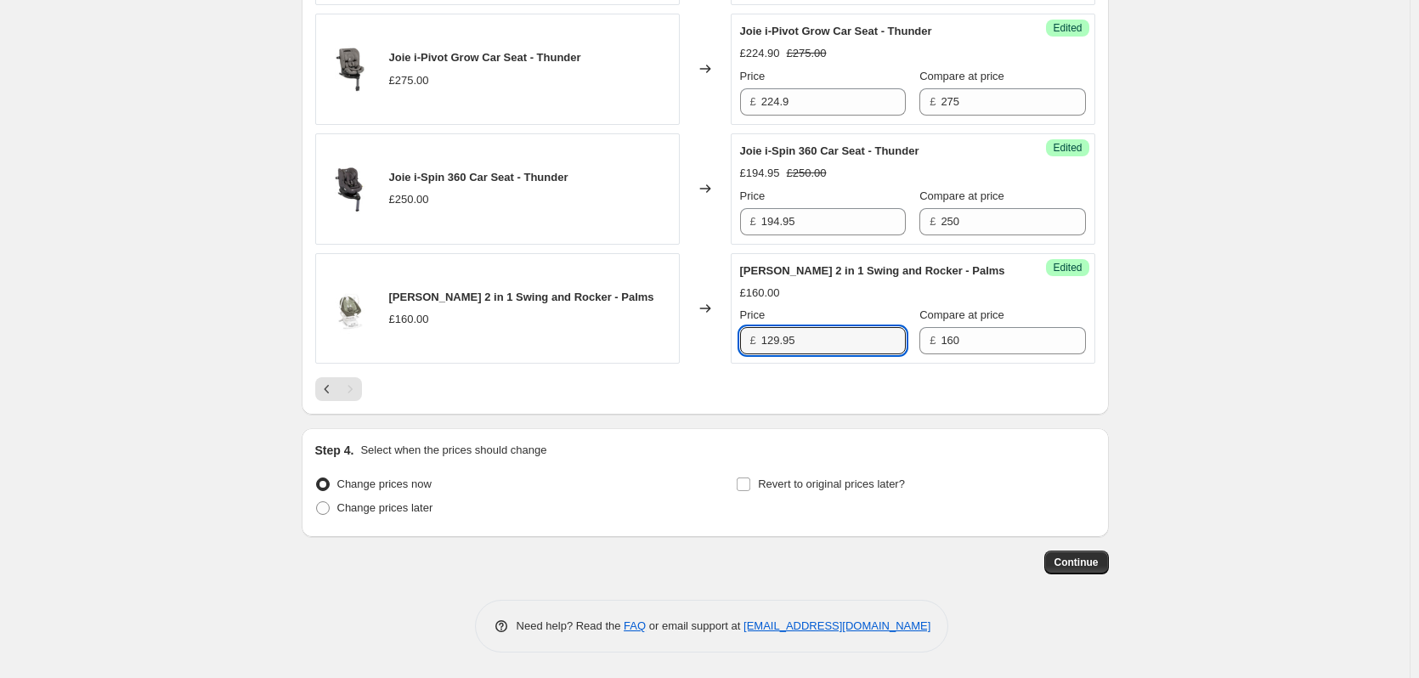
type input "129.95"
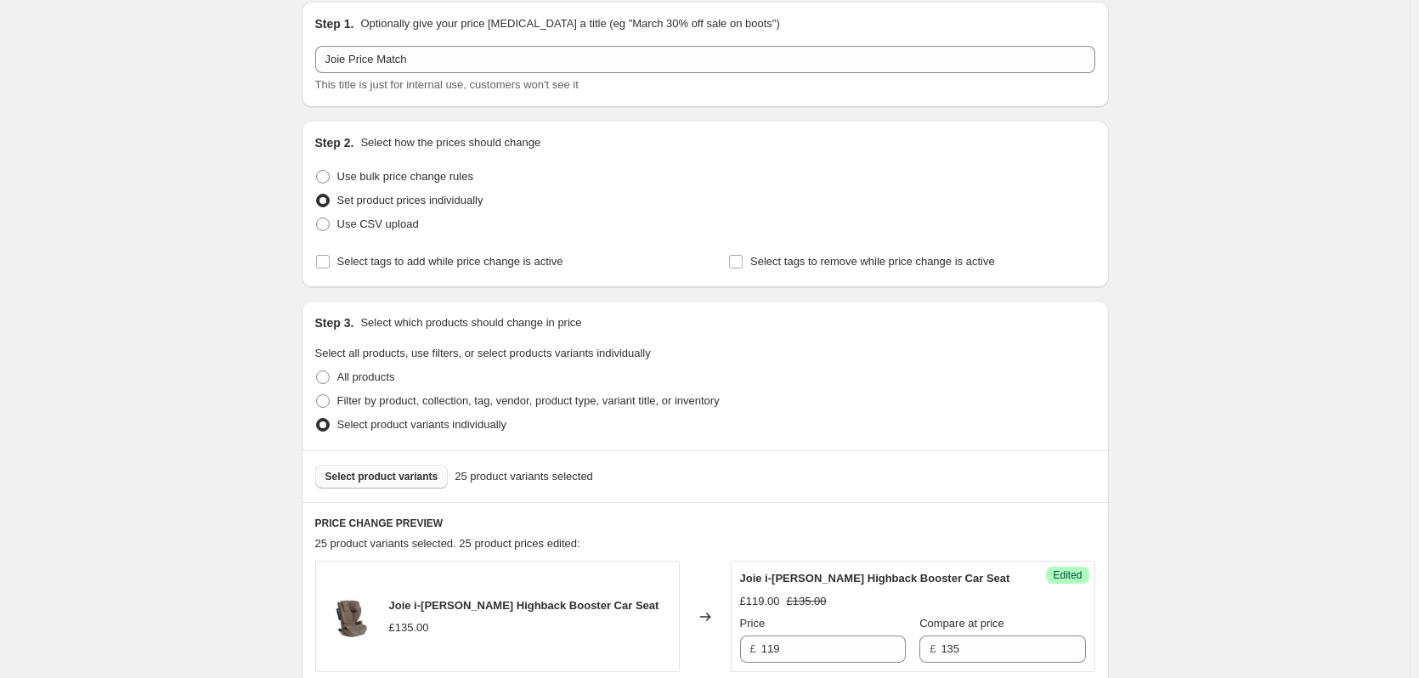
scroll to position [255, 0]
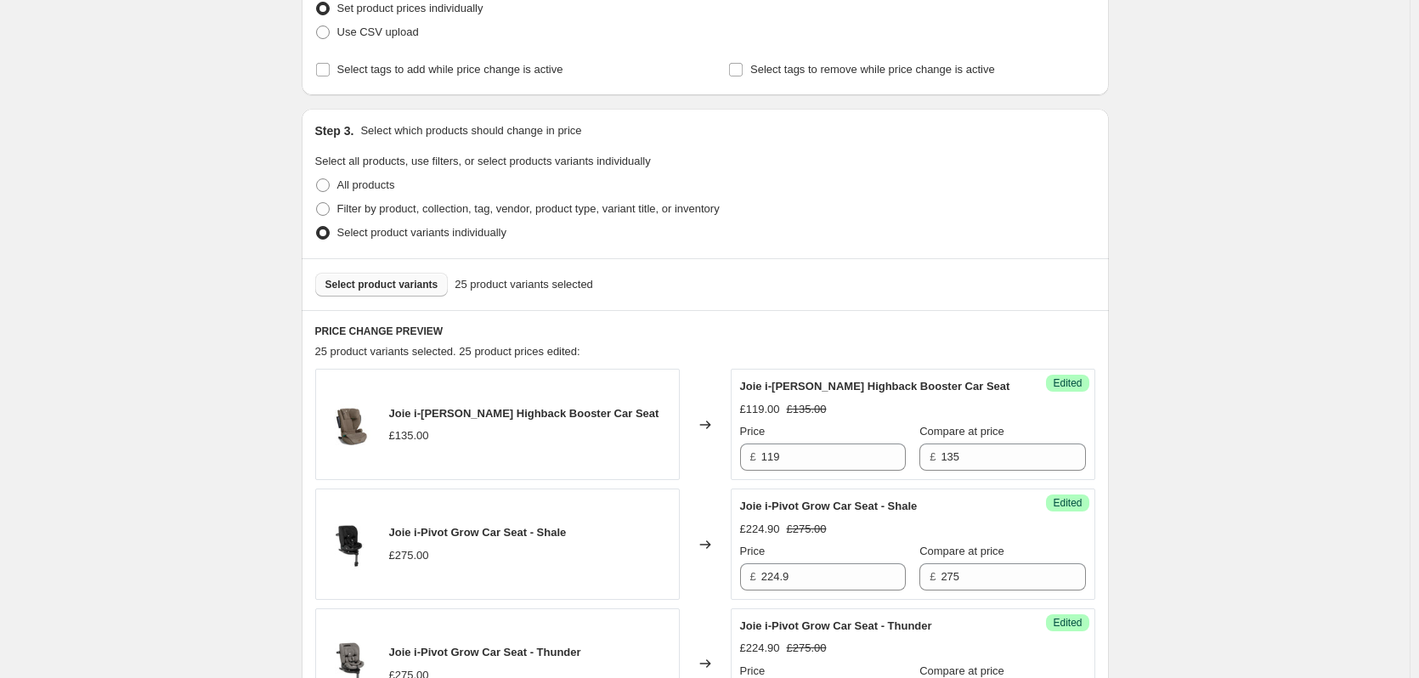
click at [403, 285] on span "Select product variants" at bounding box center [381, 285] width 113 height 14
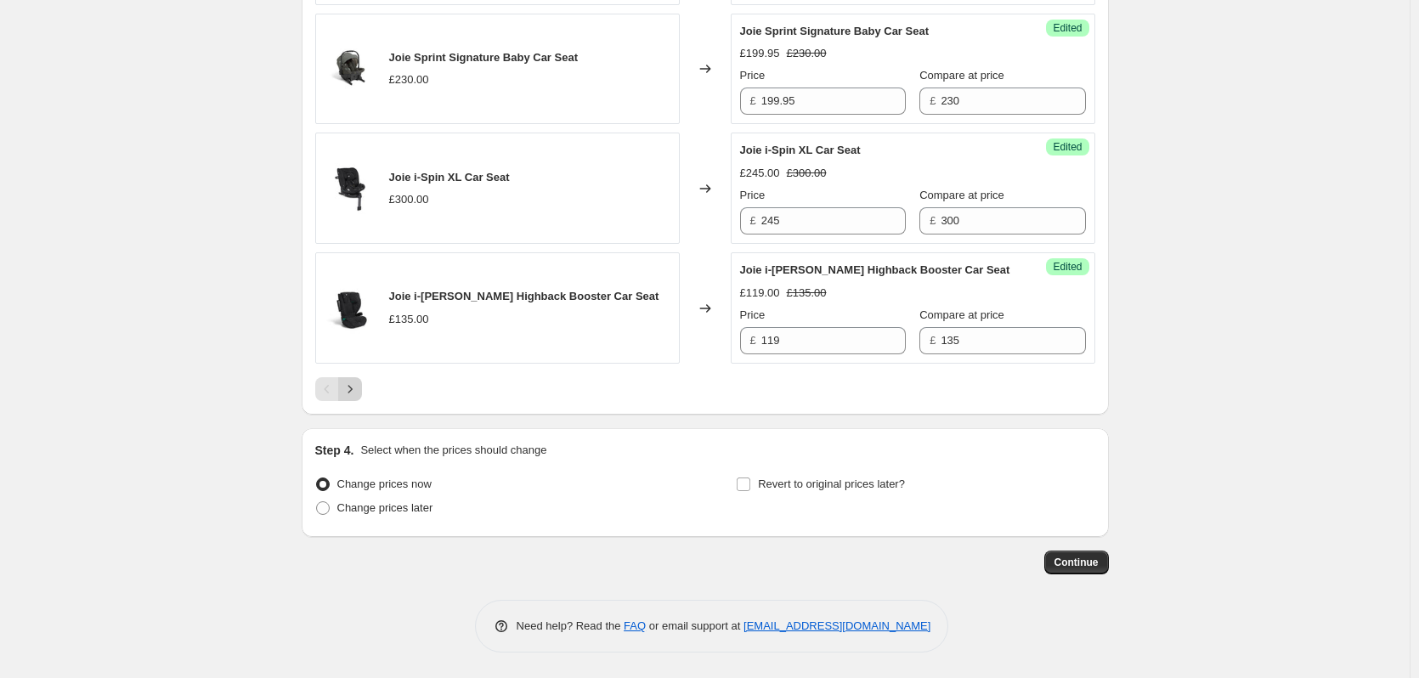
click at [359, 392] on icon "Next" at bounding box center [350, 389] width 17 height 17
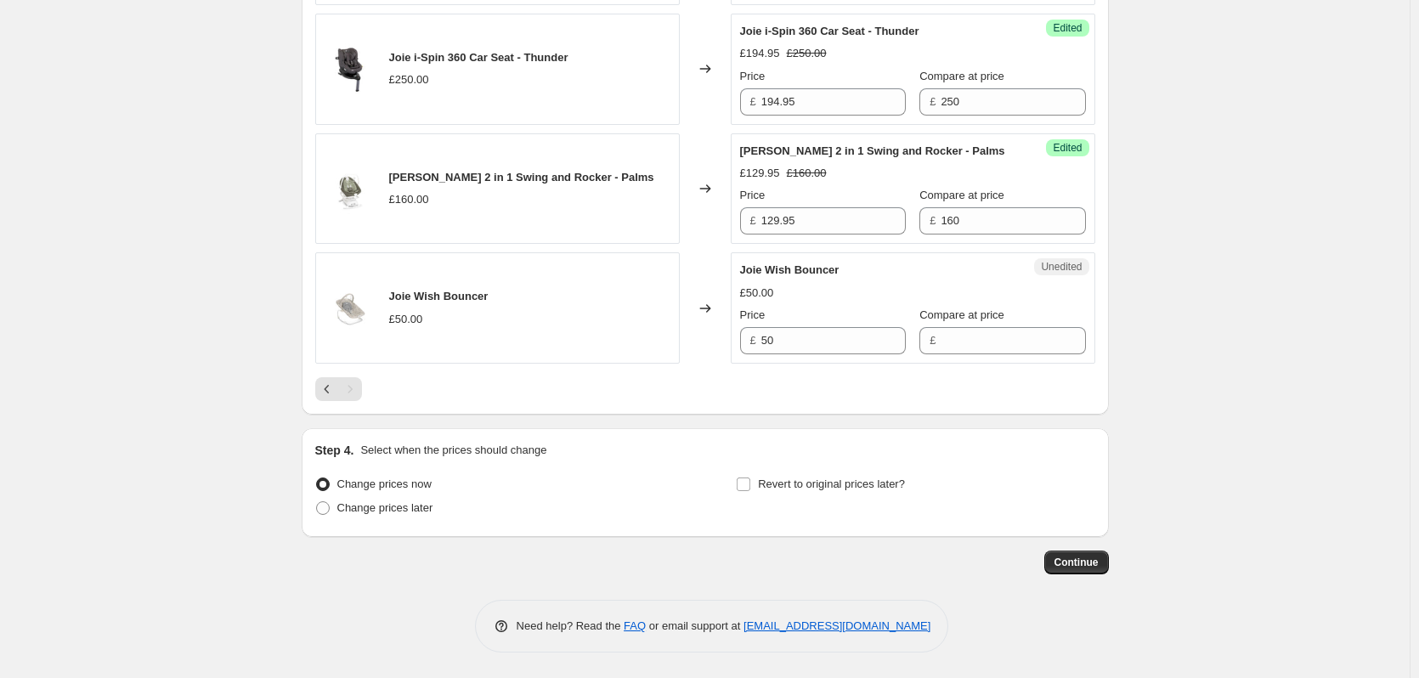
scroll to position [969, 0]
drag, startPoint x: 808, startPoint y: 345, endPoint x: 738, endPoint y: 337, distance: 70.1
click at [738, 337] on div "Unedited [PERSON_NAME] Wish Bouncer £50.00 Price £ 50 Compare at price £" at bounding box center [913, 307] width 364 height 111
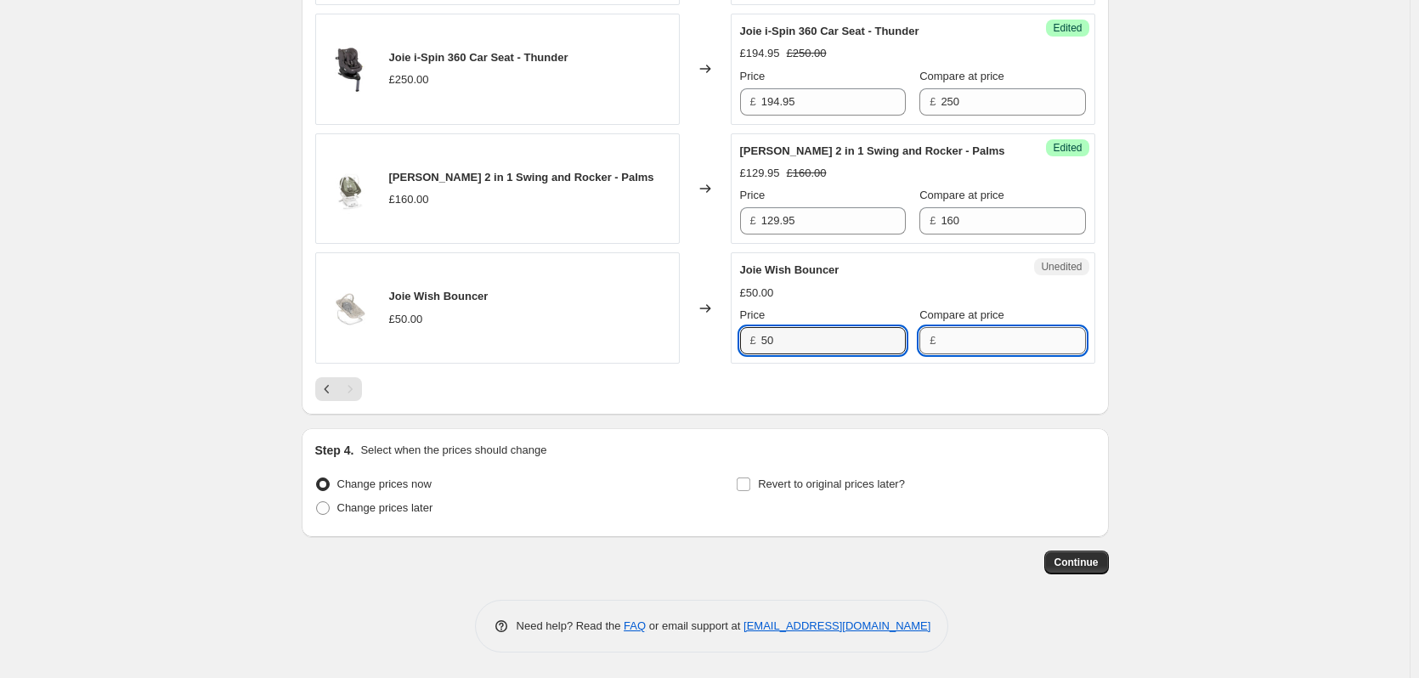
click at [976, 348] on input "Compare at price" at bounding box center [1013, 340] width 144 height 27
type input "v"
click at [854, 339] on input "50" at bounding box center [833, 340] width 144 height 27
click at [1003, 343] on input "Compare at price" at bounding box center [1013, 340] width 144 height 27
paste input "50"
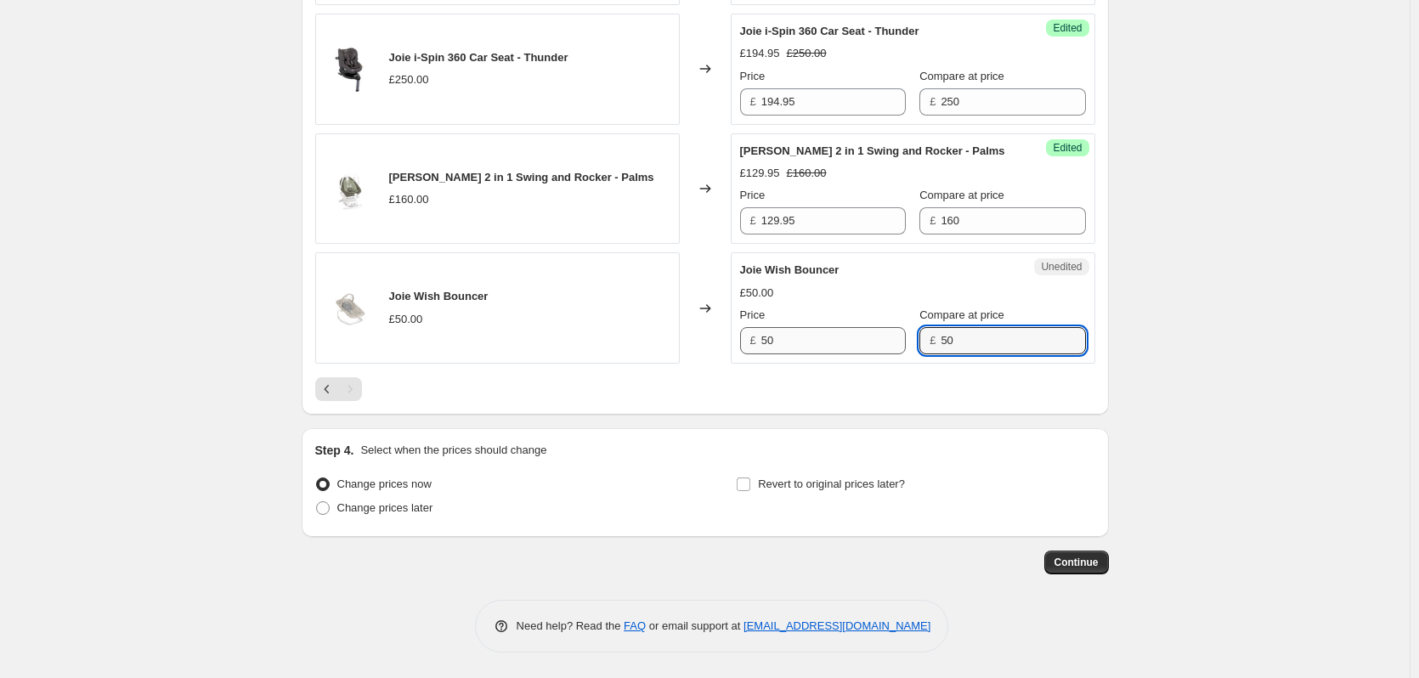
type input "50"
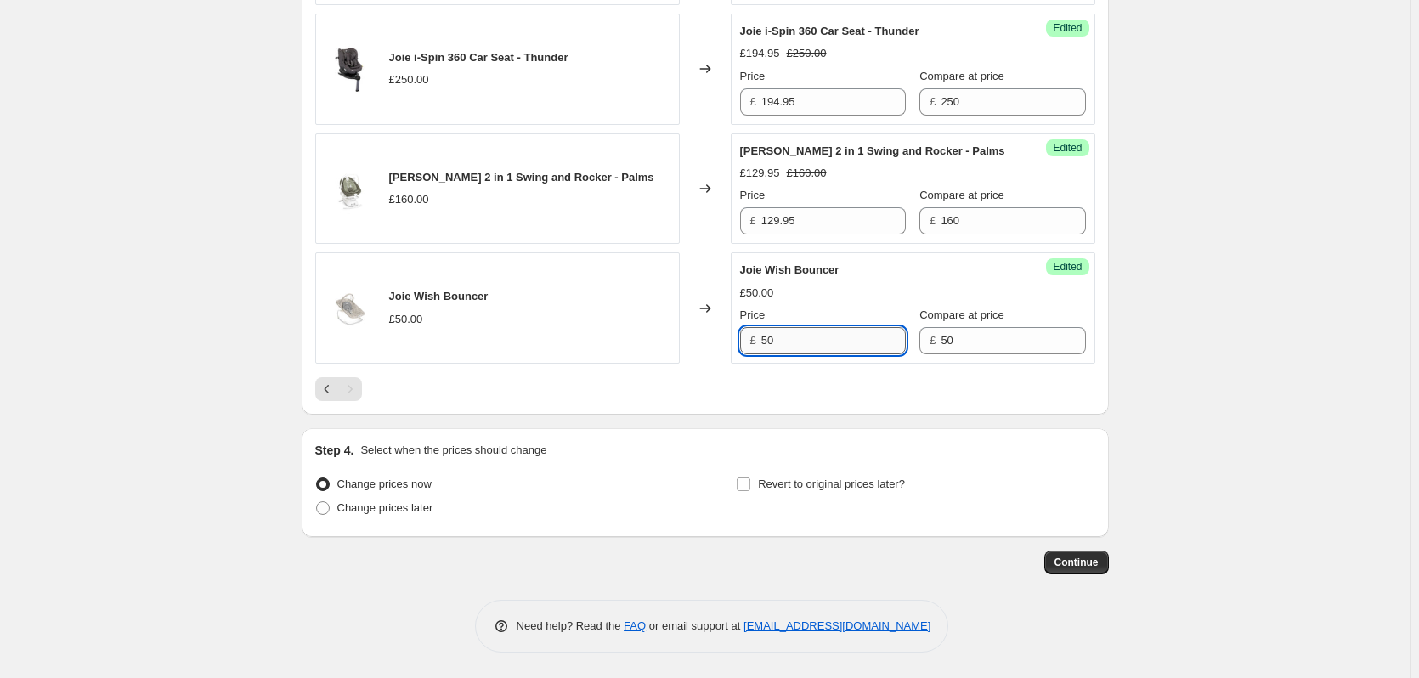
click at [843, 337] on input "50" at bounding box center [833, 340] width 144 height 27
type input "49.99"
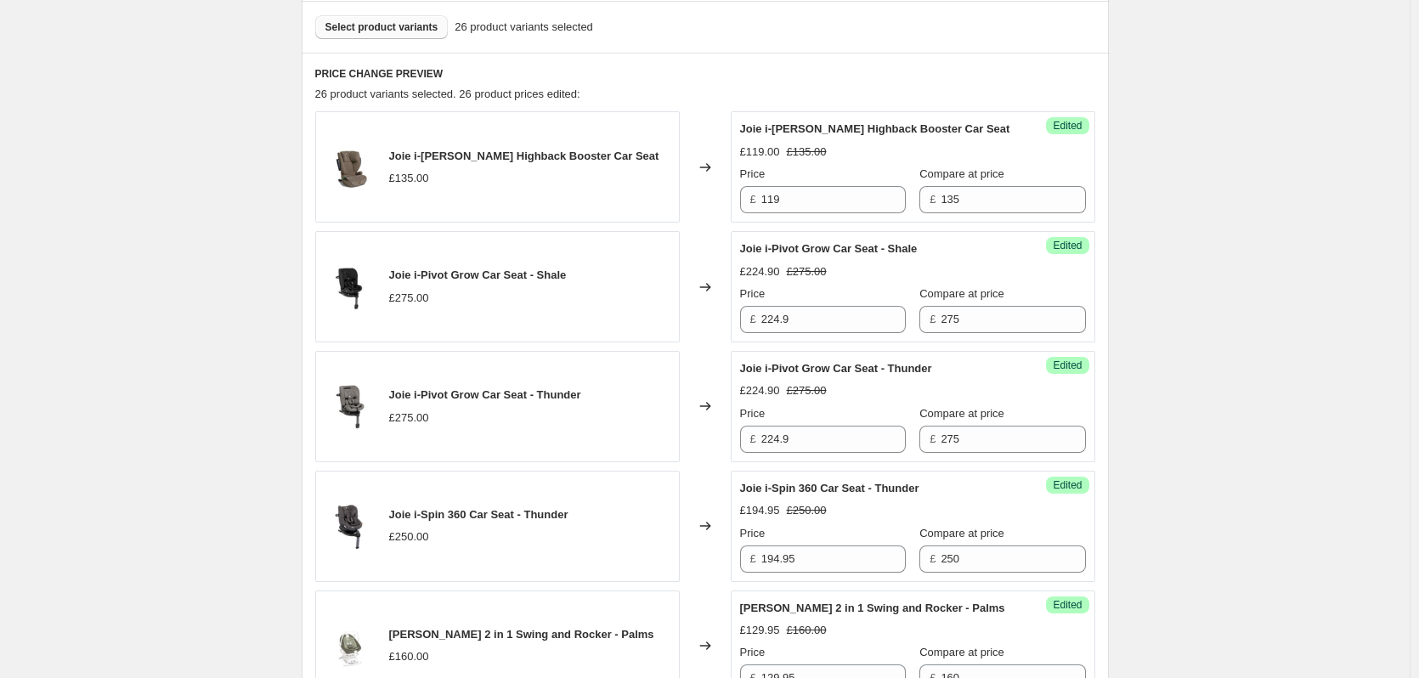
scroll to position [510, 0]
click at [376, 25] on span "Select product variants" at bounding box center [381, 30] width 113 height 14
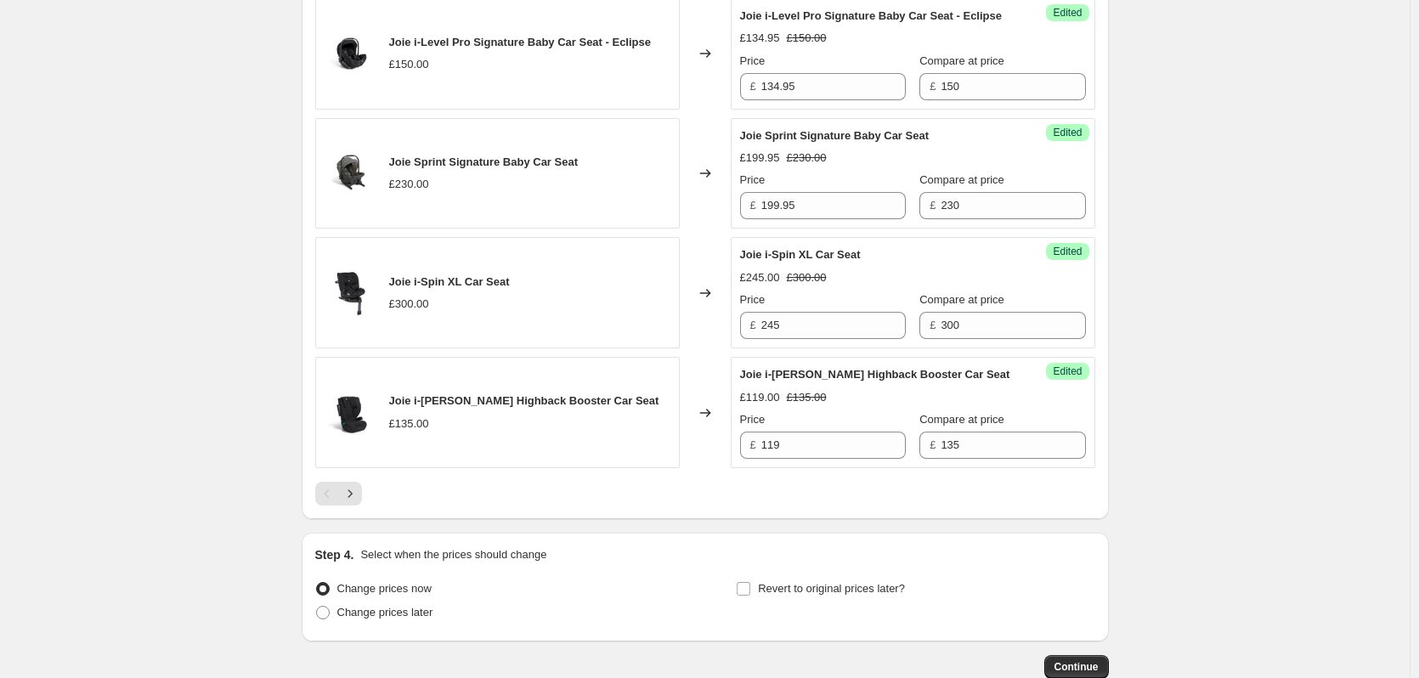
scroll to position [2746, 0]
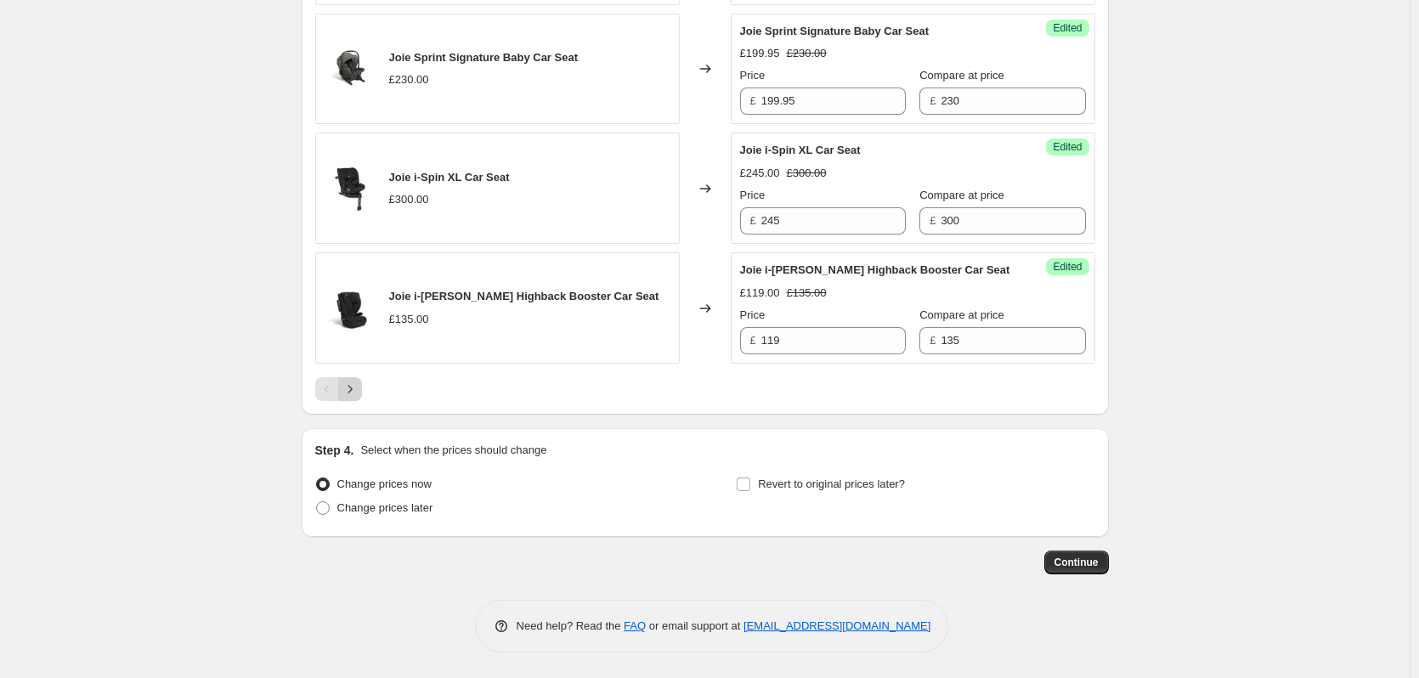
click at [355, 384] on icon "Next" at bounding box center [350, 389] width 17 height 17
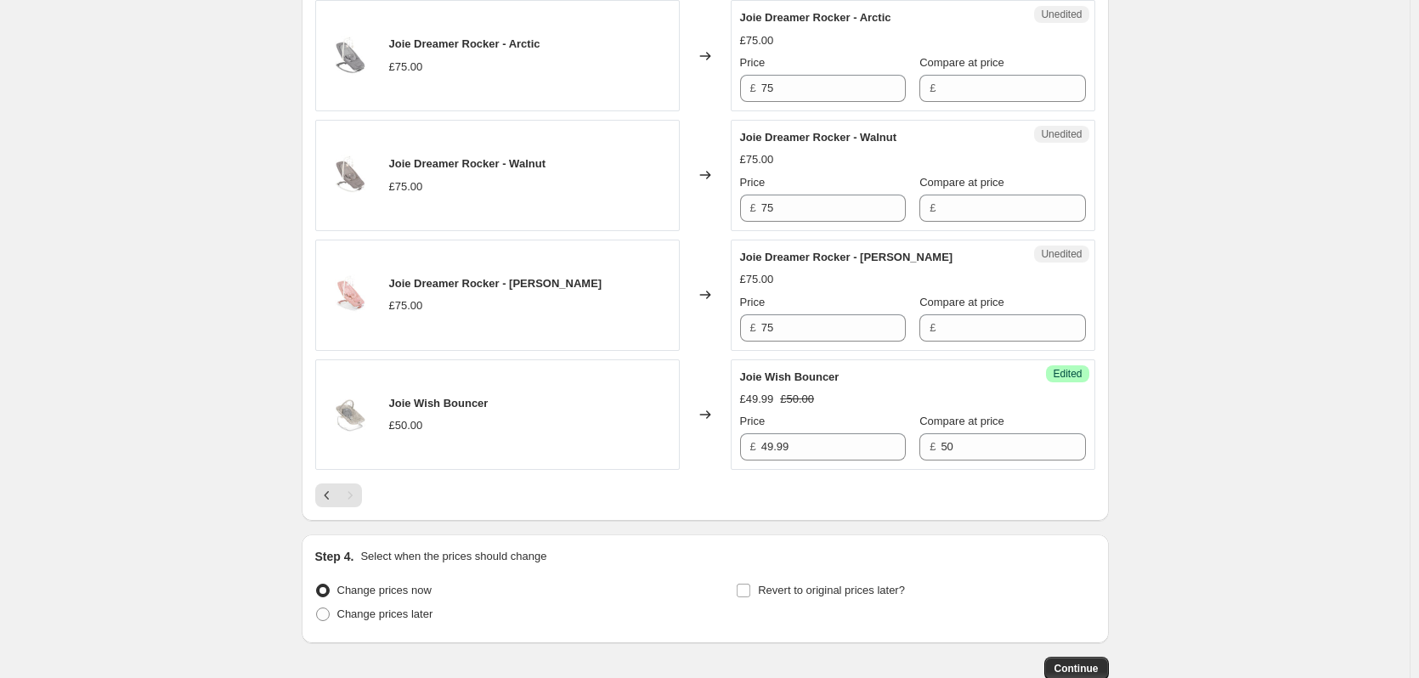
scroll to position [1073, 0]
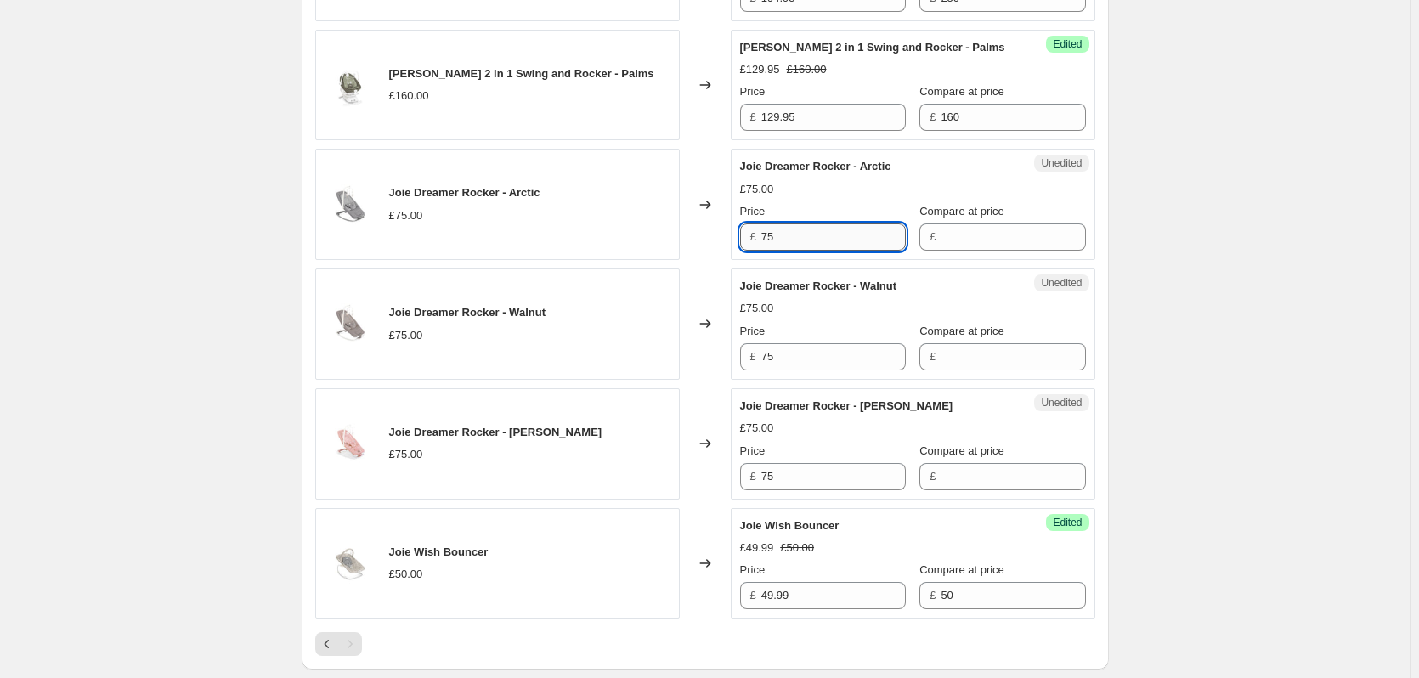
click at [818, 247] on input "75" at bounding box center [833, 236] width 144 height 27
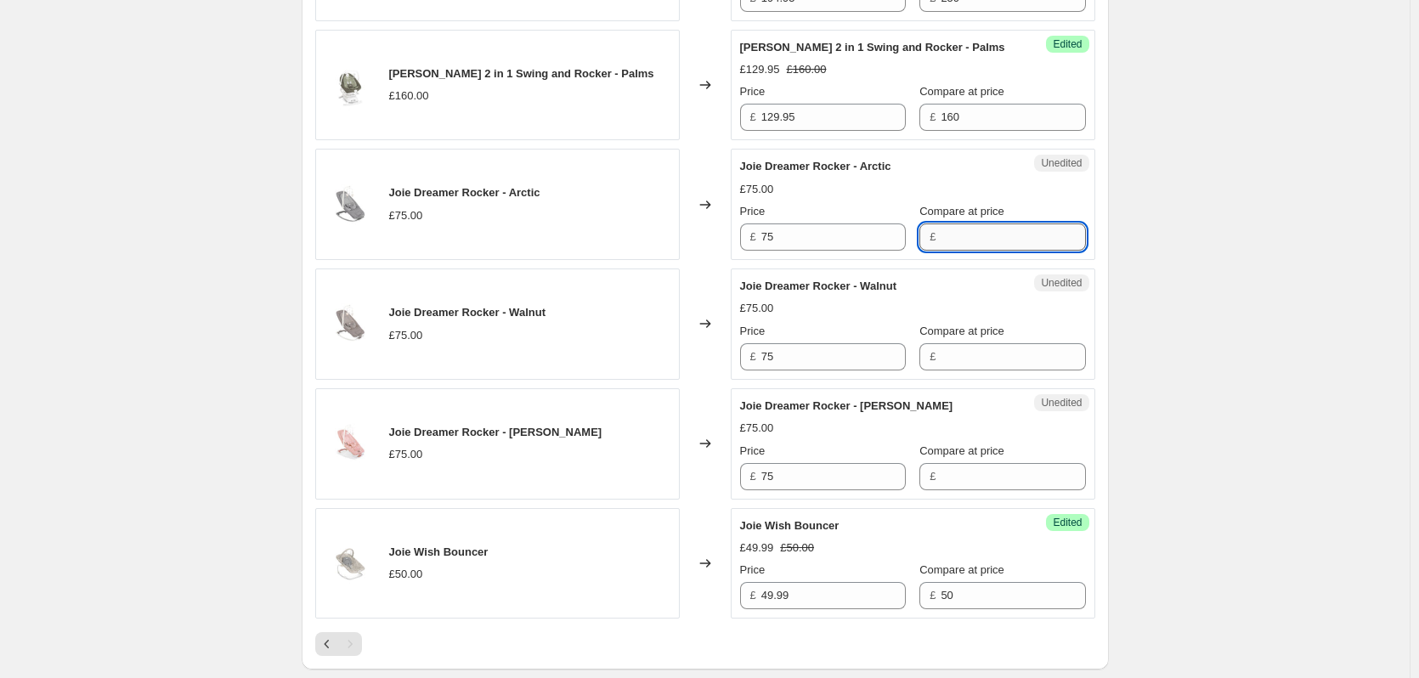
click at [1000, 233] on input "Compare at price" at bounding box center [1013, 236] width 144 height 27
paste input "75"
type input "75"
click at [967, 338] on label "Compare at price" at bounding box center [961, 331] width 85 height 17
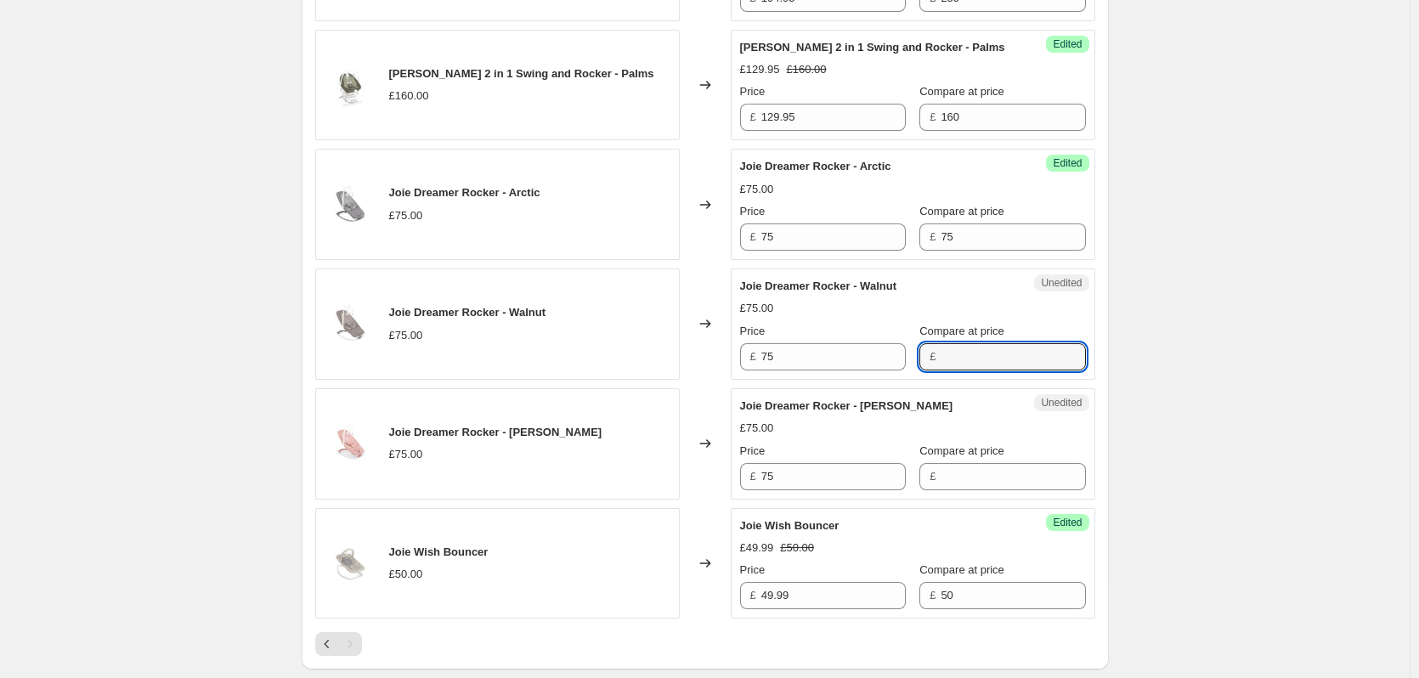
click at [967, 343] on input "Compare at price" at bounding box center [1013, 356] width 144 height 27
paste input "75"
click at [967, 360] on input "75" at bounding box center [1013, 356] width 144 height 27
type input "75"
click at [958, 476] on input "Compare at price" at bounding box center [1013, 476] width 144 height 27
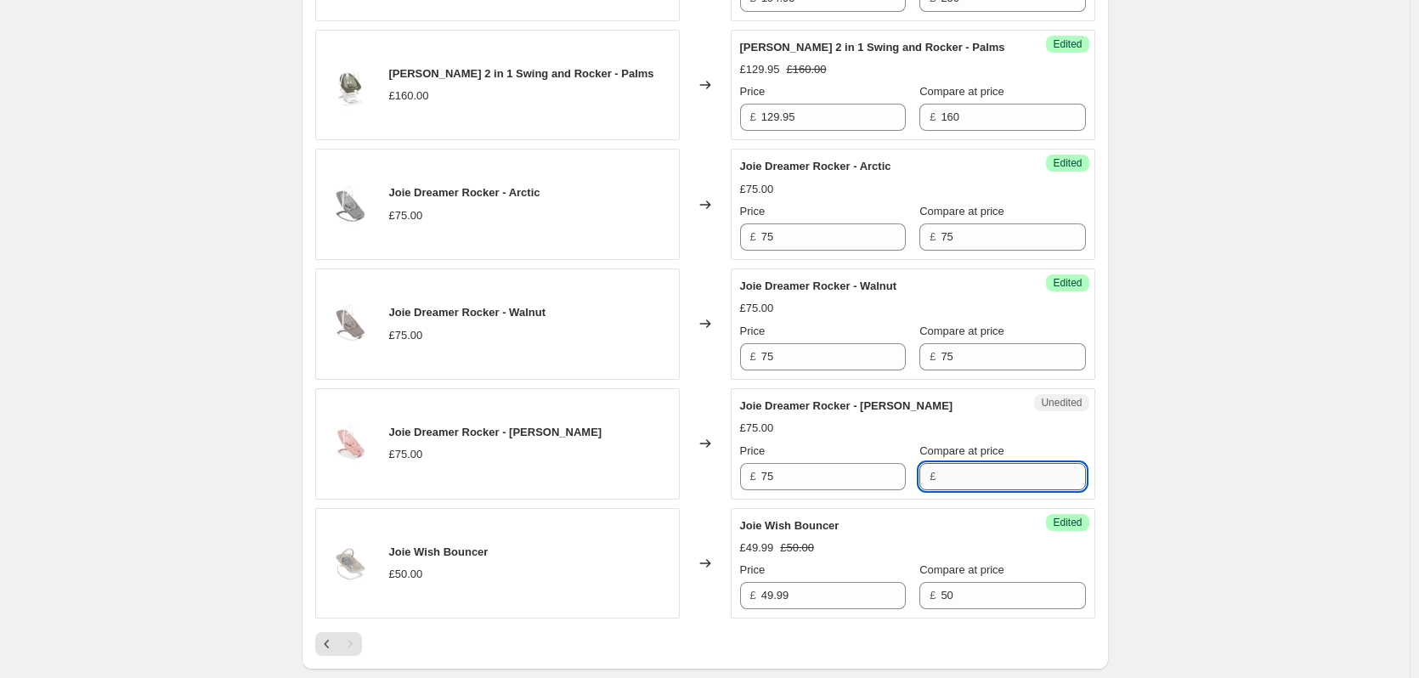
paste input "75"
type input "75"
click at [836, 240] on input "75" at bounding box center [833, 236] width 144 height 27
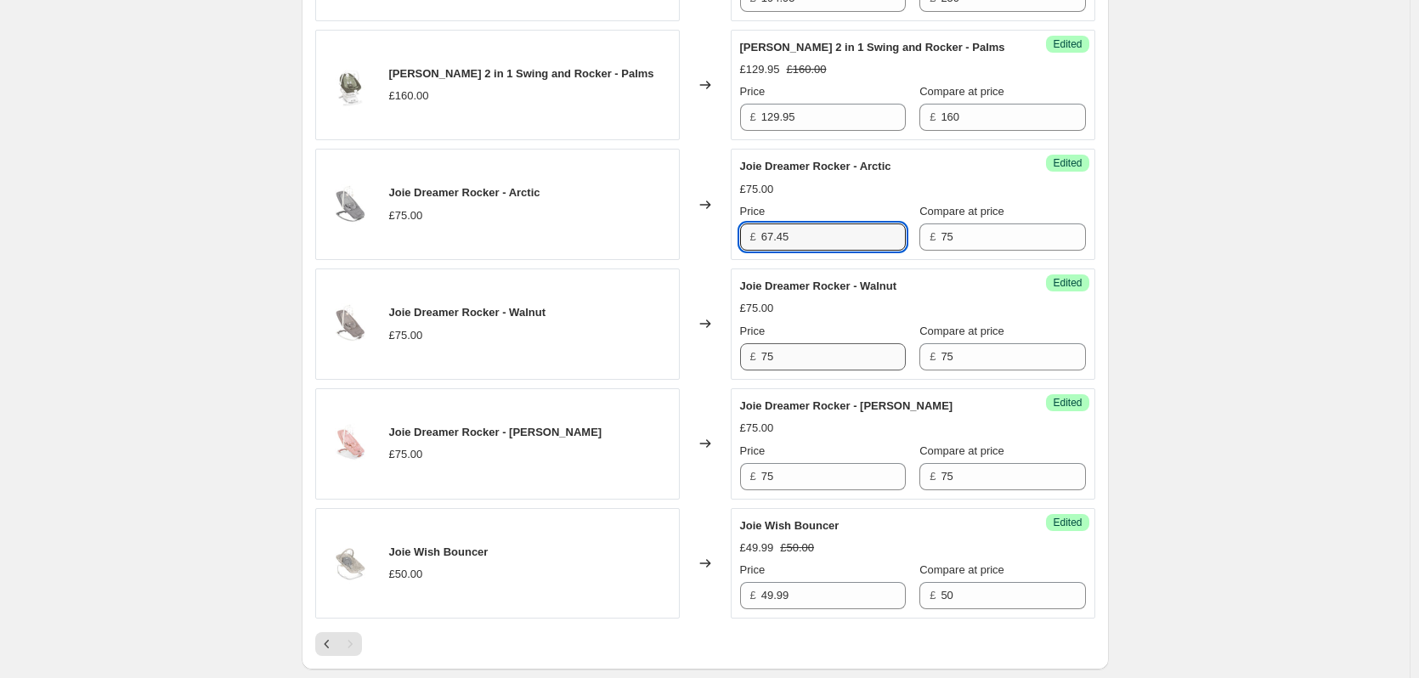
type input "67.45"
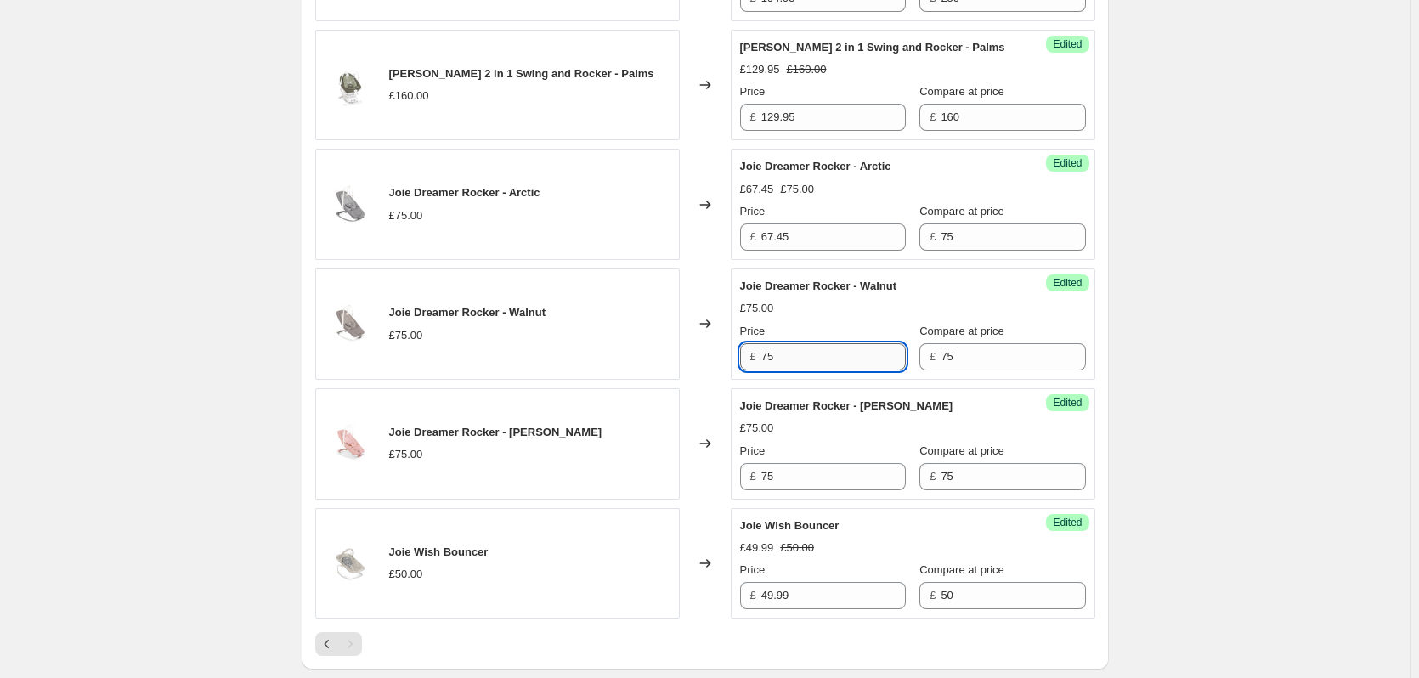
click at [776, 366] on input "75" at bounding box center [833, 356] width 144 height 27
paste input "67.4"
type input "67.45"
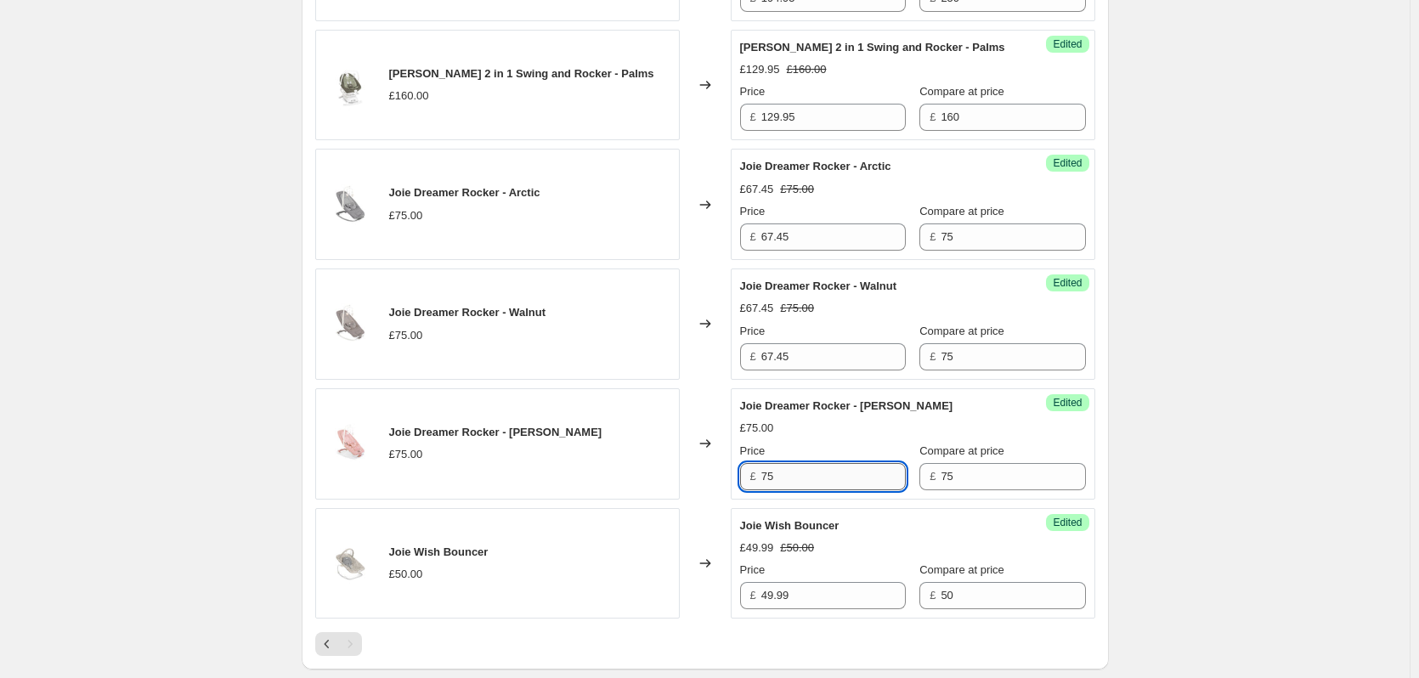
click at [827, 475] on input "75" at bounding box center [833, 476] width 144 height 27
paste input "67.4"
type input "67.45"
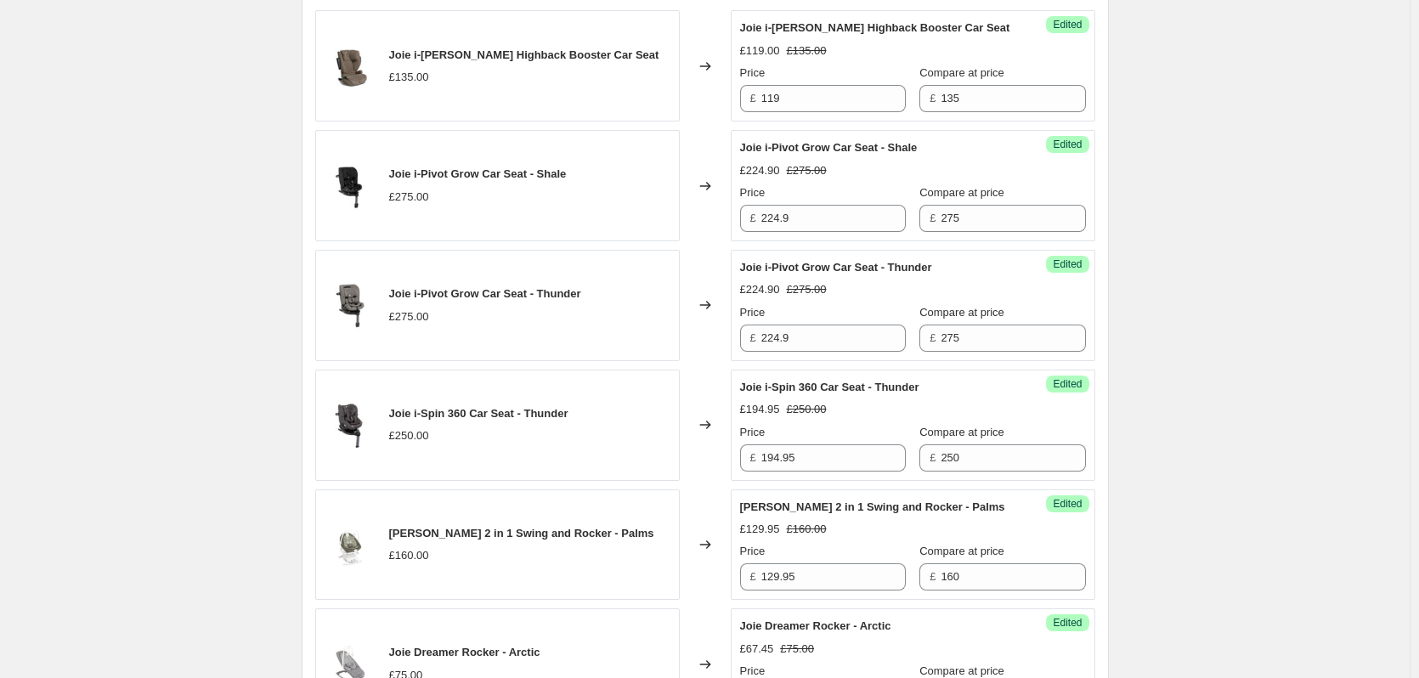
scroll to position [393, 0]
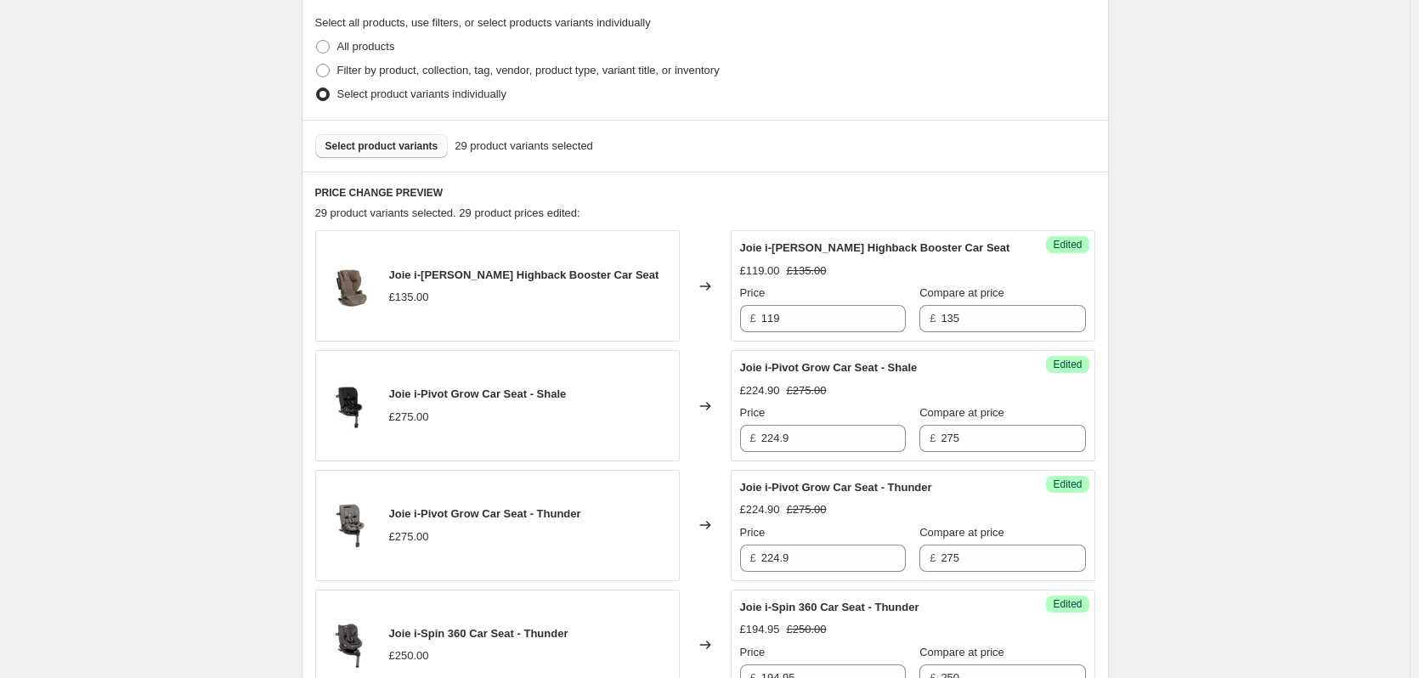
click at [347, 158] on div "Select product variants 29 product variants selected" at bounding box center [705, 146] width 807 height 52
click at [356, 141] on span "Select product variants" at bounding box center [381, 146] width 113 height 14
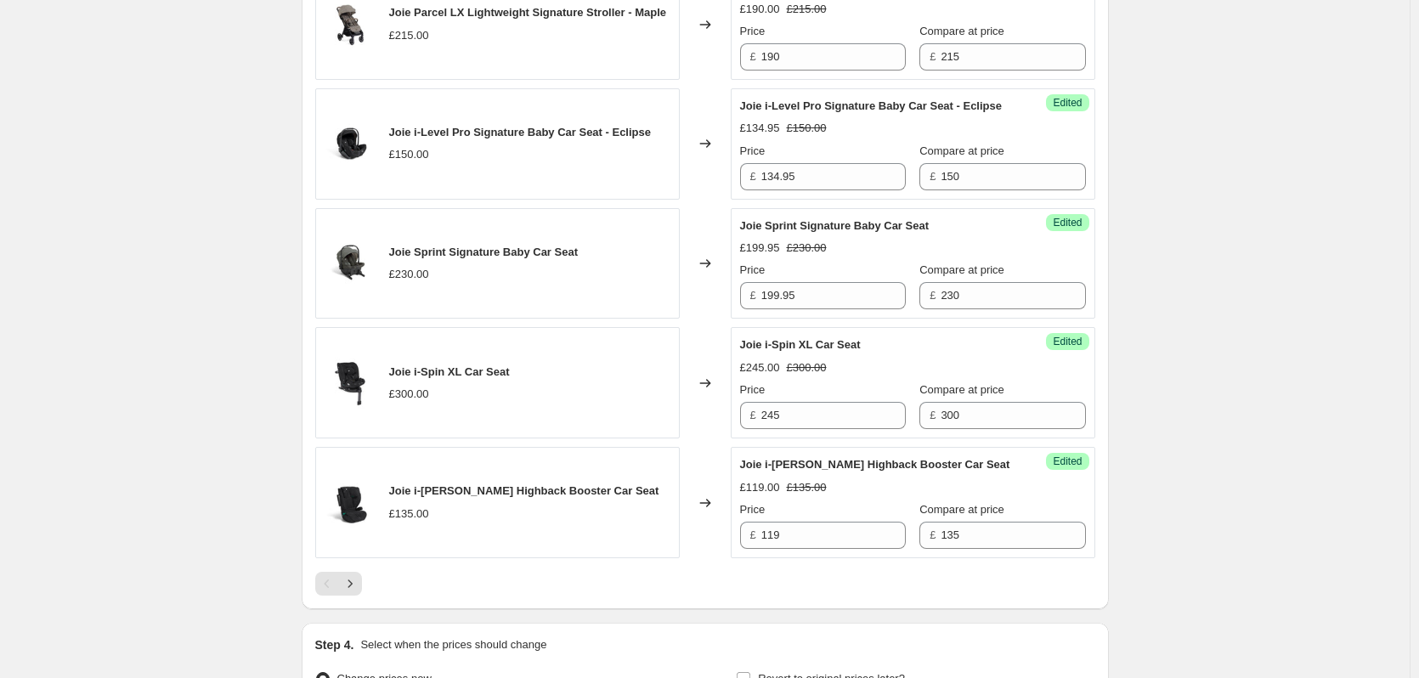
scroll to position [2746, 0]
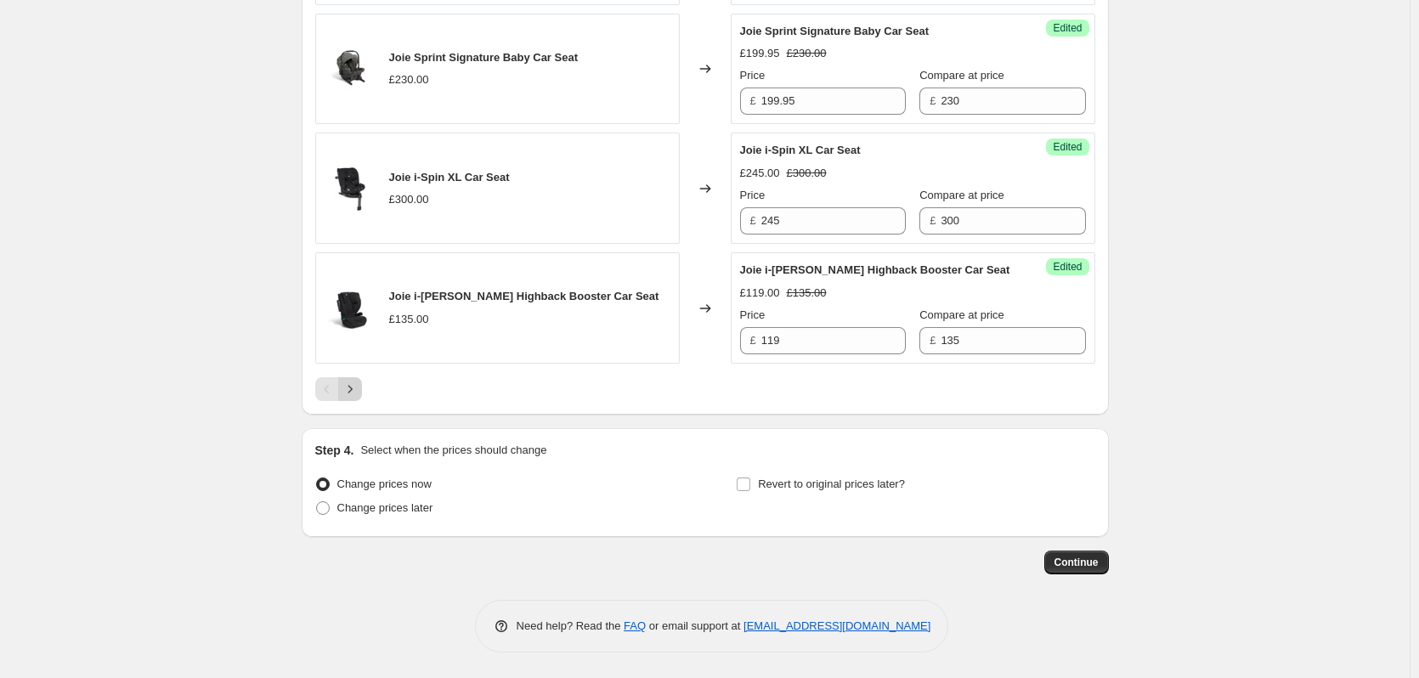
click at [359, 386] on icon "Next" at bounding box center [350, 389] width 17 height 17
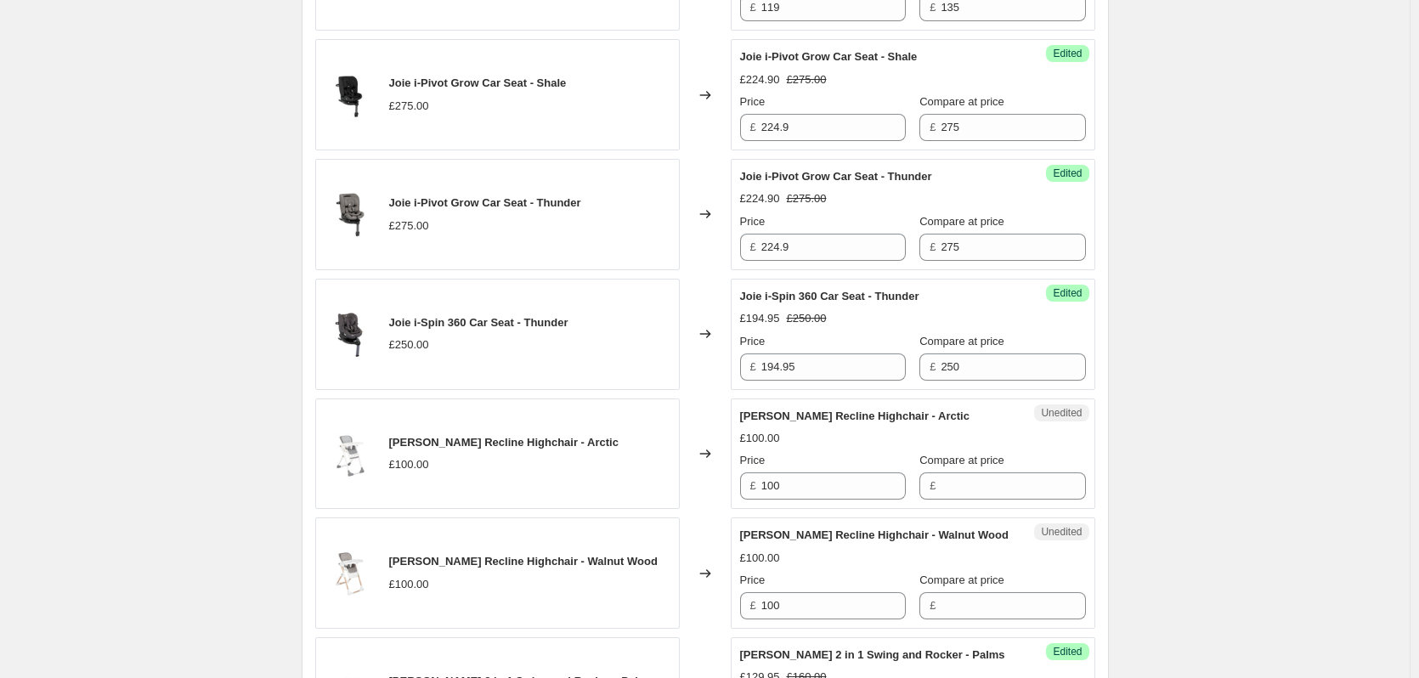
scroll to position [803, 0]
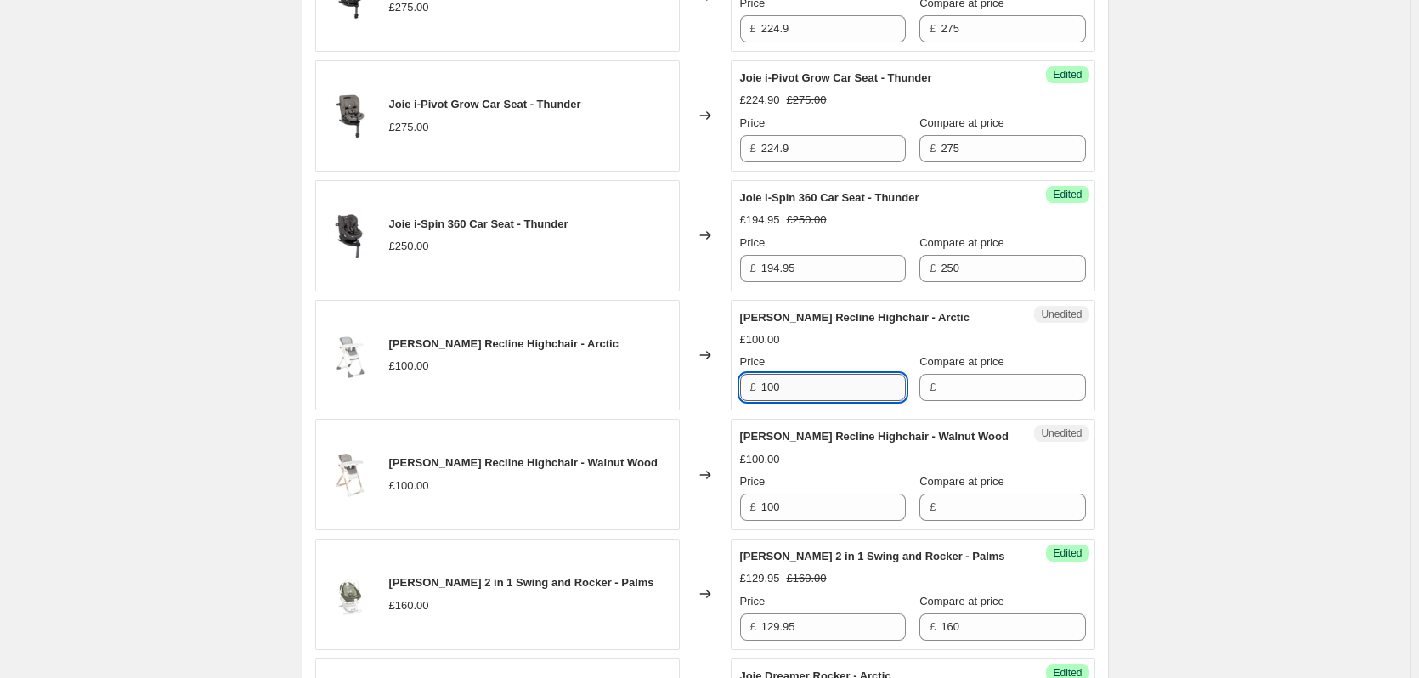
click at [805, 395] on input "100" at bounding box center [833, 387] width 144 height 27
click at [967, 396] on input "Compare at price" at bounding box center [1013, 387] width 144 height 27
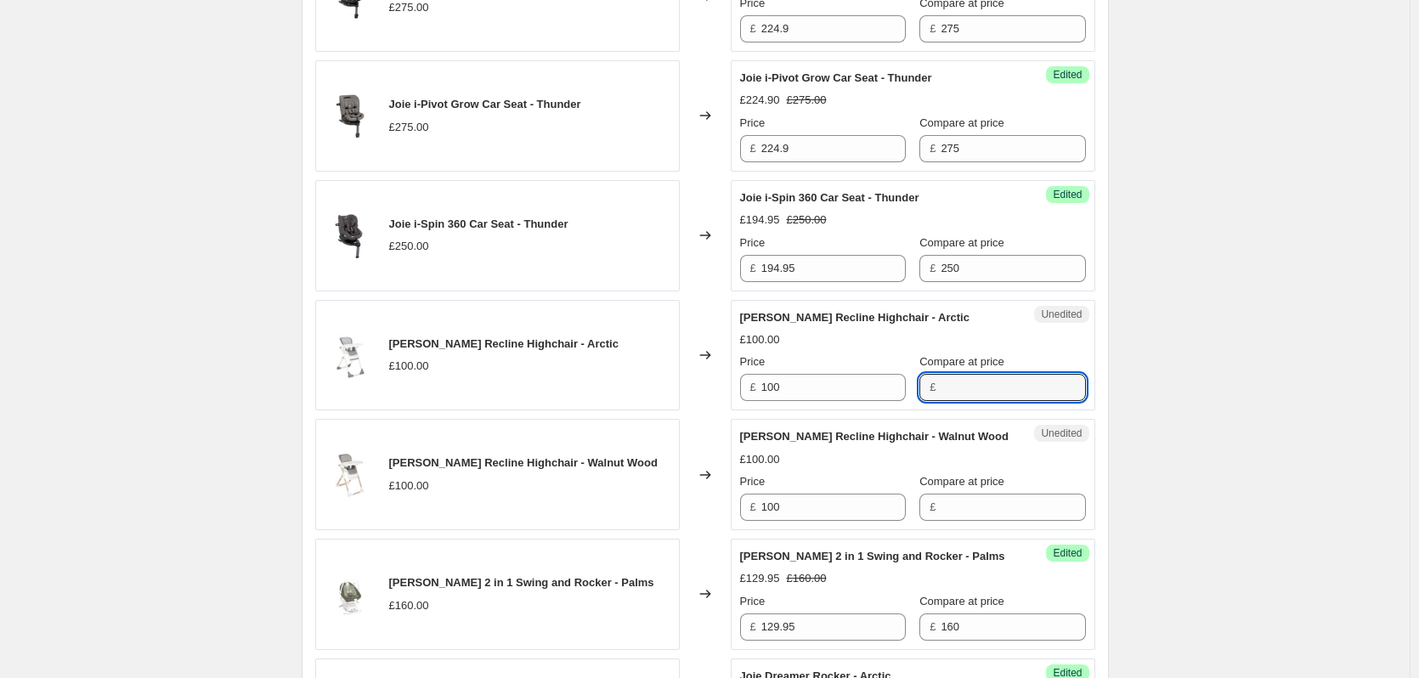
paste input "100"
type input "100"
paste input "100"
click at [964, 511] on input "Compare at price" at bounding box center [1013, 507] width 144 height 27
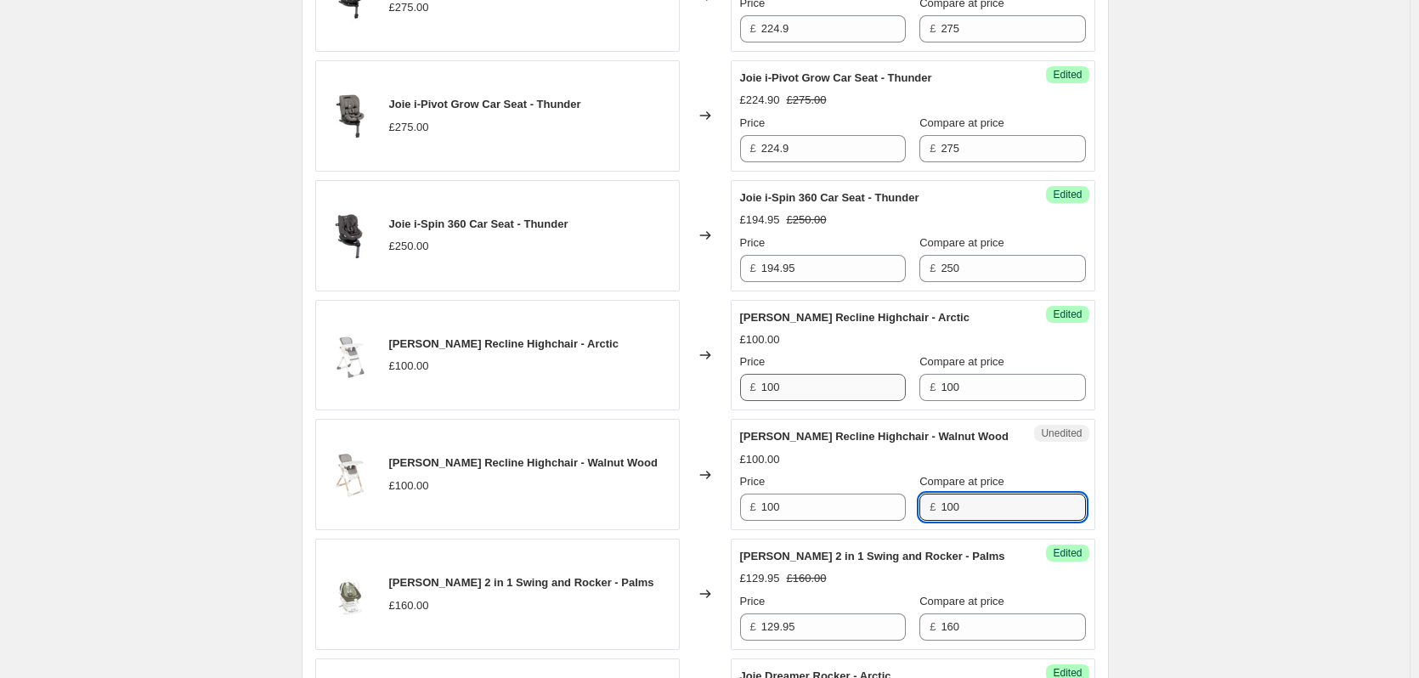
type input "100"
click at [807, 382] on input "100" at bounding box center [833, 387] width 144 height 27
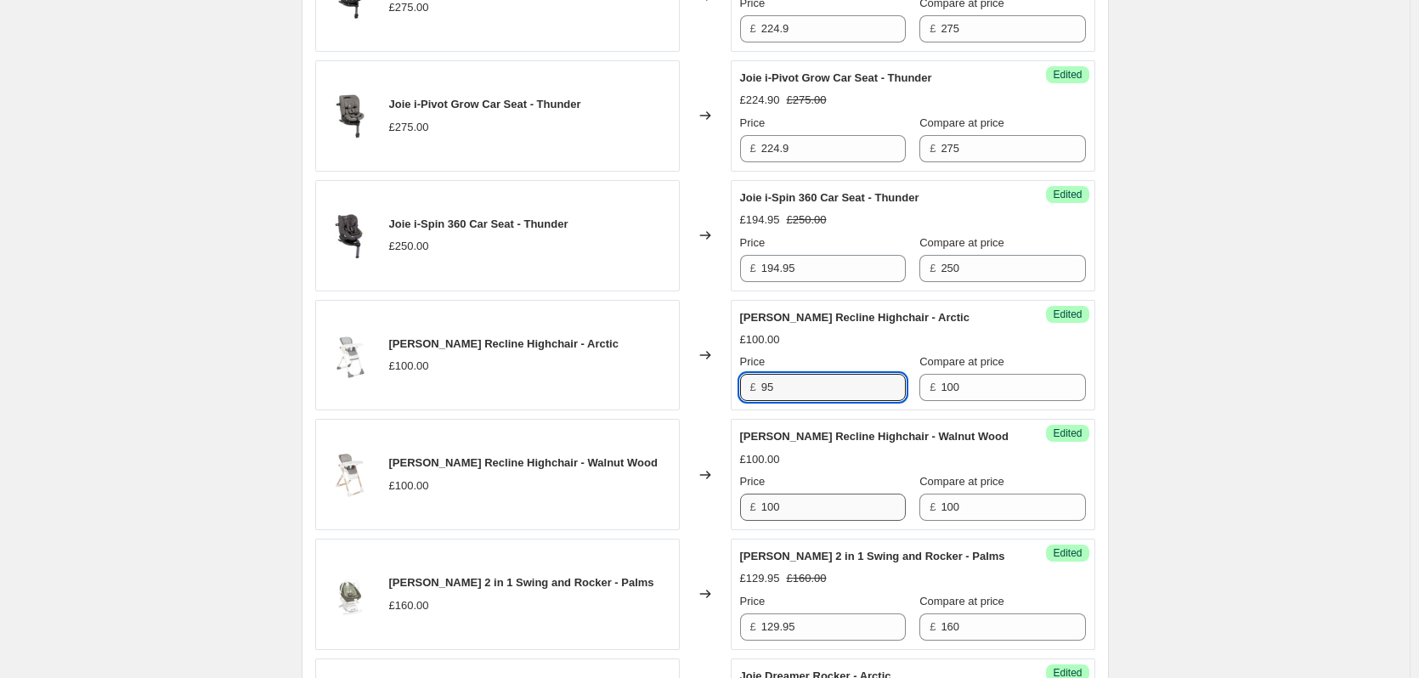
type input "95"
click at [813, 513] on input "100" at bounding box center [833, 507] width 144 height 27
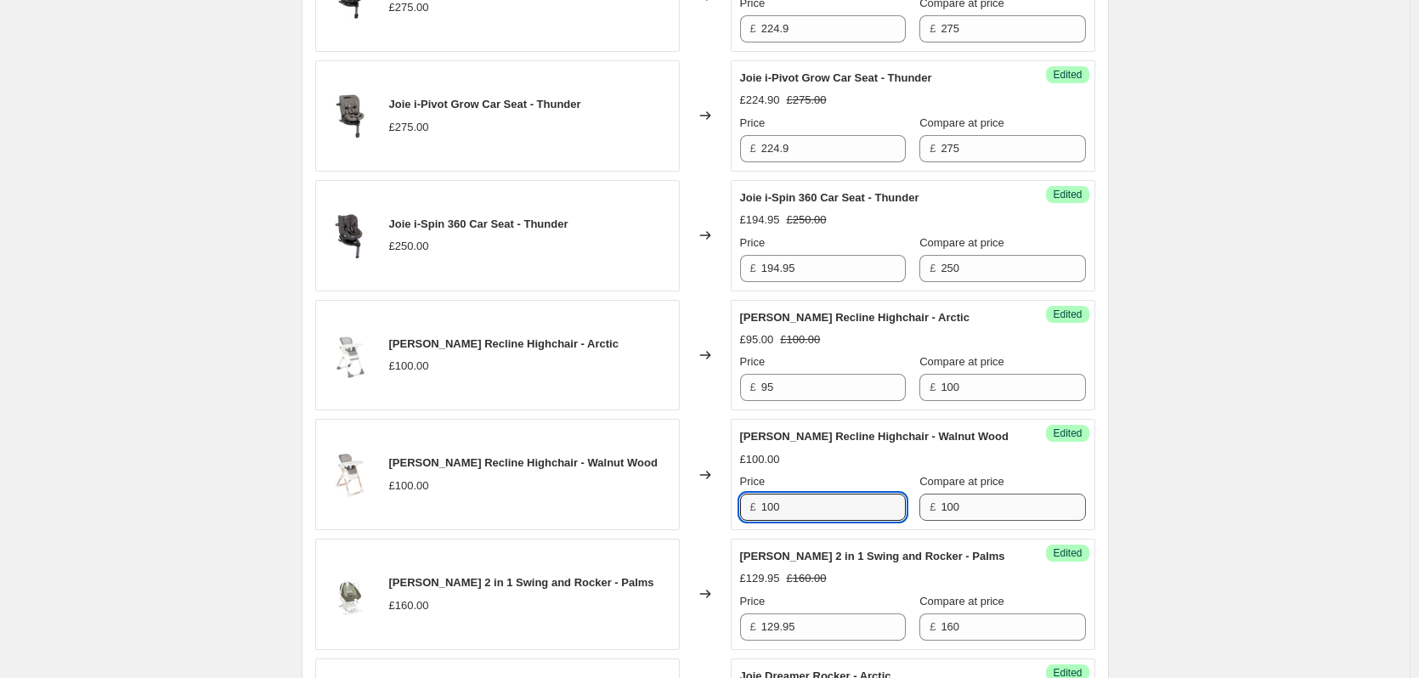
paste input "95"
type input "95"
click at [1172, 474] on div "Create new price [MEDICAL_DATA]. This page is ready Create new price [MEDICAL_D…" at bounding box center [705, 320] width 1410 height 2246
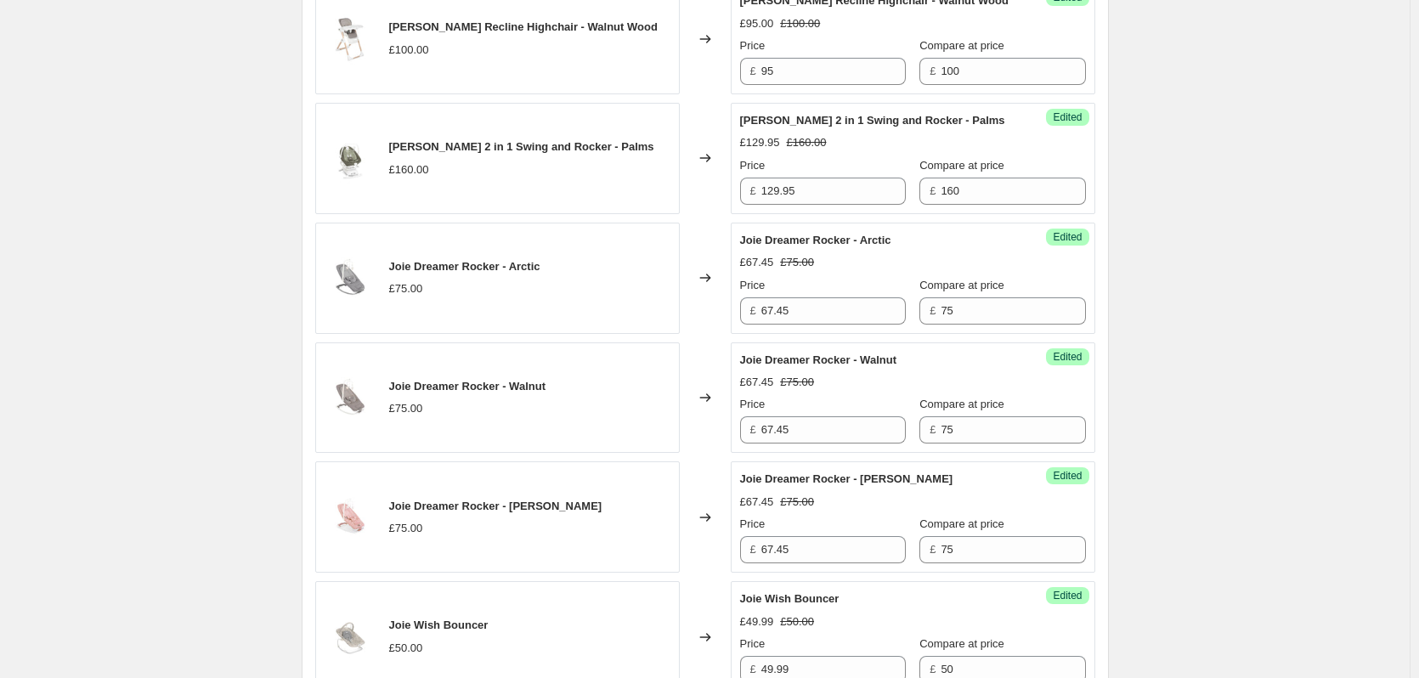
scroll to position [1568, 0]
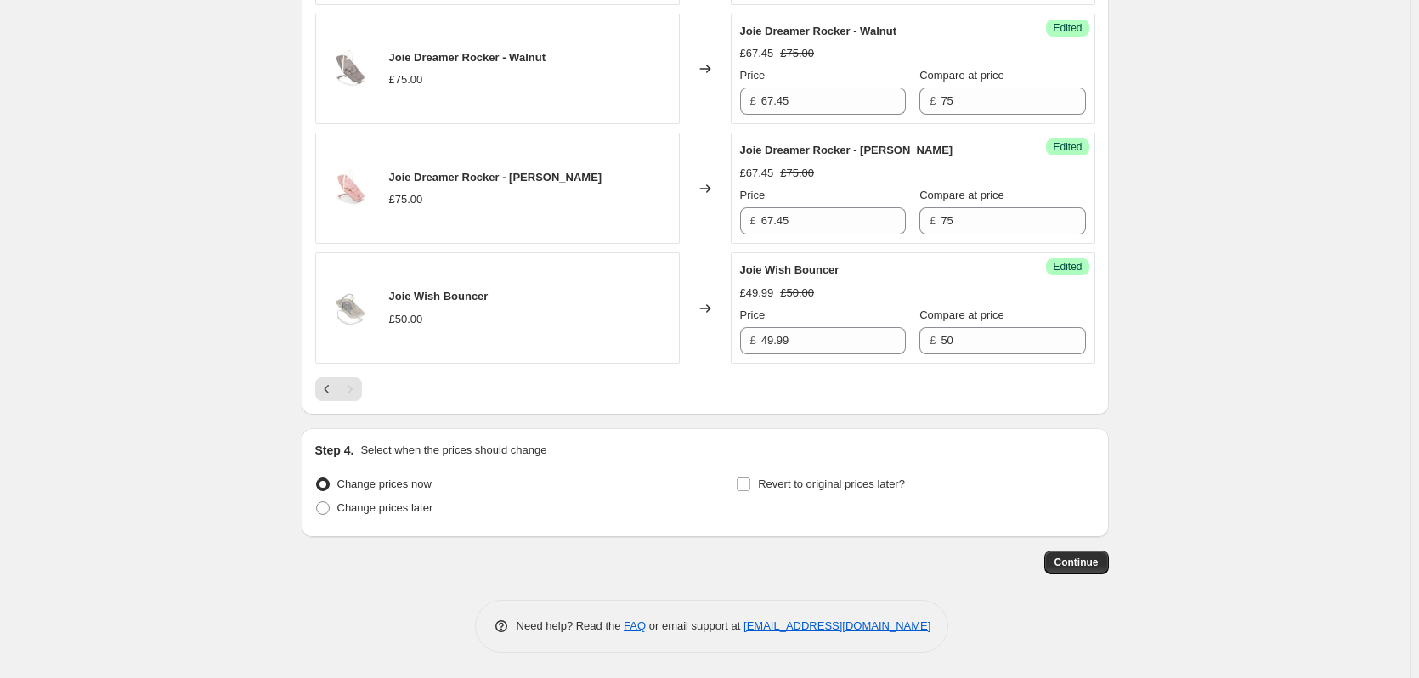
drag, startPoint x: 380, startPoint y: 503, endPoint x: 582, endPoint y: 501, distance: 202.2
click at [380, 504] on span "Change prices later" at bounding box center [385, 507] width 96 height 13
click at [317, 502] on input "Change prices later" at bounding box center [316, 501] width 1 height 1
radio input "true"
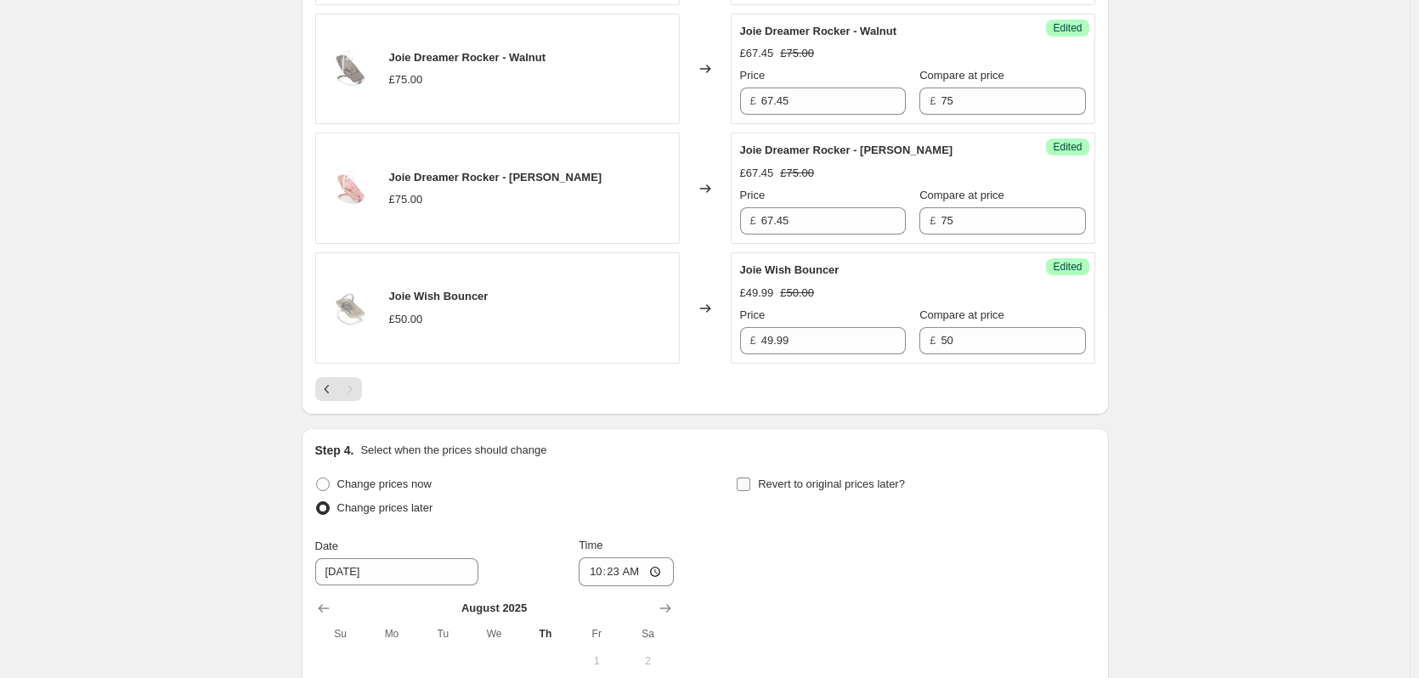
click at [794, 485] on span "Revert to original prices later?" at bounding box center [831, 483] width 147 height 13
click at [750, 485] on input "Revert to original prices later?" at bounding box center [744, 484] width 14 height 14
checkbox input "true"
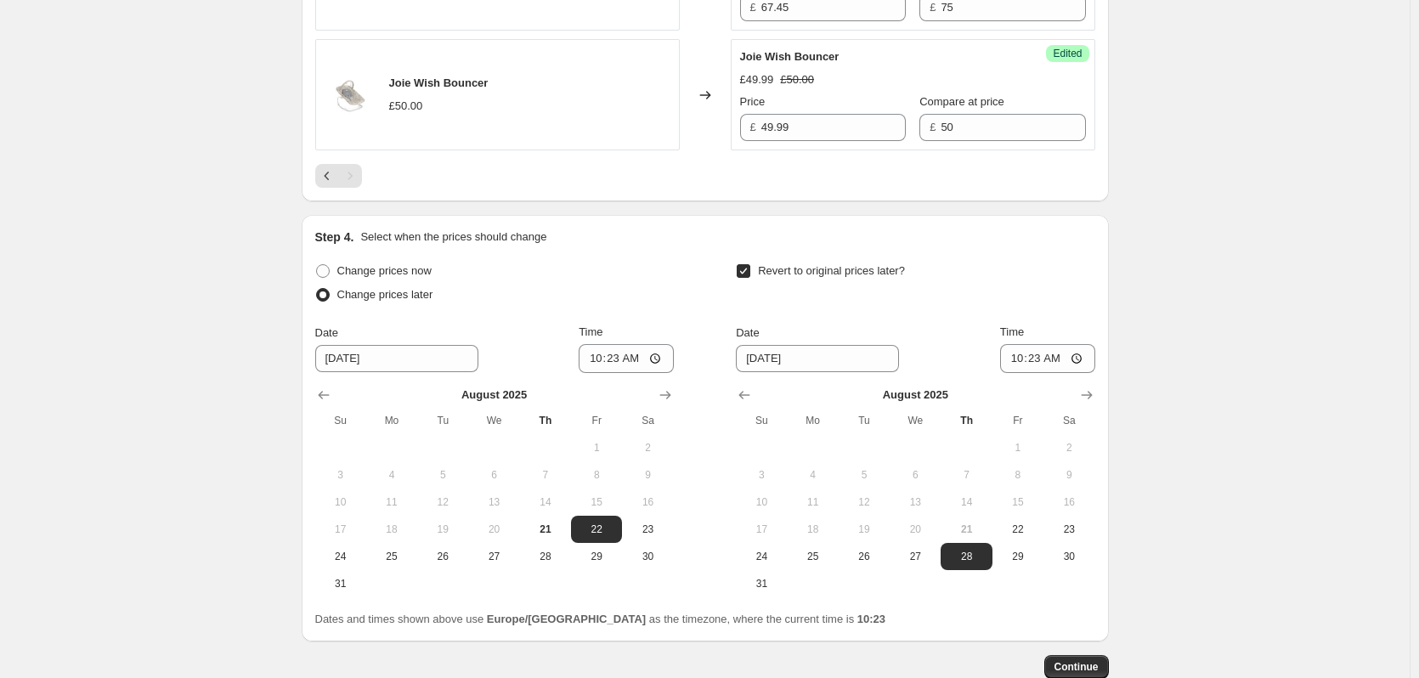
scroll to position [1885, 0]
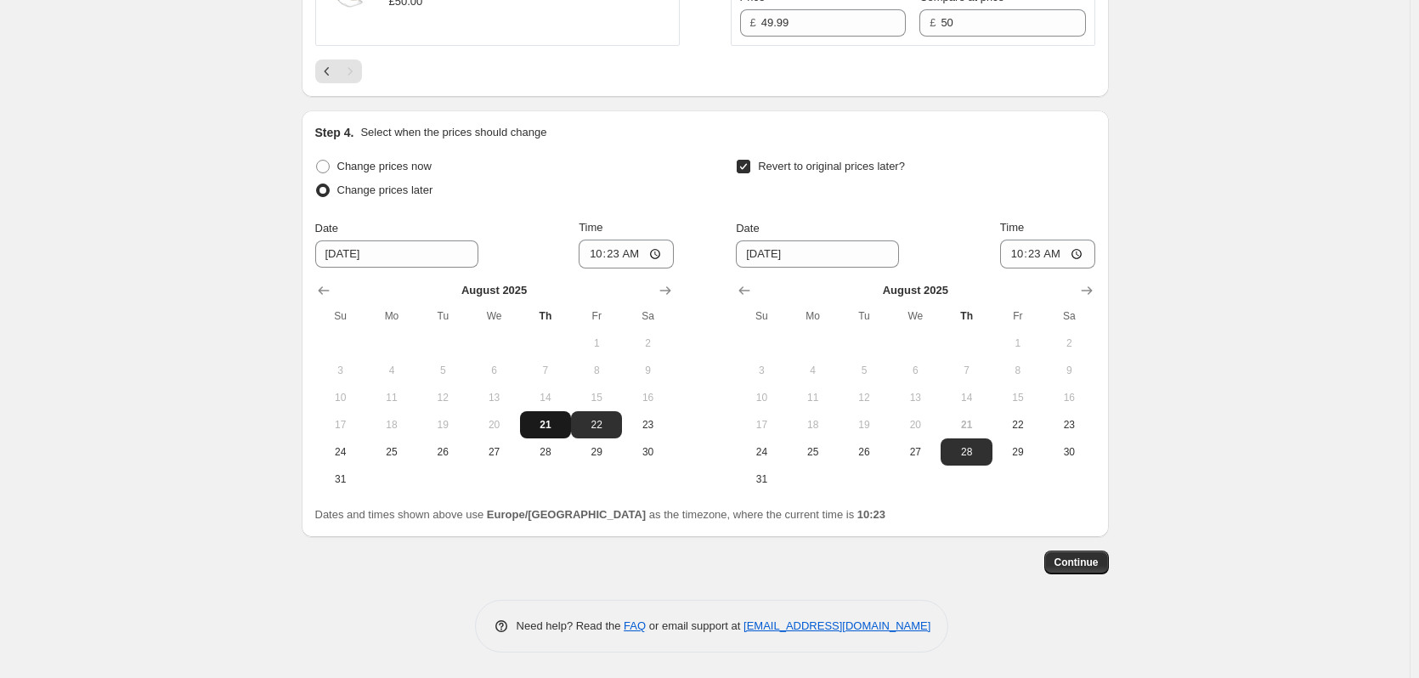
click at [559, 420] on span "21" at bounding box center [545, 425] width 37 height 14
type input "[DATE]"
click at [1007, 428] on span "22" at bounding box center [1017, 425] width 37 height 14
type input "[DATE]"
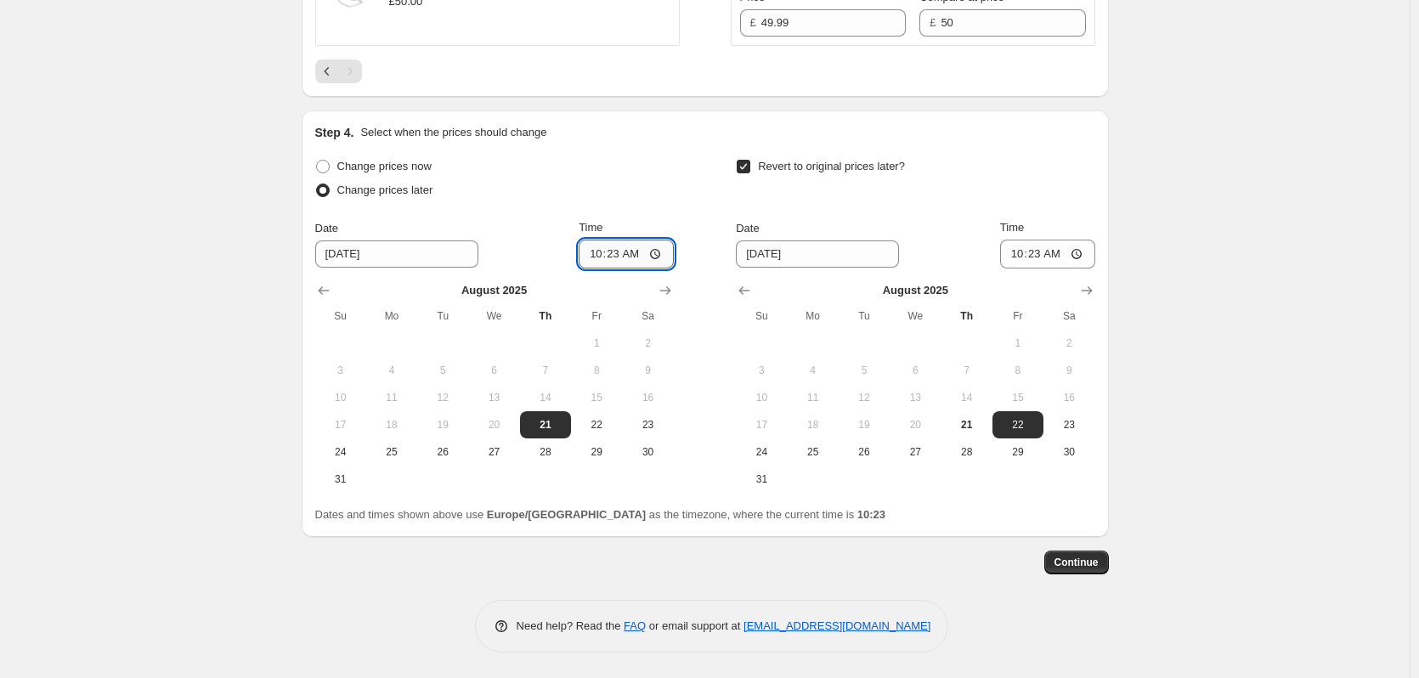
click at [619, 253] on input "10:23" at bounding box center [626, 254] width 95 height 29
type input "18:00"
click at [1048, 261] on input "10:23" at bounding box center [1047, 254] width 95 height 29
type input "06:00"
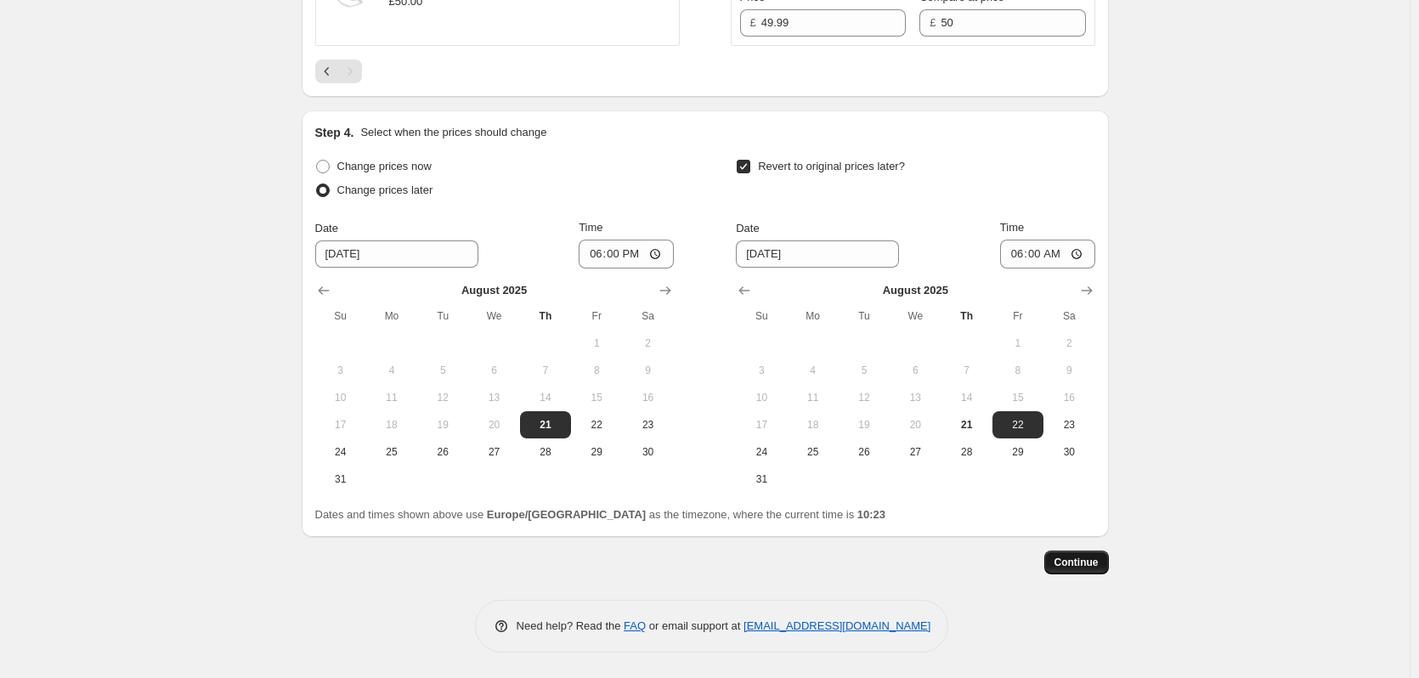
click at [1059, 561] on button "Continue" at bounding box center [1076, 563] width 65 height 24
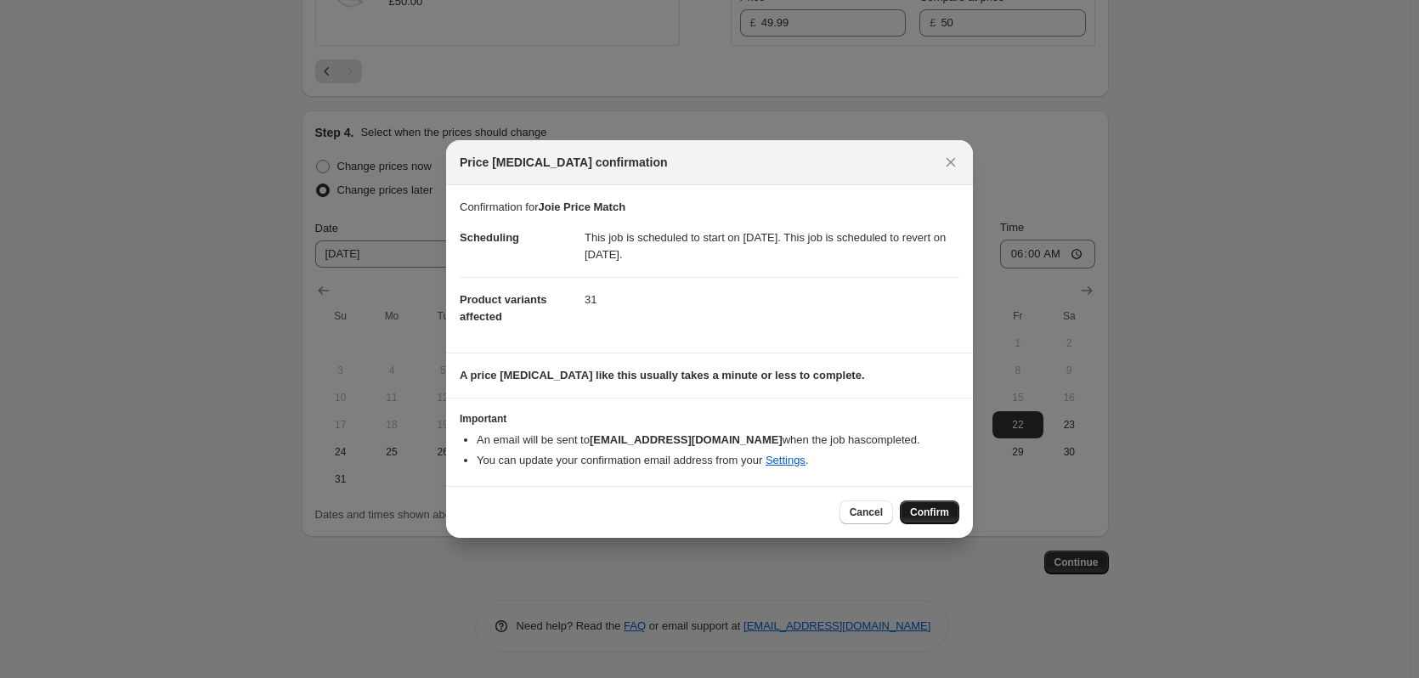
click at [923, 514] on span "Confirm" at bounding box center [929, 513] width 39 height 14
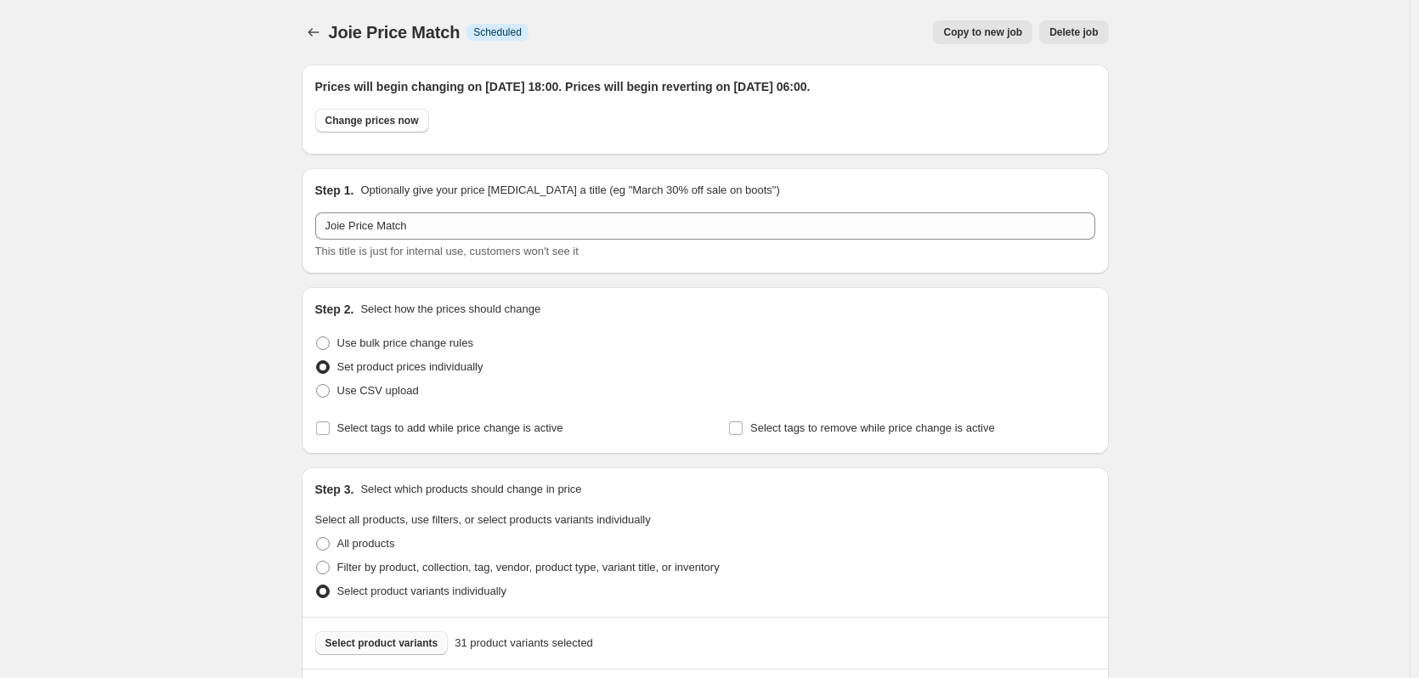
click at [992, 34] on span "Copy to new job" at bounding box center [982, 32] width 79 height 14
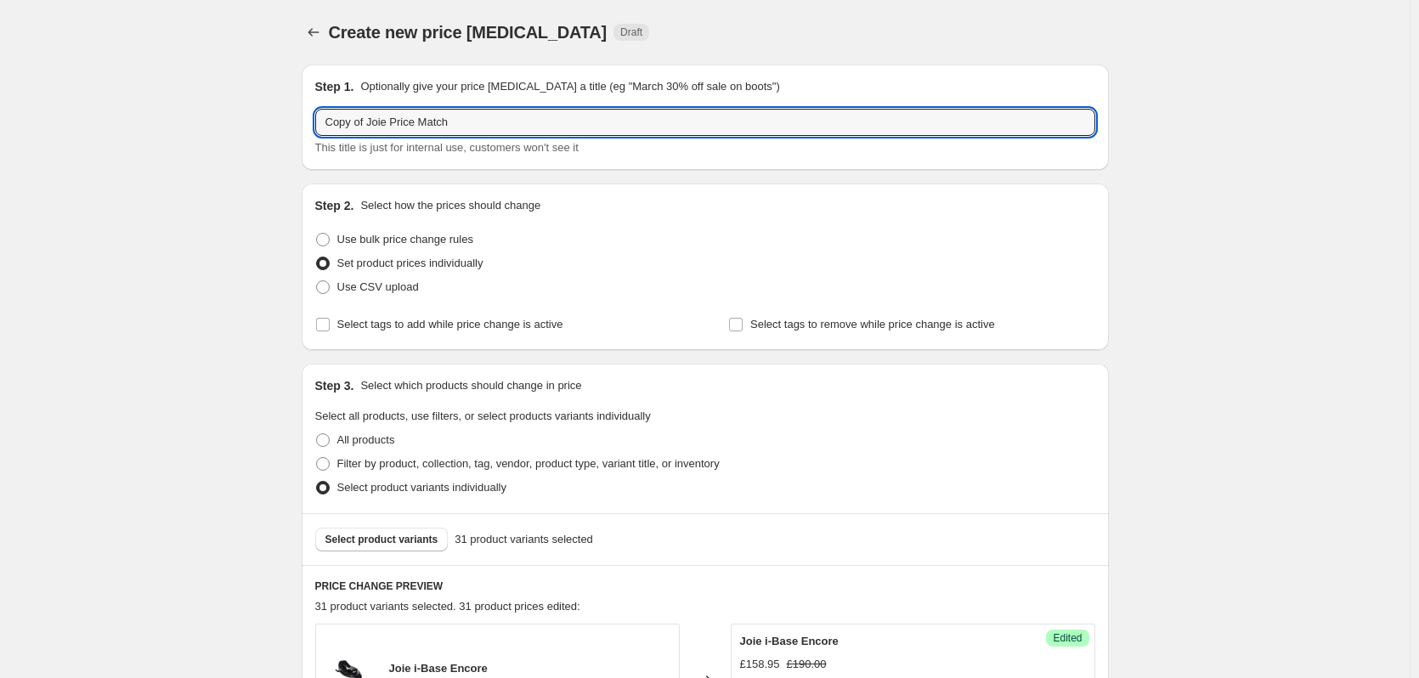
drag, startPoint x: 372, startPoint y: 122, endPoint x: 284, endPoint y: 128, distance: 88.6
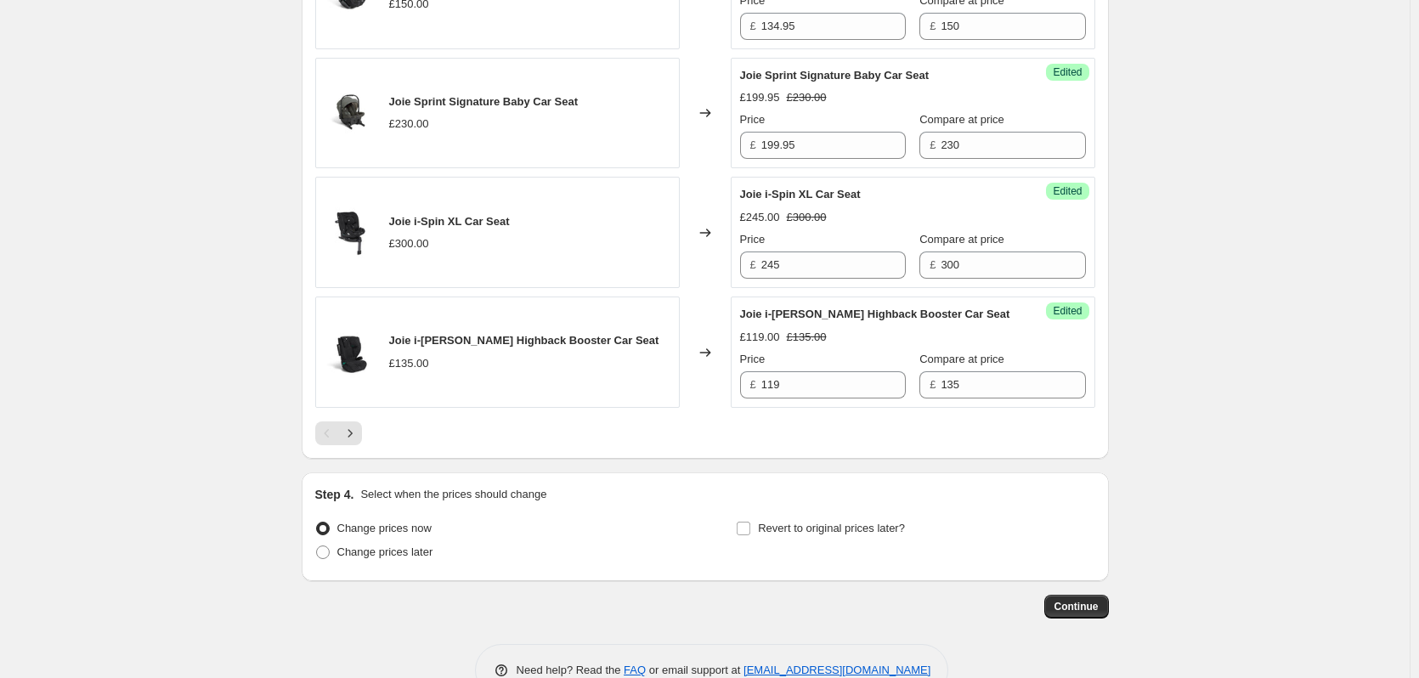
scroll to position [2746, 0]
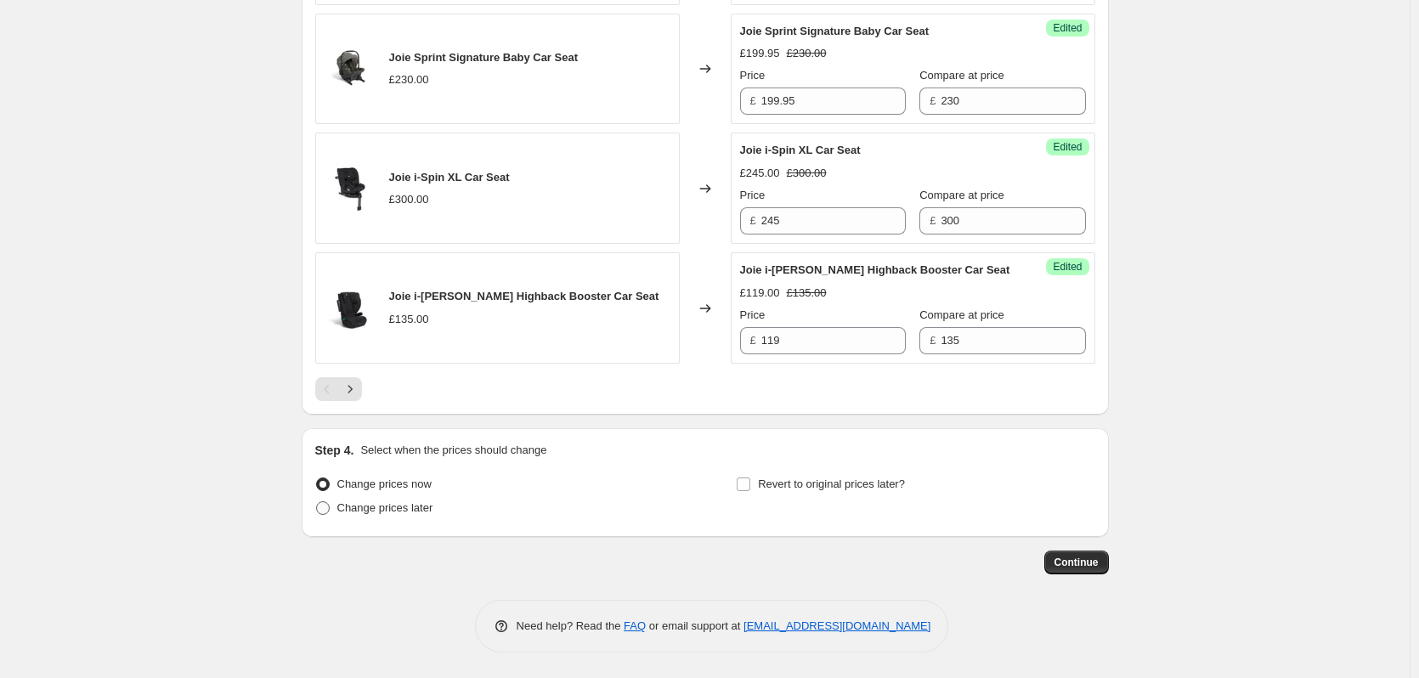
type input "Joie Price Match"
click at [430, 514] on span "Change prices later" at bounding box center [385, 507] width 96 height 13
click at [317, 502] on input "Change prices later" at bounding box center [316, 501] width 1 height 1
radio input "true"
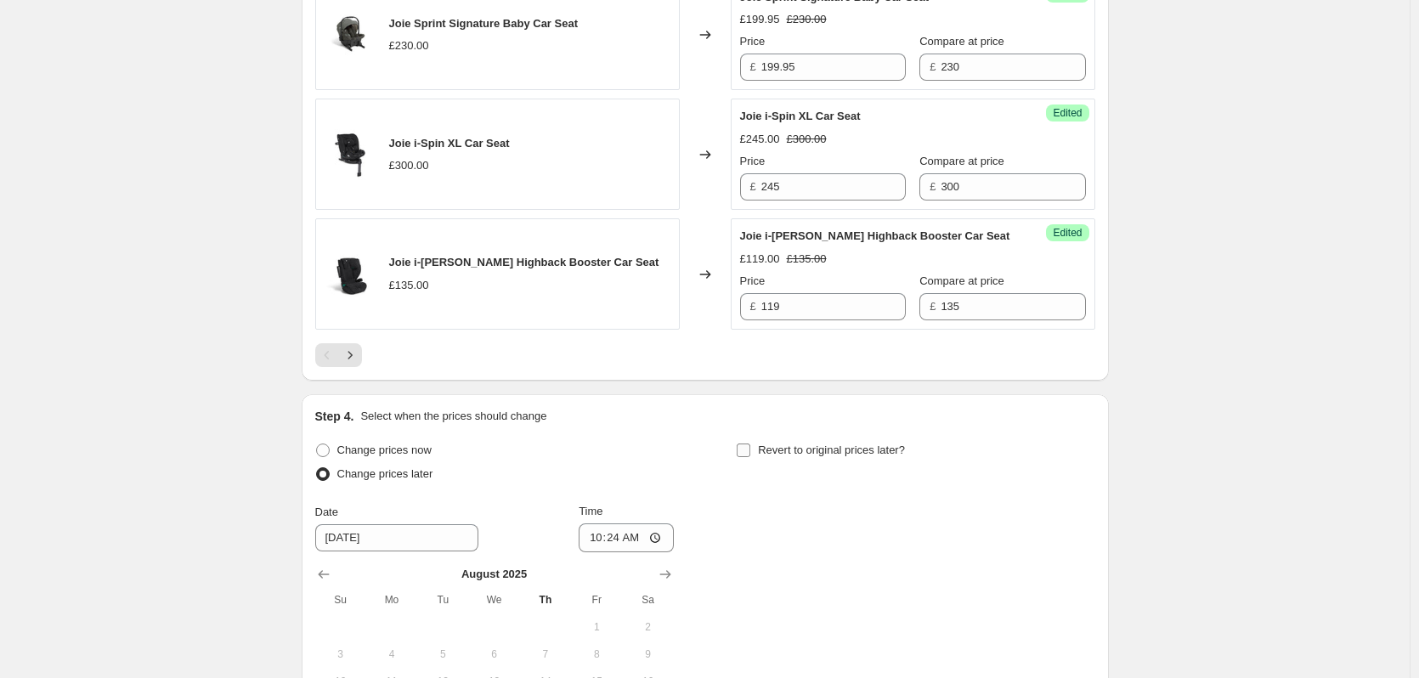
click at [788, 456] on span "Revert to original prices later?" at bounding box center [831, 450] width 147 height 13
click at [750, 457] on input "Revert to original prices later?" at bounding box center [744, 451] width 14 height 14
checkbox input "true"
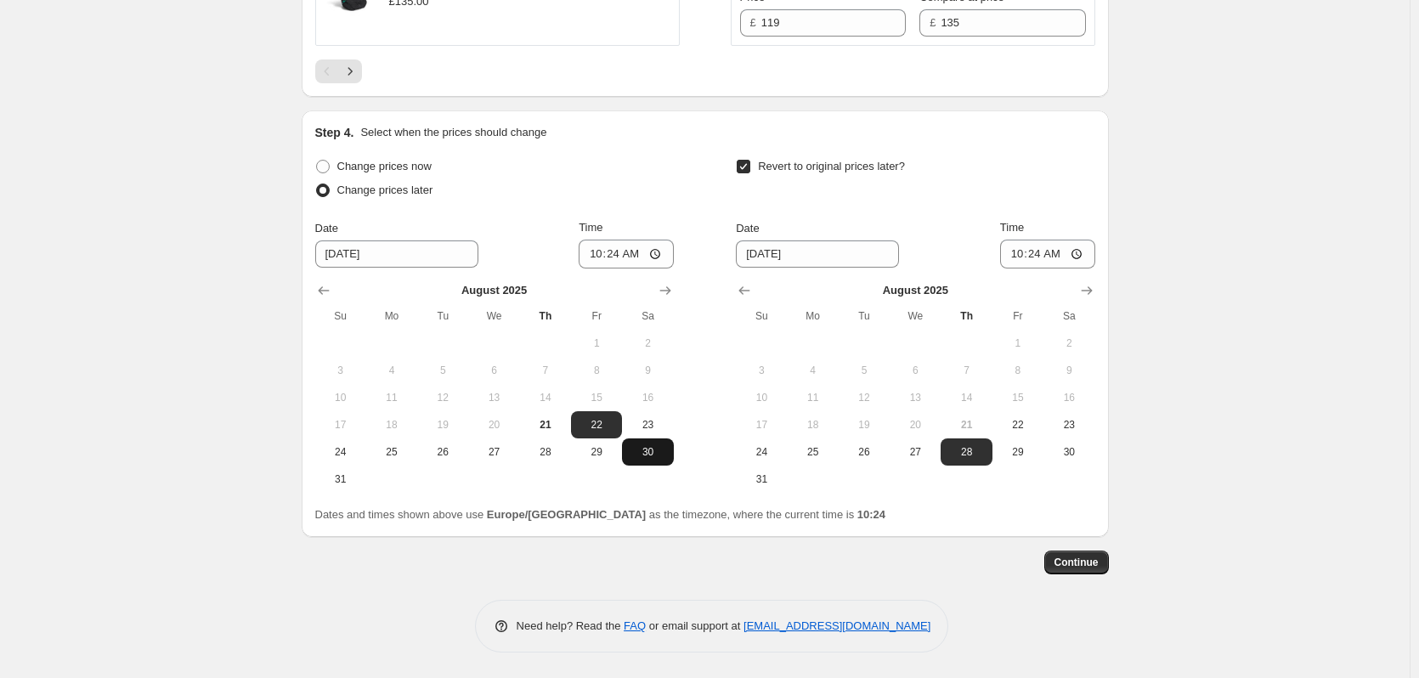
scroll to position [3064, 0]
click at [1070, 425] on span "23" at bounding box center [1068, 425] width 37 height 14
type input "[DATE]"
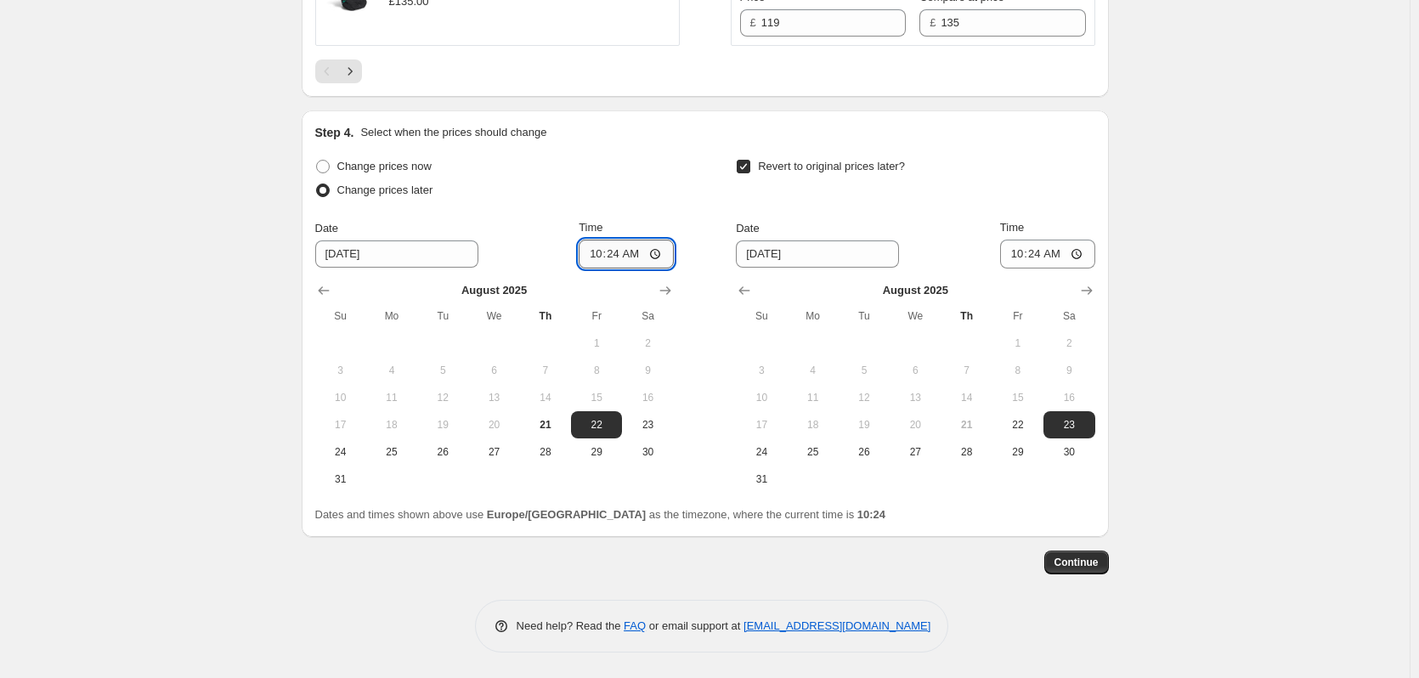
click at [626, 257] on input "10:24" at bounding box center [626, 254] width 95 height 29
type input "18:00"
click at [1046, 250] on input "10:24" at bounding box center [1047, 254] width 95 height 29
type input "06:00"
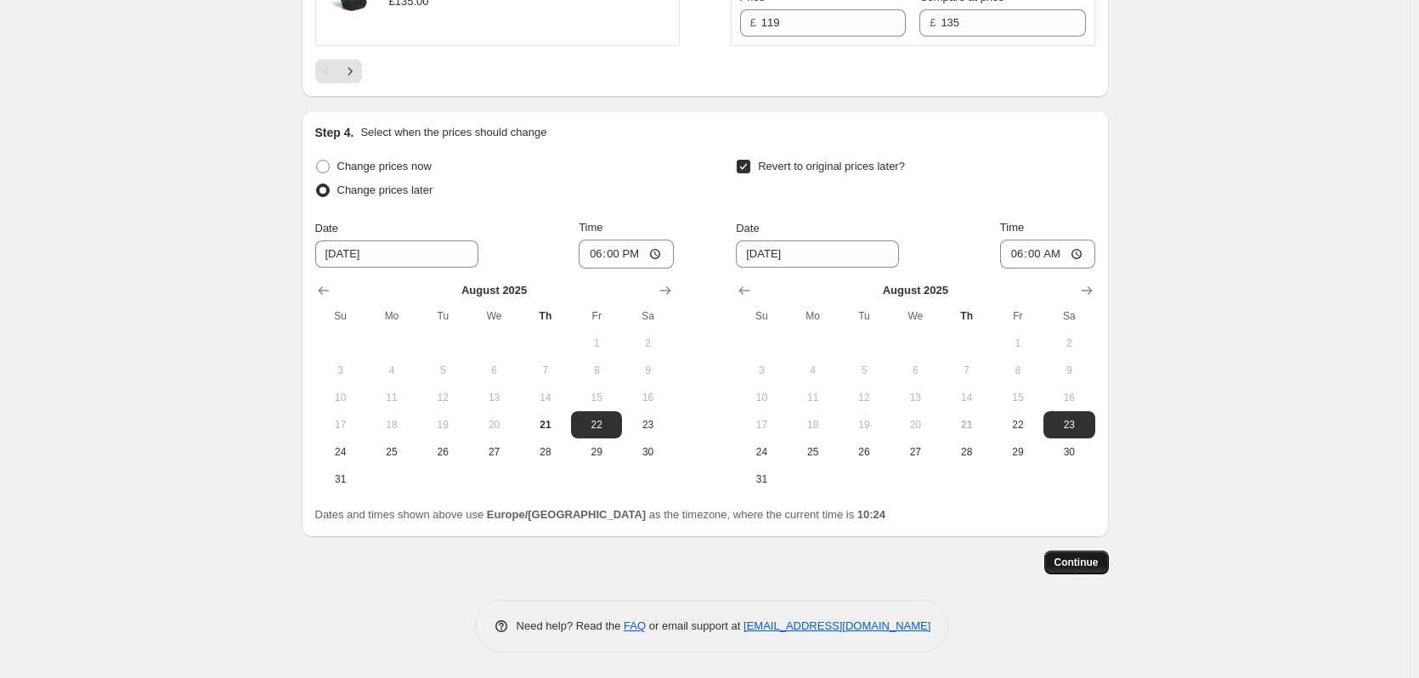
click at [1097, 563] on span "Continue" at bounding box center [1076, 563] width 44 height 14
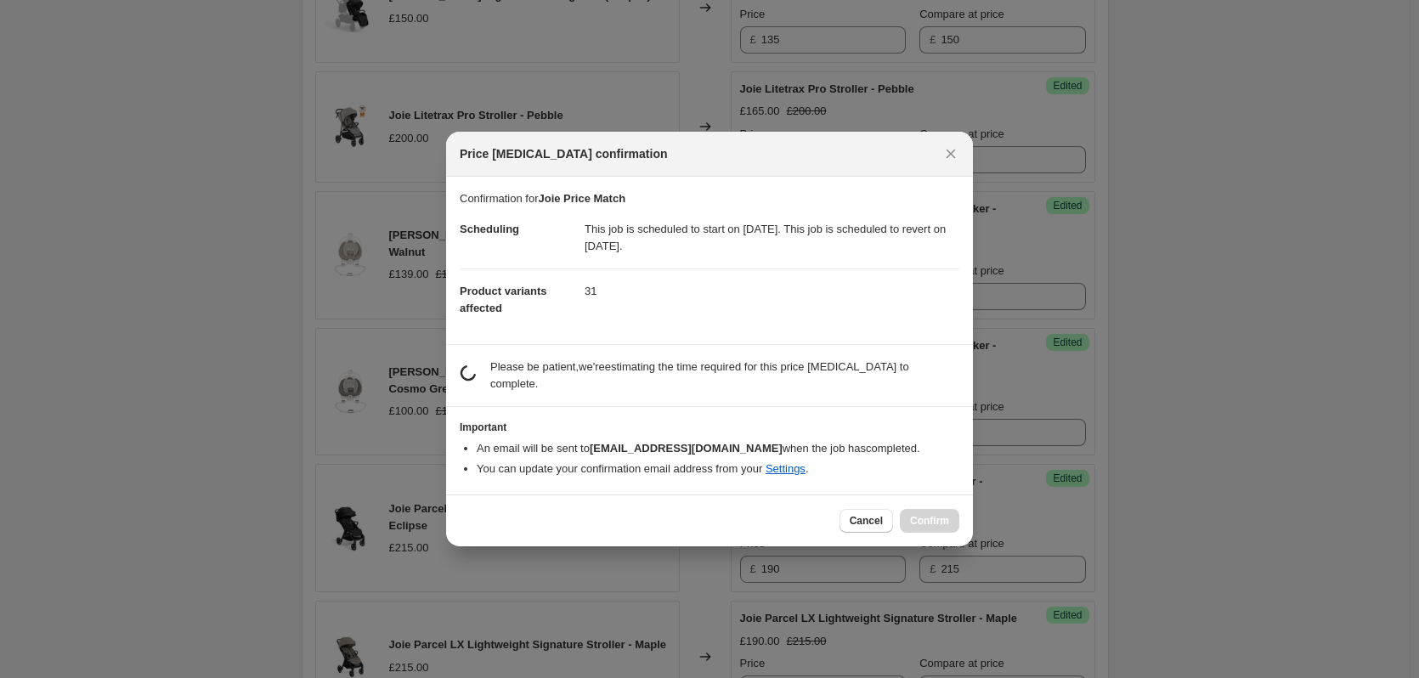
scroll to position [0, 0]
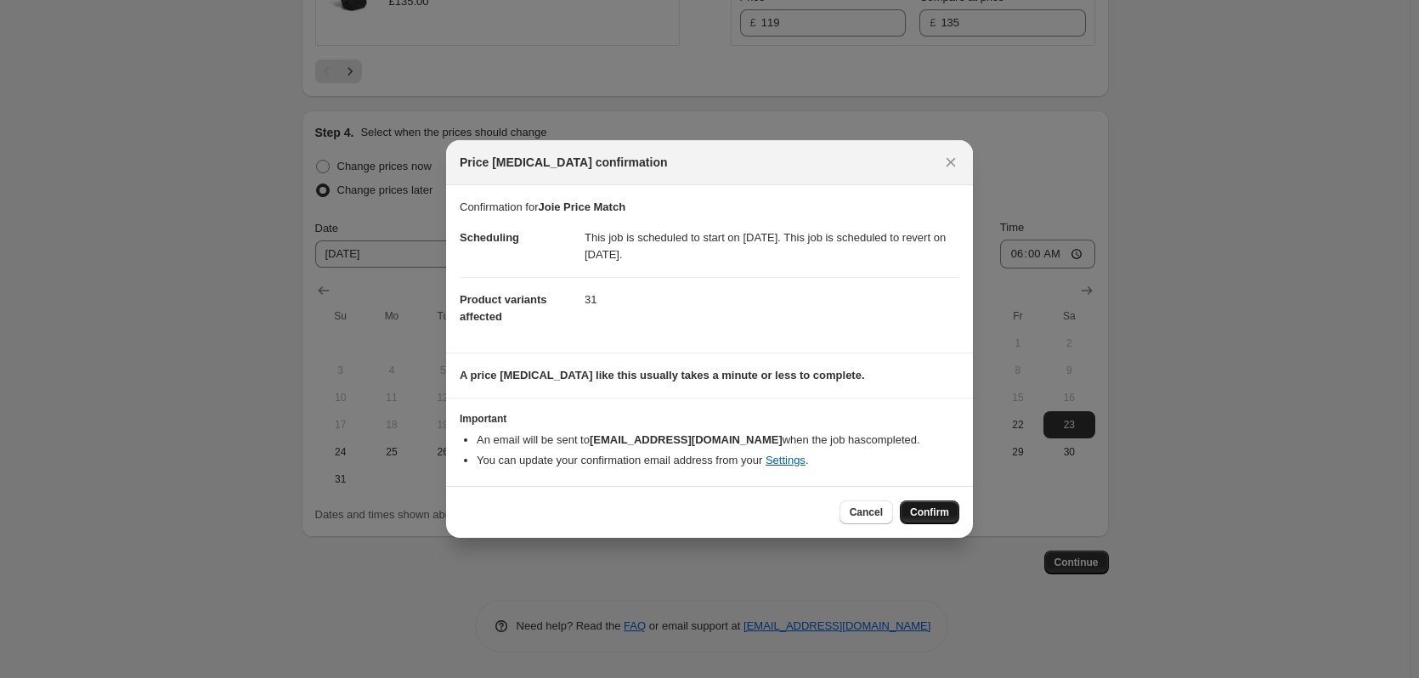
click at [940, 519] on button "Confirm" at bounding box center [929, 512] width 59 height 24
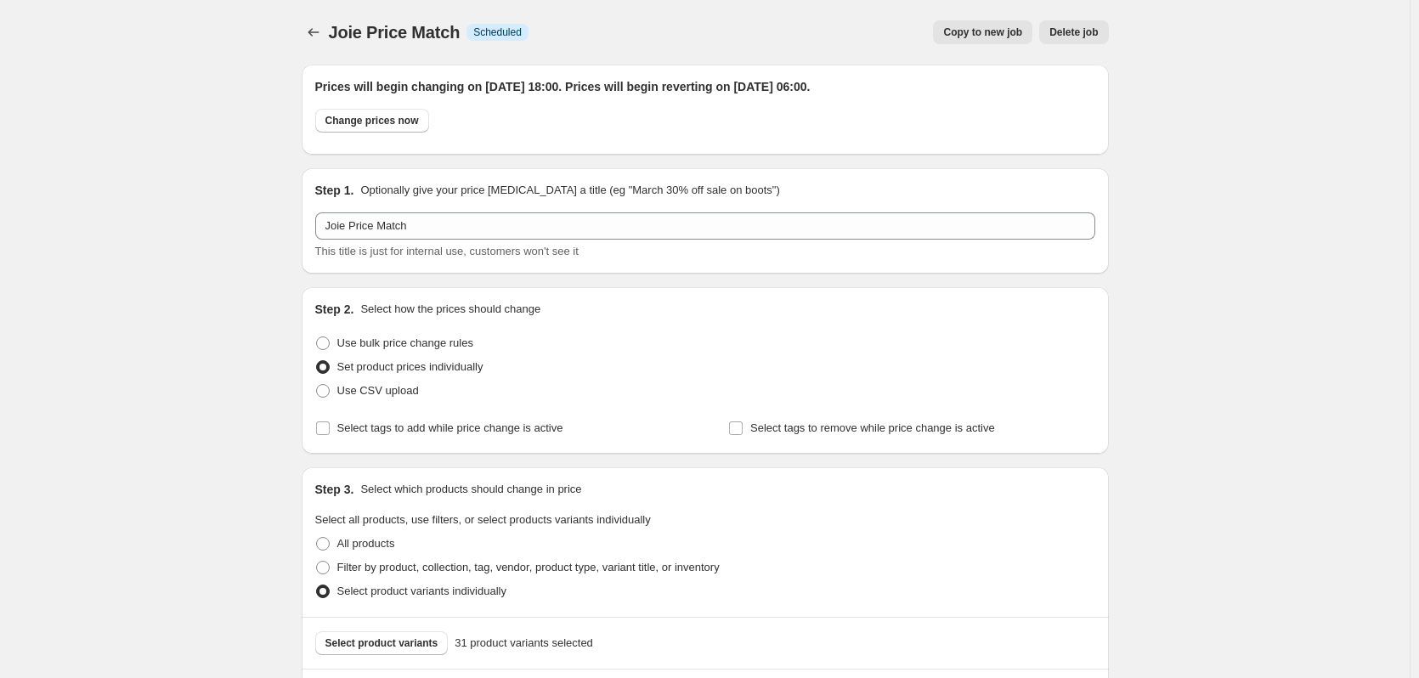
click at [978, 33] on span "Copy to new job" at bounding box center [982, 32] width 79 height 14
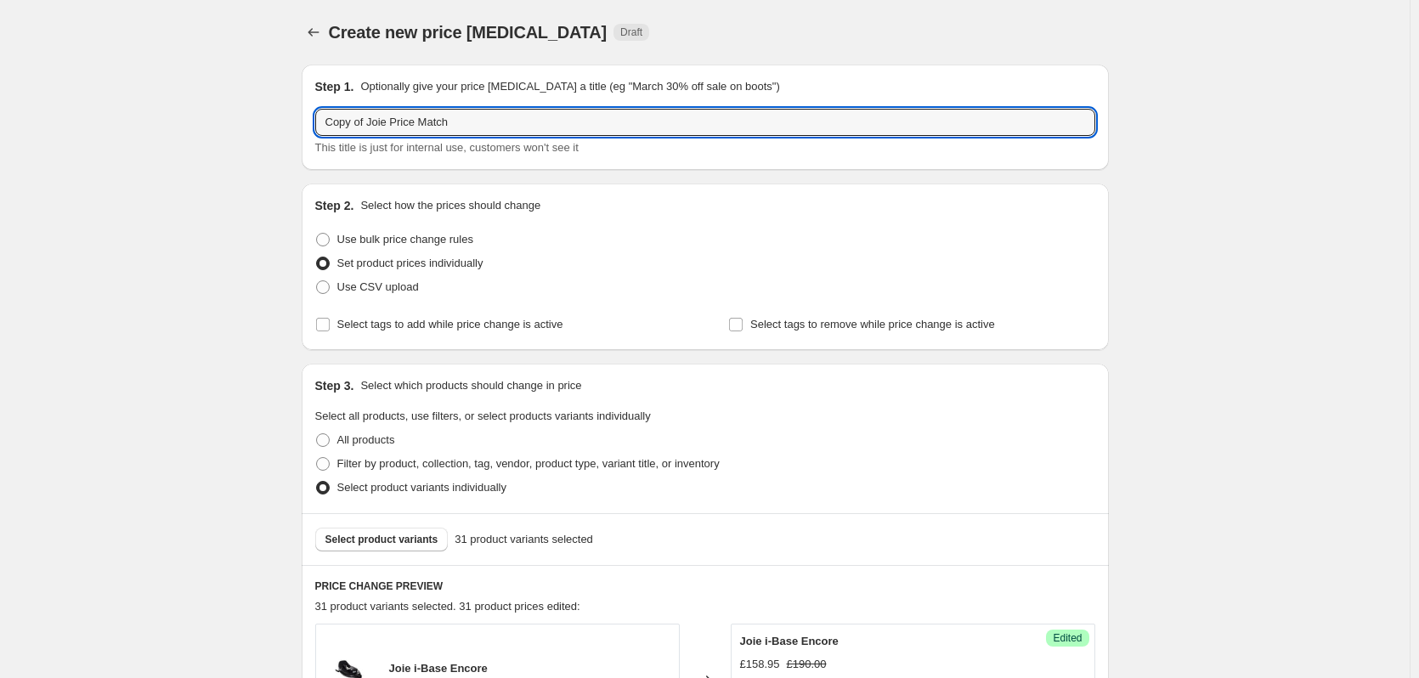
drag, startPoint x: 371, startPoint y: 119, endPoint x: 179, endPoint y: 119, distance: 192.0
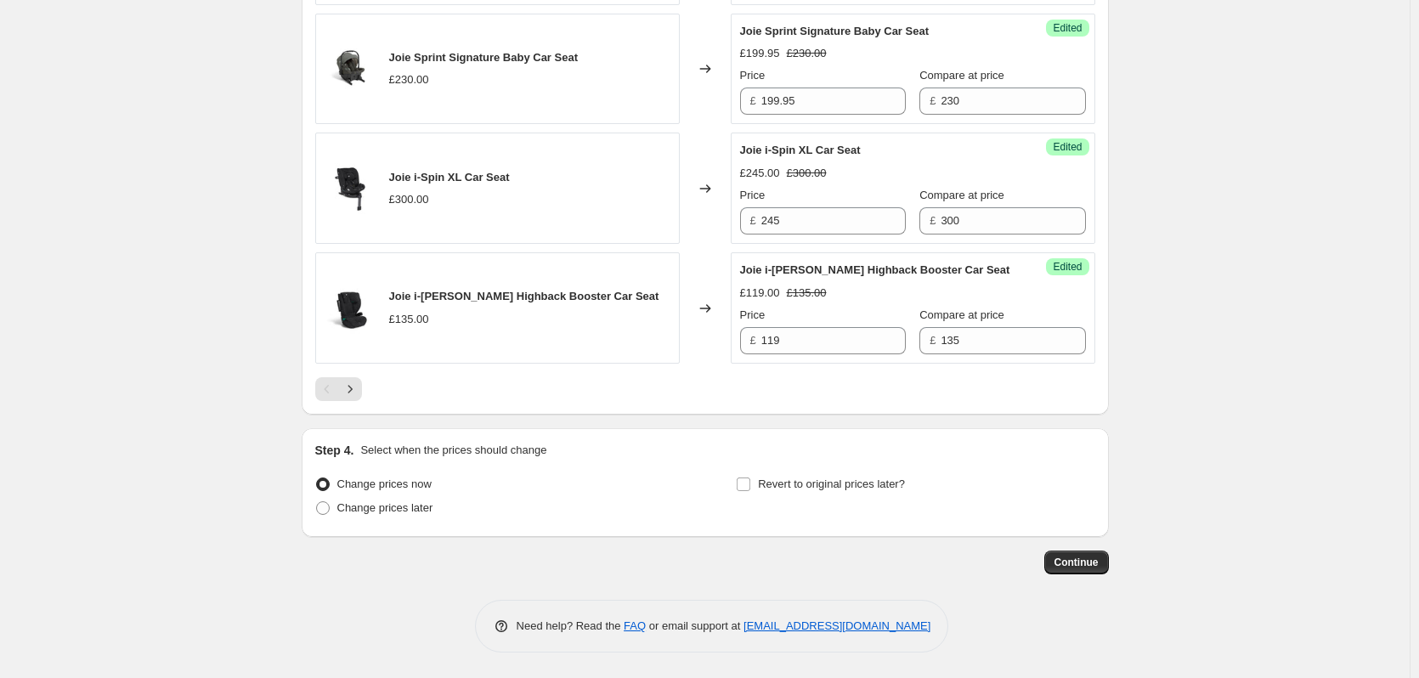
scroll to position [2746, 0]
type input "Joie Price Match"
click at [420, 501] on span "Change prices later" at bounding box center [385, 507] width 96 height 13
click at [317, 501] on input "Change prices later" at bounding box center [316, 501] width 1 height 1
radio input "true"
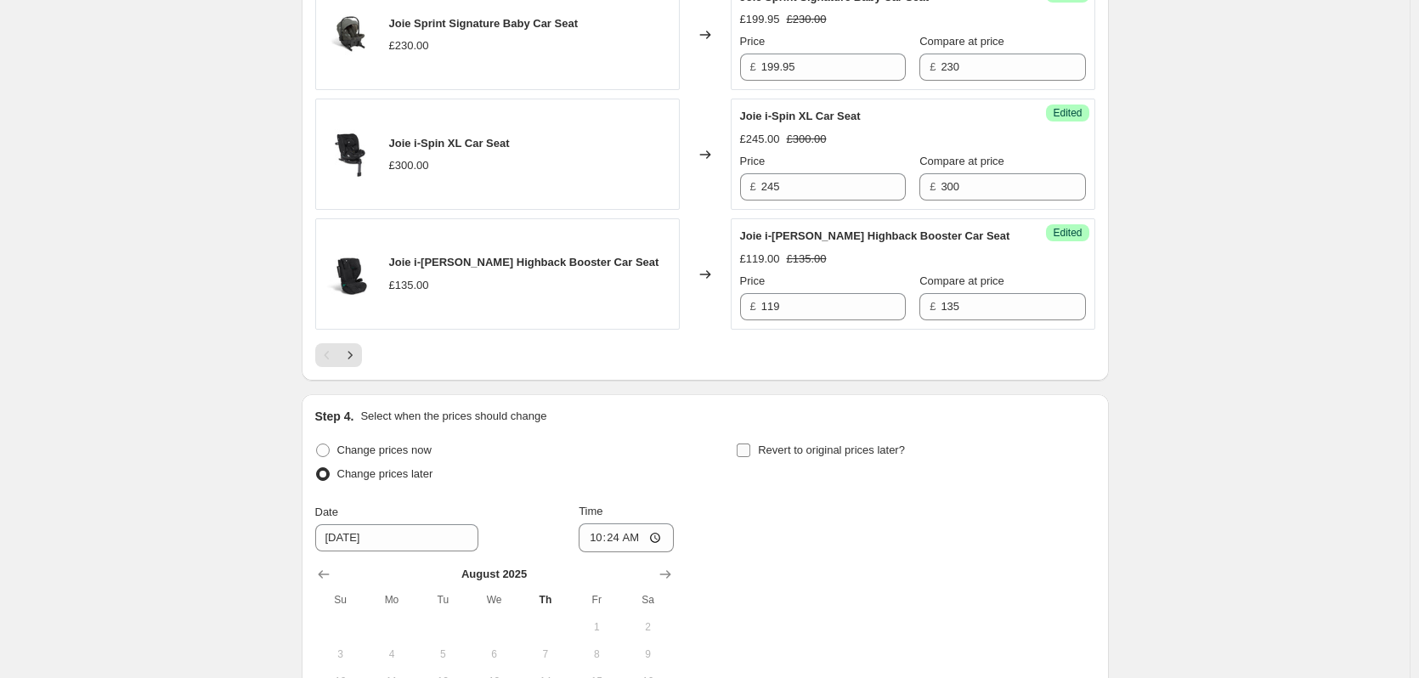
click at [831, 462] on label "Revert to original prices later?" at bounding box center [820, 450] width 169 height 24
click at [750, 457] on input "Revert to original prices later?" at bounding box center [744, 451] width 14 height 14
checkbox input "true"
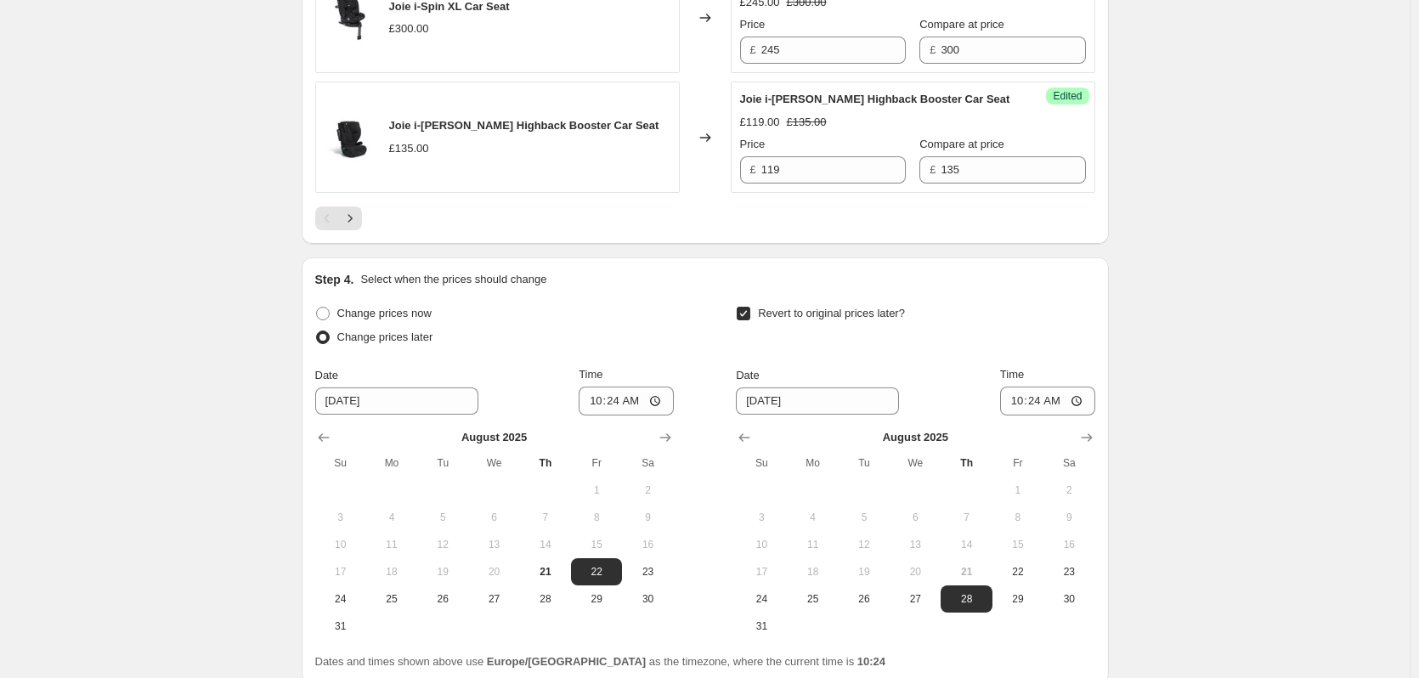
scroll to position [3064, 0]
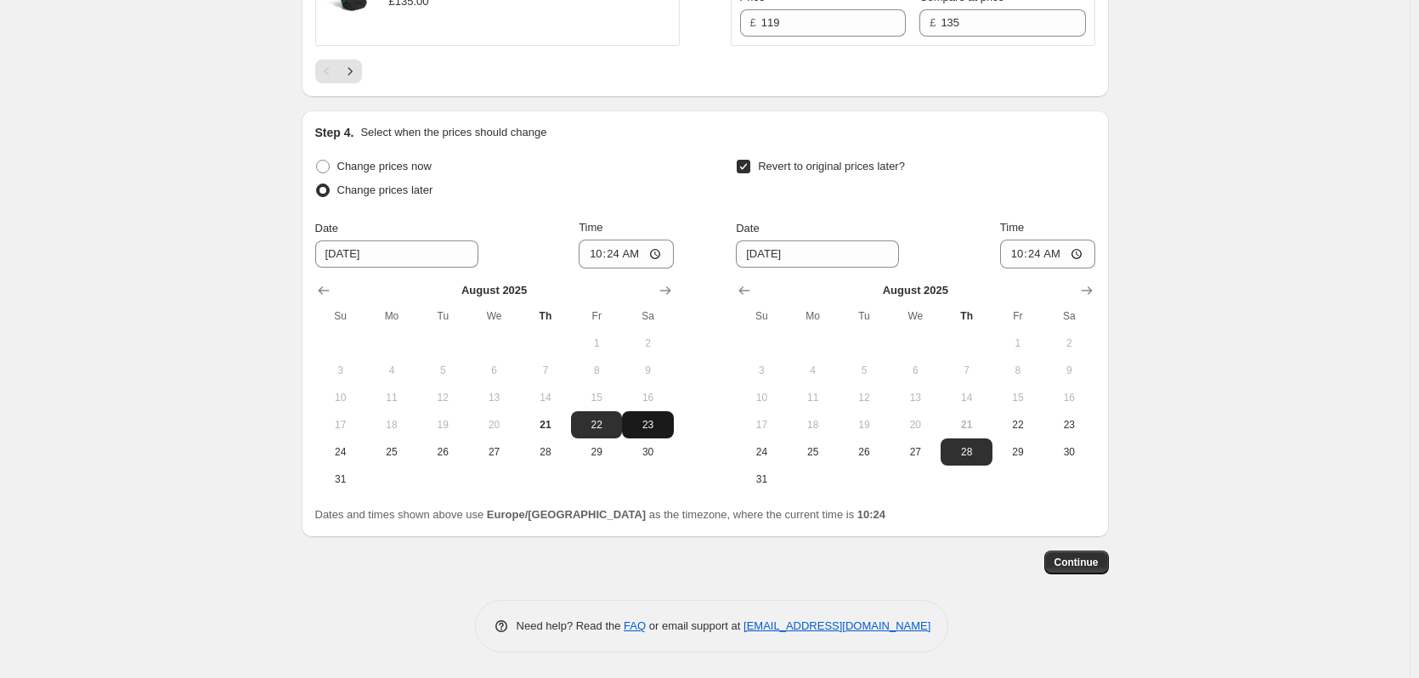
click at [666, 424] on span "23" at bounding box center [647, 425] width 37 height 14
type input "[DATE]"
click at [766, 449] on span "24" at bounding box center [761, 452] width 37 height 14
type input "[DATE]"
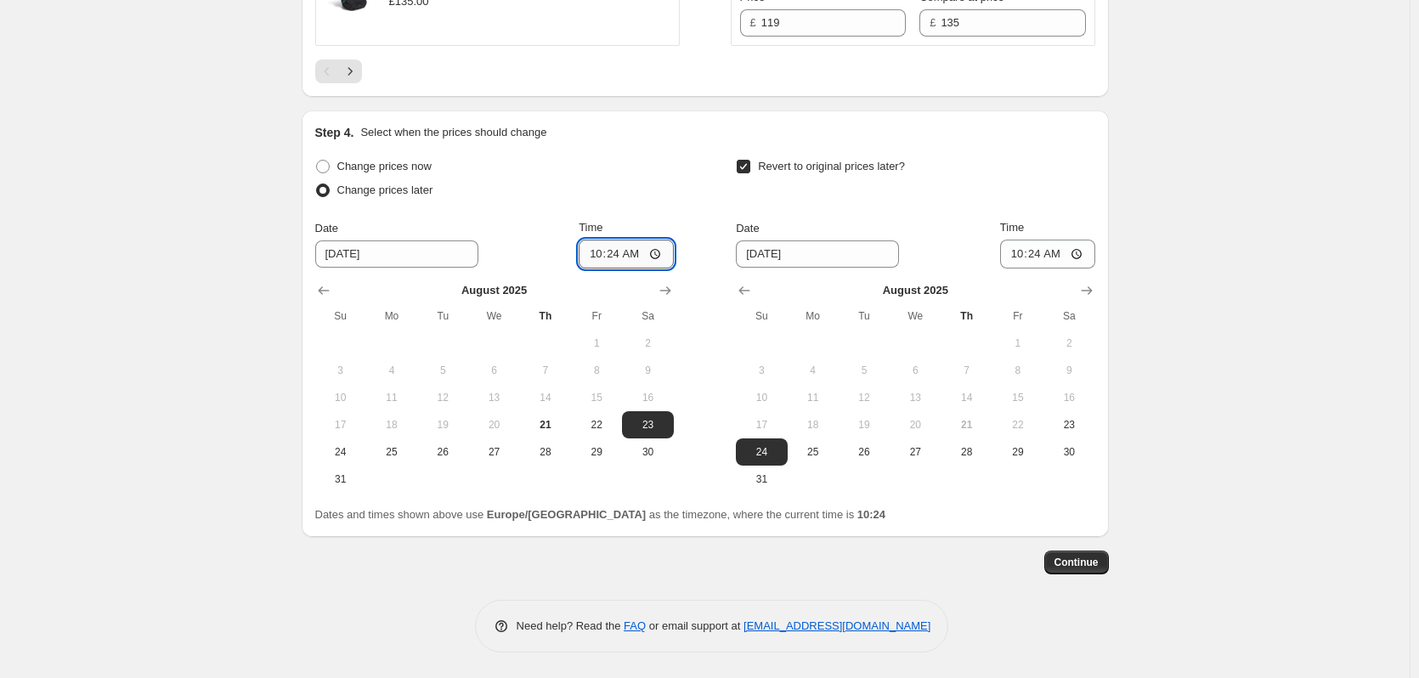
drag, startPoint x: 611, startPoint y: 246, endPoint x: 618, endPoint y: 253, distance: 10.2
click at [615, 251] on input "10:24" at bounding box center [626, 254] width 95 height 29
type input "18:00"
click at [1044, 254] on input "10:24" at bounding box center [1047, 254] width 95 height 29
type input "06:00"
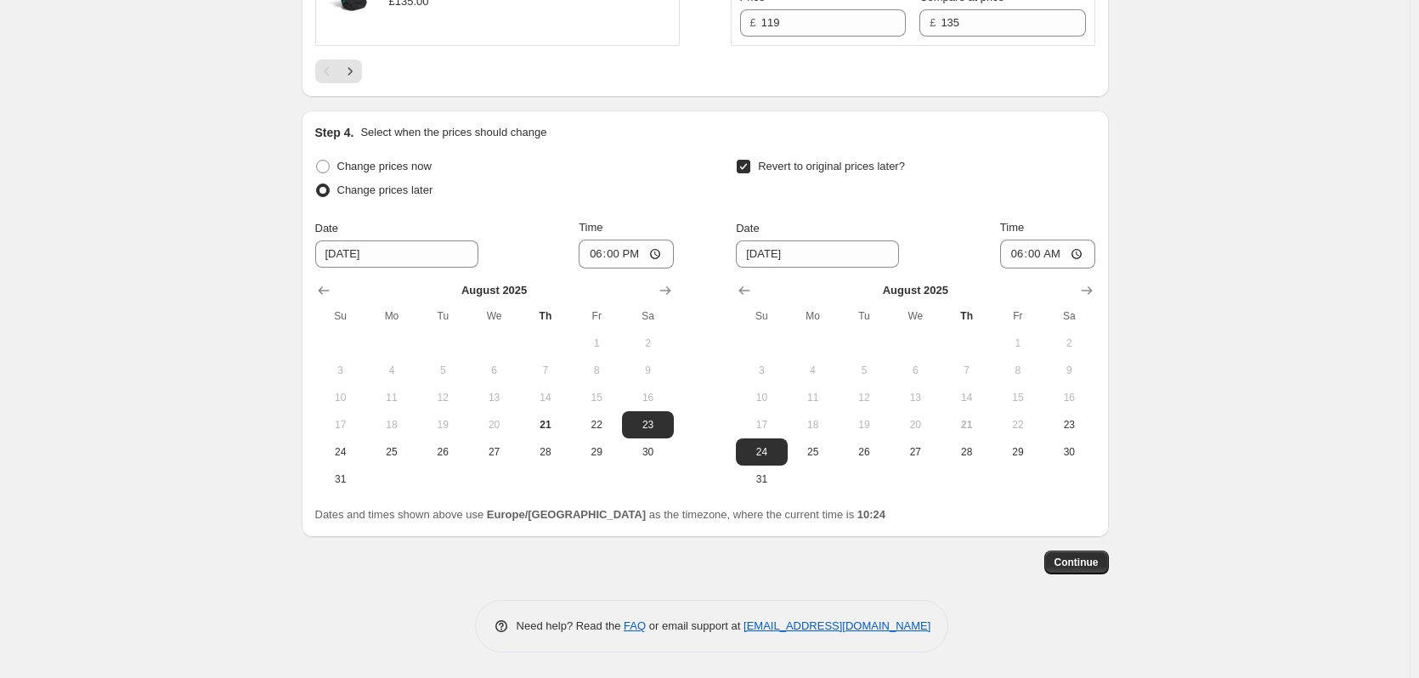
click at [1109, 557] on button "Continue" at bounding box center [1076, 563] width 65 height 24
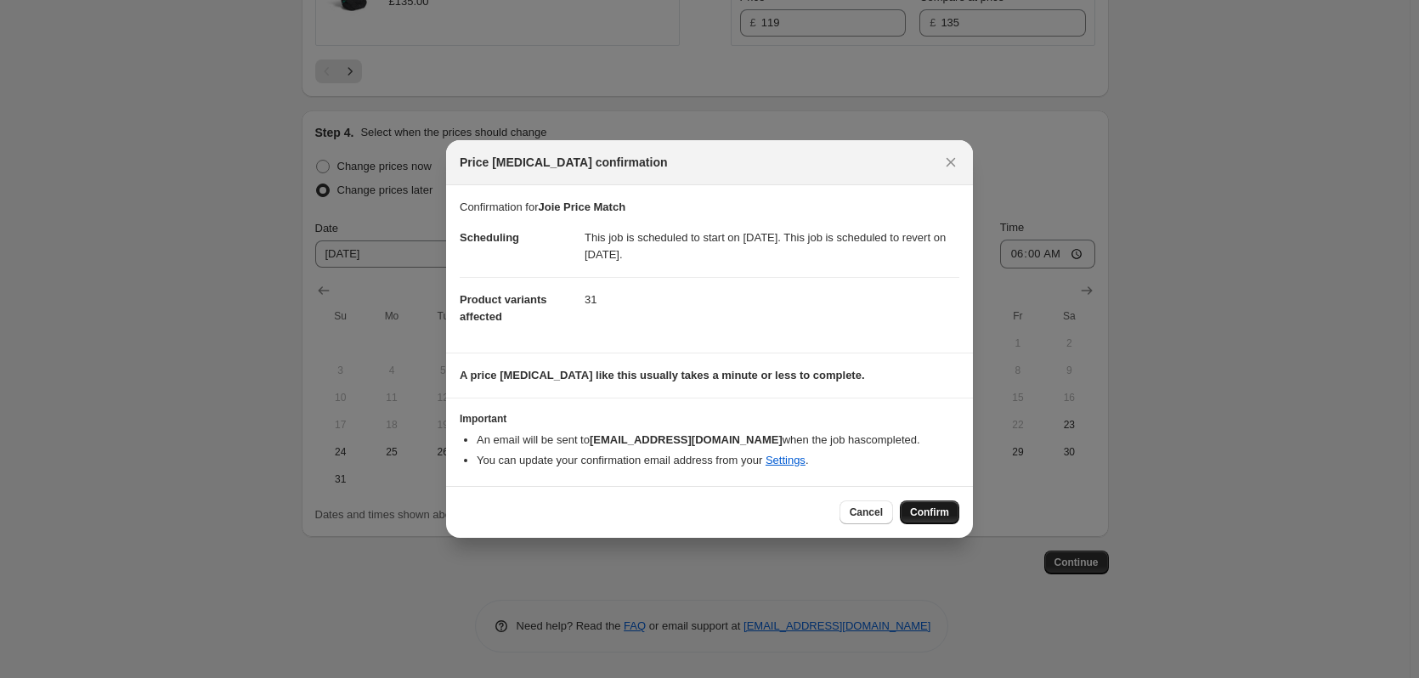
click at [936, 506] on span "Confirm" at bounding box center [929, 513] width 39 height 14
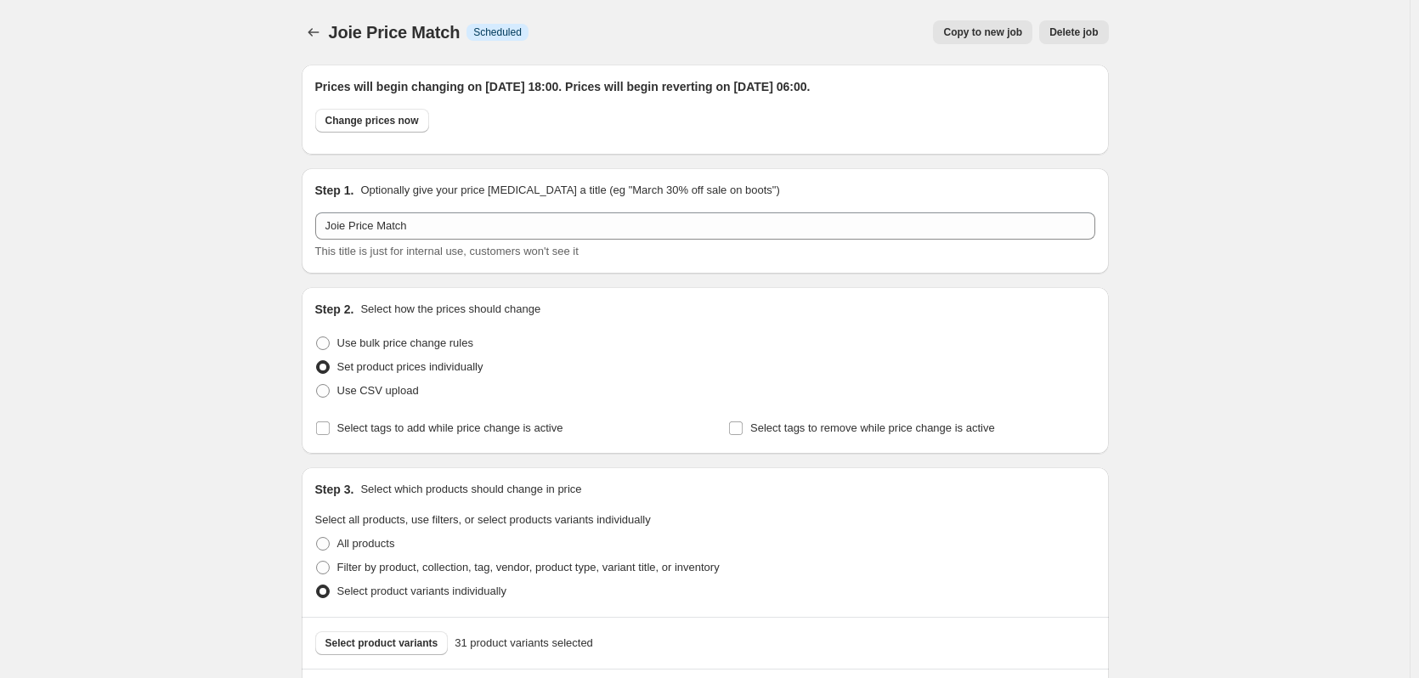
click at [985, 31] on span "Copy to new job" at bounding box center [982, 32] width 79 height 14
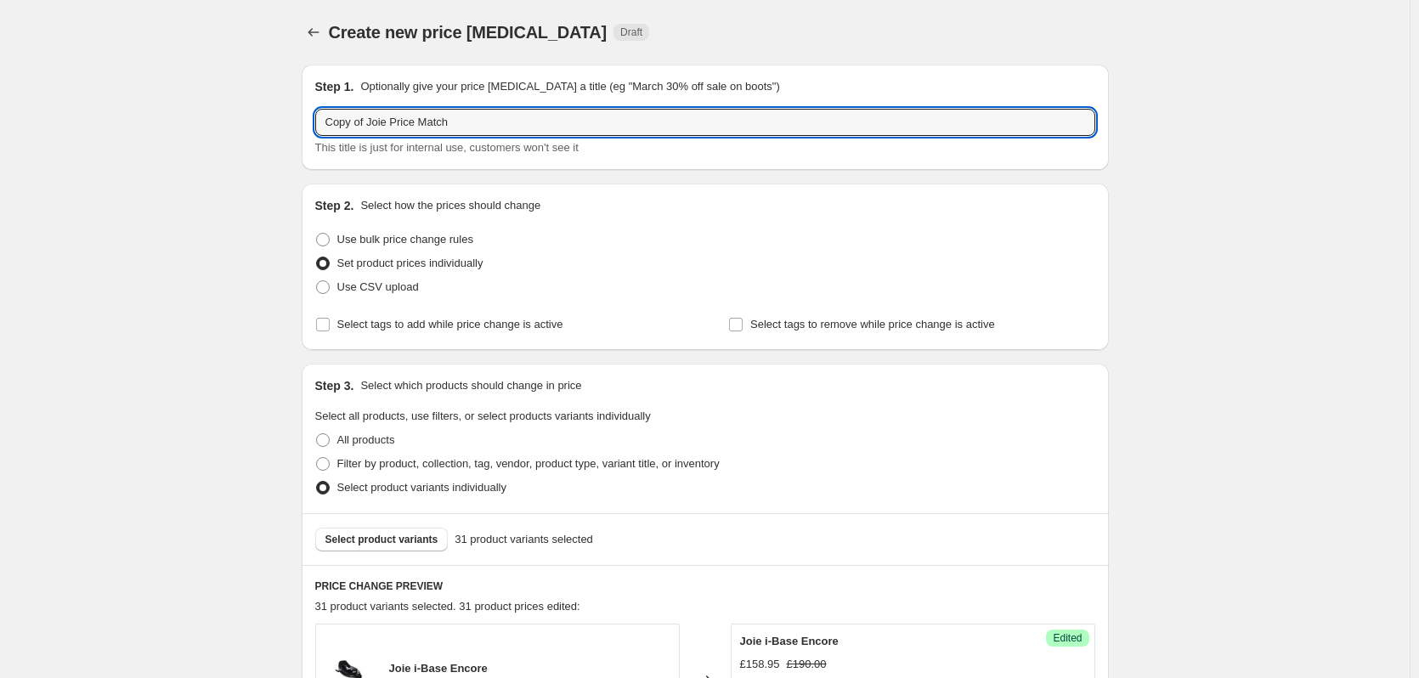
drag, startPoint x: 366, startPoint y: 123, endPoint x: 215, endPoint y: 123, distance: 151.2
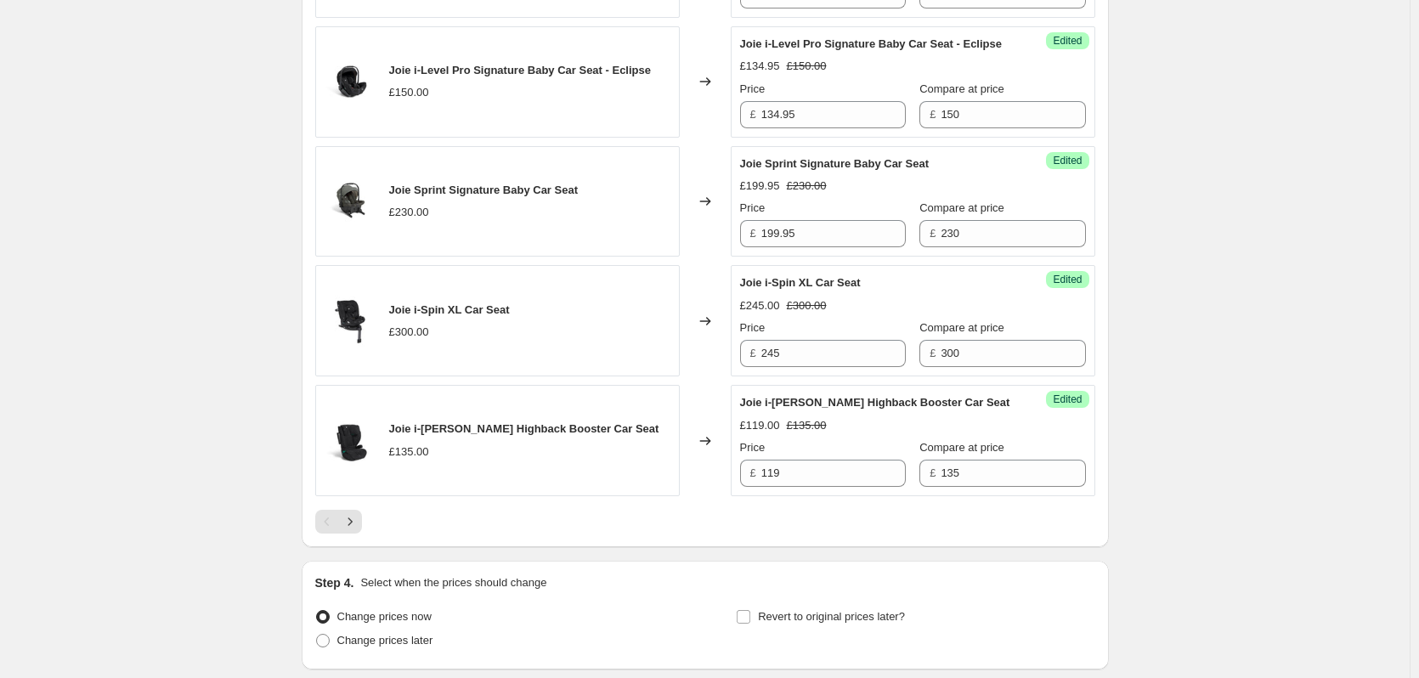
scroll to position [2746, 0]
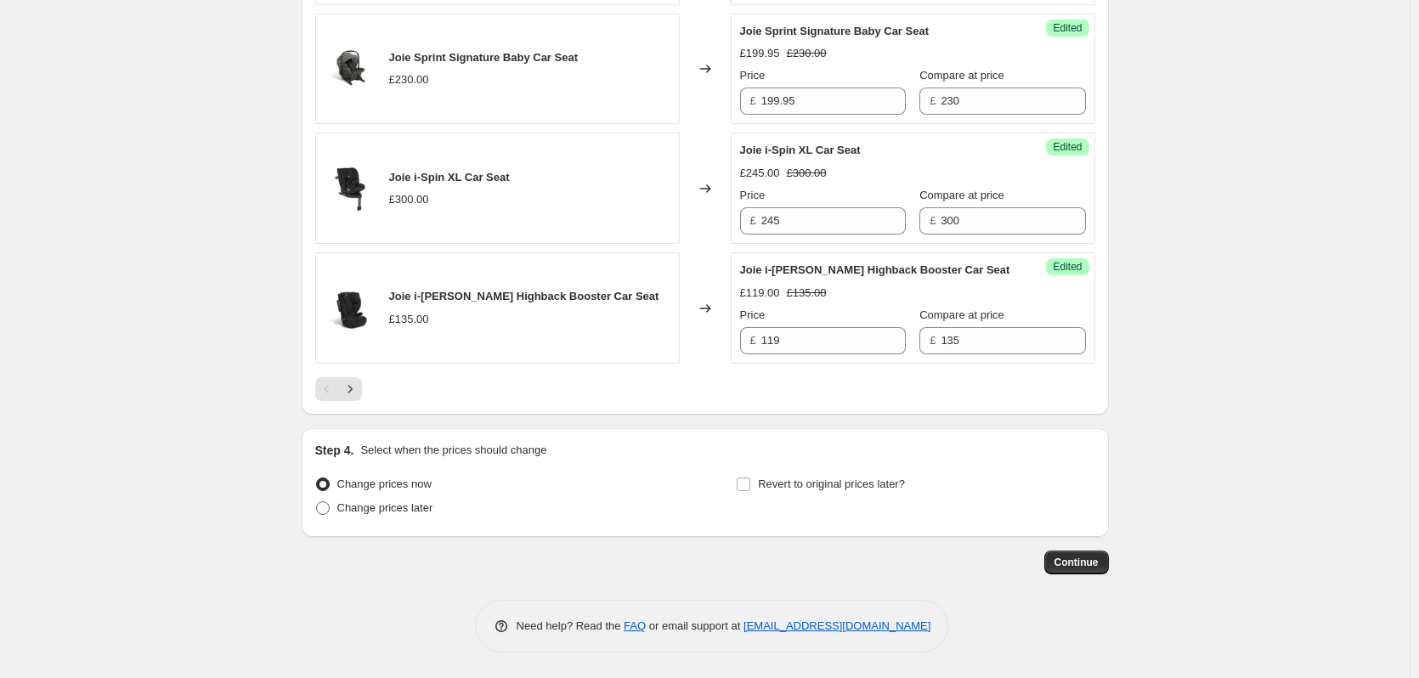
type input "Joie Price Match"
click at [395, 501] on span "Change prices later" at bounding box center [385, 507] width 96 height 13
click at [317, 501] on input "Change prices later" at bounding box center [316, 501] width 1 height 1
radio input "true"
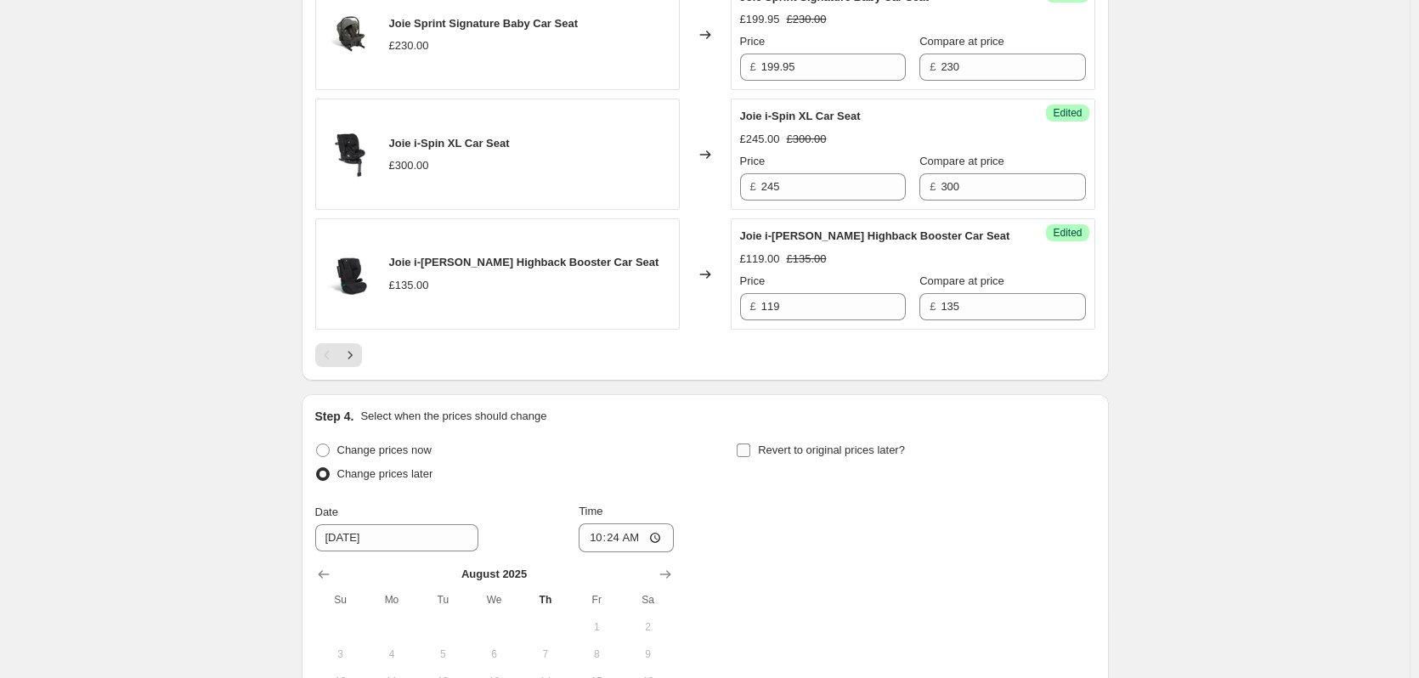
click at [819, 462] on label "Revert to original prices later?" at bounding box center [820, 450] width 169 height 24
click at [750, 457] on input "Revert to original prices later?" at bounding box center [744, 451] width 14 height 14
checkbox input "true"
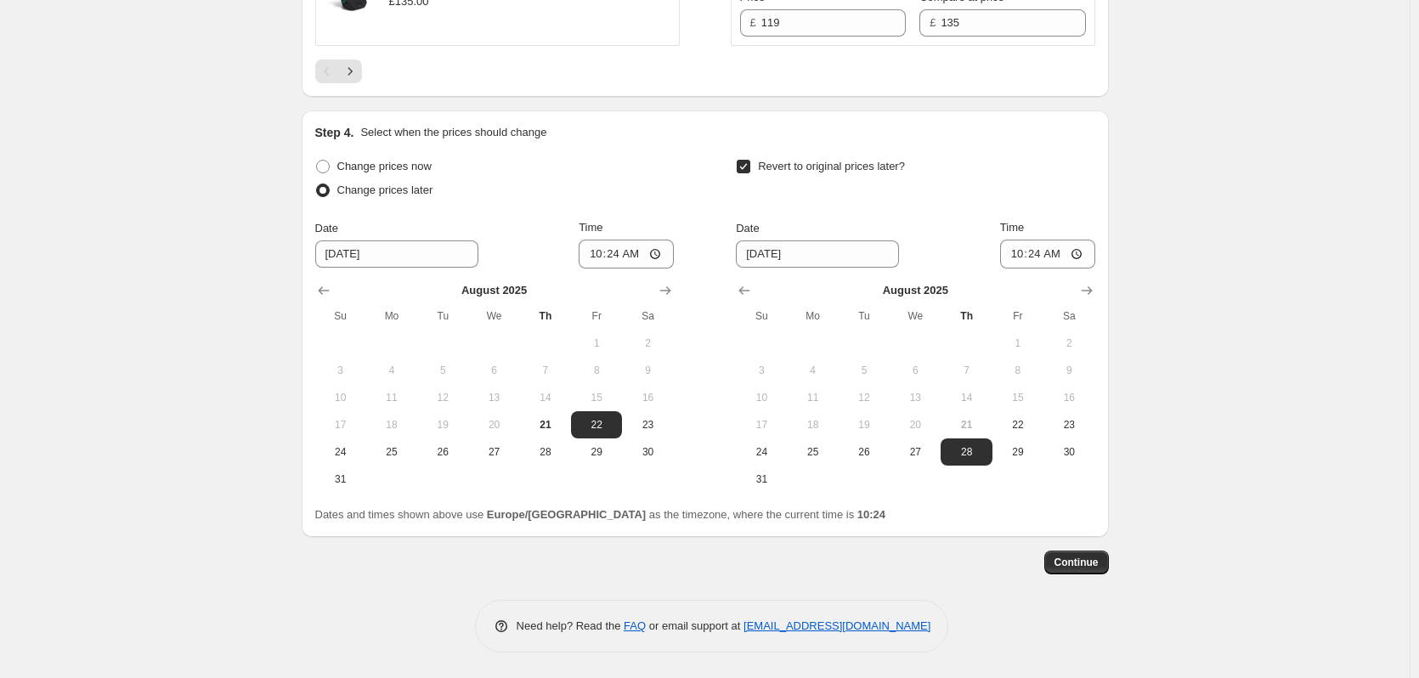
scroll to position [3064, 0]
click at [343, 456] on span "24" at bounding box center [340, 452] width 37 height 14
type input "[DATE]"
click at [822, 454] on span "25" at bounding box center [812, 452] width 37 height 14
type input "[DATE]"
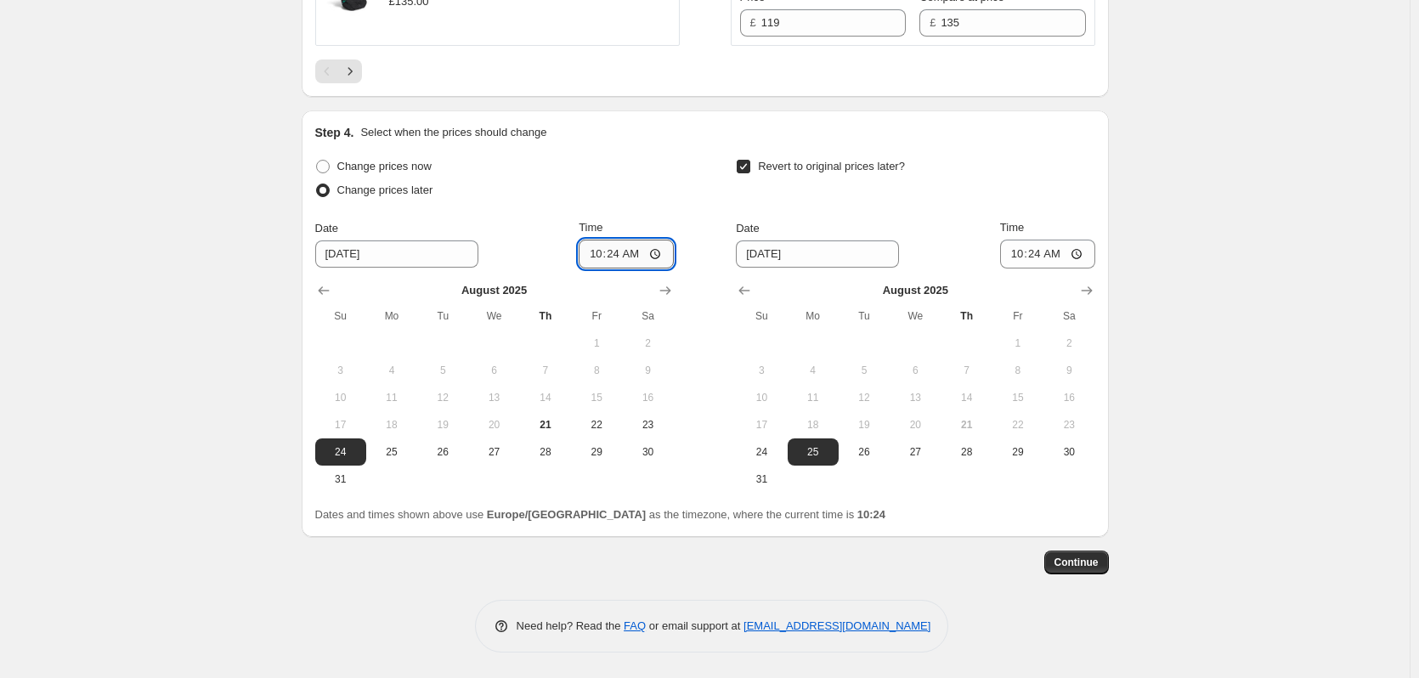
click at [632, 251] on input "10:24" at bounding box center [626, 254] width 95 height 29
click at [628, 257] on input "10:24" at bounding box center [626, 254] width 95 height 29
click at [620, 246] on input "10:24" at bounding box center [626, 254] width 95 height 29
type input "18:00"
click at [1055, 248] on input "10:24" at bounding box center [1047, 254] width 95 height 29
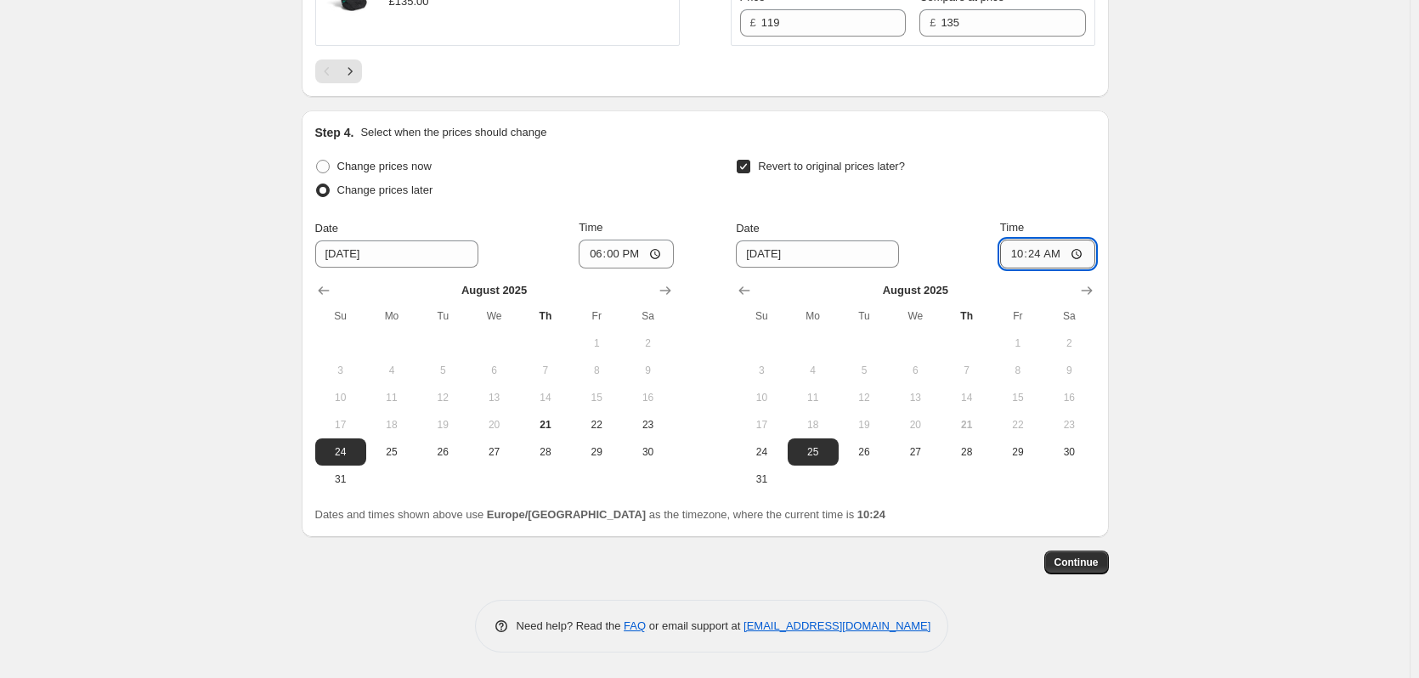
click at [1039, 257] on input "10:24" at bounding box center [1047, 254] width 95 height 29
type input "06:00"
click at [1096, 569] on span "Continue" at bounding box center [1076, 563] width 44 height 14
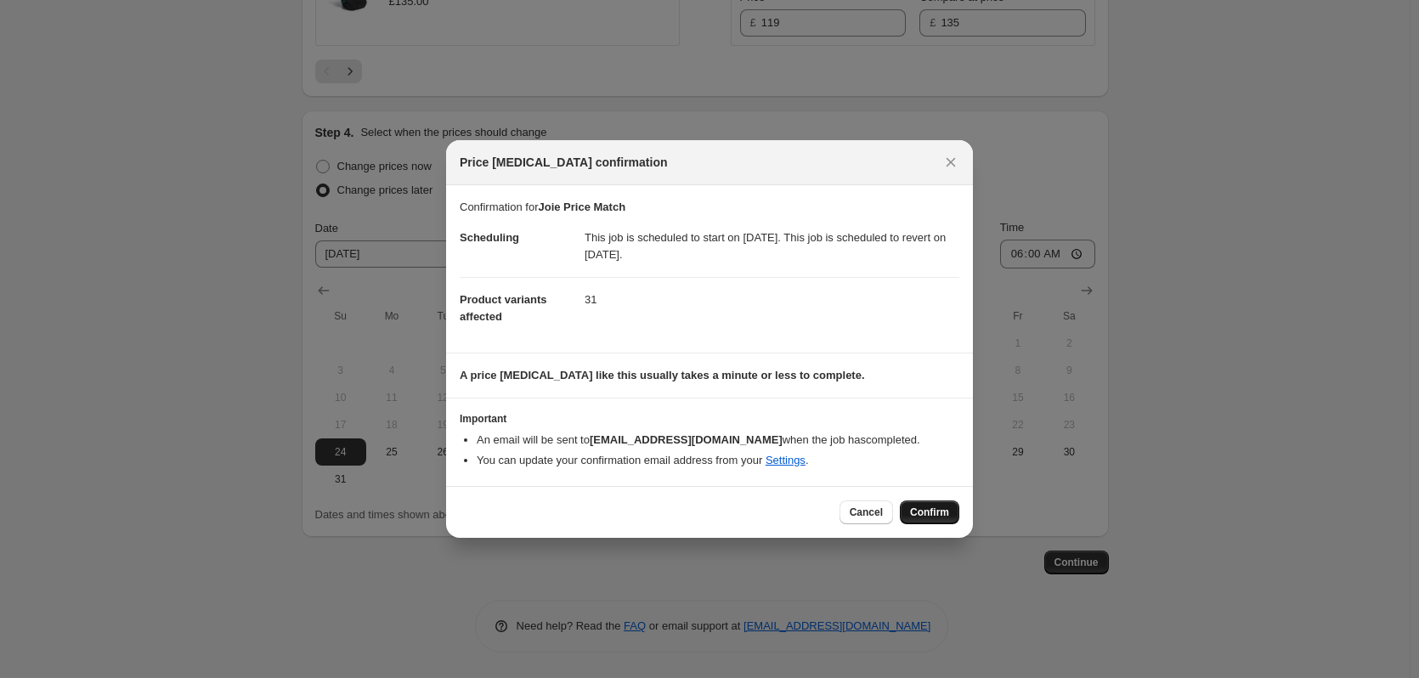
click at [944, 506] on span "Confirm" at bounding box center [929, 513] width 39 height 14
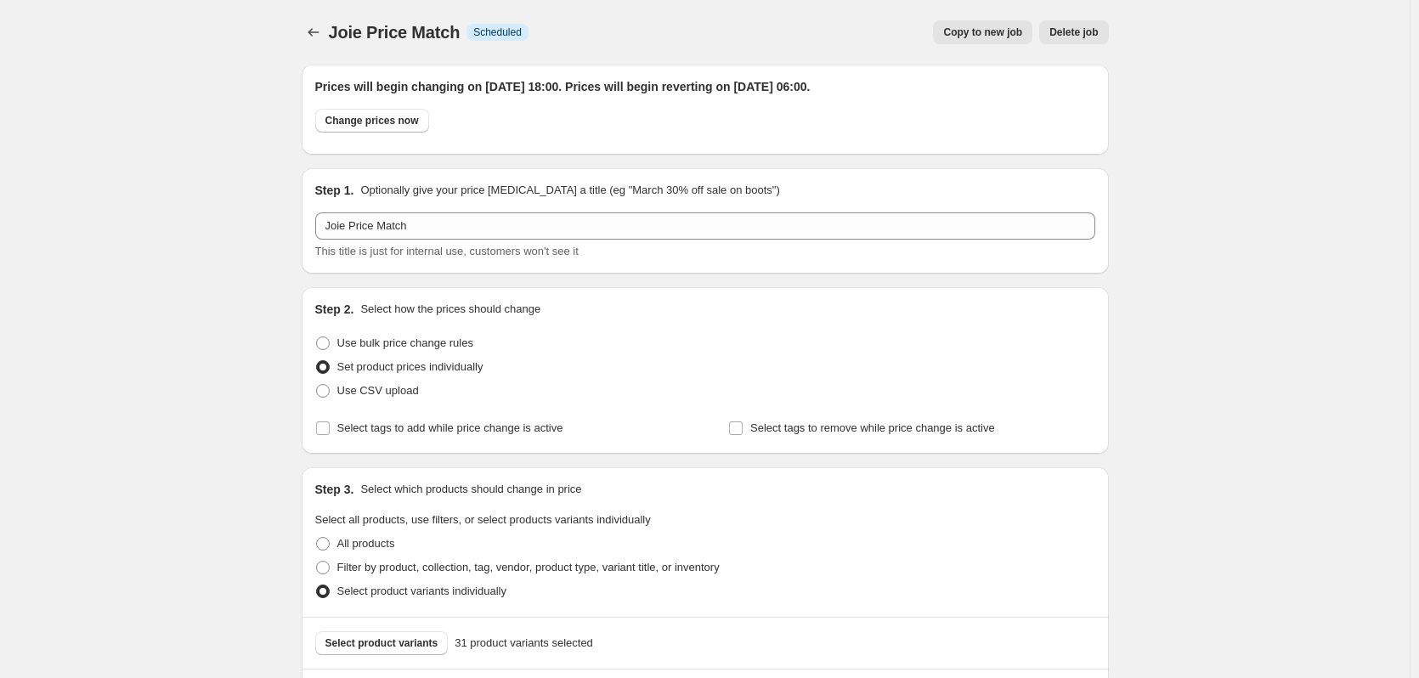
click at [992, 35] on span "Copy to new job" at bounding box center [982, 32] width 79 height 14
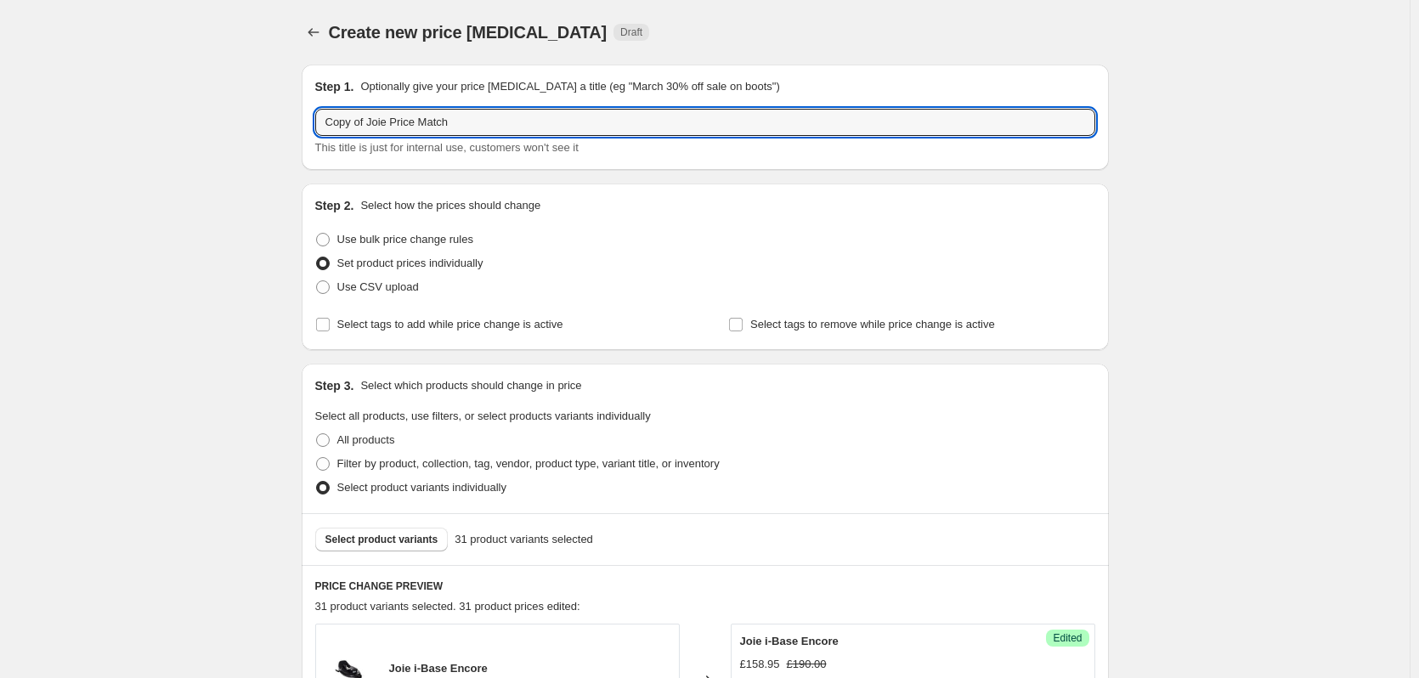
drag, startPoint x: 368, startPoint y: 119, endPoint x: 134, endPoint y: 138, distance: 234.5
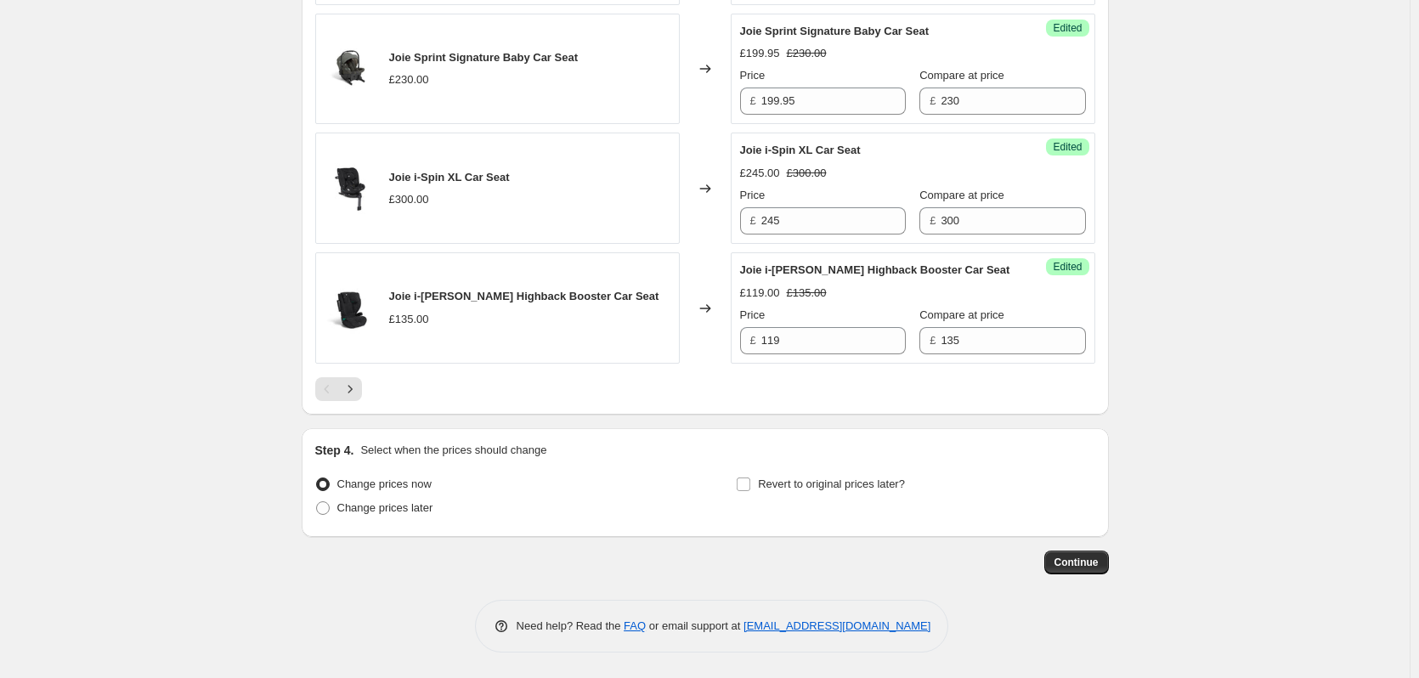
scroll to position [2746, 0]
type input "Joie Price Match"
click at [373, 509] on span "Change prices later" at bounding box center [385, 507] width 96 height 13
click at [317, 502] on input "Change prices later" at bounding box center [316, 501] width 1 height 1
radio input "true"
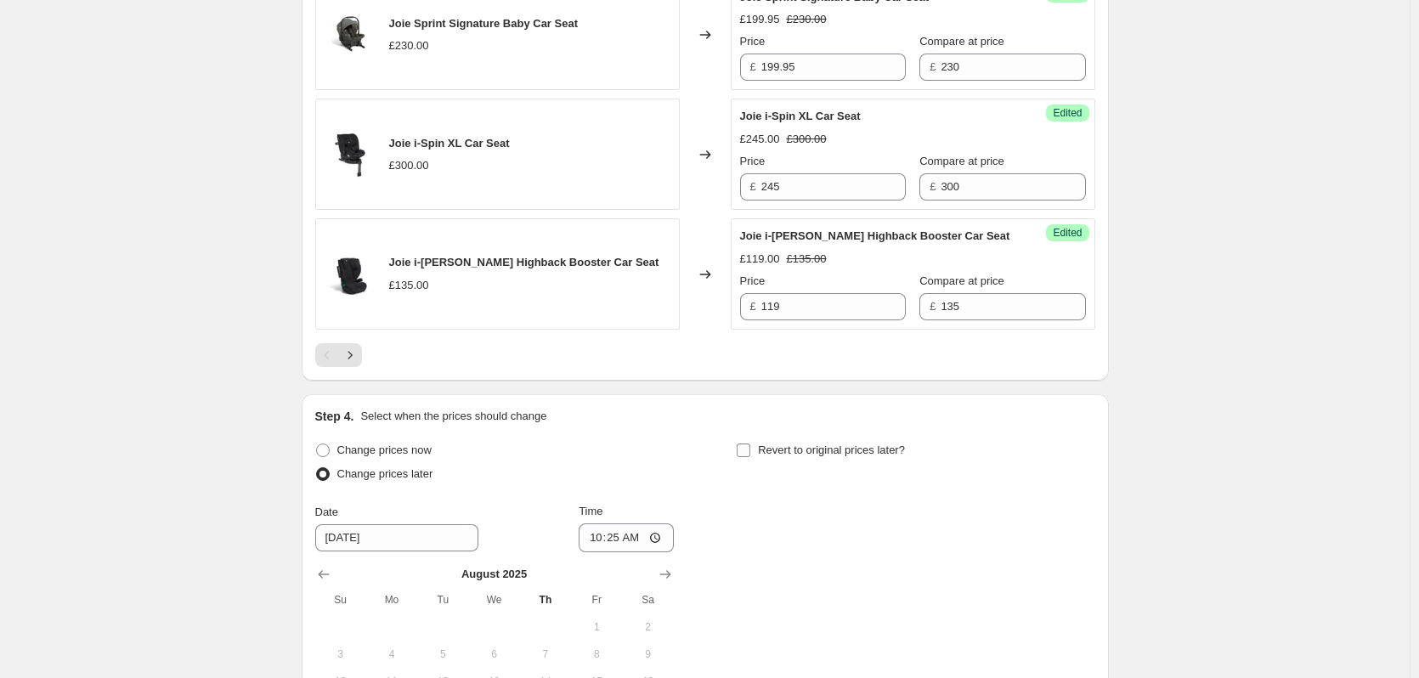
click at [841, 456] on span "Revert to original prices later?" at bounding box center [831, 450] width 147 height 13
click at [750, 457] on input "Revert to original prices later?" at bounding box center [744, 451] width 14 height 14
checkbox input "true"
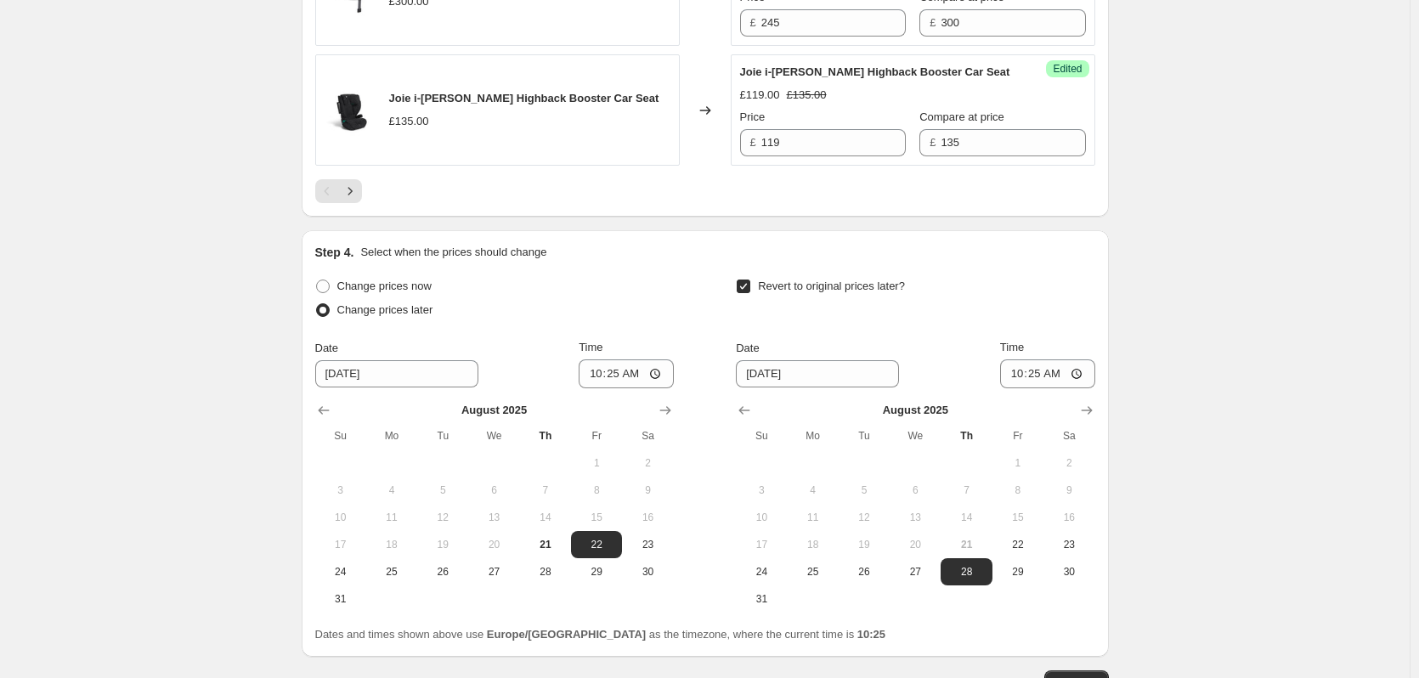
scroll to position [3064, 0]
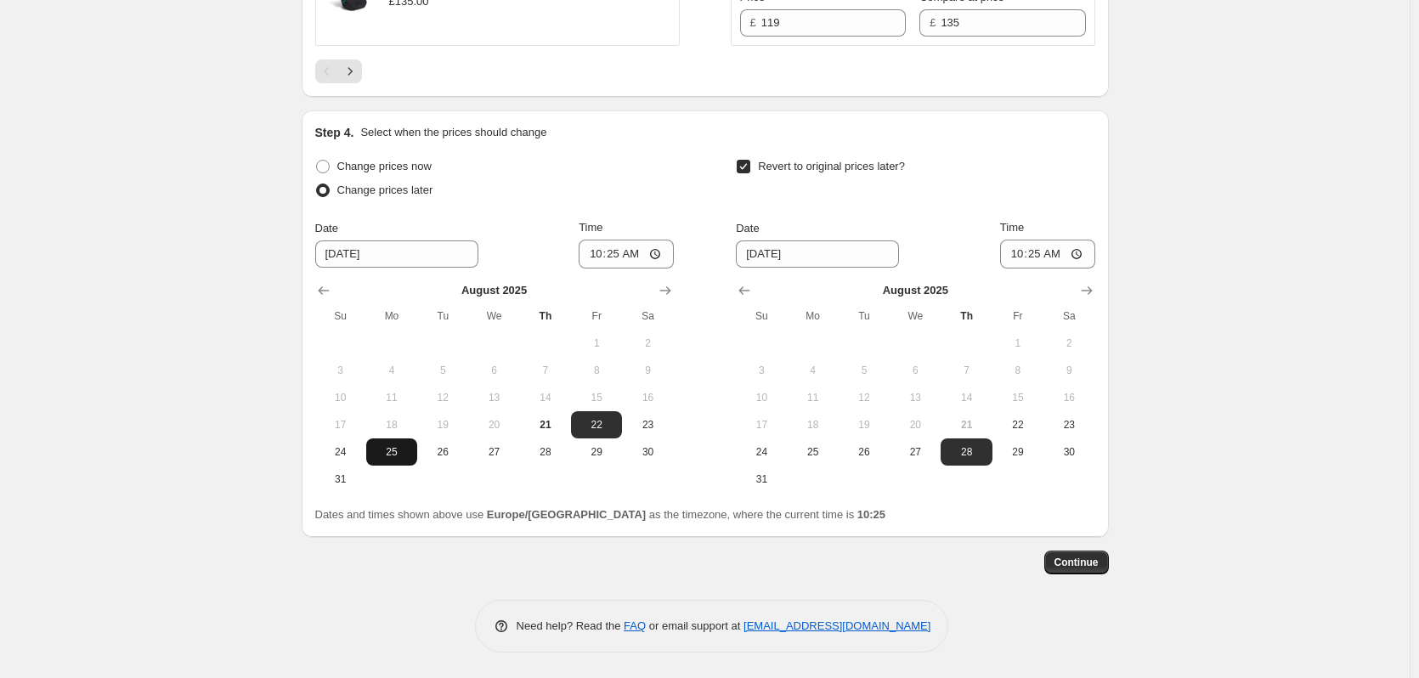
click at [382, 460] on button "25" at bounding box center [391, 451] width 51 height 27
type input "[DATE]"
click at [867, 455] on span "26" at bounding box center [863, 452] width 37 height 14
type input "[DATE]"
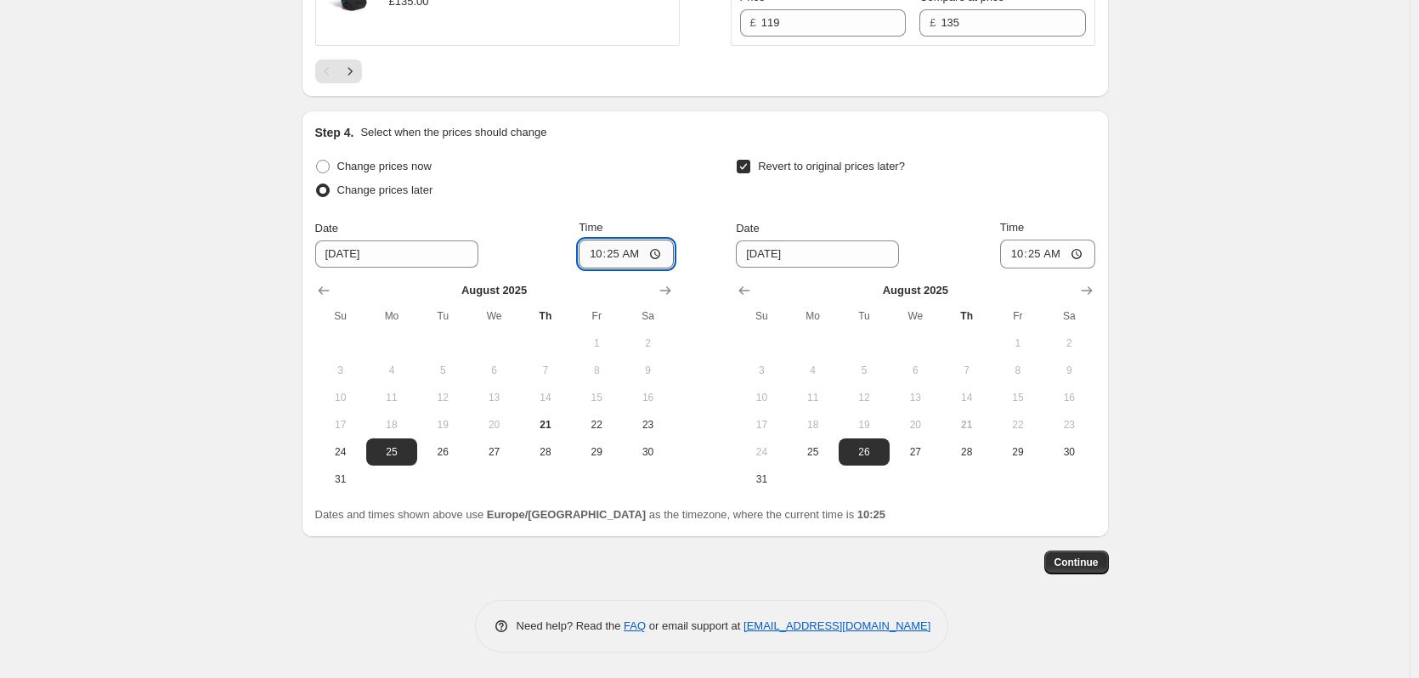
click at [624, 252] on input "10:25" at bounding box center [626, 254] width 95 height 29
type input "18:00"
click at [1046, 247] on input "10:25" at bounding box center [1047, 254] width 95 height 29
type input "06:00"
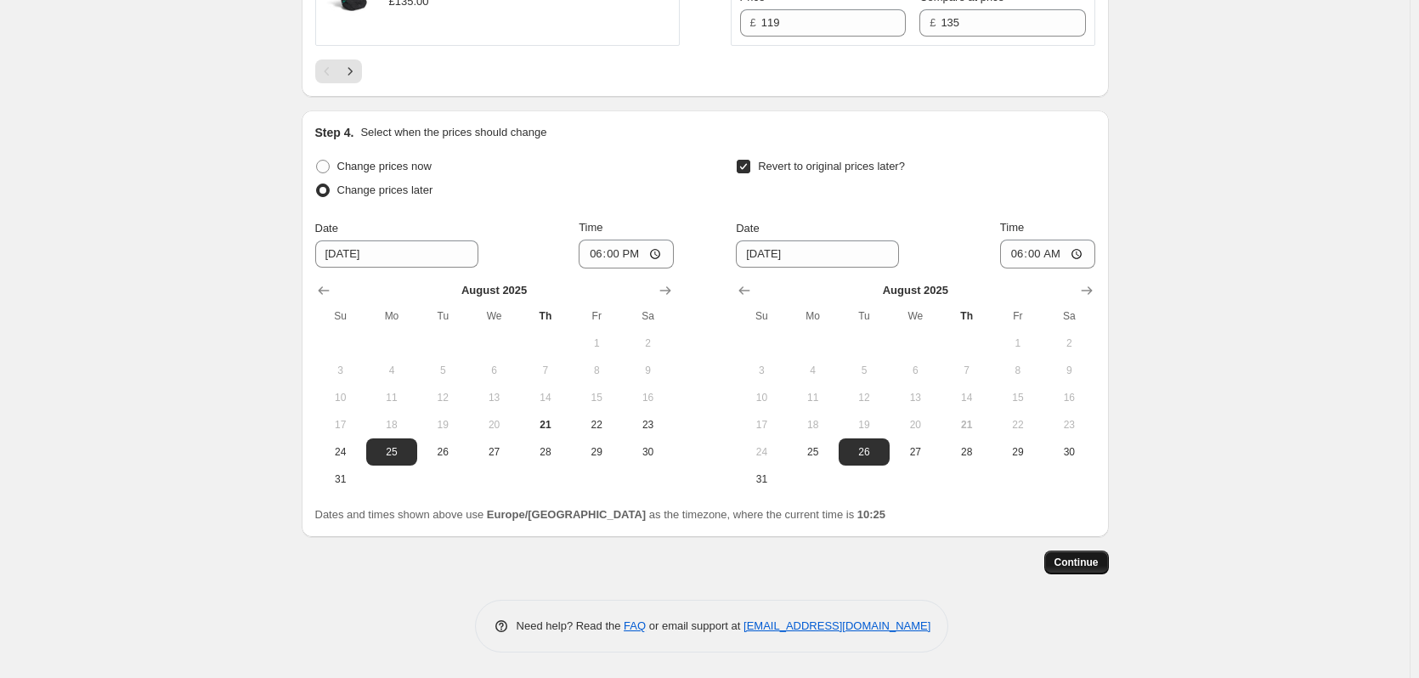
click at [1097, 567] on span "Continue" at bounding box center [1076, 563] width 44 height 14
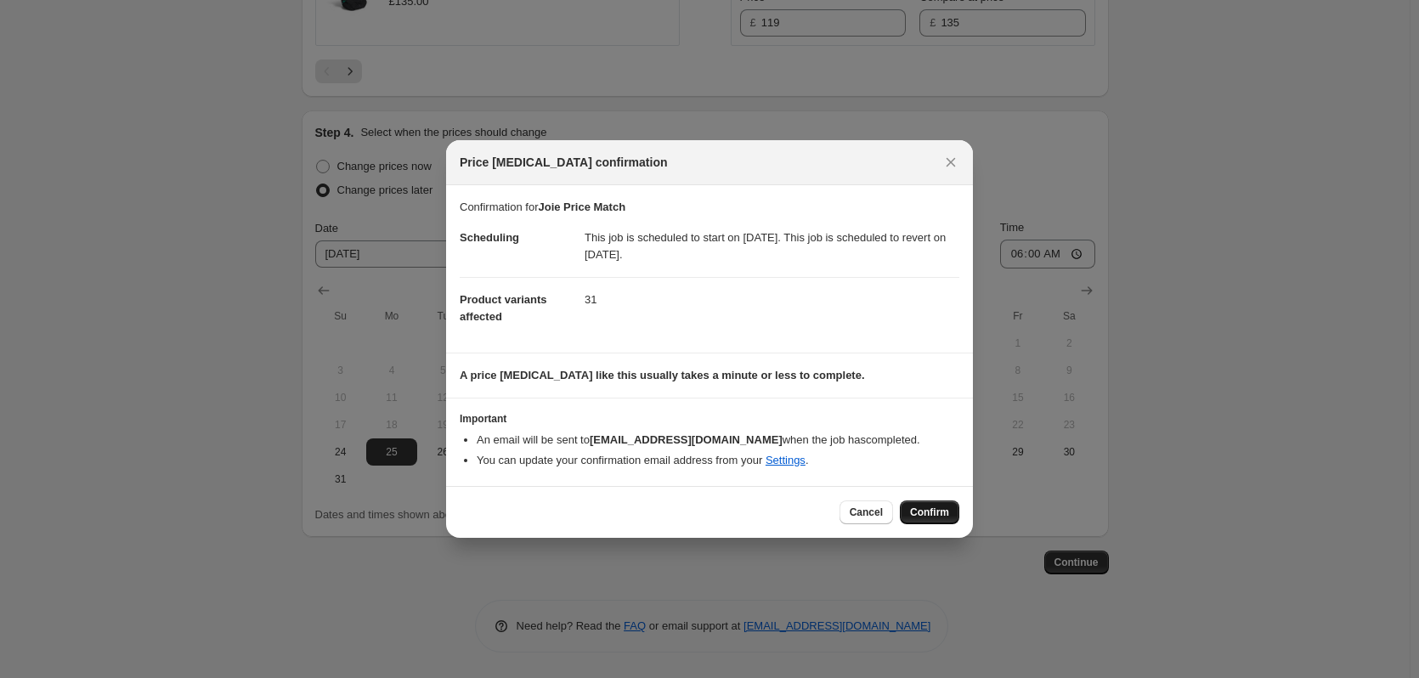
click at [941, 503] on button "Confirm" at bounding box center [929, 512] width 59 height 24
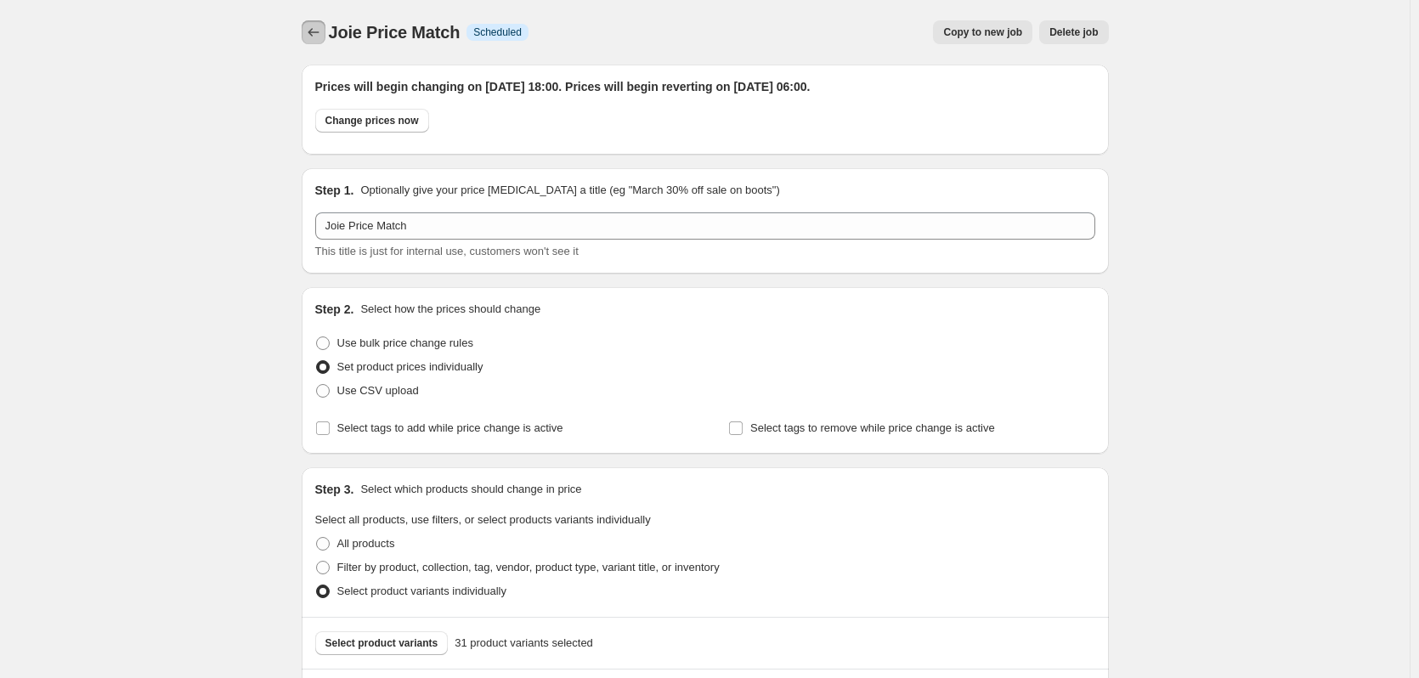
click at [309, 34] on icon "Price change jobs" at bounding box center [313, 32] width 17 height 17
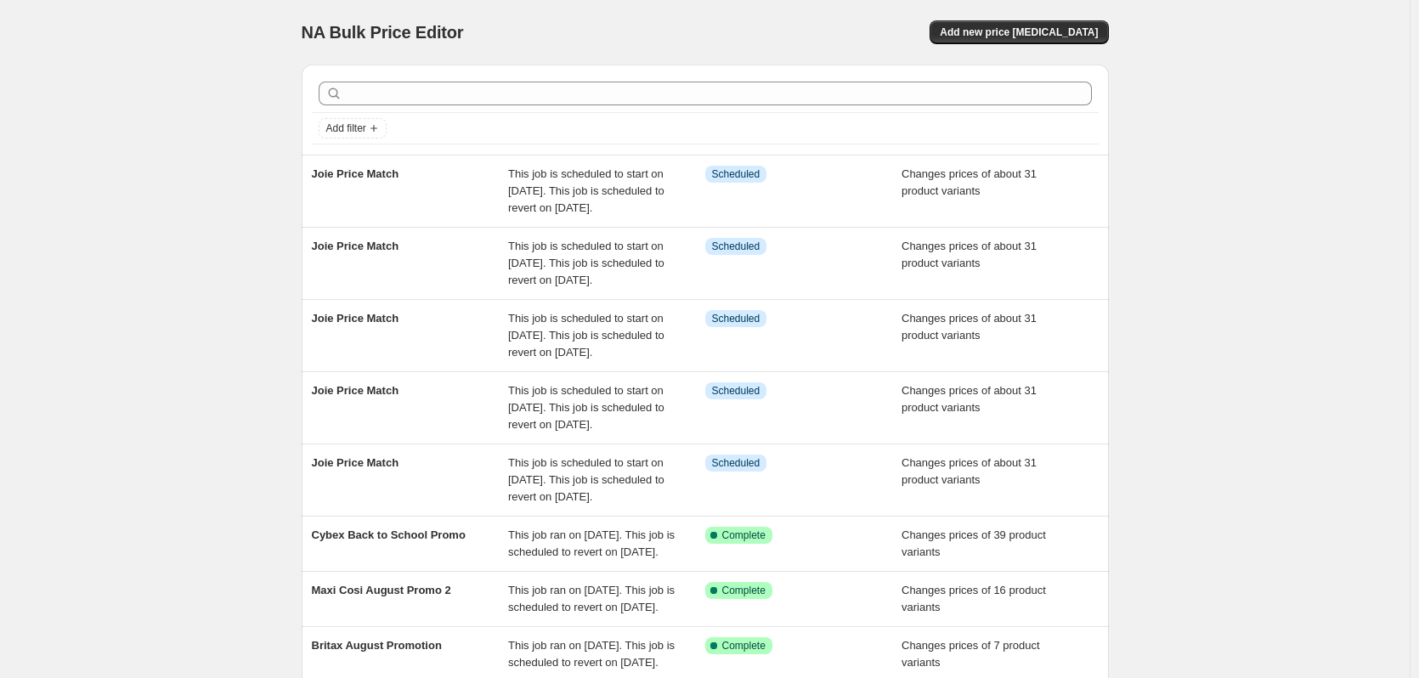
click at [171, 151] on div "NA Bulk Price Editor. This page is ready NA Bulk Price Editor Add new price cha…" at bounding box center [705, 480] width 1410 height 960
click at [144, 72] on div "NA Bulk Price Editor. This page is ready NA Bulk Price Editor Add new price [ME…" at bounding box center [705, 480] width 1410 height 960
click at [124, 102] on div "NA Bulk Price Editor. This page is ready NA Bulk Price Editor Add new price [ME…" at bounding box center [705, 480] width 1410 height 960
